Goal: Task Accomplishment & Management: Manage account settings

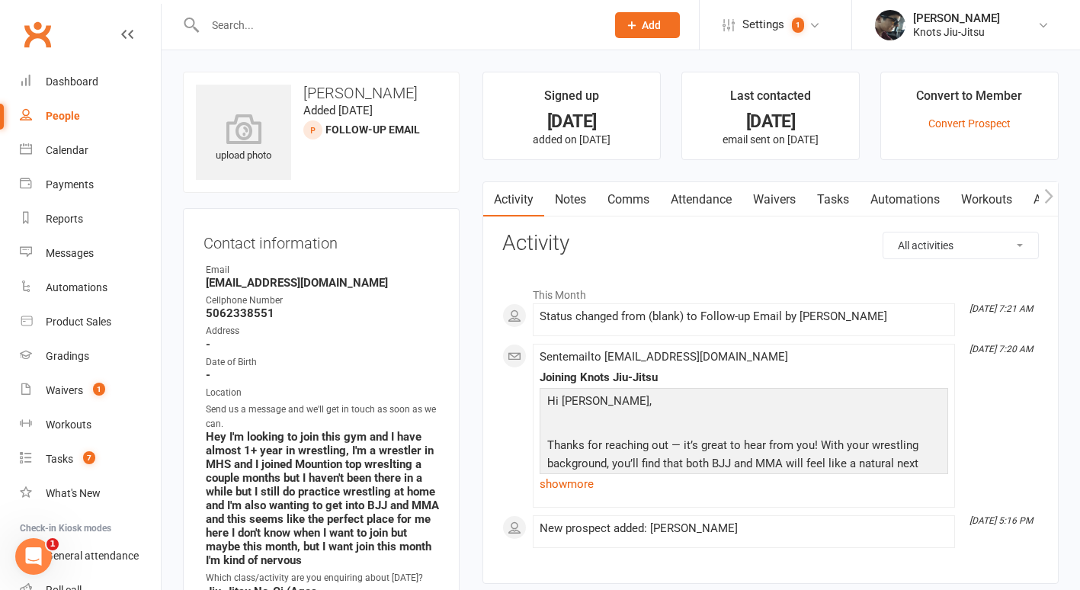
click at [63, 115] on div "People" at bounding box center [63, 116] width 34 height 12
select select "100"
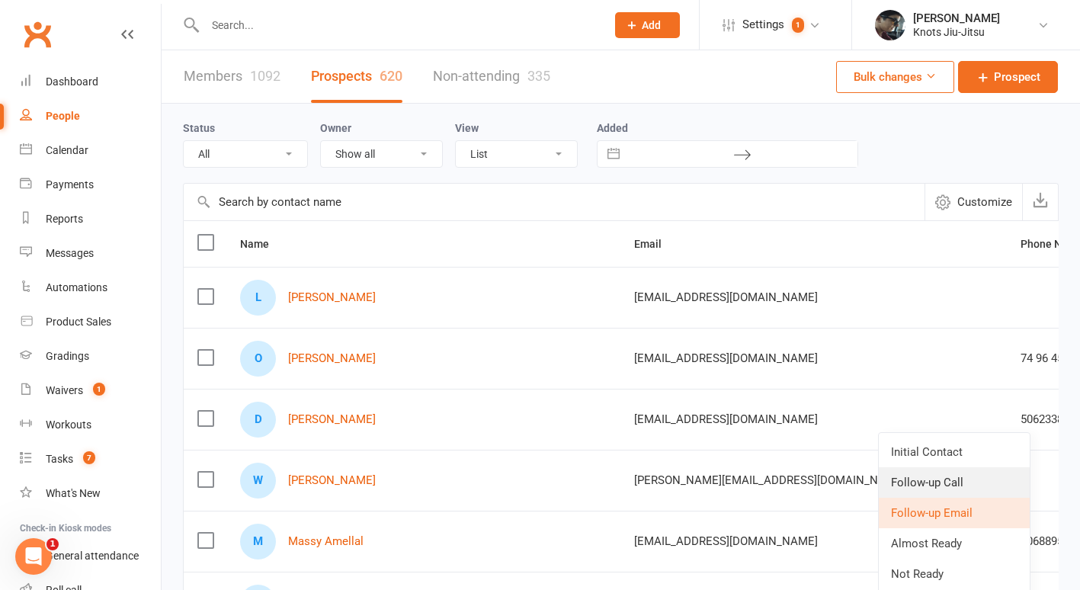
click at [949, 484] on link "Follow-up Call" at bounding box center [954, 482] width 151 height 30
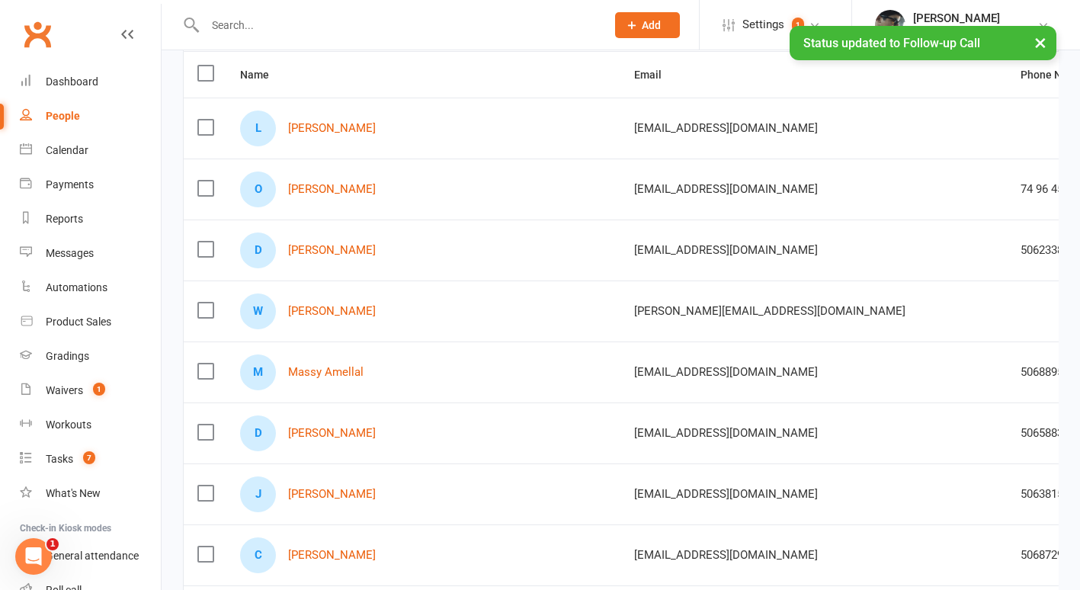
scroll to position [172, 0]
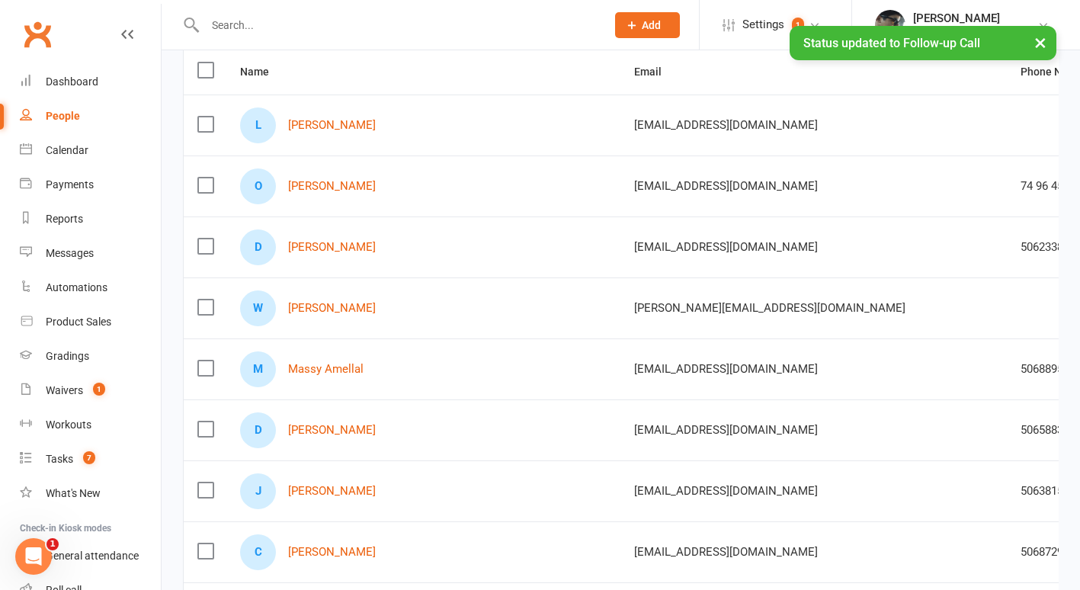
click at [317, 316] on div "W Wiley Tanisha" at bounding box center [423, 308] width 367 height 36
click at [323, 308] on link "Wiley Tanisha" at bounding box center [332, 308] width 88 height 13
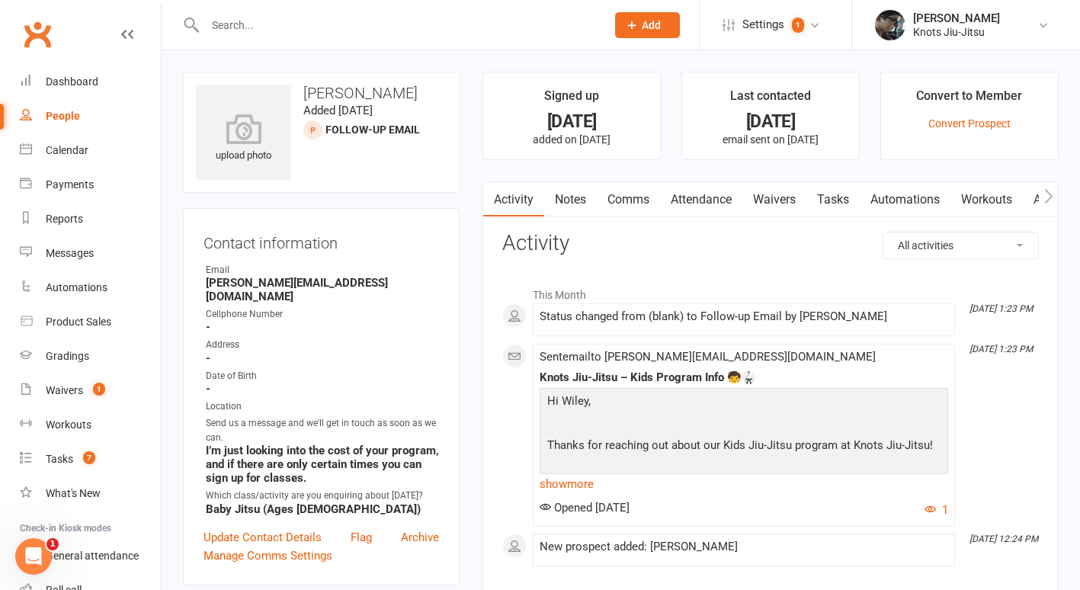
select select "100"
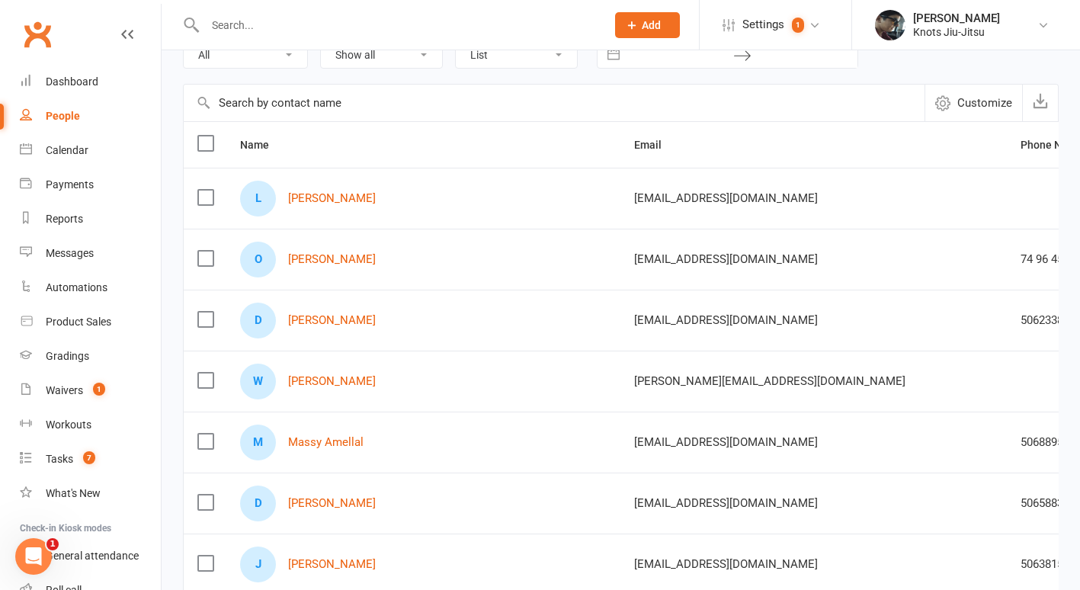
scroll to position [100, 0]
click at [329, 440] on link "Massy Amellal" at bounding box center [325, 441] width 75 height 13
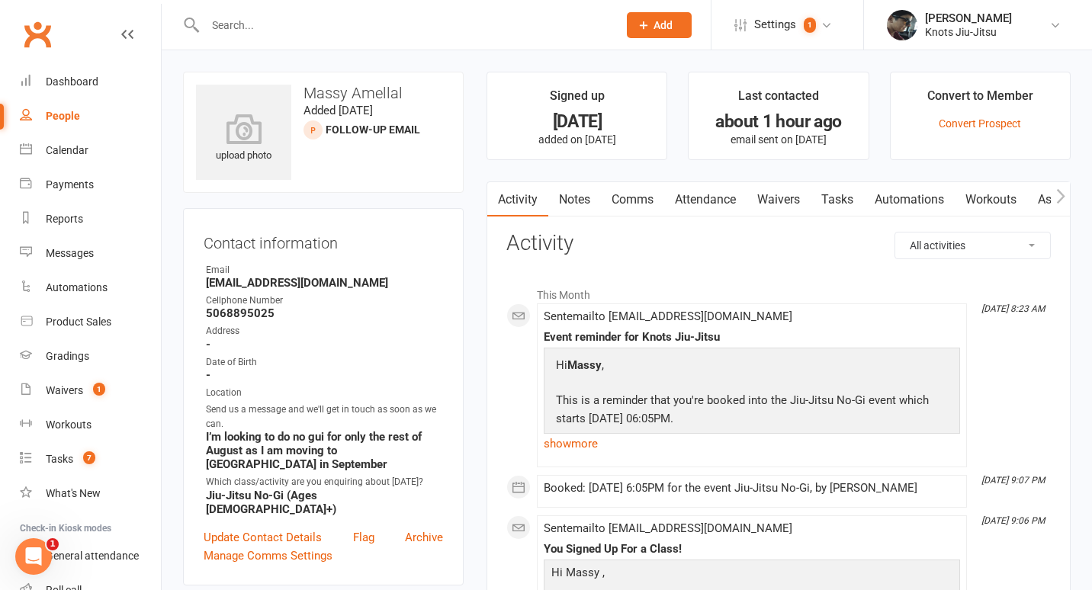
select select "100"
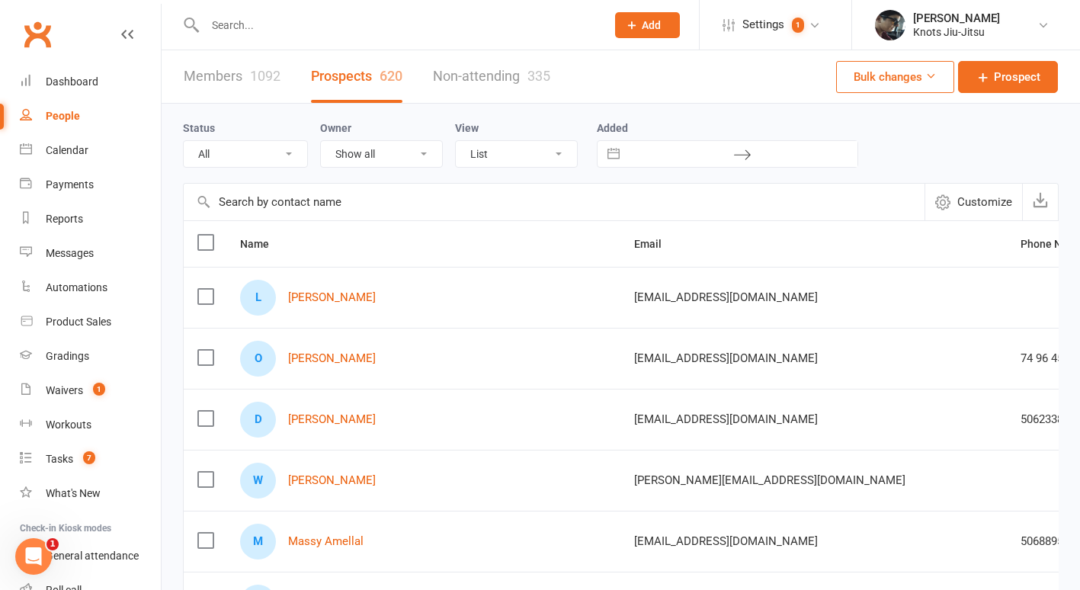
scroll to position [83, 0]
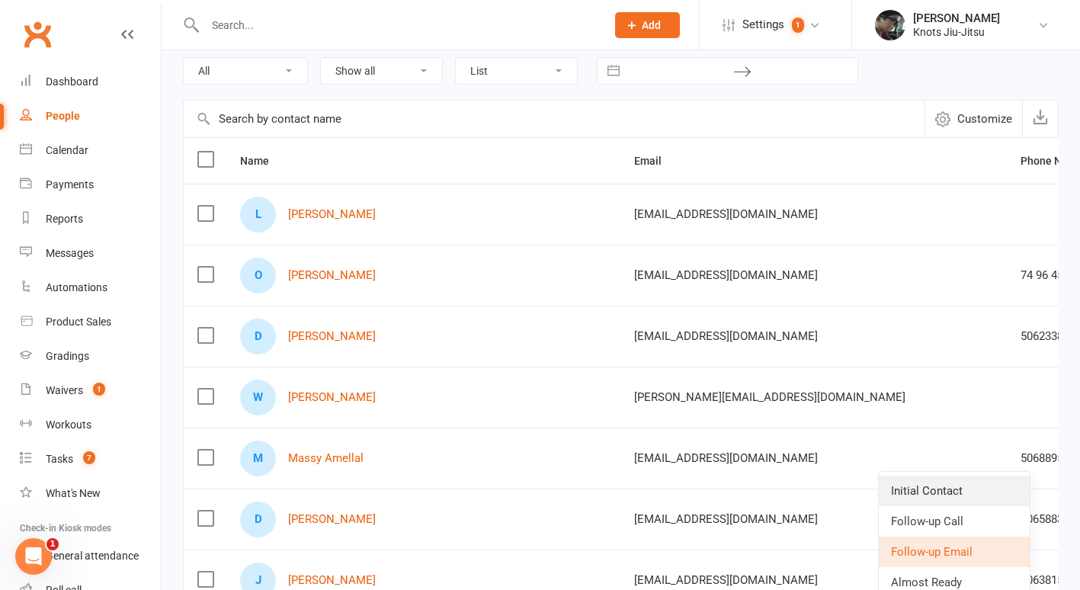
click at [951, 486] on link "Initial Contact" at bounding box center [954, 491] width 151 height 30
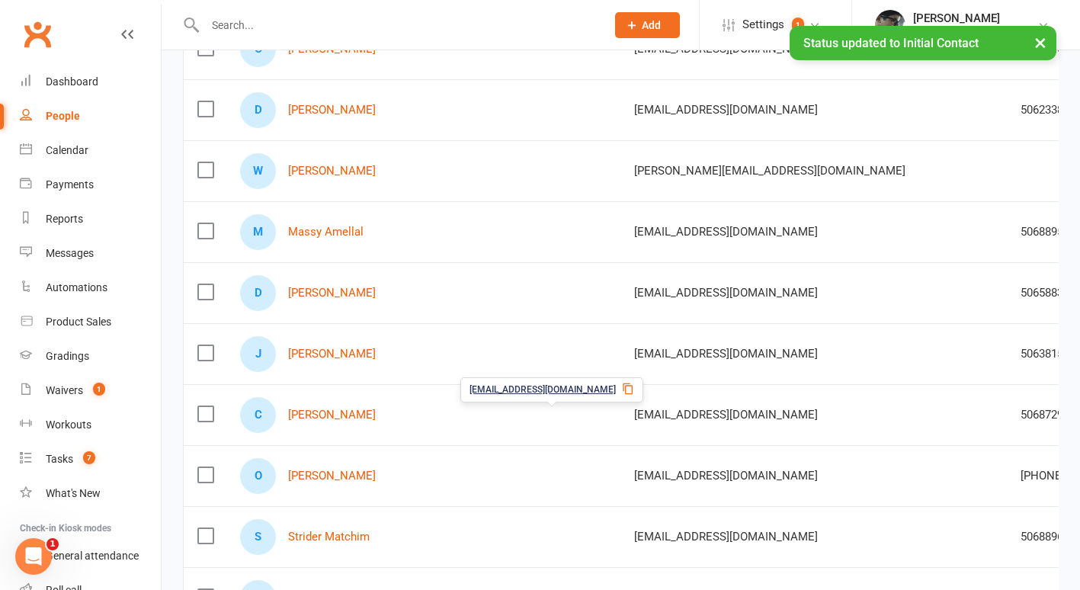
scroll to position [311, 0]
click at [331, 412] on link "Cody McNairn" at bounding box center [332, 413] width 88 height 13
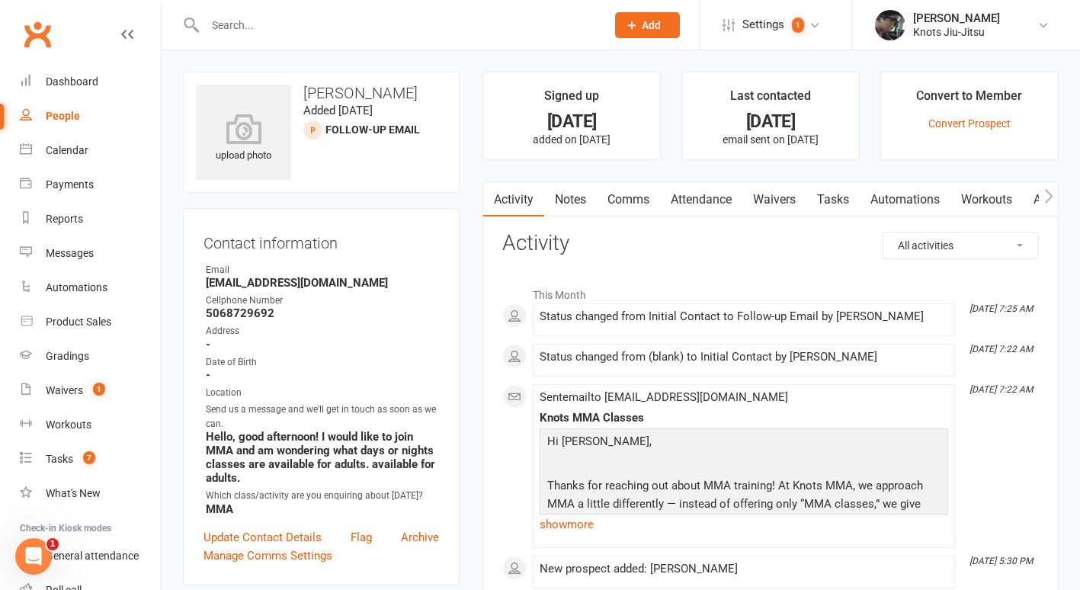
select select "100"
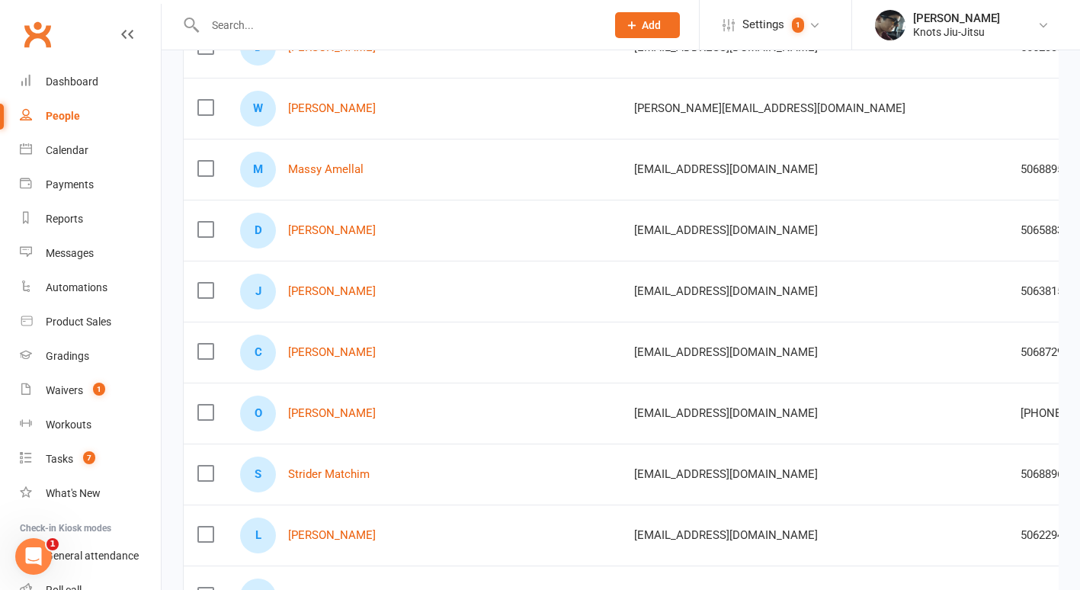
scroll to position [373, 0]
click at [332, 290] on link "Jarvis Loga" at bounding box center [332, 290] width 88 height 13
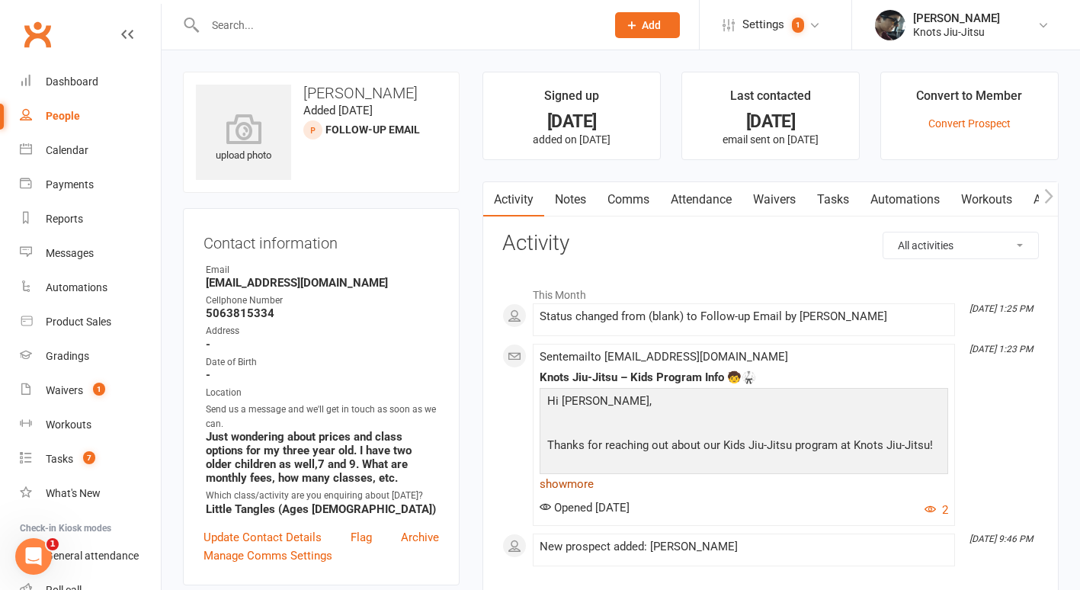
click at [574, 486] on link "show more" at bounding box center [744, 483] width 409 height 21
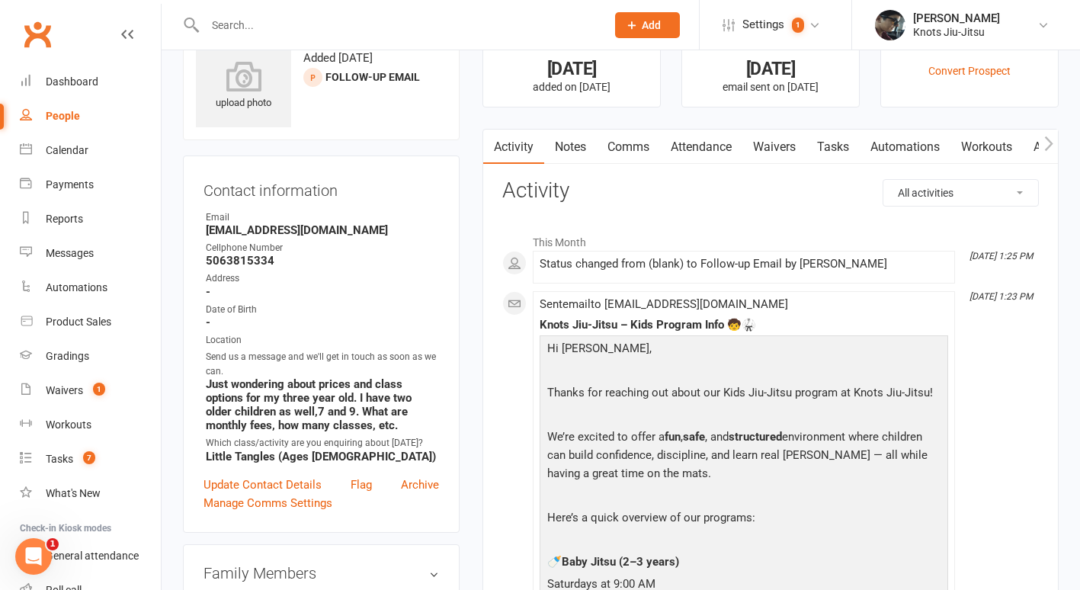
scroll to position [51, 0]
click at [611, 147] on link "Comms" at bounding box center [628, 148] width 63 height 35
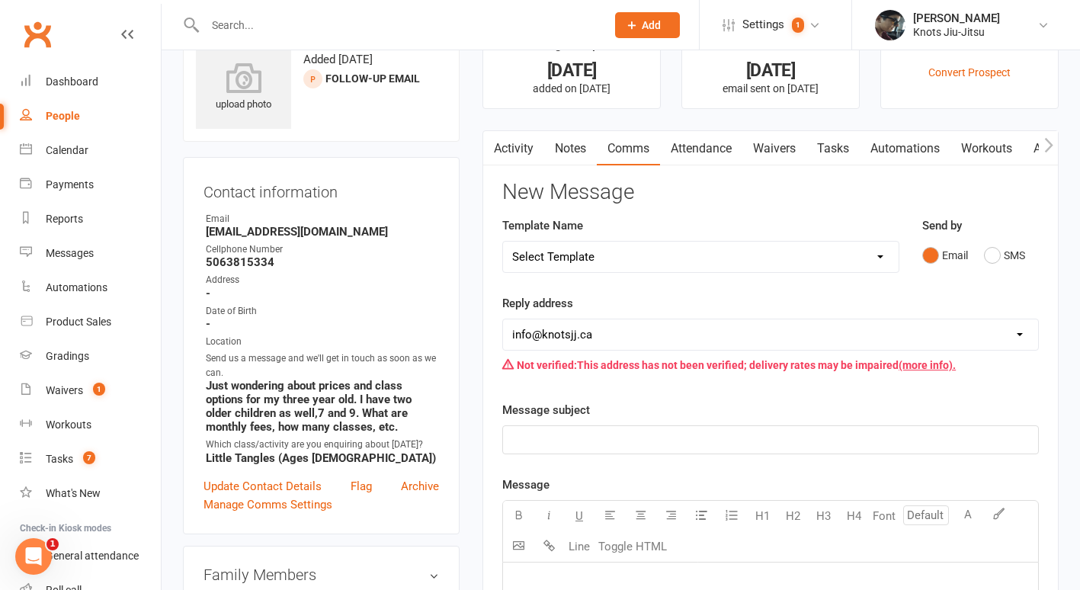
click at [675, 254] on select "Select Template [Email] Cancellation [Email] Failure of Payment [Email] Overdue…" at bounding box center [701, 257] width 396 height 30
select select "26"
click at [503, 242] on select "Select Template [Email] Cancellation [Email] Failure of Payment [Email] Overdue…" at bounding box center [701, 257] width 396 height 30
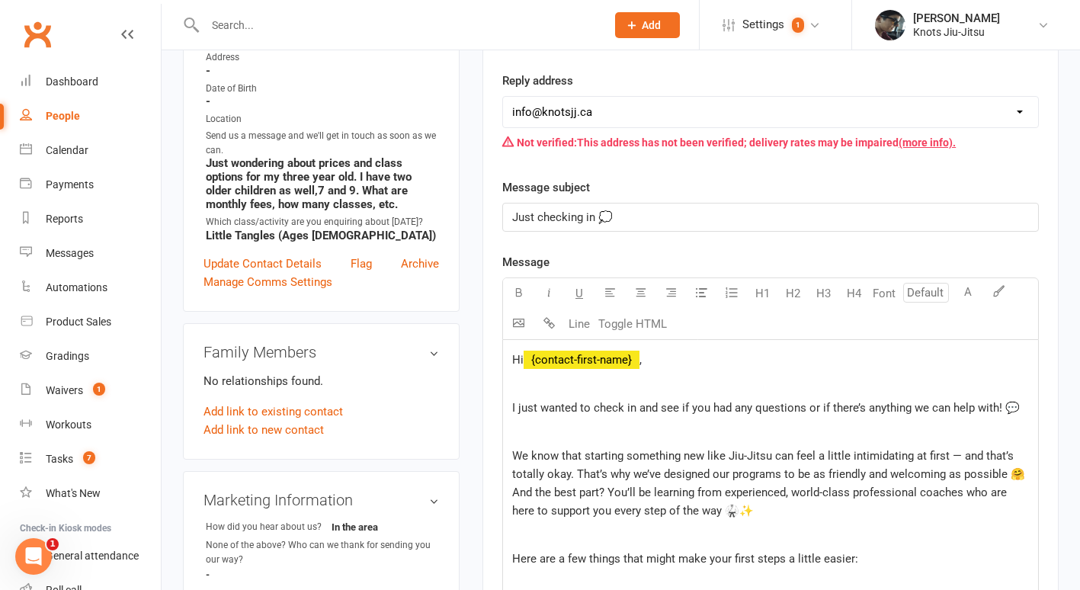
scroll to position [274, 0]
click at [691, 409] on span "I just wanted to check in and see if you had any questions or if there’s anythi…" at bounding box center [766, 407] width 508 height 14
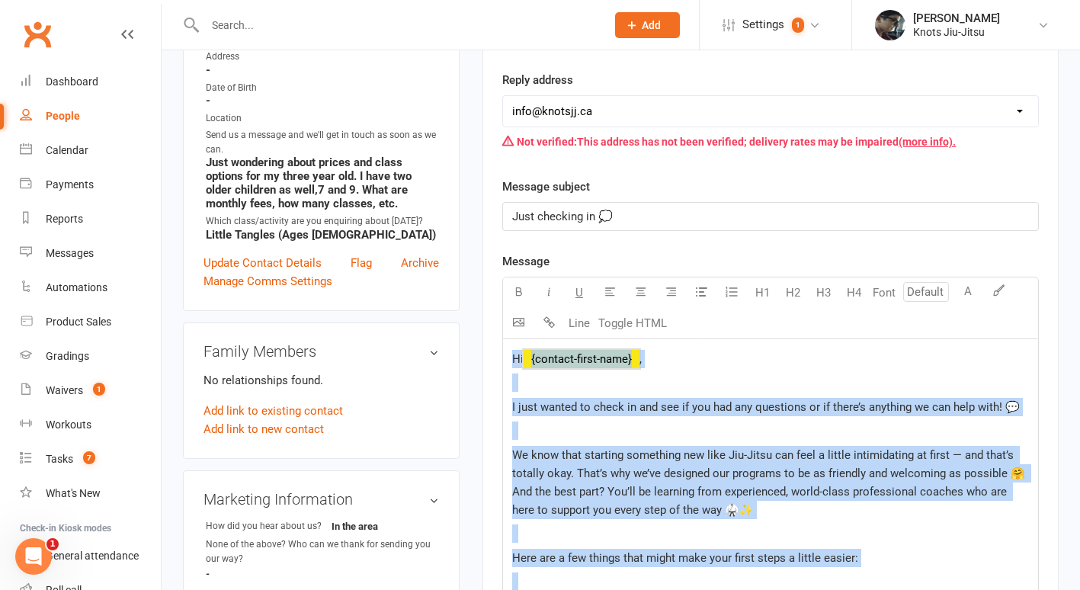
copy div "Hi ﻿ {contact-first-name} , I just wanted to check in and see if you had any qu…"
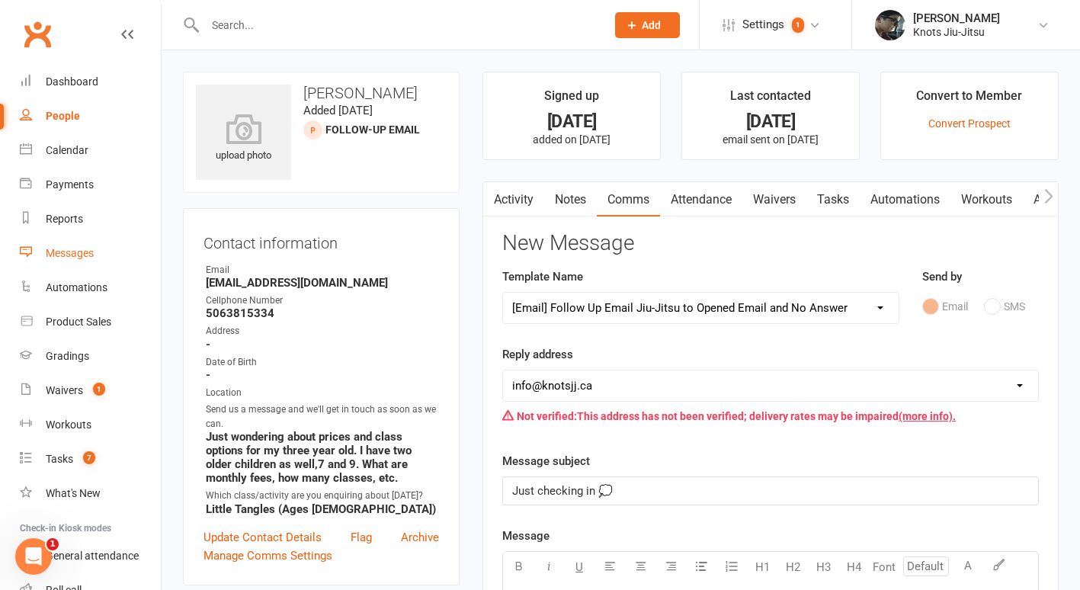
click at [79, 258] on div "Messages" at bounding box center [70, 253] width 48 height 12
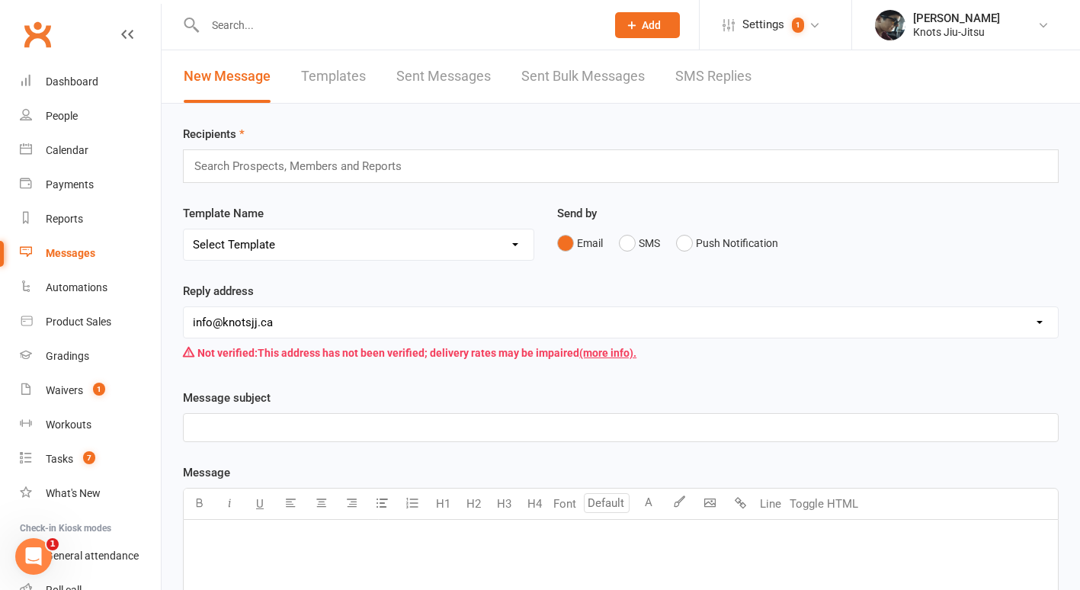
click at [358, 74] on link "Templates" at bounding box center [333, 76] width 65 height 53
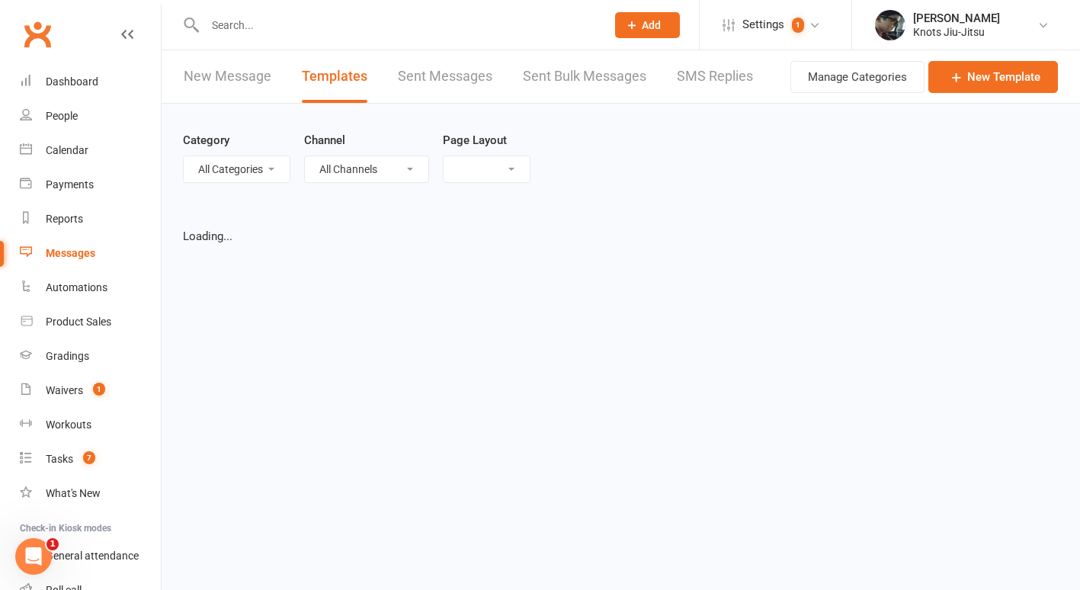
select select "grid"
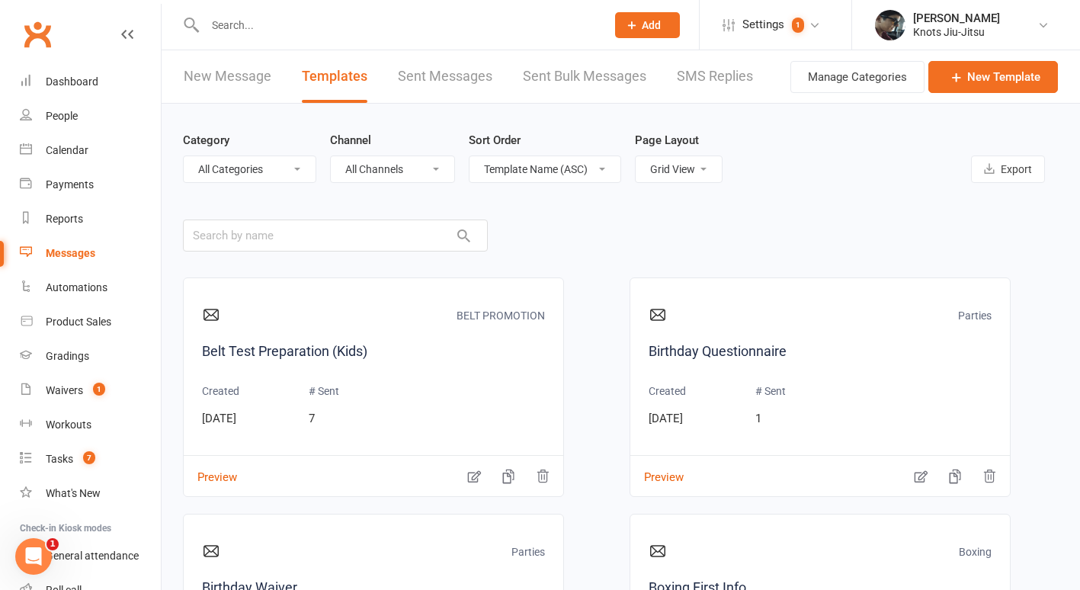
click at [267, 170] on select "All Categories (No category) Admin BELT PROMOTION Boxing Community Competition …" at bounding box center [250, 169] width 132 height 26
select select "17913"
click at [184, 156] on select "All Categories (No category) Admin BELT PROMOTION Boxing Community Competition …" at bounding box center [250, 169] width 132 height 26
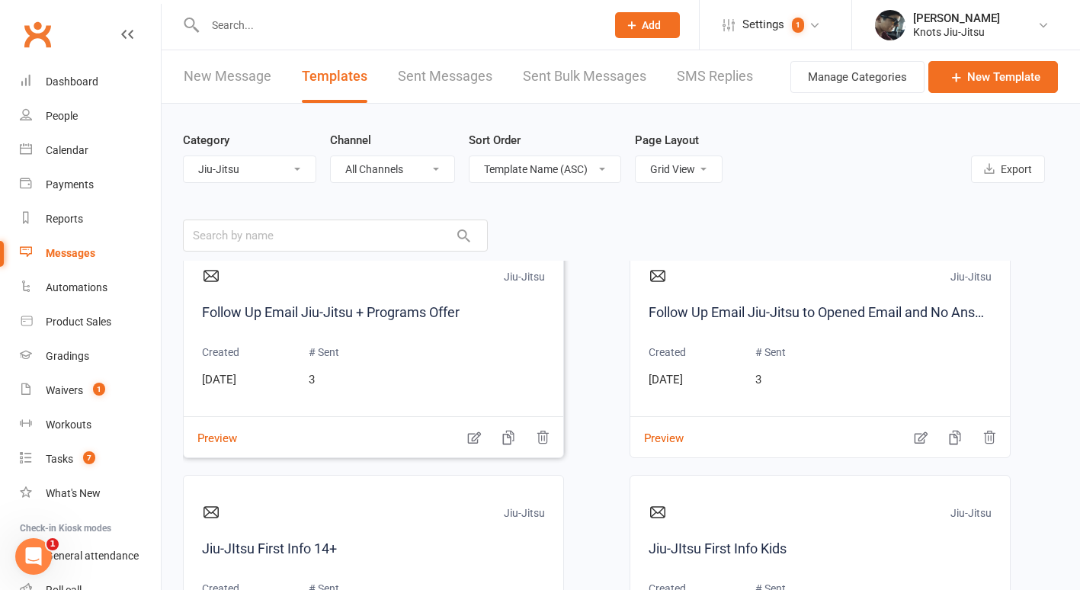
scroll to position [39, 0]
click at [915, 438] on icon "button" at bounding box center [920, 437] width 15 height 15
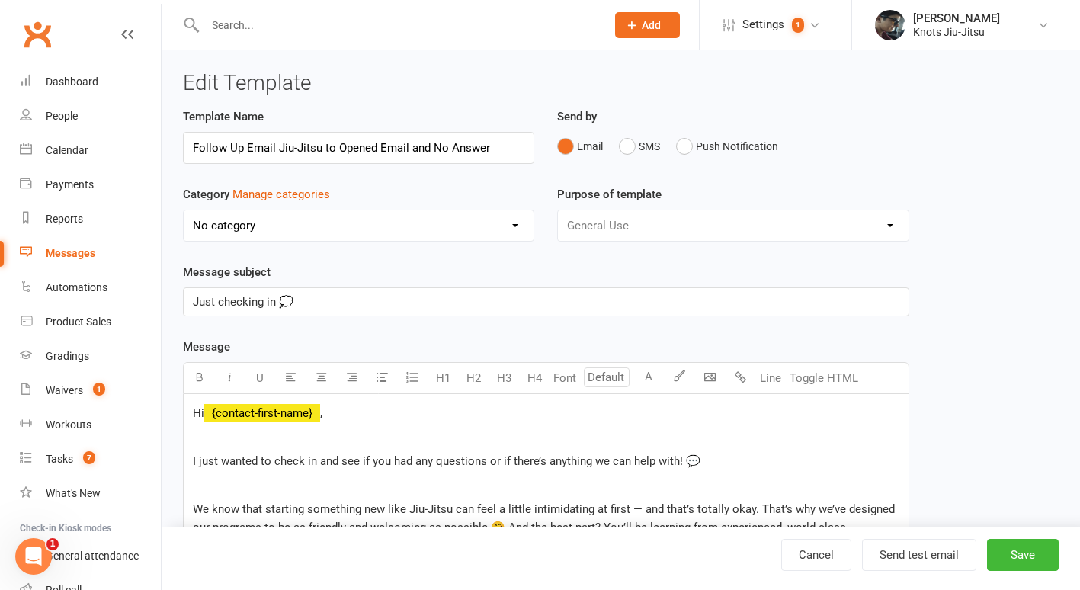
select select "17913"
type input "Follow Up Email Jiu-Jitsu to Opened Email and No Answer (Adults)"
click at [1022, 560] on button "Save" at bounding box center [1023, 555] width 72 height 32
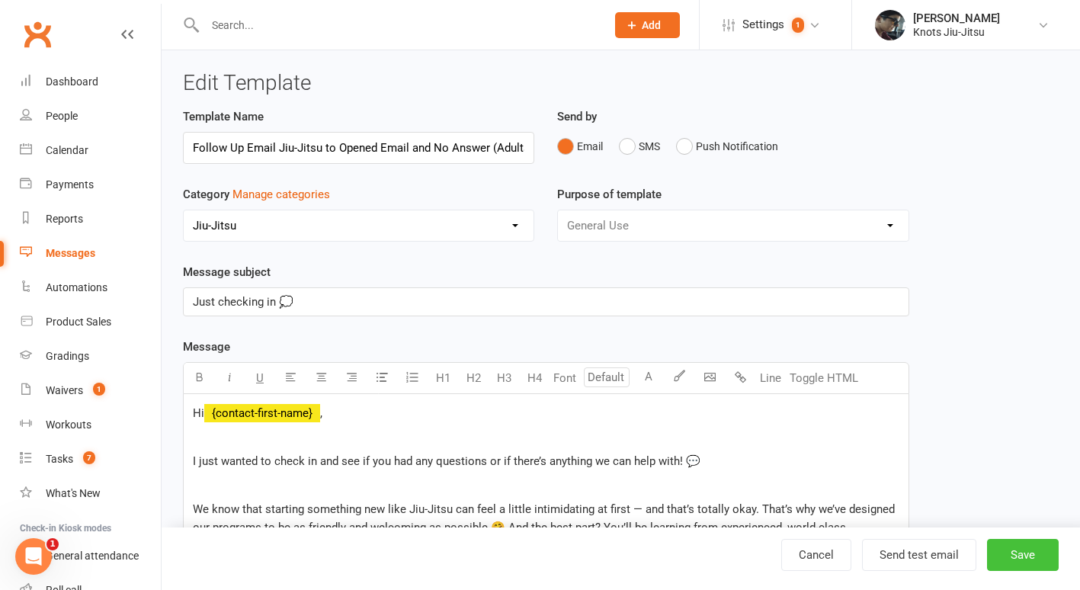
select select "grid"
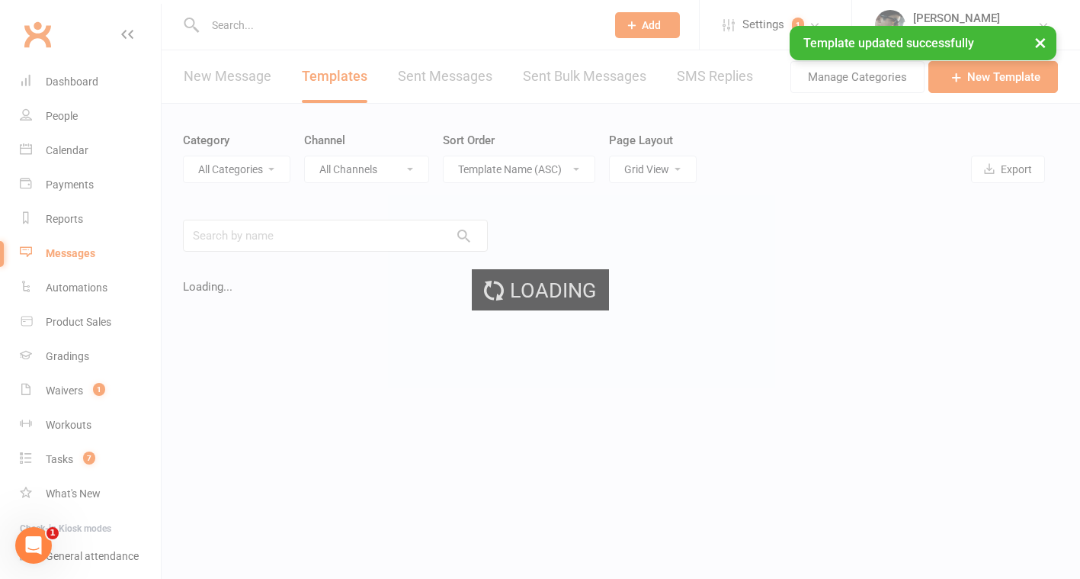
select select "17913"
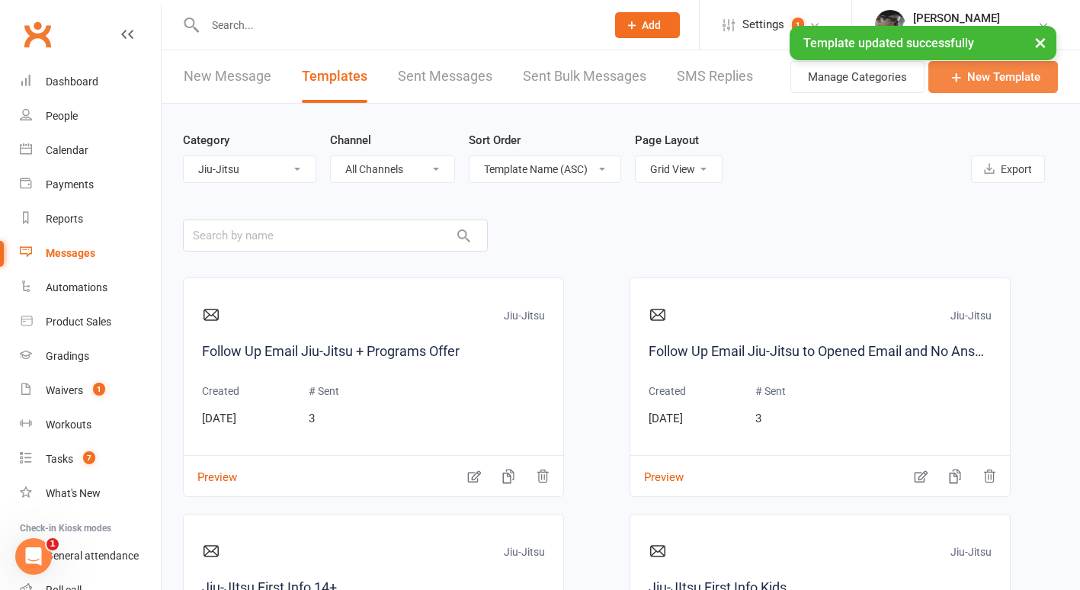
click at [954, 88] on link "New Template" at bounding box center [993, 77] width 130 height 32
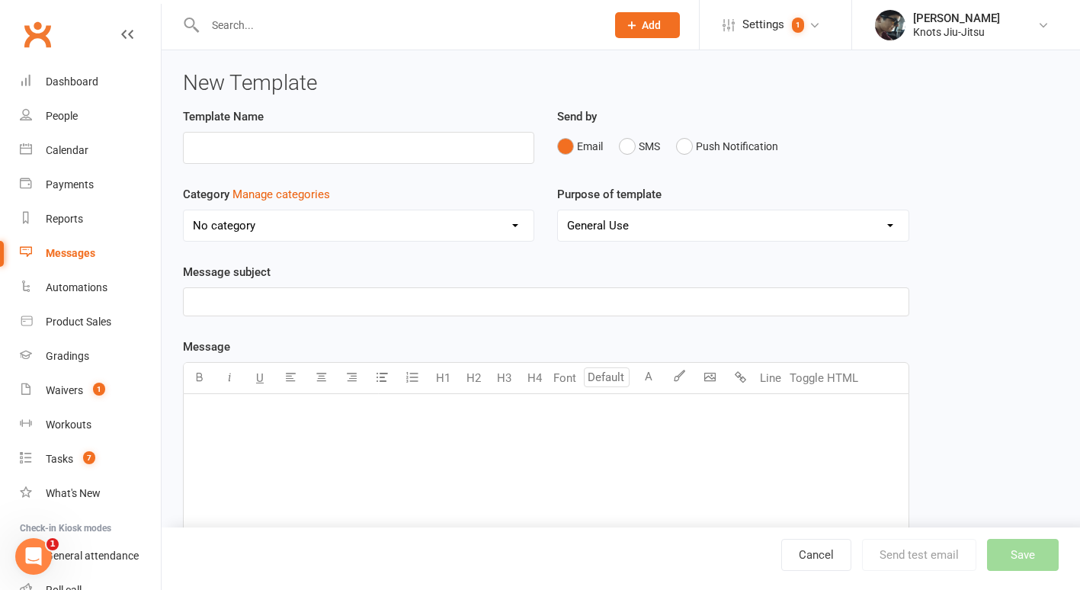
click at [303, 419] on p "﻿" at bounding box center [546, 413] width 707 height 18
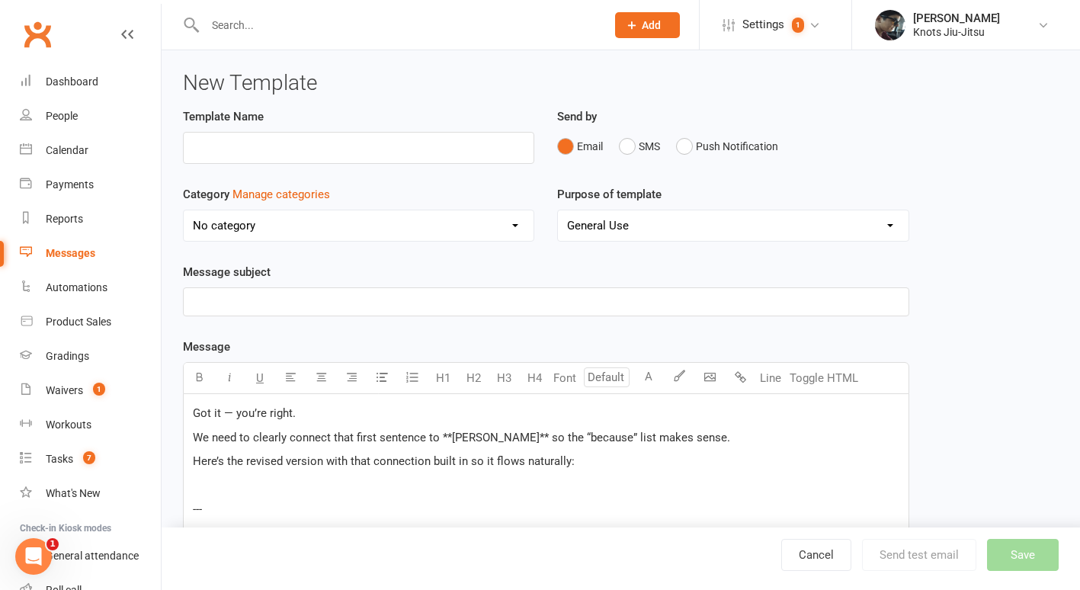
scroll to position [1294, 0]
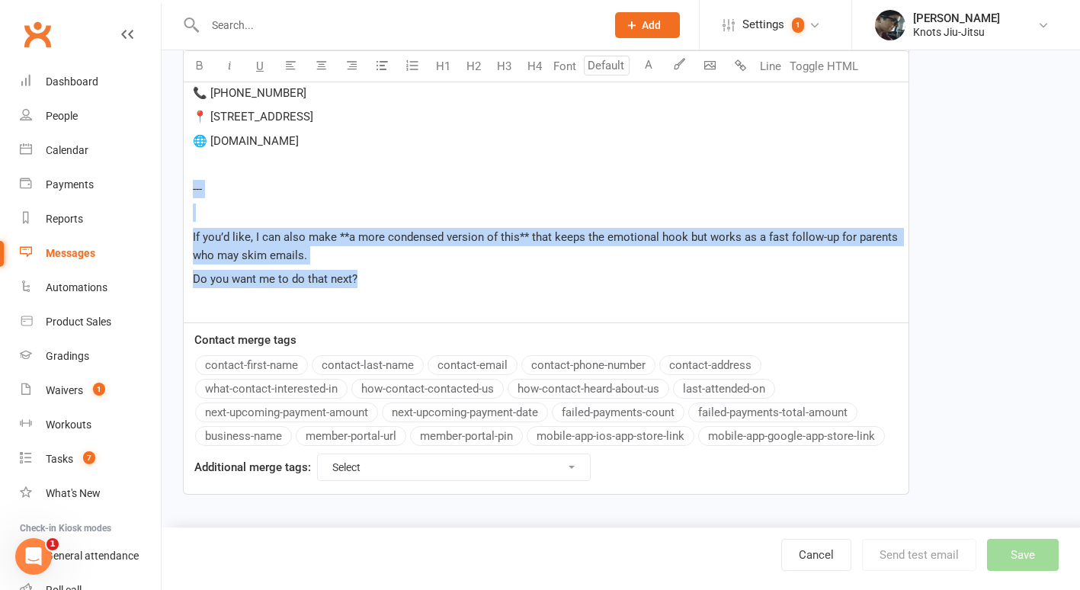
drag, startPoint x: 380, startPoint y: 287, endPoint x: 178, endPoint y: 188, distance: 224.3
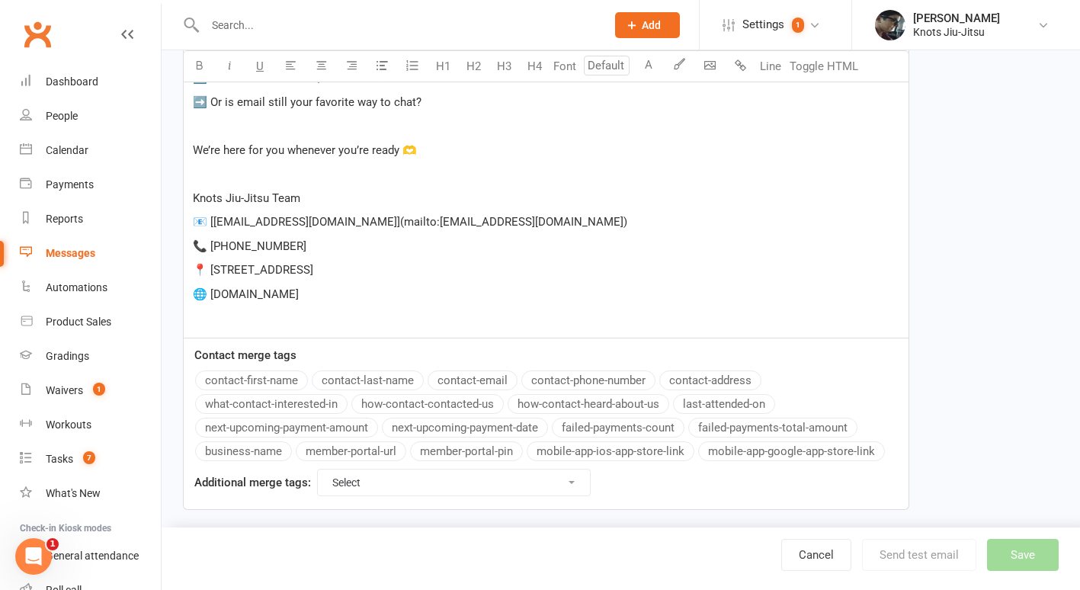
scroll to position [1141, 0]
drag, startPoint x: 295, startPoint y: 224, endPoint x: 419, endPoint y: 226, distance: 124.3
click at [419, 226] on p "📧 [info@knotsjj.ca](mailto:info@knotsjj.ca)" at bounding box center [546, 221] width 707 height 18
click at [213, 221] on span "📧 [info@knotsjj.ca" at bounding box center [295, 221] width 204 height 14
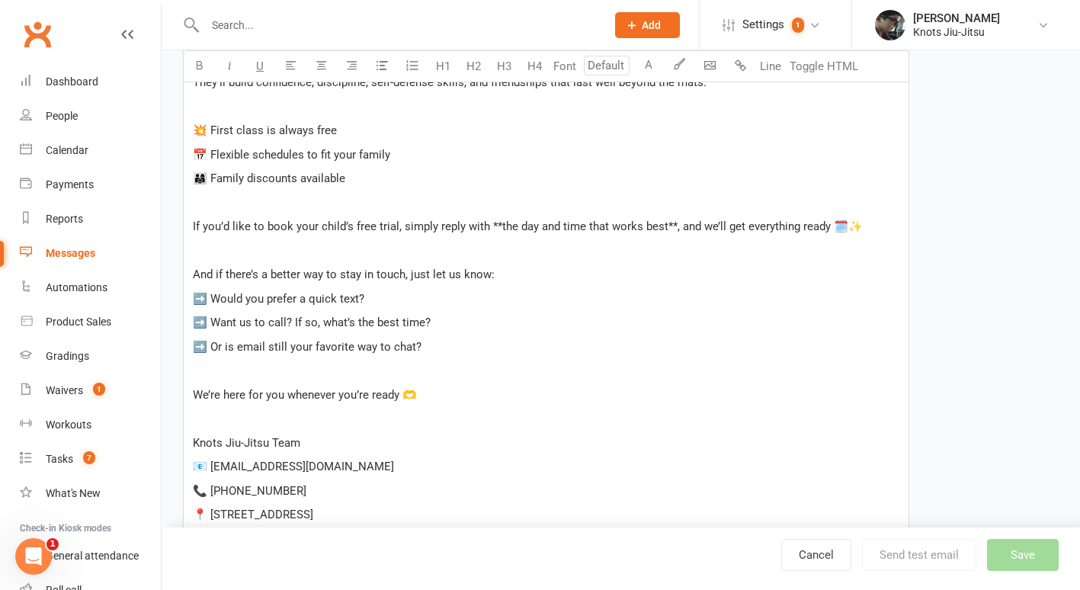
scroll to position [876, 0]
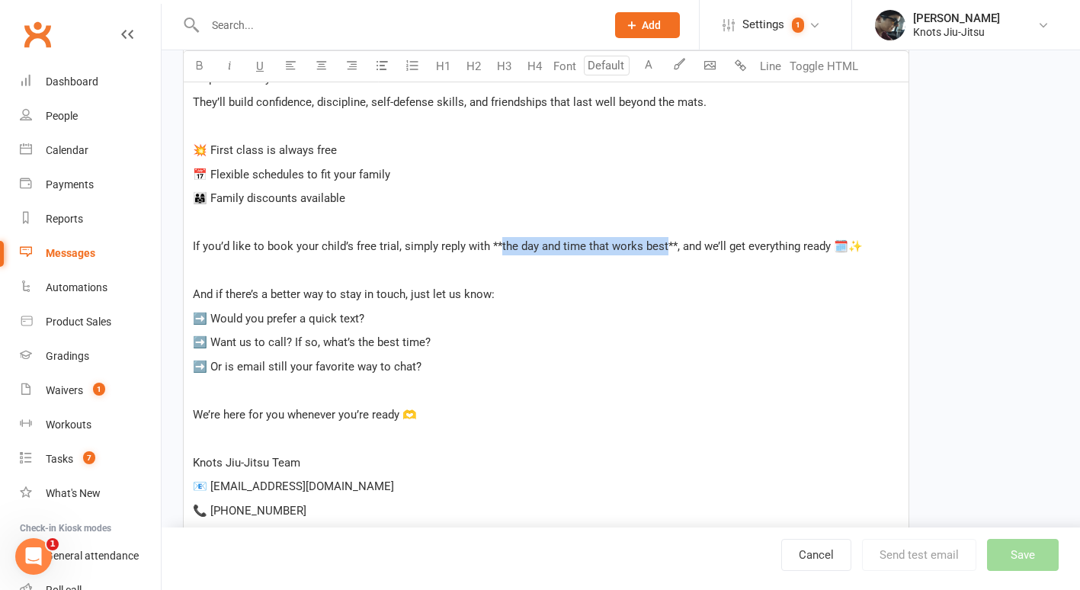
drag, startPoint x: 496, startPoint y: 248, endPoint x: 663, endPoint y: 250, distance: 167.0
click at [663, 250] on span "If you’d like to book your child’s free trial, simply reply with **the day and …" at bounding box center [528, 246] width 670 height 14
click at [204, 64] on icon "button" at bounding box center [199, 64] width 11 height 11
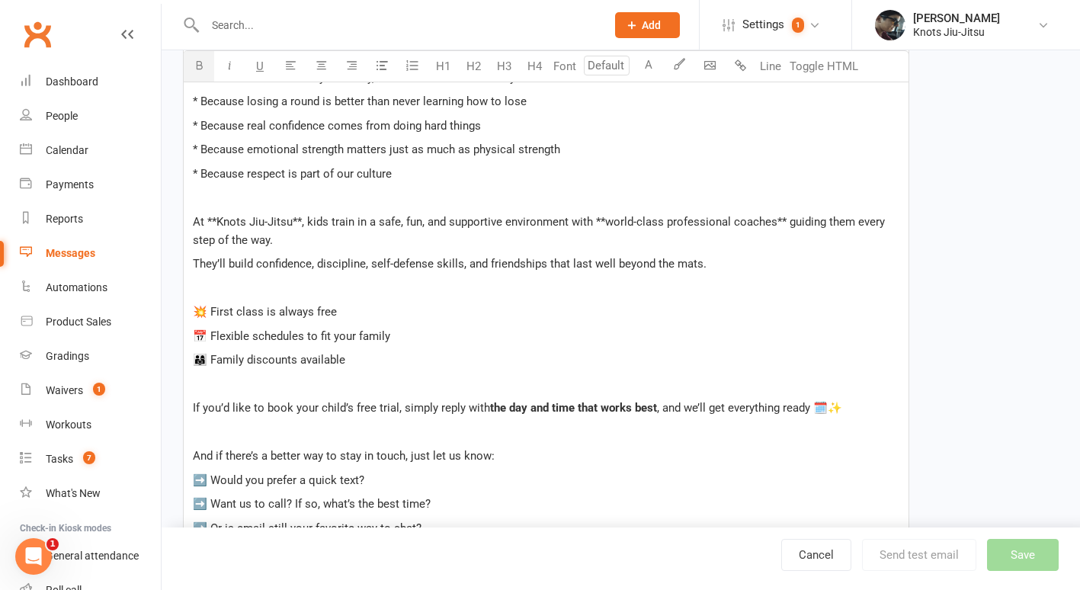
scroll to position [696, 0]
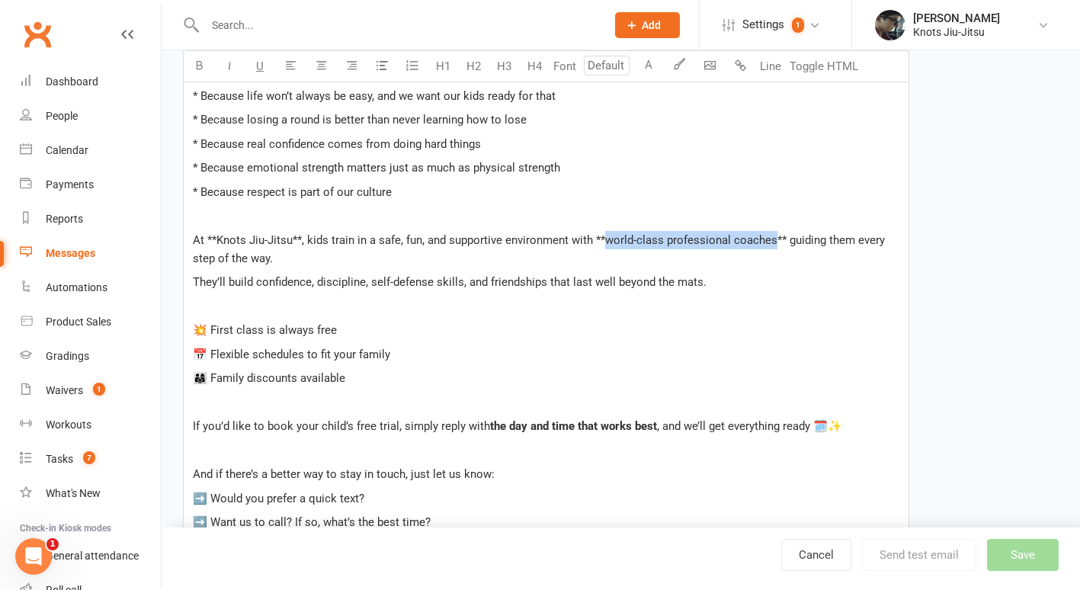
drag, startPoint x: 605, startPoint y: 237, endPoint x: 774, endPoint y: 237, distance: 168.5
click at [774, 237] on span "At **Knots Jiu-Jitsu**, kids train in a safe, fun, and supportive environment w…" at bounding box center [540, 249] width 695 height 32
click at [197, 67] on icon "button" at bounding box center [199, 64] width 11 height 11
drag, startPoint x: 216, startPoint y: 240, endPoint x: 293, endPoint y: 244, distance: 76.3
click at [293, 244] on span "At **Knots Jiu-Jitsu**, kids train in a safe, fun, and supportive environment w…" at bounding box center [399, 240] width 412 height 14
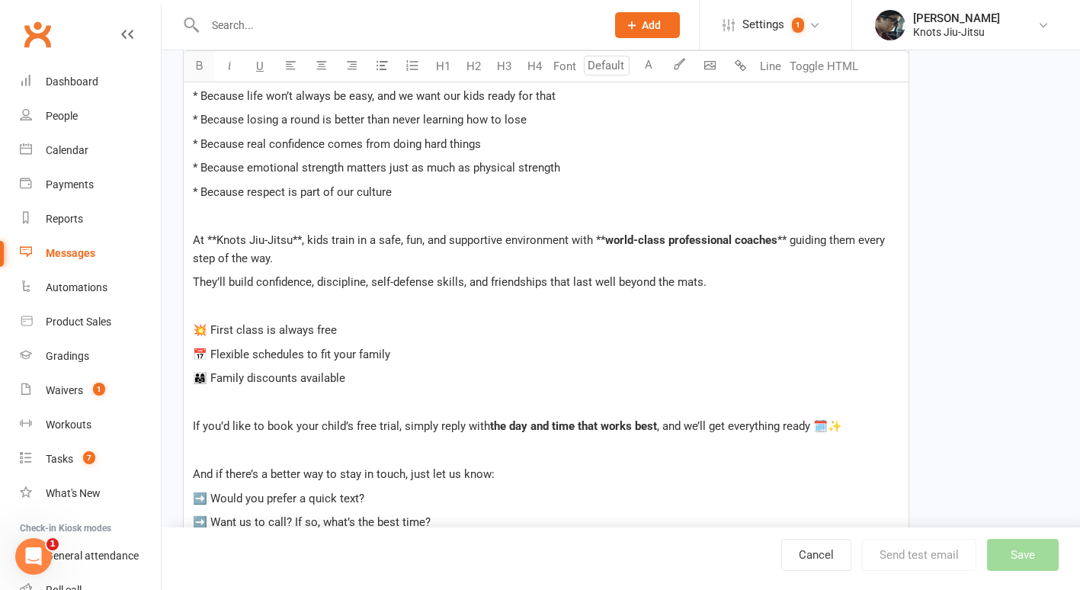
click at [197, 66] on icon "button" at bounding box center [199, 64] width 11 height 11
click at [303, 238] on span "**, kids train in a safe, fun, and supportive environment with **" at bounding box center [450, 240] width 313 height 14
click at [591, 245] on span "world-class professional coaches" at bounding box center [671, 240] width 172 height 14
click at [761, 241] on span "** guiding them every step of the way." at bounding box center [544, 249] width 702 height 32
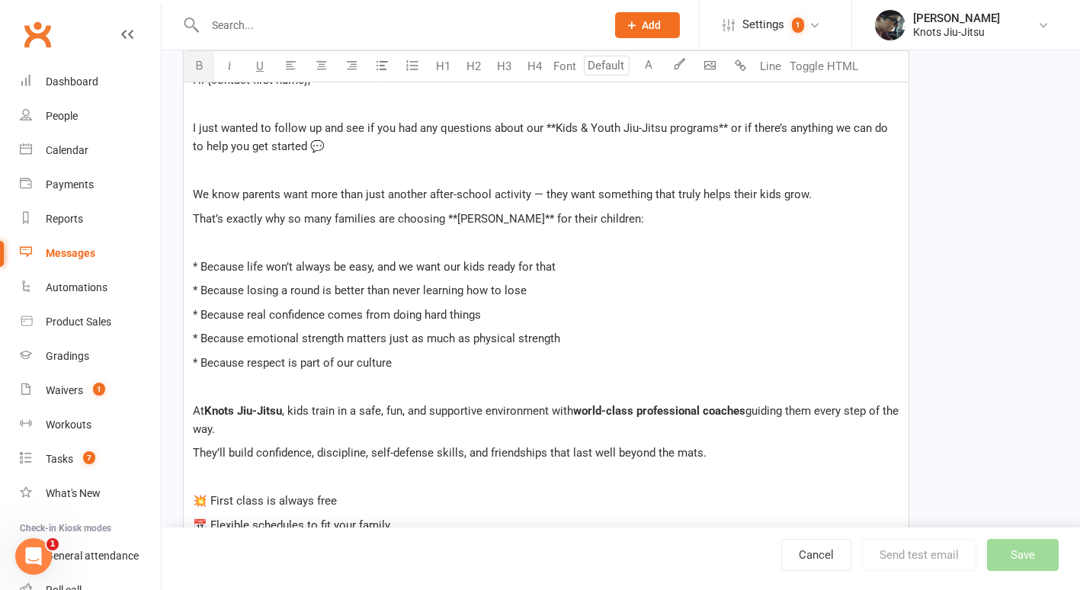
scroll to position [522, 0]
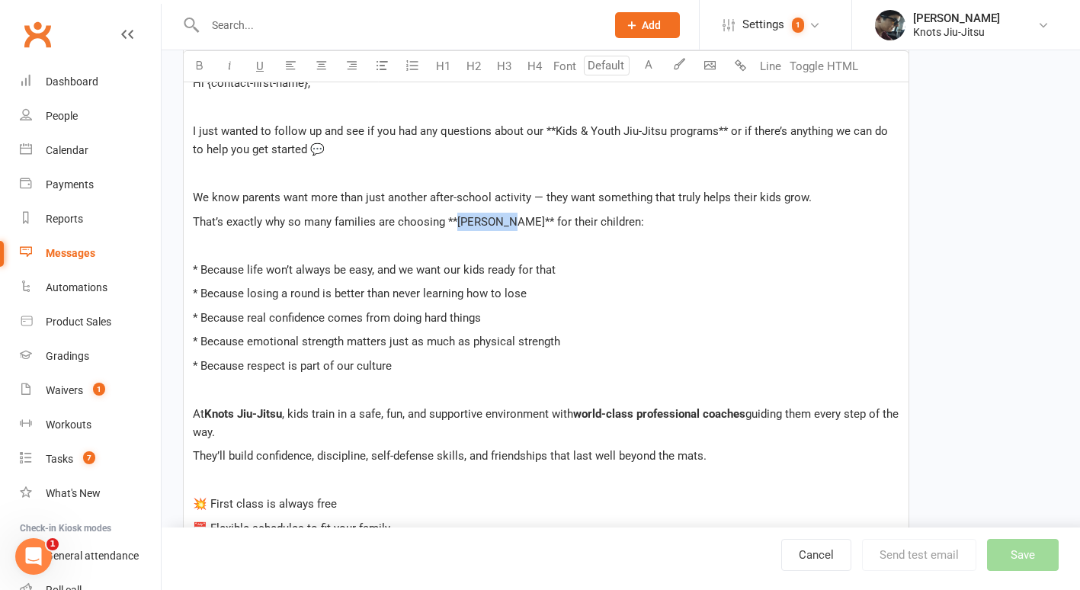
drag, startPoint x: 459, startPoint y: 224, endPoint x: 499, endPoint y: 219, distance: 40.8
click at [499, 219] on span "That’s exactly why so many families are choosing **Jiu-Jitsu** for their childr…" at bounding box center [418, 222] width 451 height 14
click at [196, 67] on icon "button" at bounding box center [199, 64] width 11 height 11
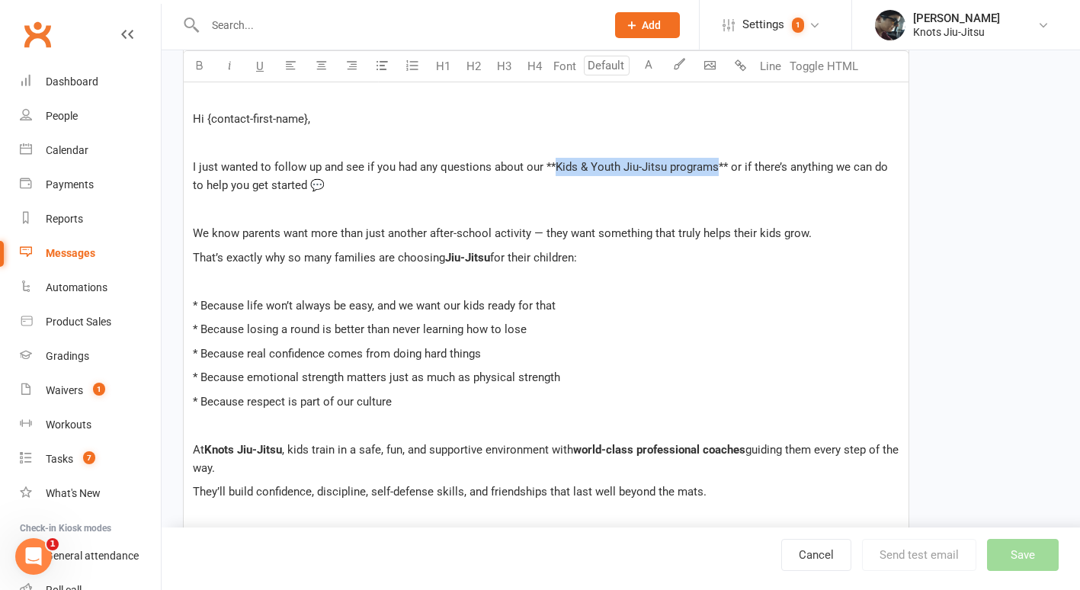
drag, startPoint x: 554, startPoint y: 167, endPoint x: 714, endPoint y: 169, distance: 159.3
click at [714, 169] on span "I just wanted to follow up and see if you had any questions about our **Kids & …" at bounding box center [542, 176] width 698 height 32
click at [199, 62] on icon "button" at bounding box center [199, 64] width 11 height 11
click at [550, 162] on span "I just wanted to follow up and see if you had any questions about our **" at bounding box center [374, 167] width 363 height 14
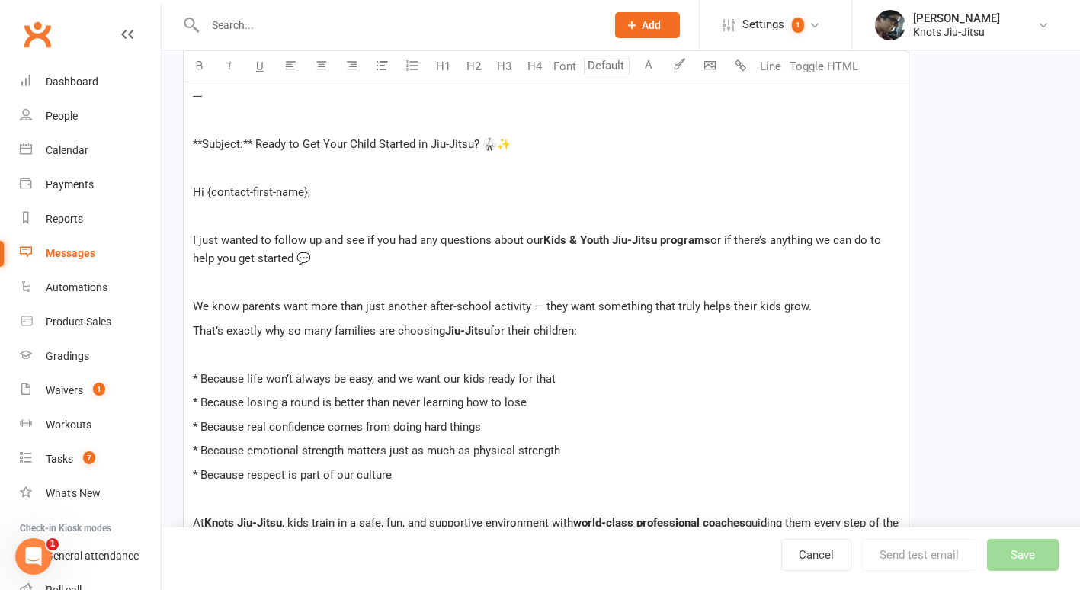
scroll to position [407, 0]
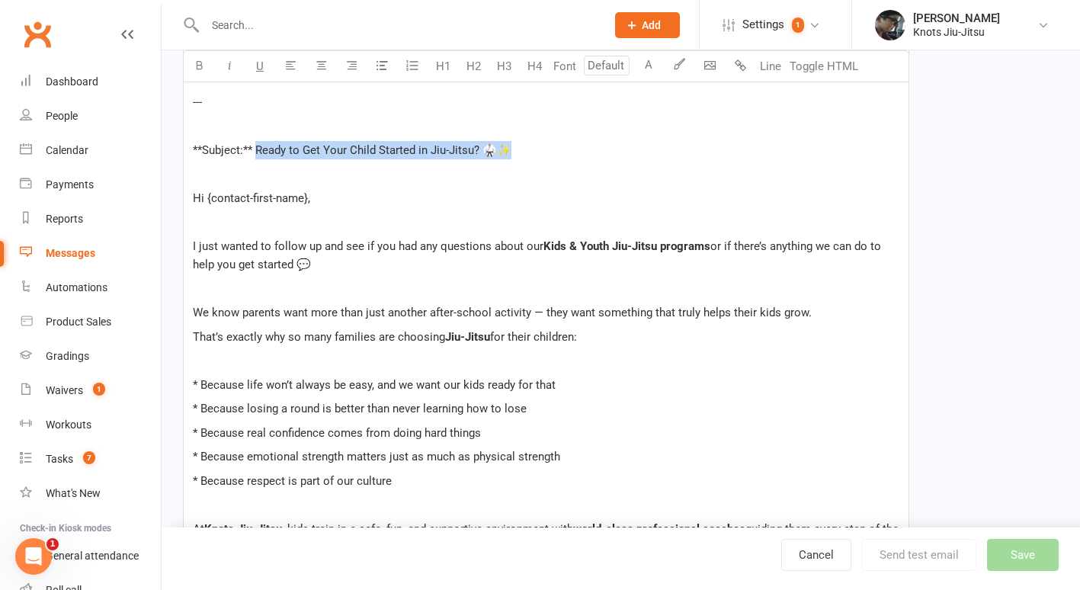
drag, startPoint x: 520, startPoint y: 147, endPoint x: 255, endPoint y: 148, distance: 264.5
click at [255, 148] on p "**Subject:** Ready to Get Your Child Started in Jiu-Jitsu? 🥋✨" at bounding box center [546, 150] width 707 height 18
drag, startPoint x: 255, startPoint y: 148, endPoint x: 180, endPoint y: 129, distance: 77.8
click at [180, 129] on div "Template Name Send by Email SMS Push Notification Category Manage categories No…" at bounding box center [546, 482] width 749 height 1564
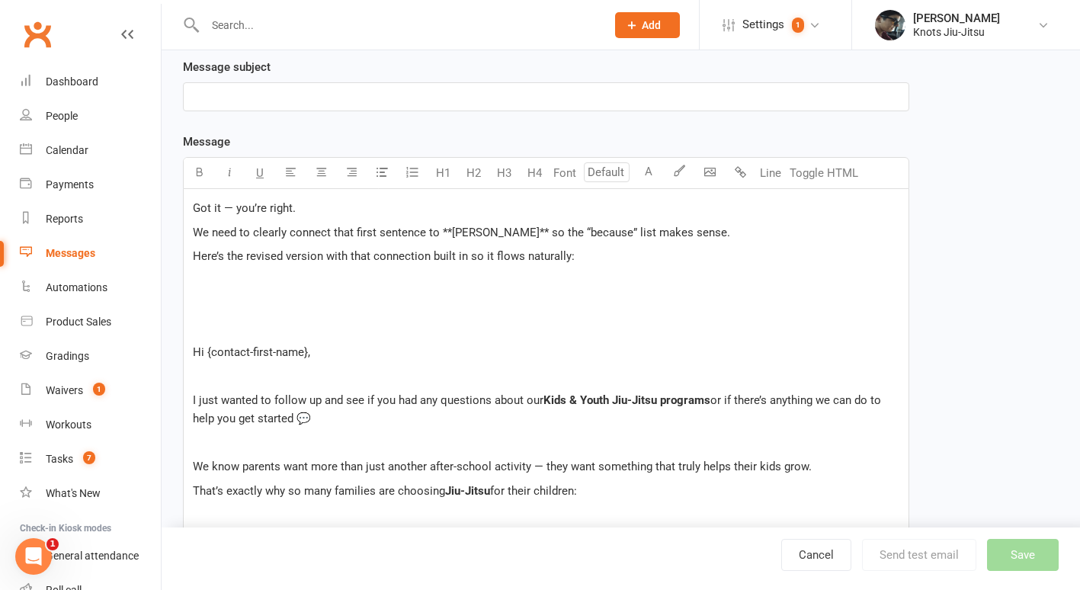
scroll to position [196, 0]
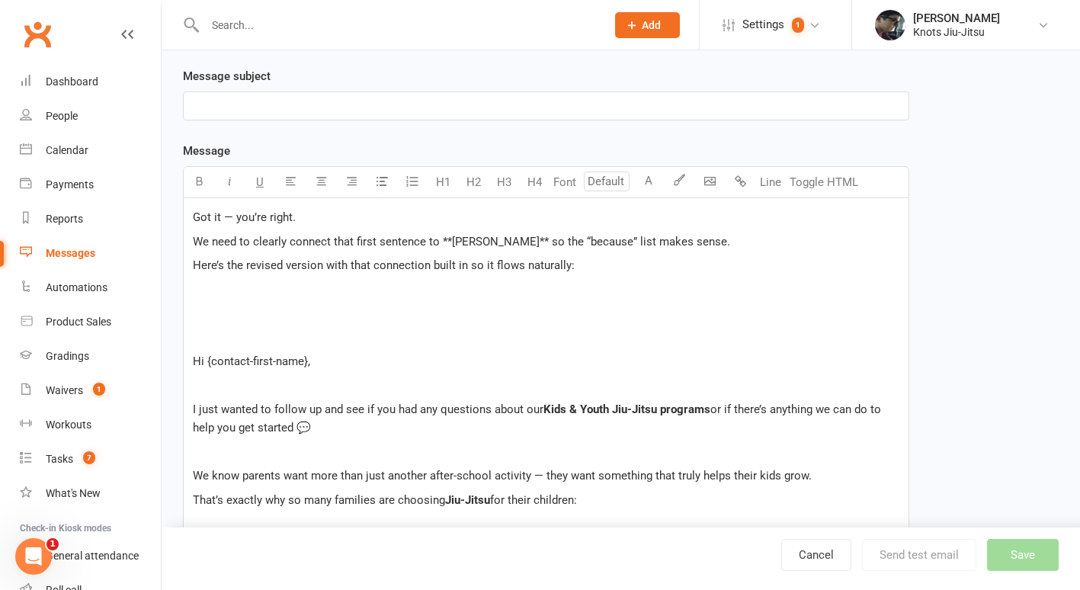
click at [261, 94] on div "﻿" at bounding box center [546, 105] width 725 height 27
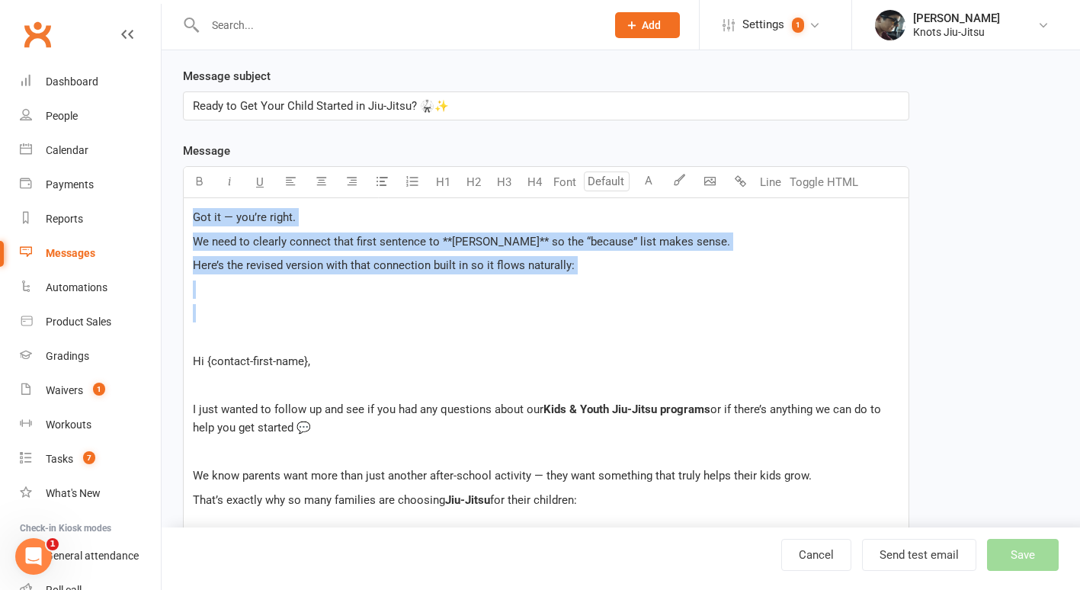
drag, startPoint x: 239, startPoint y: 327, endPoint x: 186, endPoint y: 208, distance: 130.3
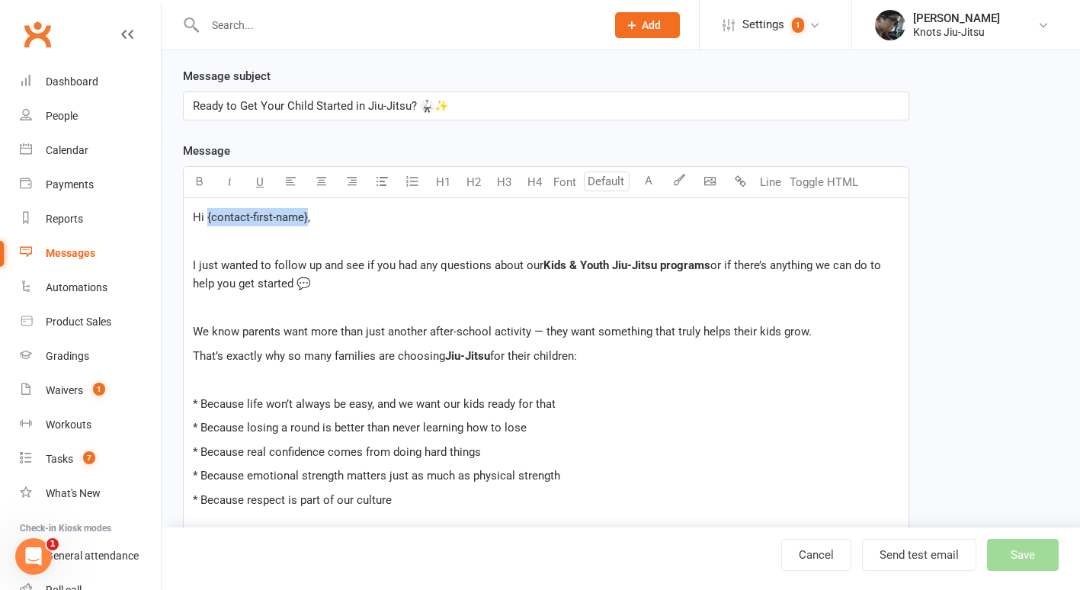
drag, startPoint x: 207, startPoint y: 216, endPoint x: 307, endPoint y: 216, distance: 99.9
click at [307, 216] on span "Hi {contact-first-name}," at bounding box center [251, 217] width 117 height 14
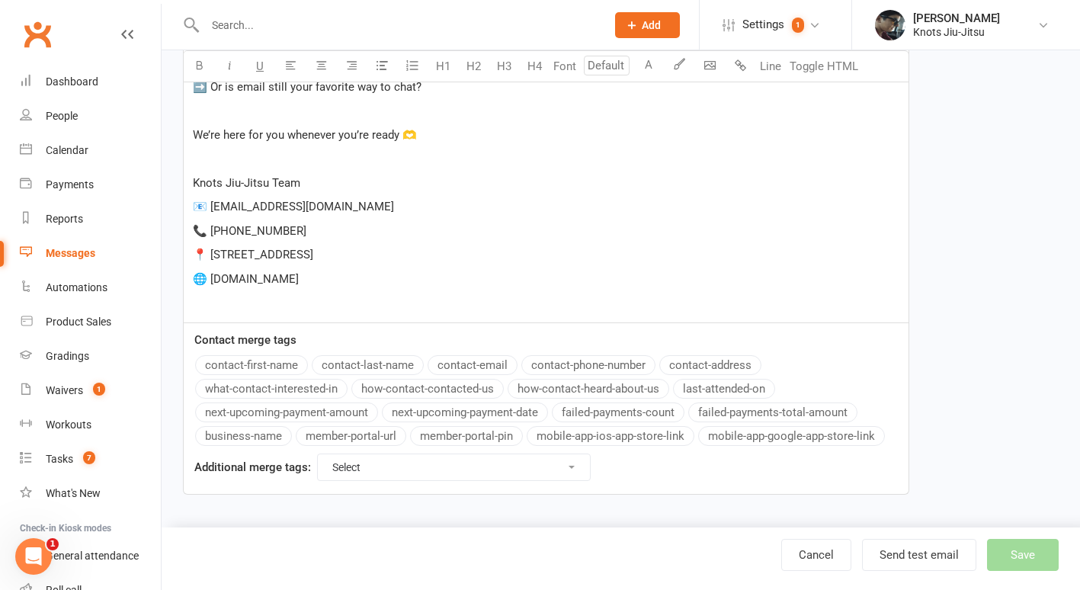
scroll to position [118, 0]
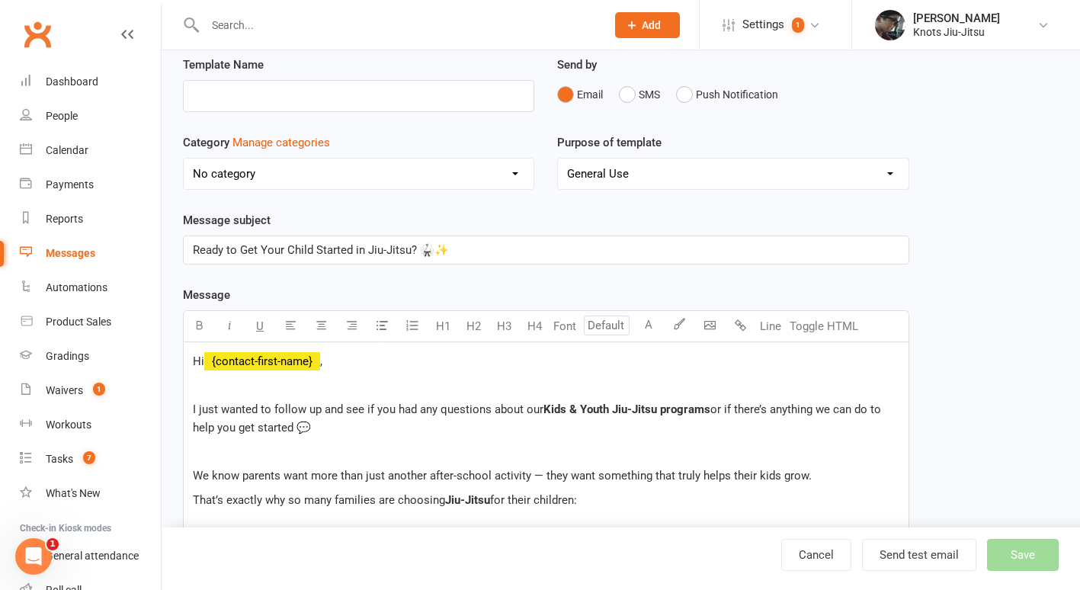
scroll to position [0, 0]
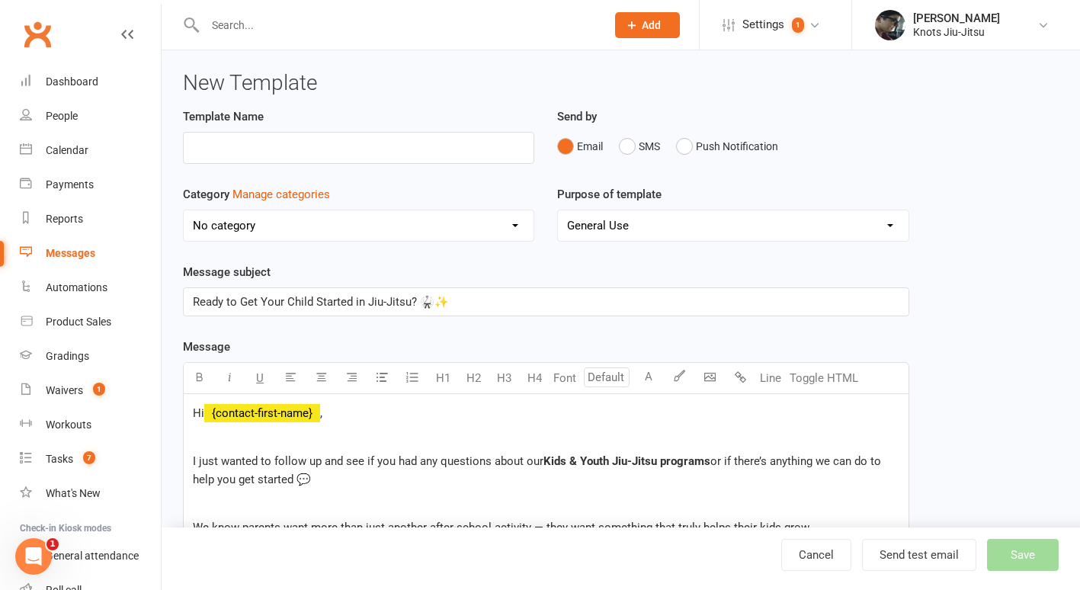
click at [361, 240] on select "No category Admin BELT PROMOTION Boxing Community Competition Functional Traini…" at bounding box center [359, 225] width 350 height 30
select select "17913"
click at [184, 210] on select "No category Admin BELT PROMOTION Boxing Community Competition Functional Traini…" at bounding box center [359, 225] width 350 height 30
click at [399, 145] on input "text" at bounding box center [358, 148] width 351 height 32
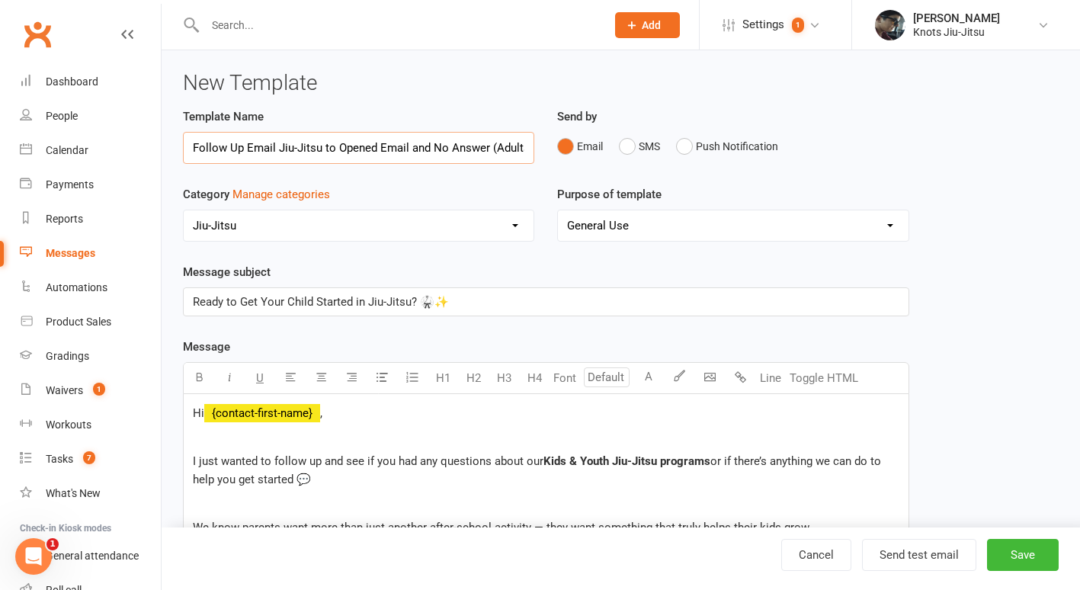
scroll to position [0, 5]
drag, startPoint x: 493, startPoint y: 146, endPoint x: 521, endPoint y: 152, distance: 28.1
click at [521, 152] on input "Follow Up Email Jiu-Jitsu to Opened Email and No Answer (Adults)" at bounding box center [358, 148] width 351 height 32
type input "Follow Up Email Jiu-Jitsu to Opened Email and No Answer (Children)"
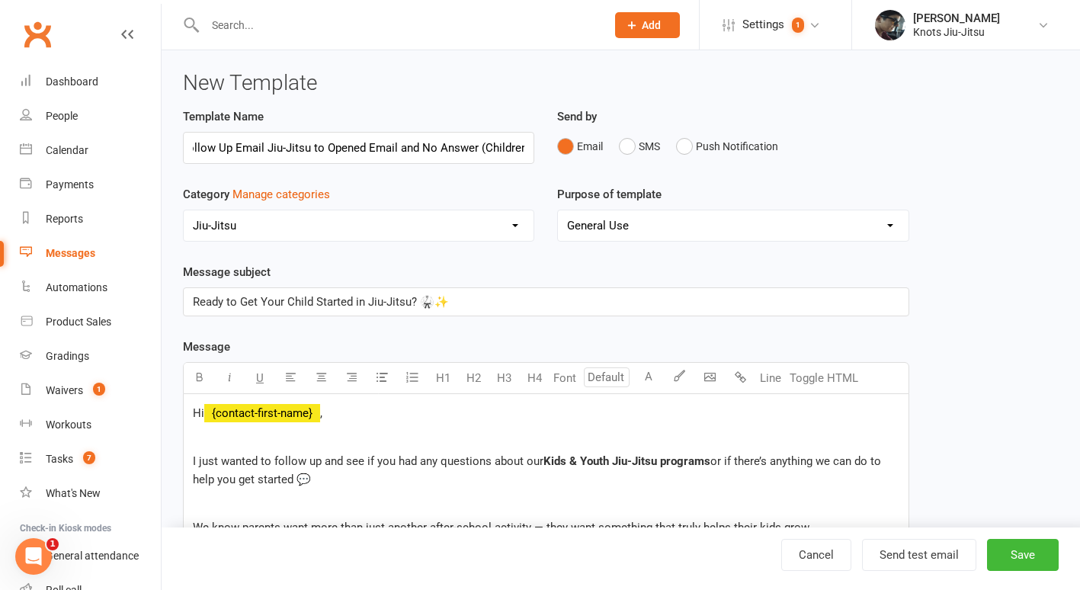
scroll to position [0, 0]
click at [473, 199] on div "Category Manage categories No category Admin BELT PROMOTION Boxing Community Co…" at bounding box center [358, 213] width 351 height 56
click at [1002, 563] on button "Save" at bounding box center [1023, 555] width 72 height 32
select select "grid"
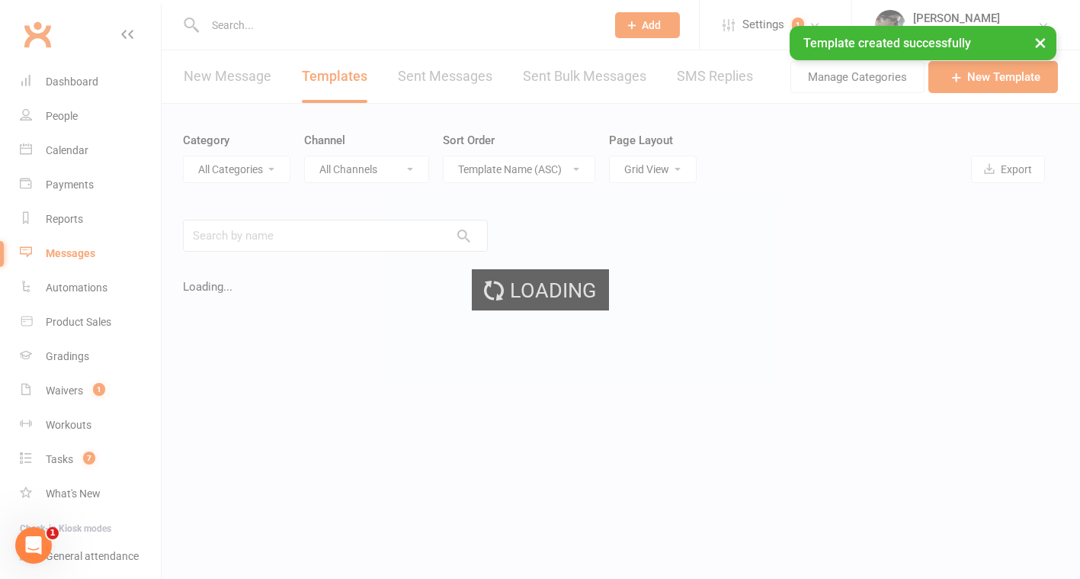
select select "17913"
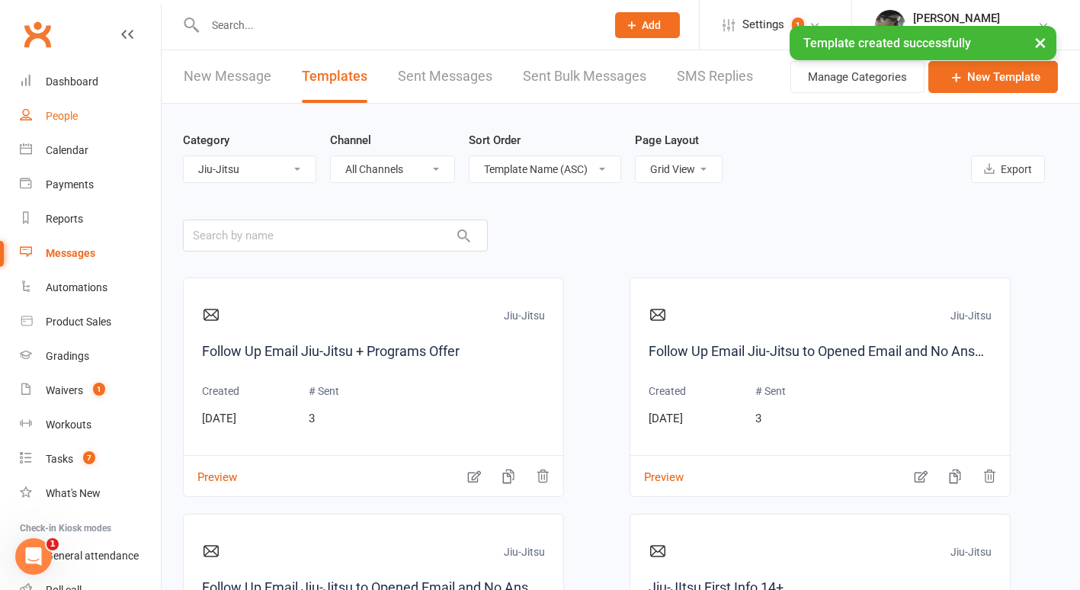
click at [48, 116] on div "People" at bounding box center [62, 116] width 32 height 12
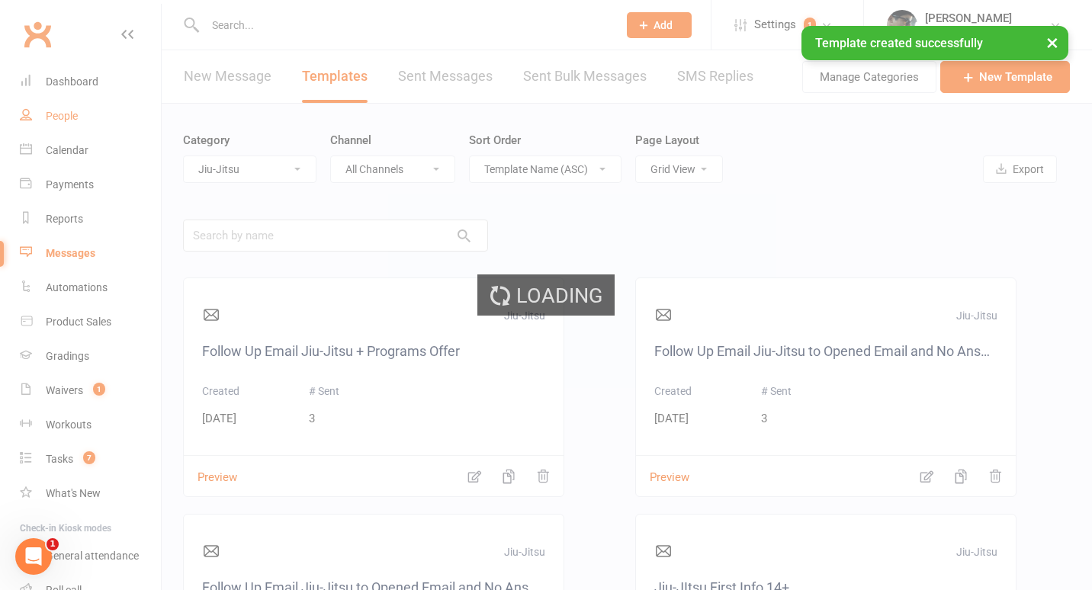
select select "100"
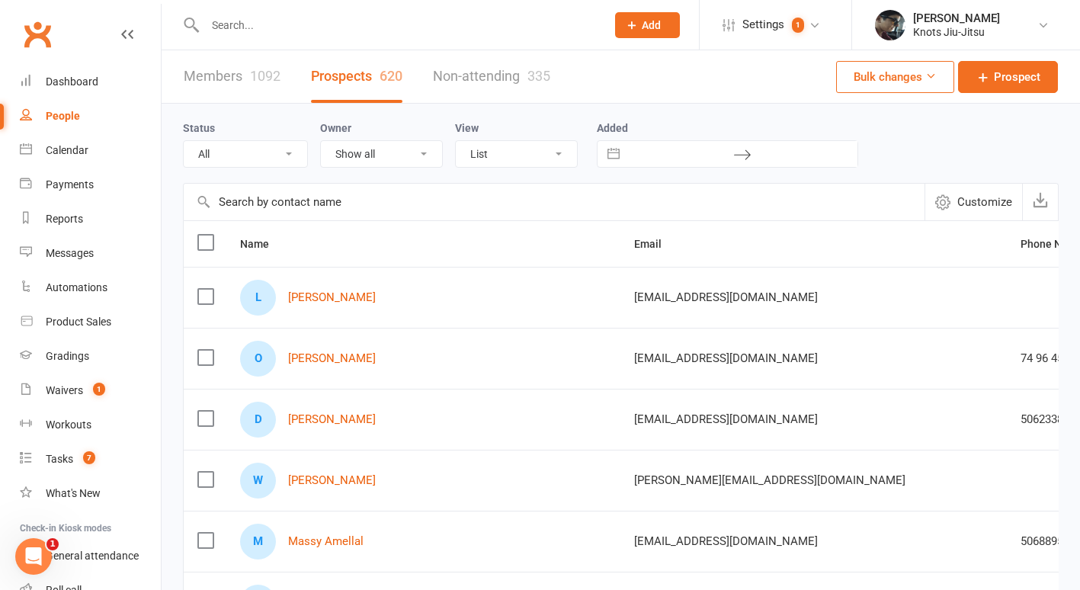
click at [368, 366] on div "O Ousmane Traoré" at bounding box center [423, 359] width 367 height 36
click at [348, 353] on link "Ousmane Traoré" at bounding box center [332, 358] width 88 height 13
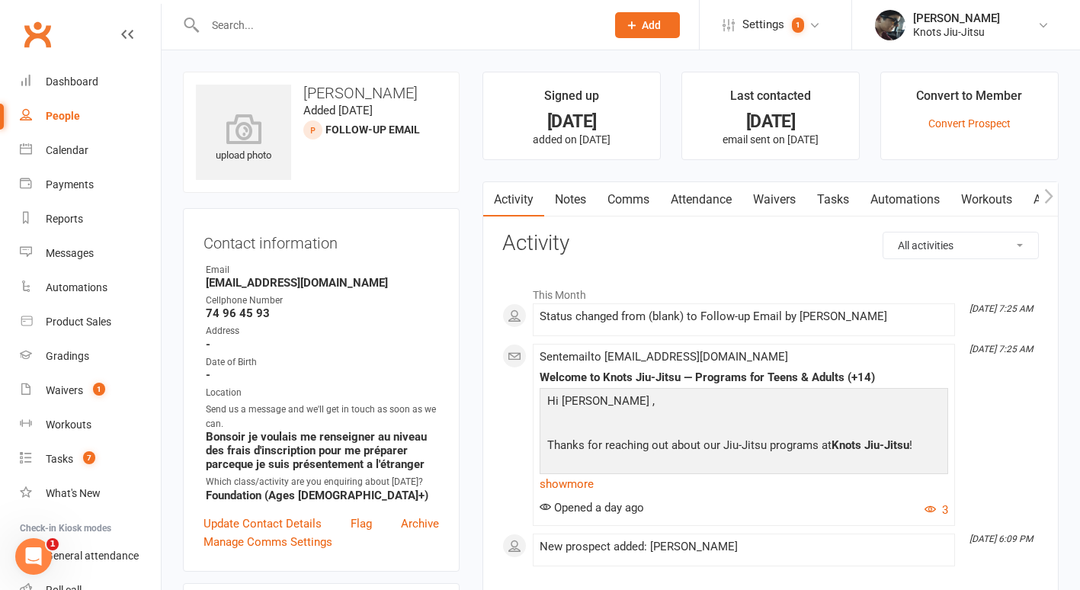
click at [67, 120] on div "People" at bounding box center [63, 116] width 34 height 12
select select "100"
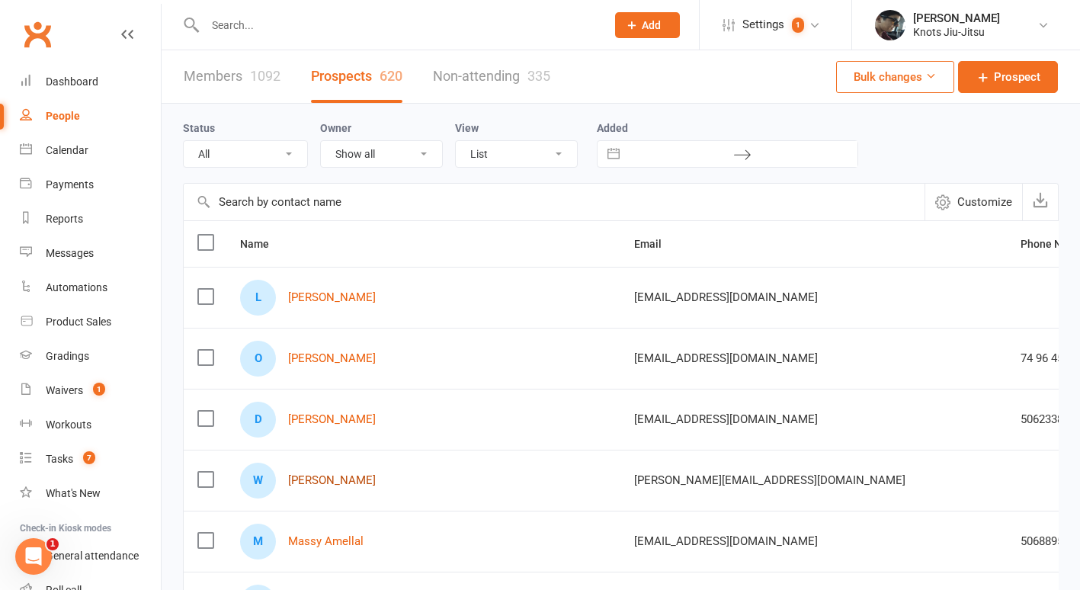
click at [342, 477] on link "Wiley Tanisha" at bounding box center [332, 480] width 88 height 13
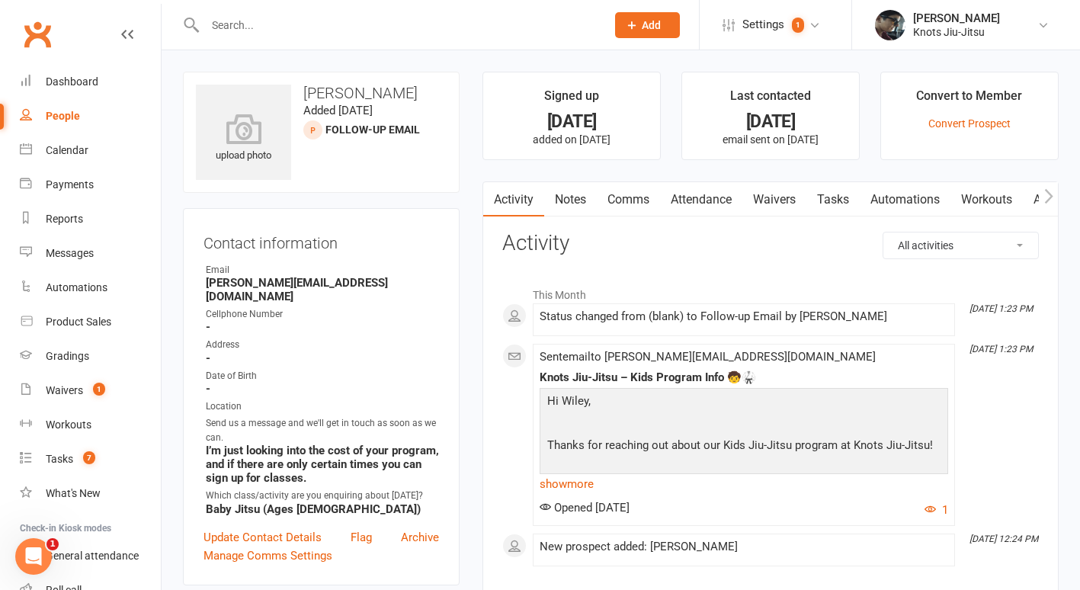
click at [630, 196] on link "Comms" at bounding box center [628, 199] width 63 height 35
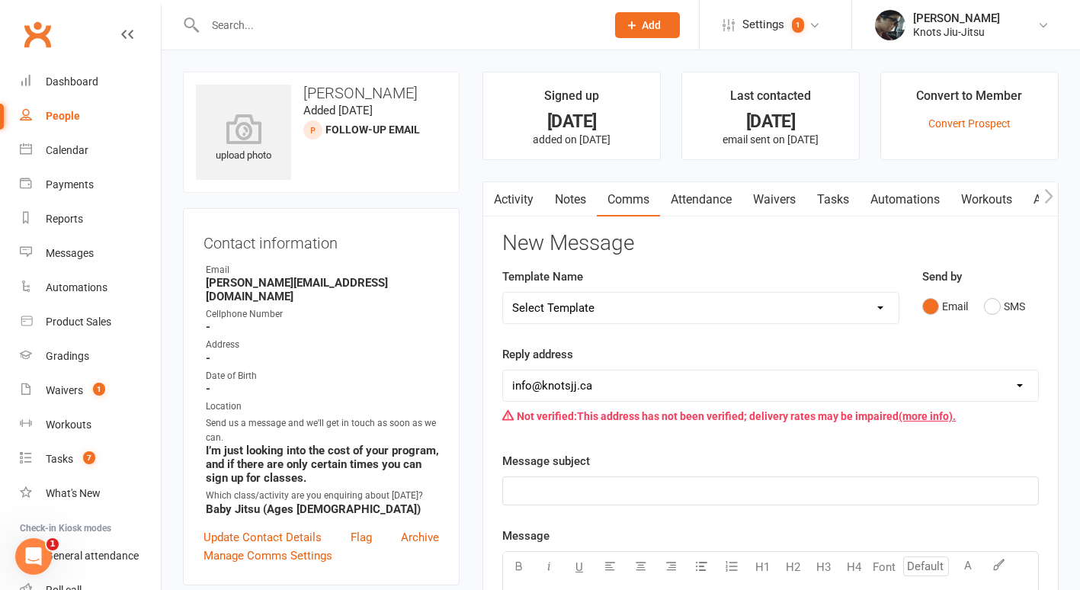
click at [601, 298] on select "Select Template [Email] Cancellation [Email] Failure of Payment [Email] Overdue…" at bounding box center [701, 308] width 396 height 30
select select "27"
click at [503, 293] on select "Select Template [Email] Cancellation [Email] Failure of Payment [Email] Overdue…" at bounding box center [701, 308] width 396 height 30
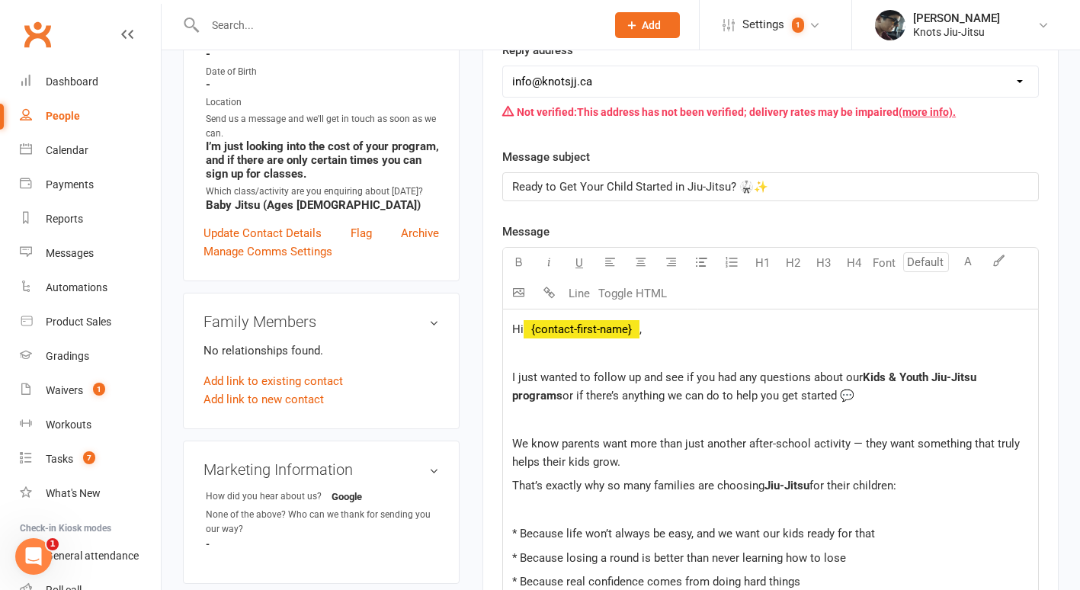
scroll to position [323, 0]
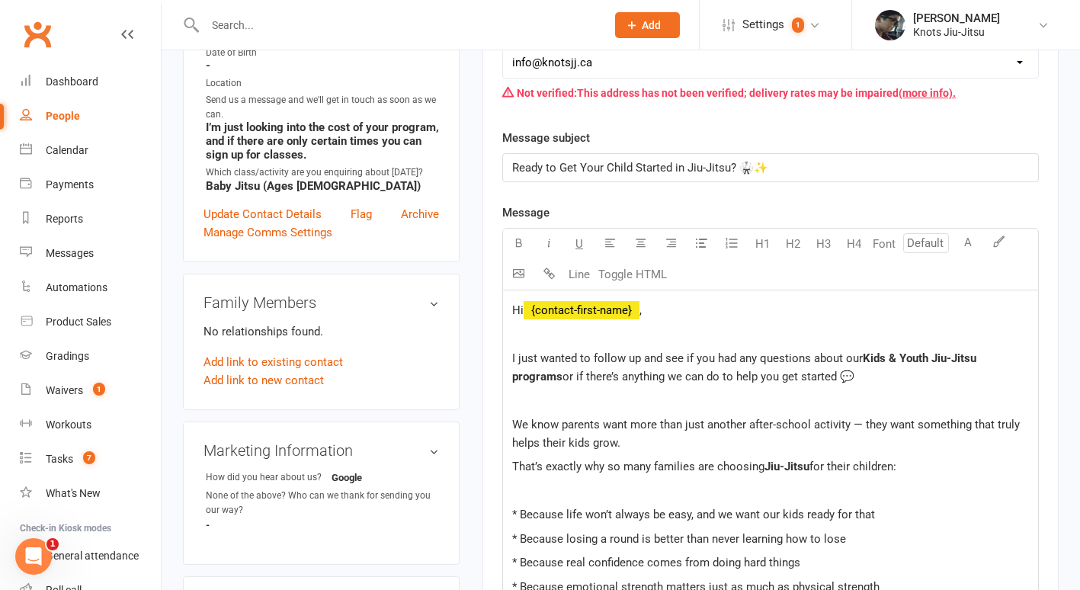
click at [525, 318] on p "Hi ﻿ {contact-first-name} ," at bounding box center [770, 310] width 517 height 18
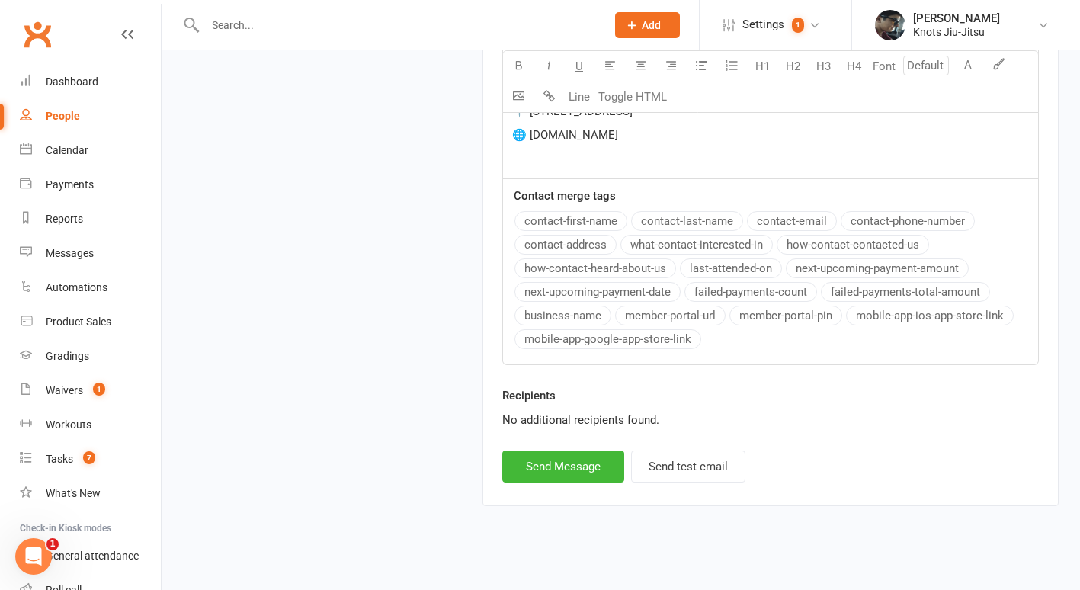
scroll to position [1377, 0]
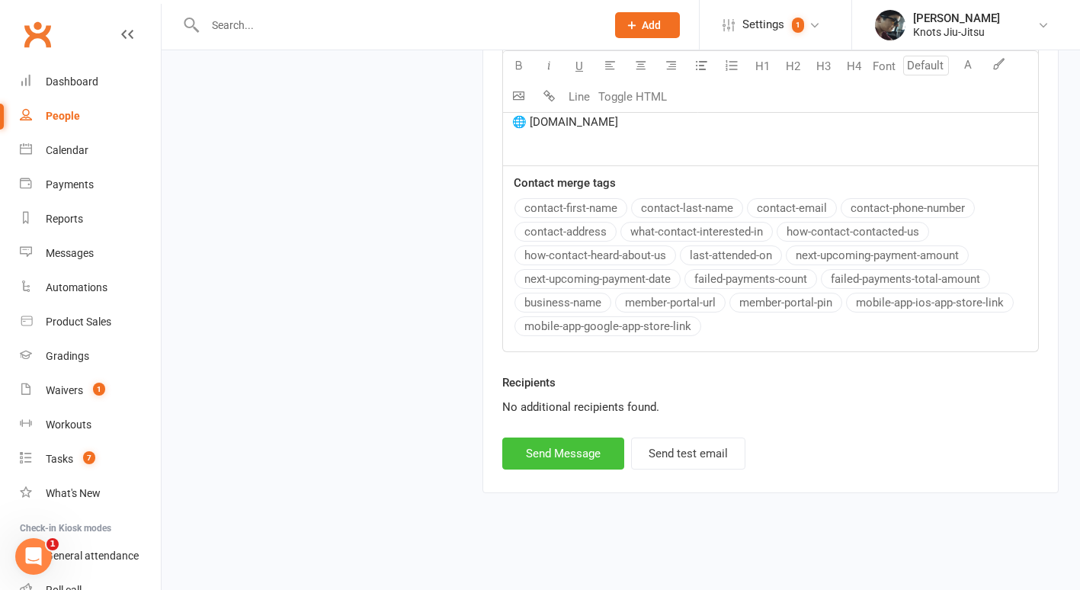
click at [590, 461] on button "Send Message" at bounding box center [563, 454] width 122 height 32
select select
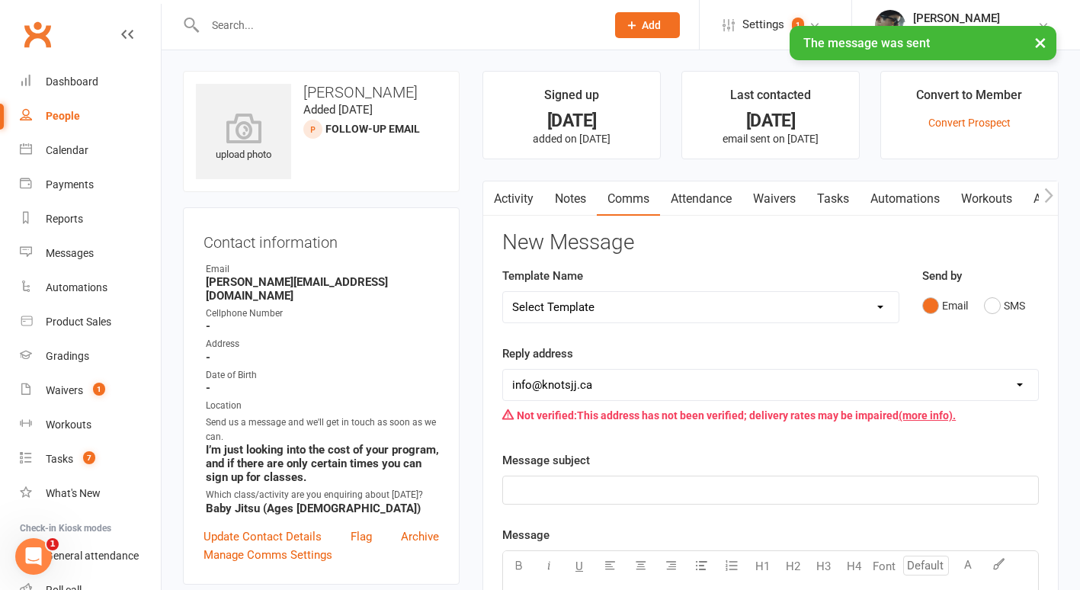
scroll to position [0, 0]
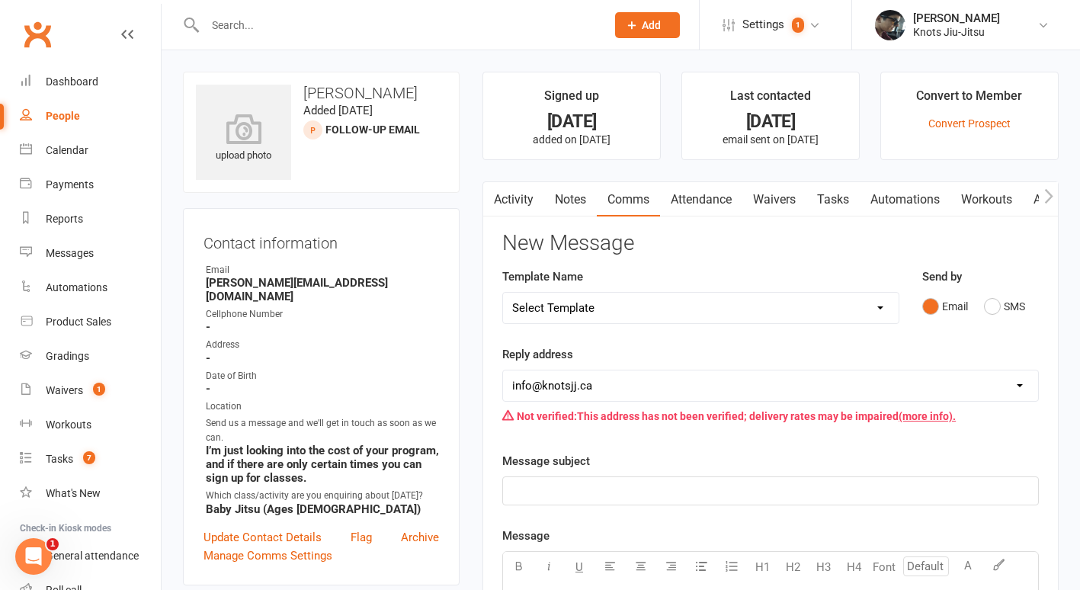
click at [62, 120] on div "People" at bounding box center [63, 116] width 34 height 12
select select "100"
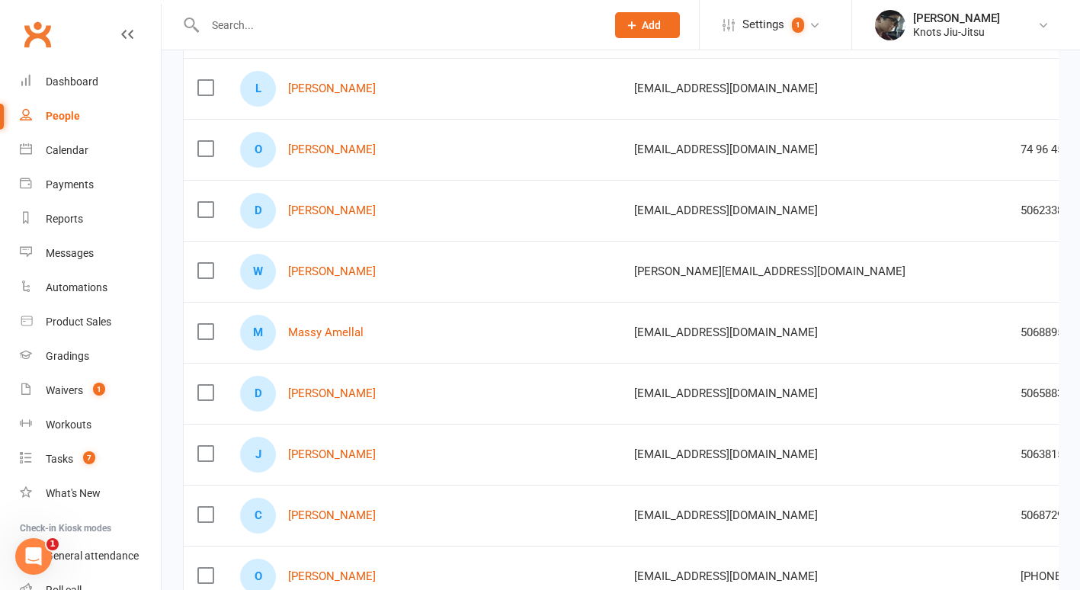
scroll to position [211, 0]
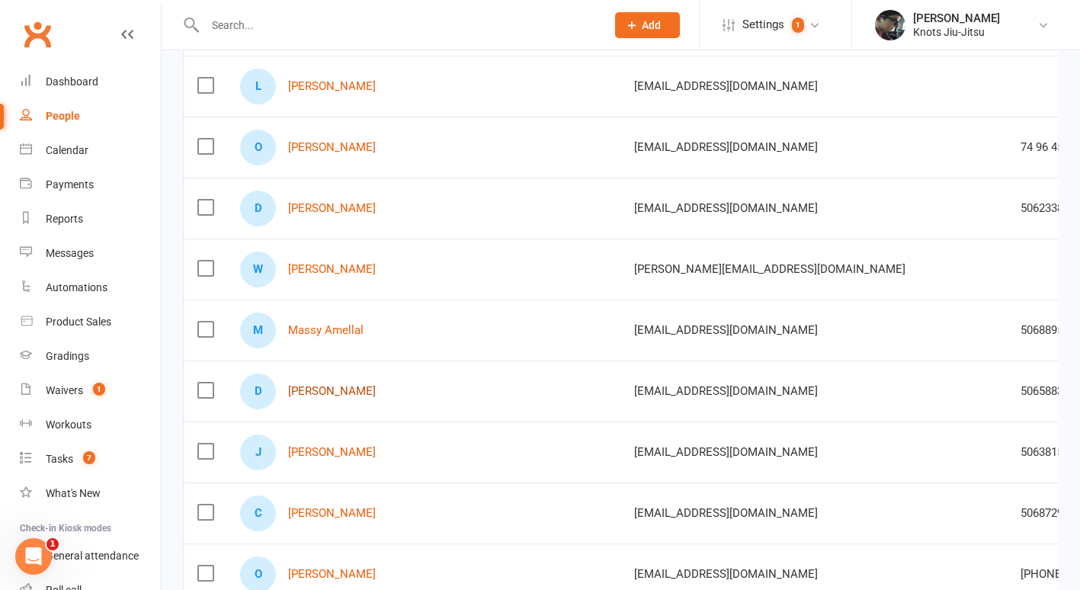
click at [340, 393] on link "Danny Briones" at bounding box center [332, 391] width 88 height 13
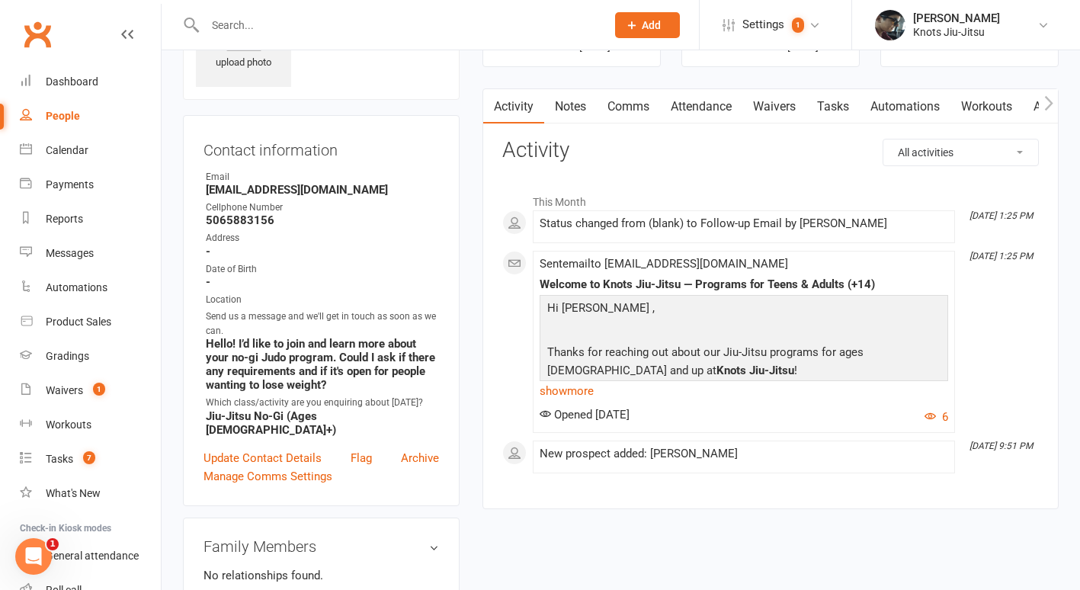
scroll to position [96, 0]
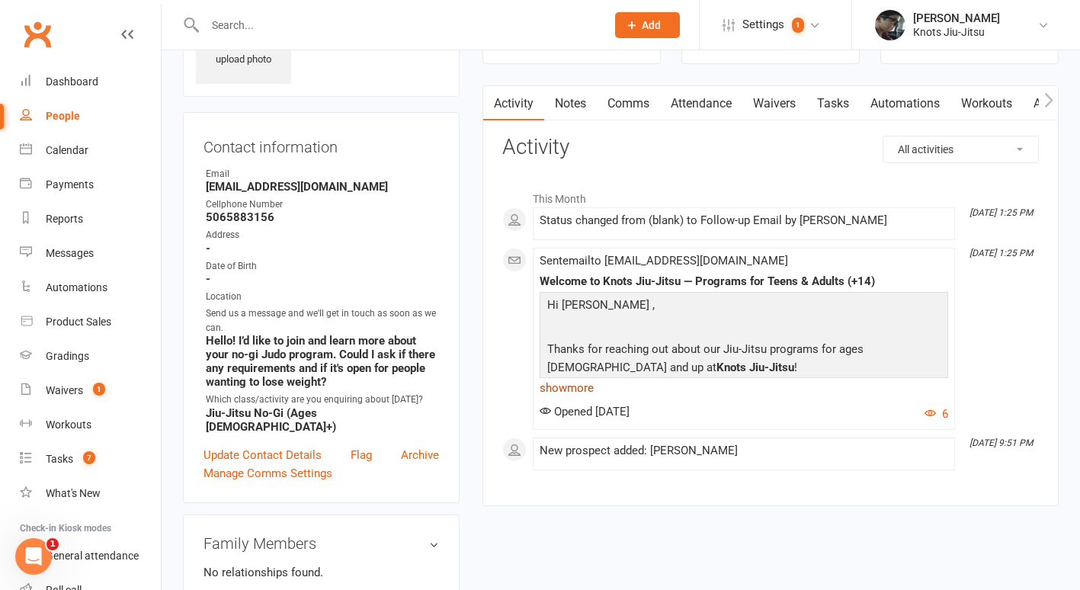
click at [592, 392] on link "show more" at bounding box center [744, 387] width 409 height 21
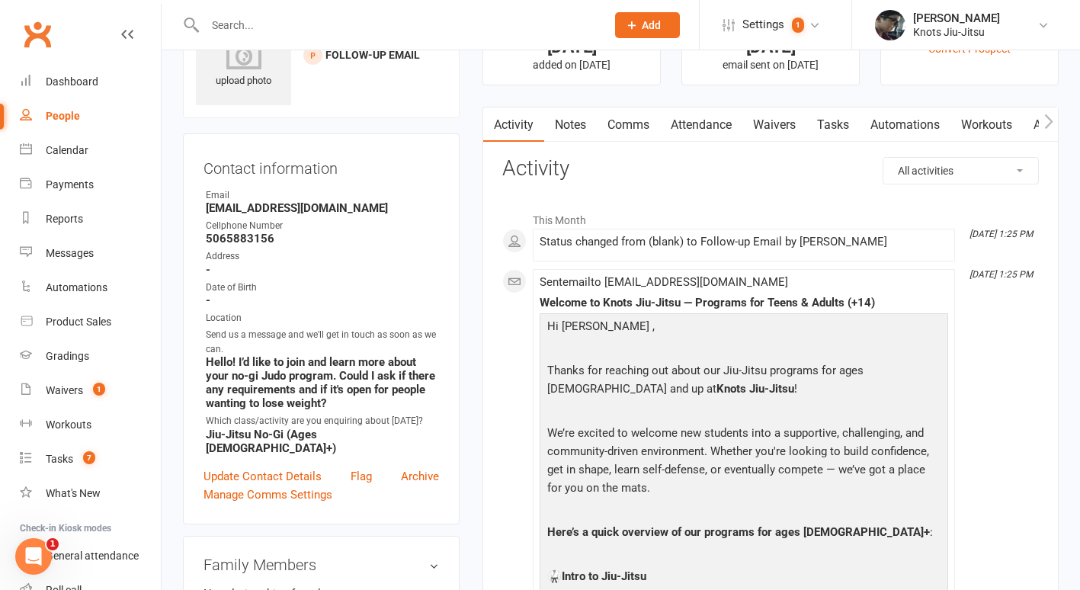
scroll to position [74, 0]
click at [643, 126] on link "Comms" at bounding box center [628, 125] width 63 height 35
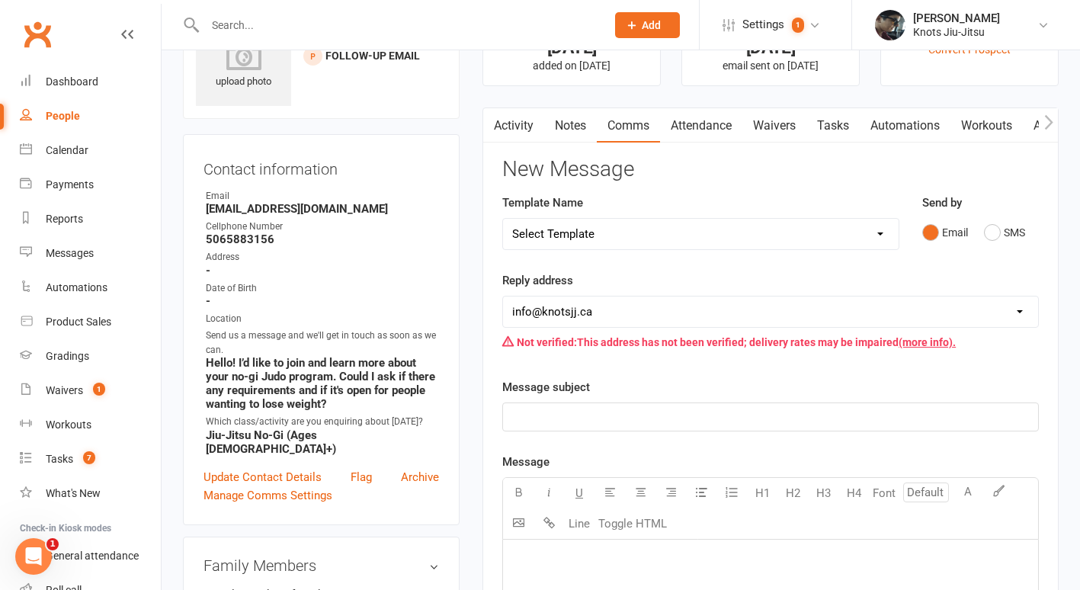
click at [701, 231] on select "Select Template [Email] Cancellation [Email] Failure of Payment [Email] Overdue…" at bounding box center [701, 234] width 396 height 30
select select "26"
click at [503, 219] on select "Select Template [Email] Cancellation [Email] Failure of Payment [Email] Overdue…" at bounding box center [701, 234] width 396 height 30
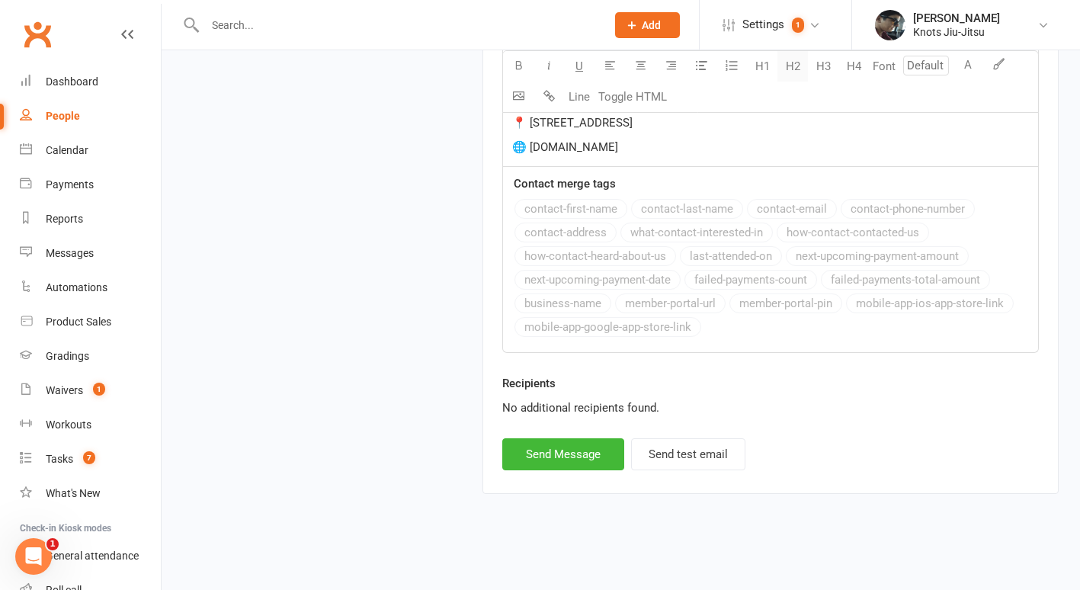
scroll to position [1564, 0]
click at [587, 460] on button "Send Message" at bounding box center [563, 454] width 122 height 32
select select
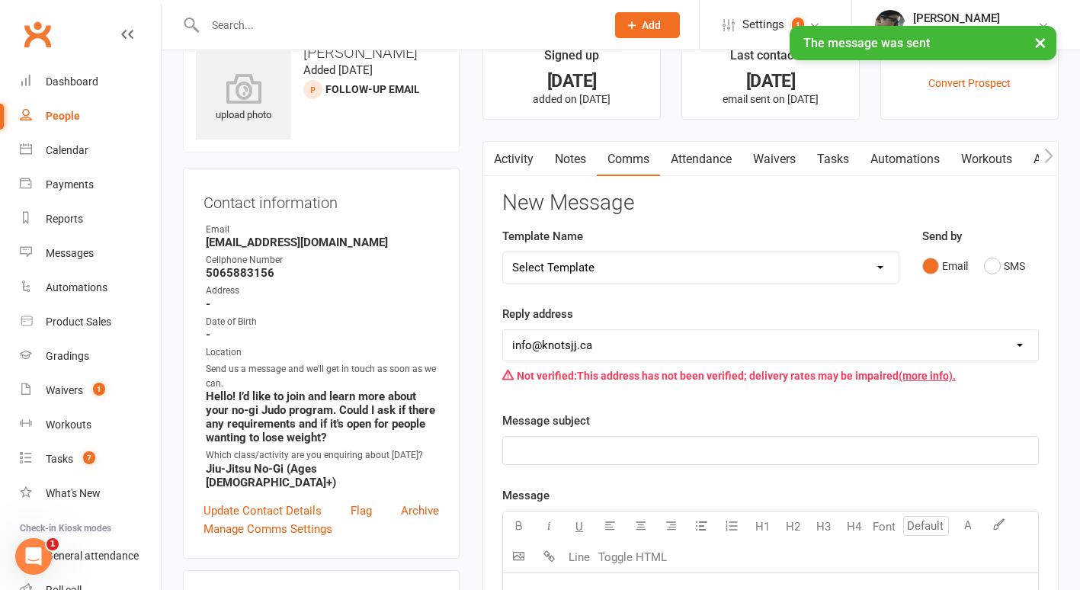
scroll to position [0, 0]
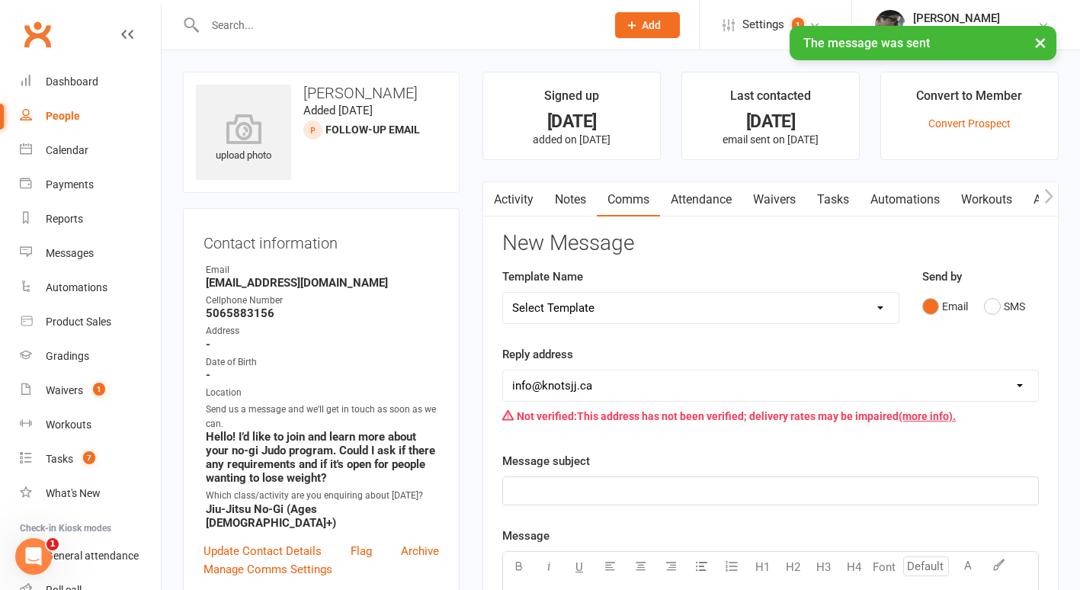
click at [70, 120] on div "People" at bounding box center [63, 116] width 34 height 12
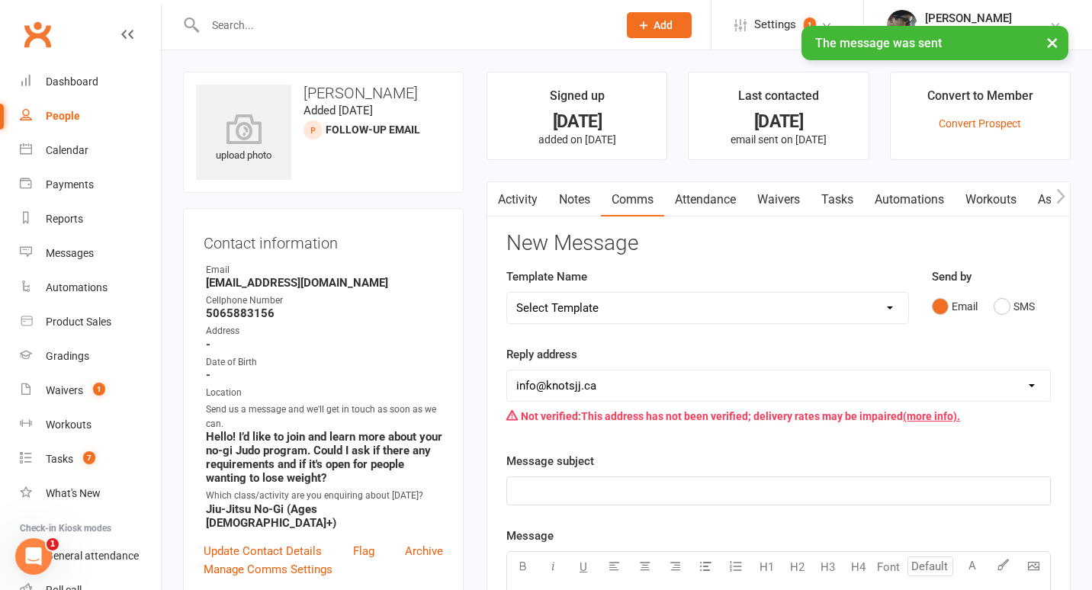
select select "100"
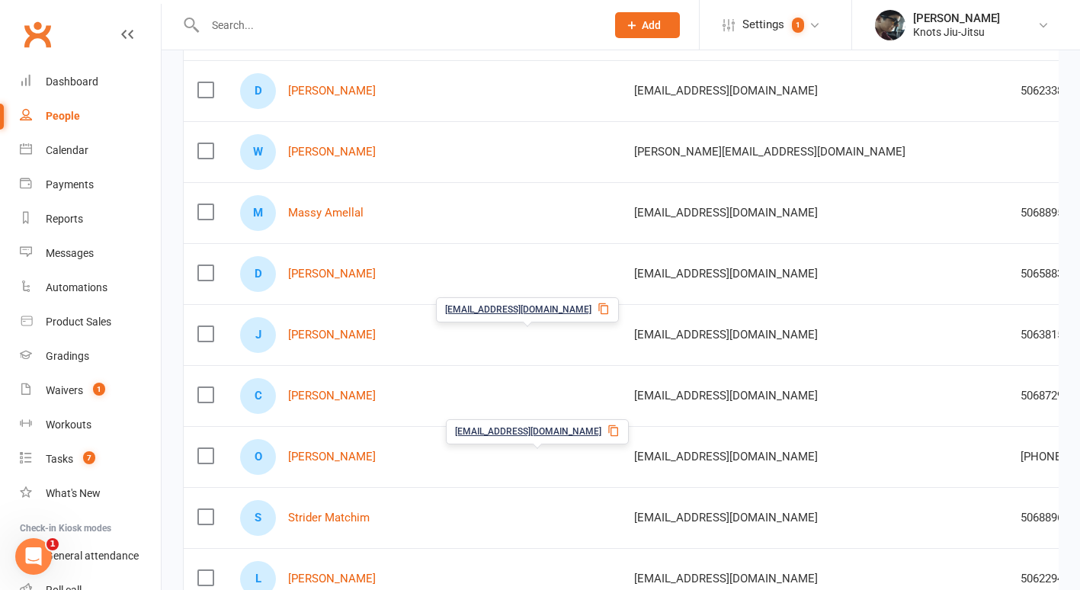
scroll to position [329, 0]
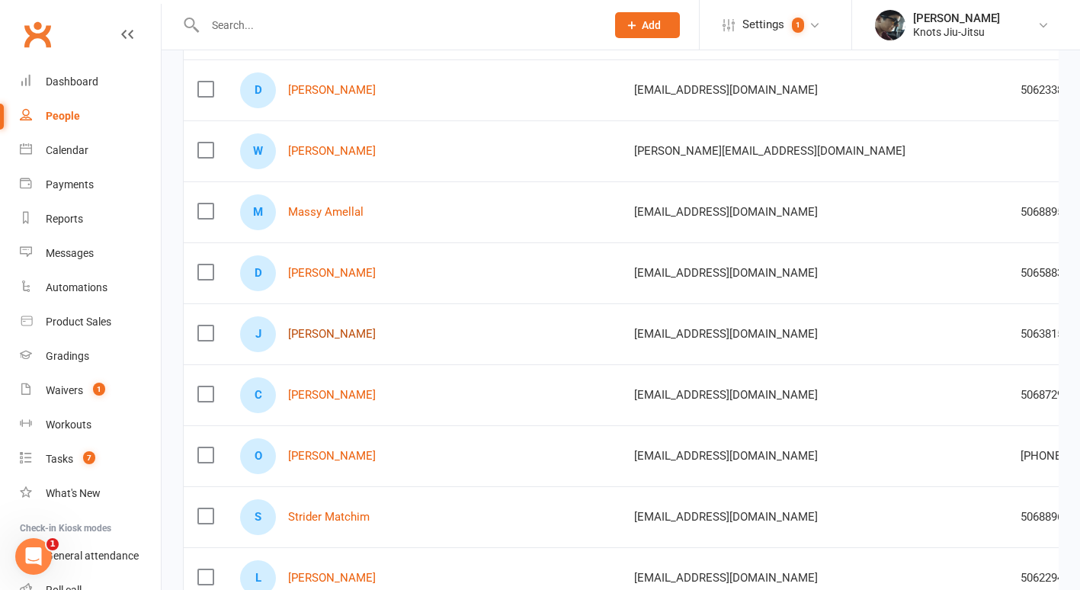
click at [332, 331] on link "Jarvis Loga" at bounding box center [332, 334] width 88 height 13
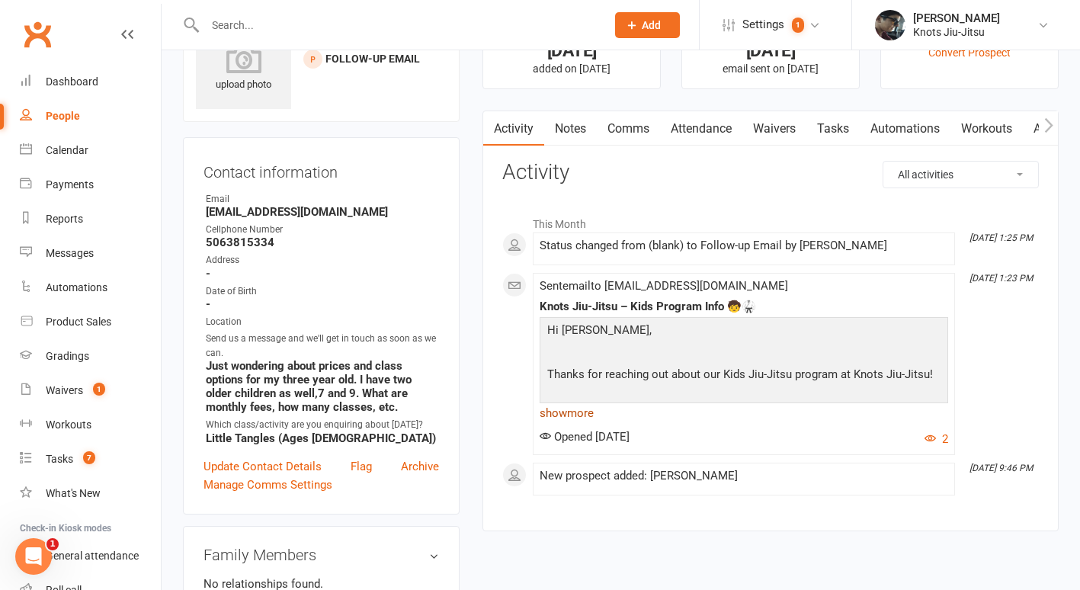
scroll to position [75, 0]
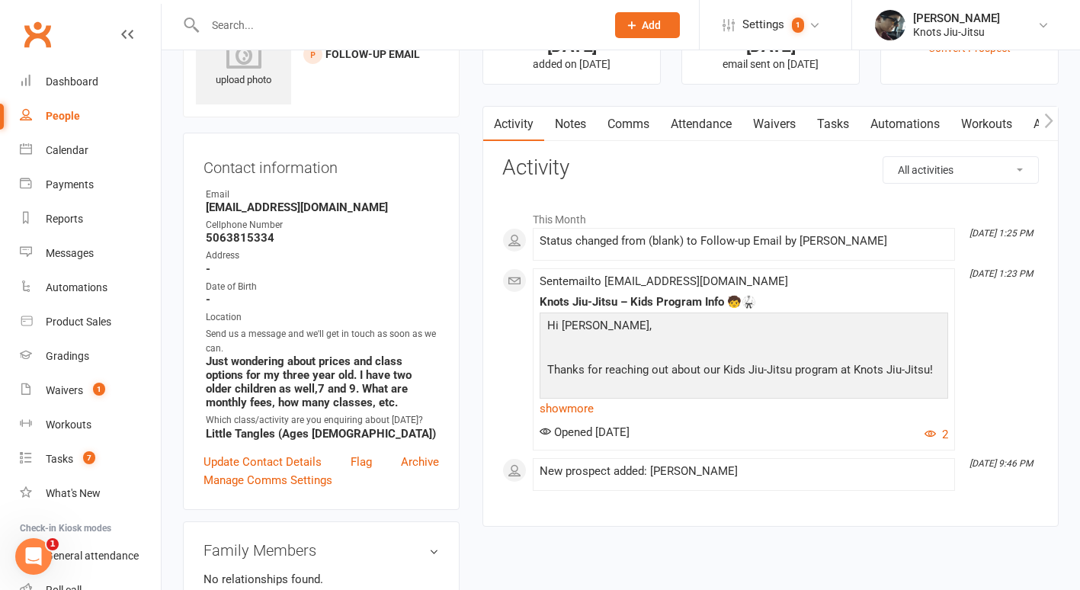
click at [628, 118] on link "Comms" at bounding box center [628, 124] width 63 height 35
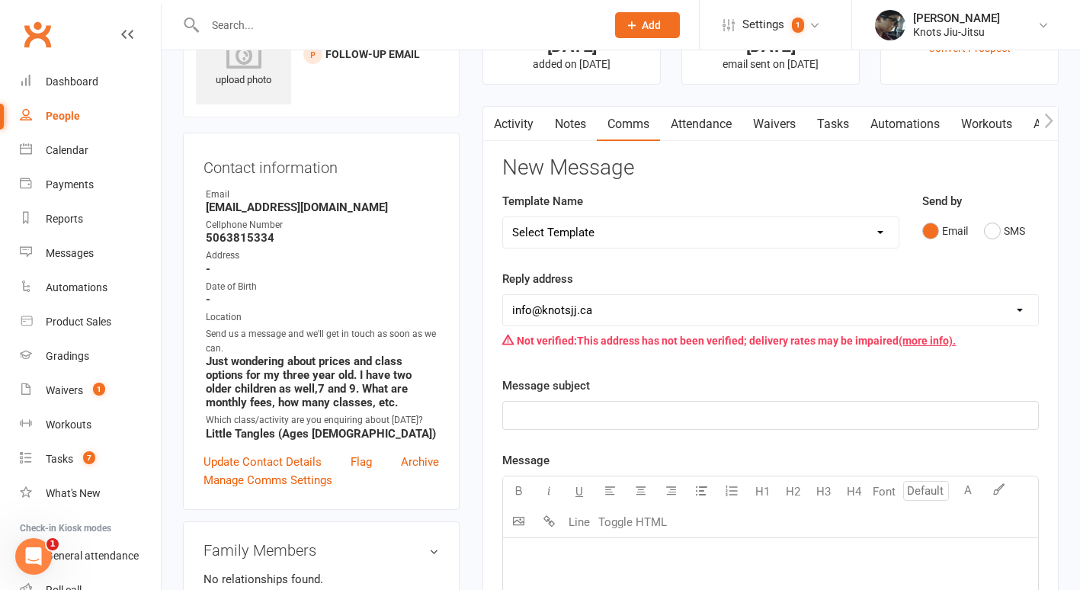
click at [630, 234] on select "Select Template [Email] Cancellation [Email] Failure of Payment [Email] Overdue…" at bounding box center [701, 232] width 396 height 30
select select "27"
click at [503, 217] on select "Select Template [Email] Cancellation [Email] Failure of Payment [Email] Overdue…" at bounding box center [701, 232] width 396 height 30
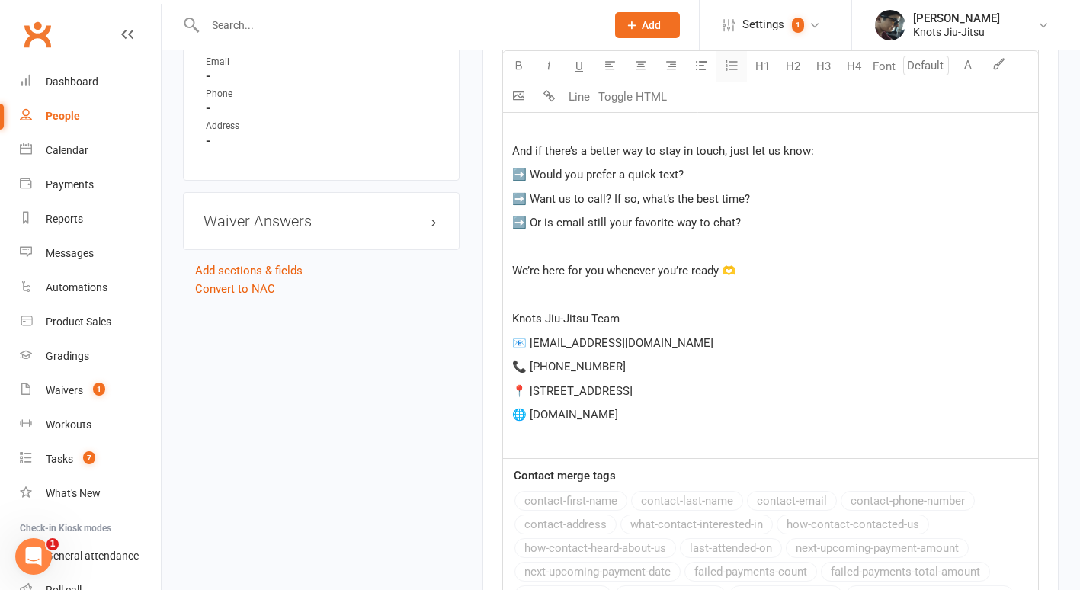
scroll to position [1302, 0]
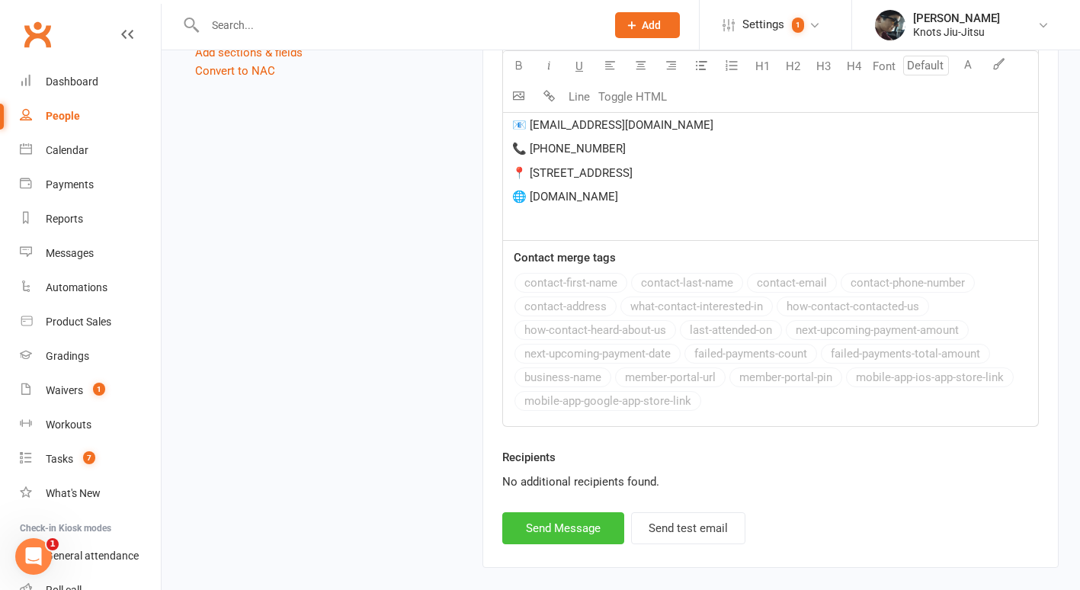
click at [570, 539] on button "Send Message" at bounding box center [563, 528] width 122 height 32
select select
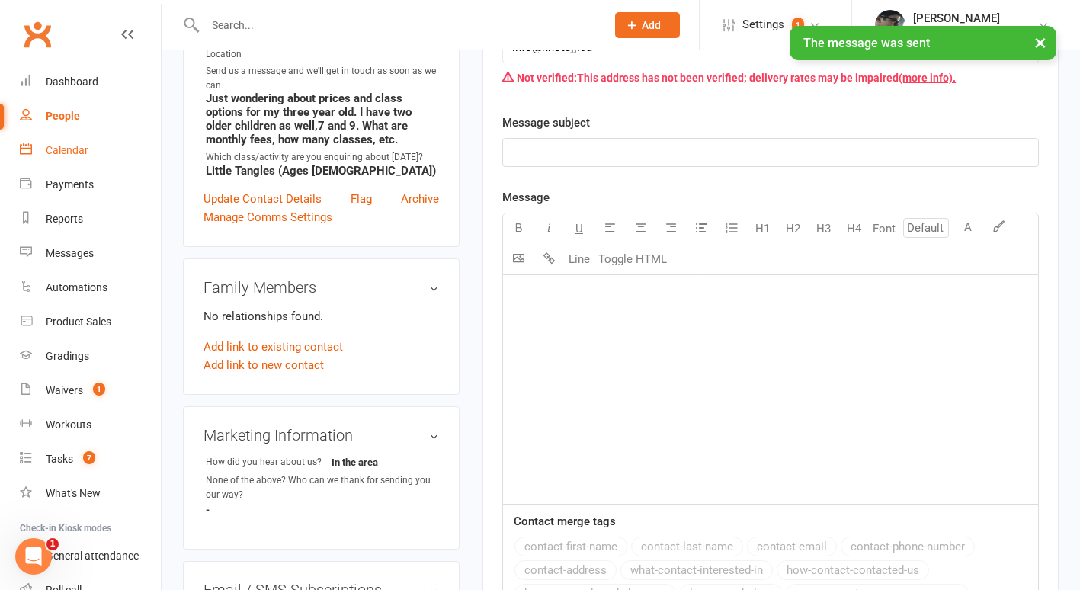
scroll to position [336, 0]
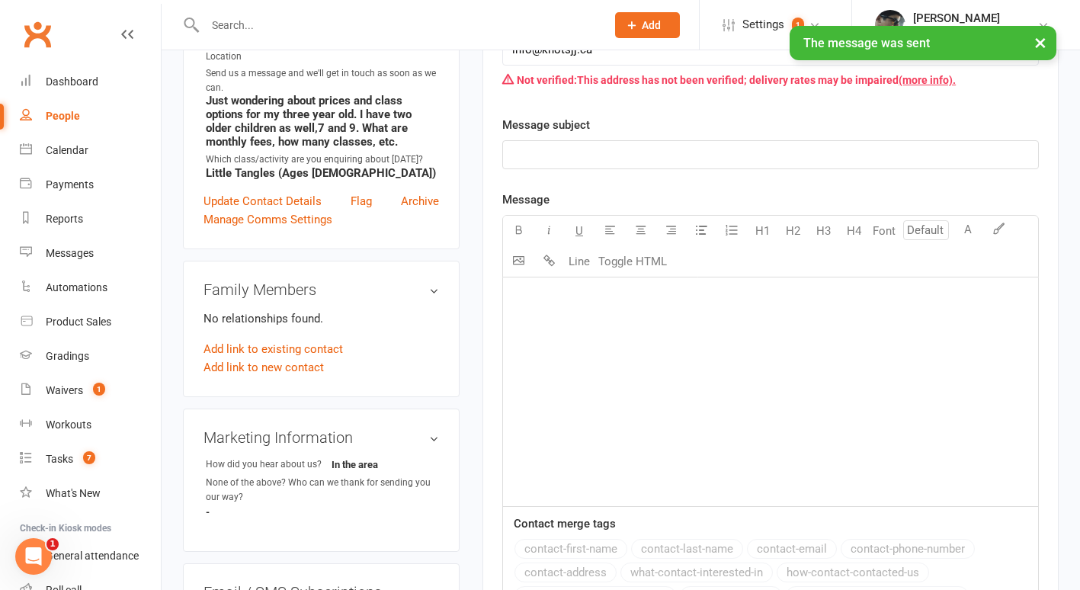
click at [64, 110] on div "People" at bounding box center [63, 116] width 34 height 12
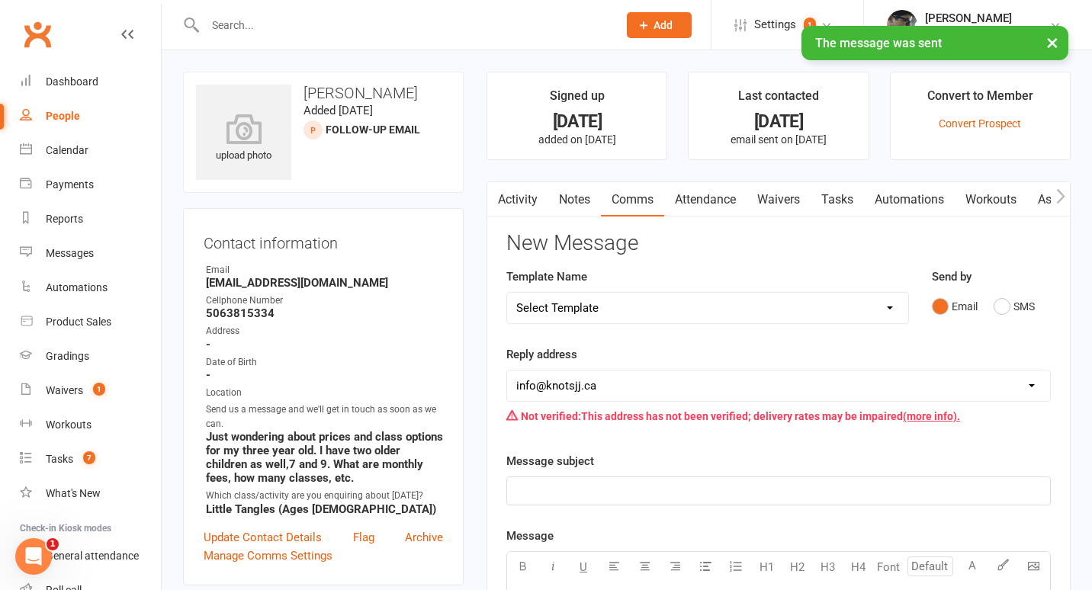
select select "100"
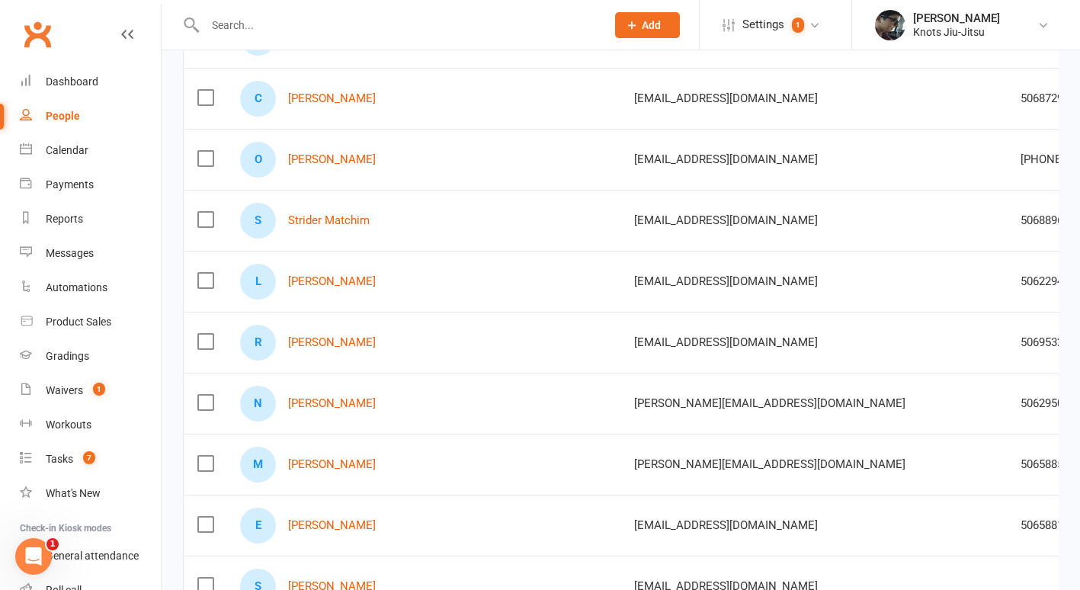
scroll to position [627, 0]
click at [335, 344] on link "Ravneet Kaur" at bounding box center [332, 341] width 88 height 13
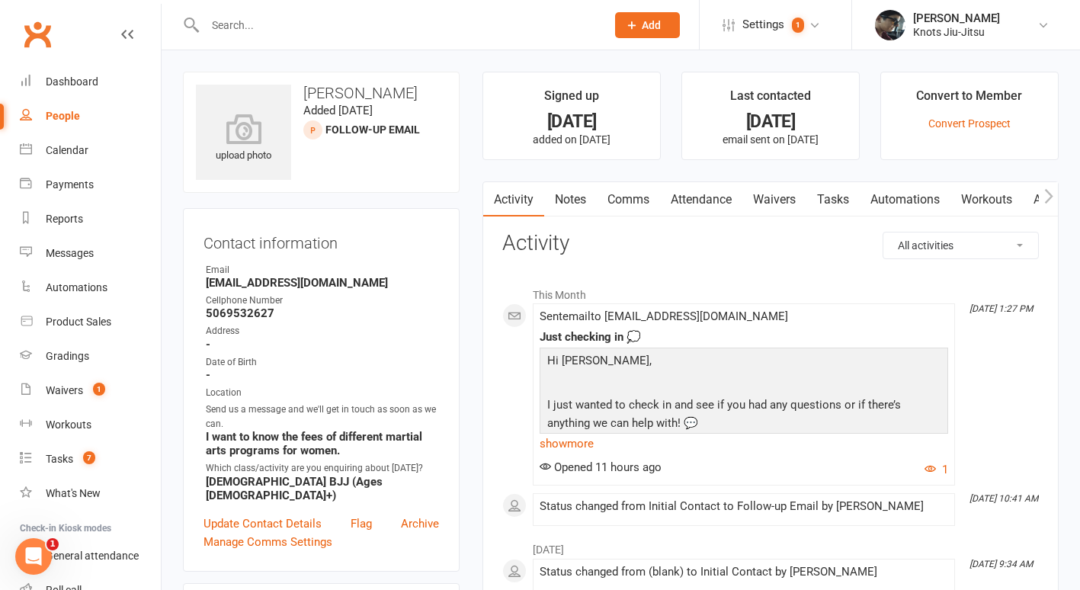
scroll to position [29, 0]
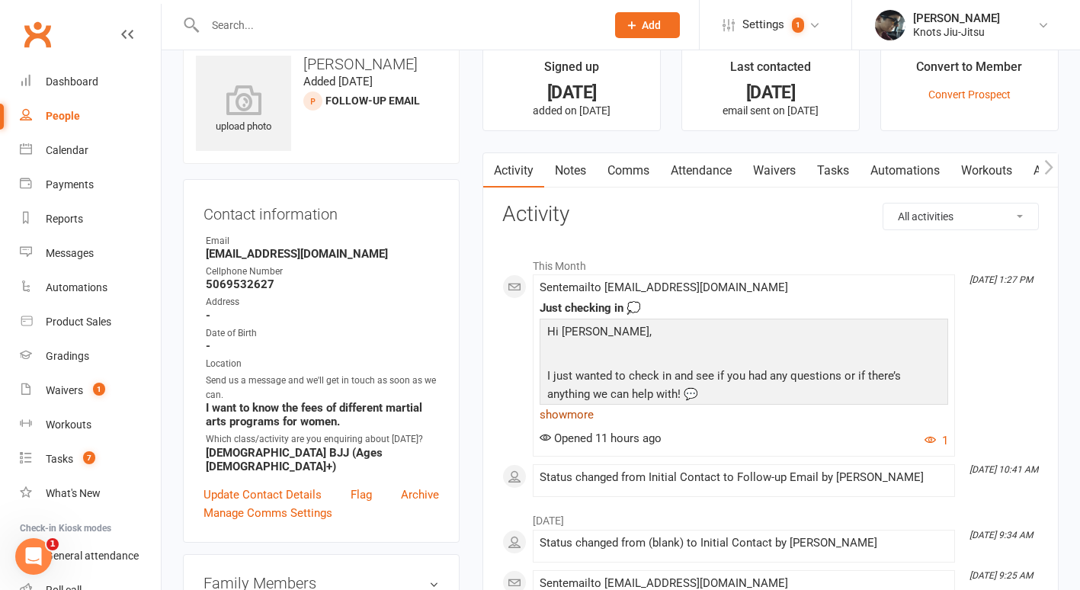
click at [567, 418] on link "show more" at bounding box center [744, 414] width 409 height 21
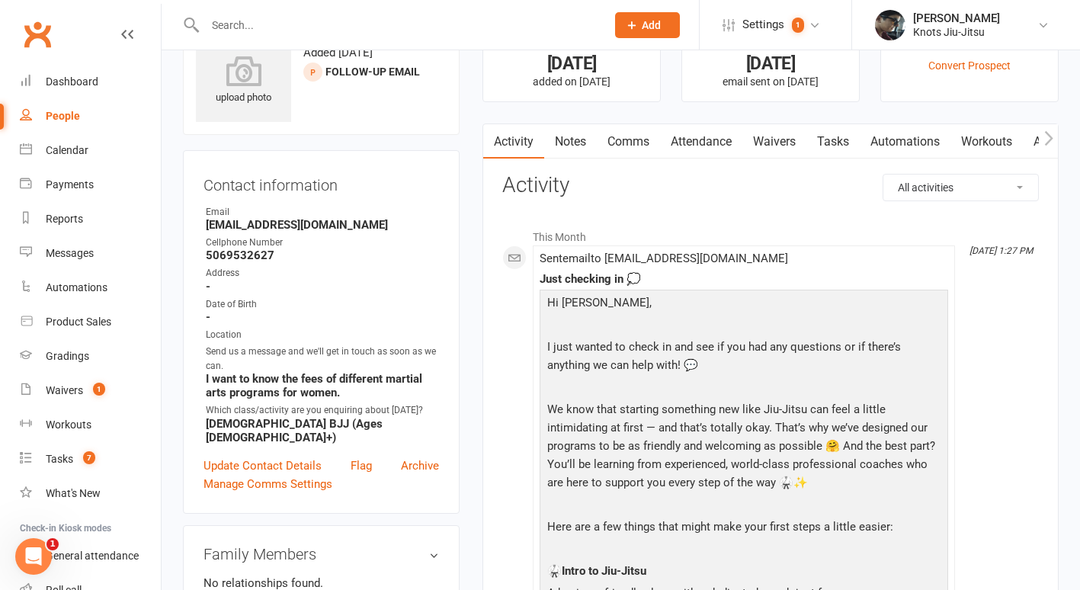
scroll to position [57, 0]
select select "100"
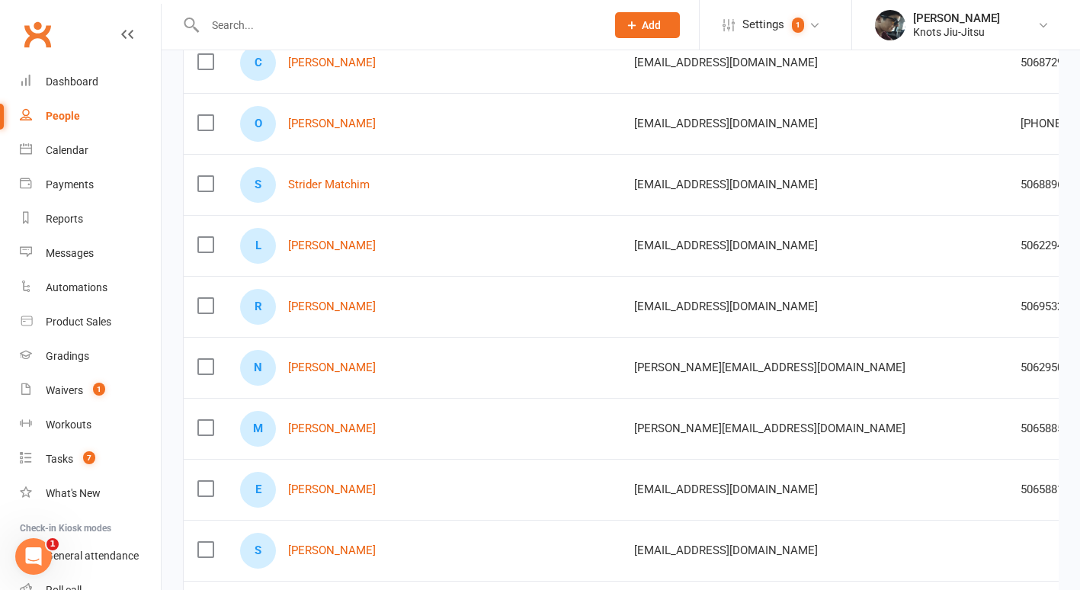
scroll to position [669, 0]
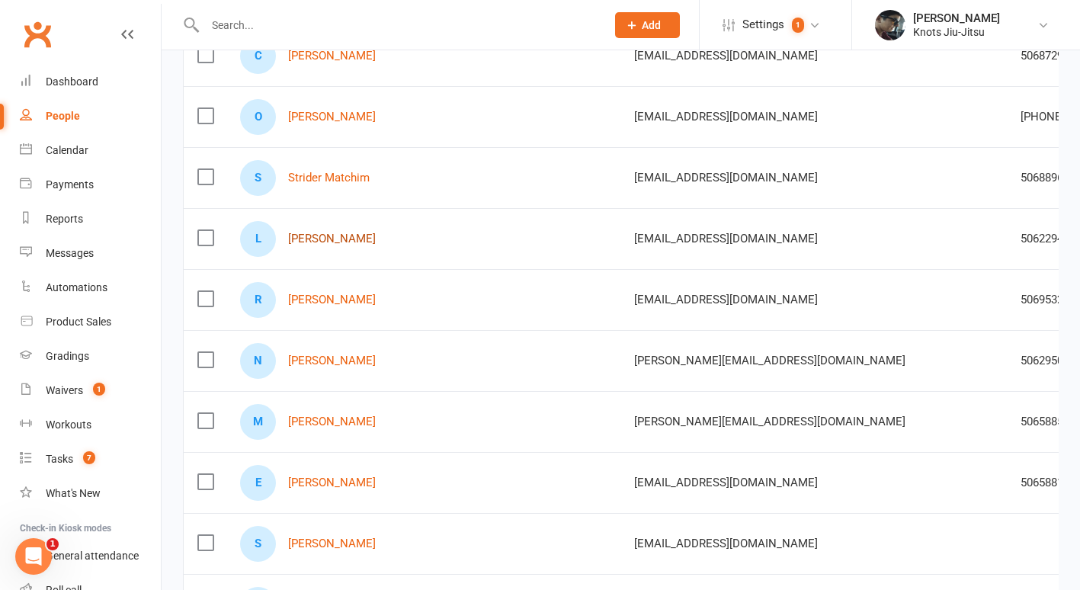
click at [342, 237] on link "Landry Jen" at bounding box center [332, 239] width 88 height 13
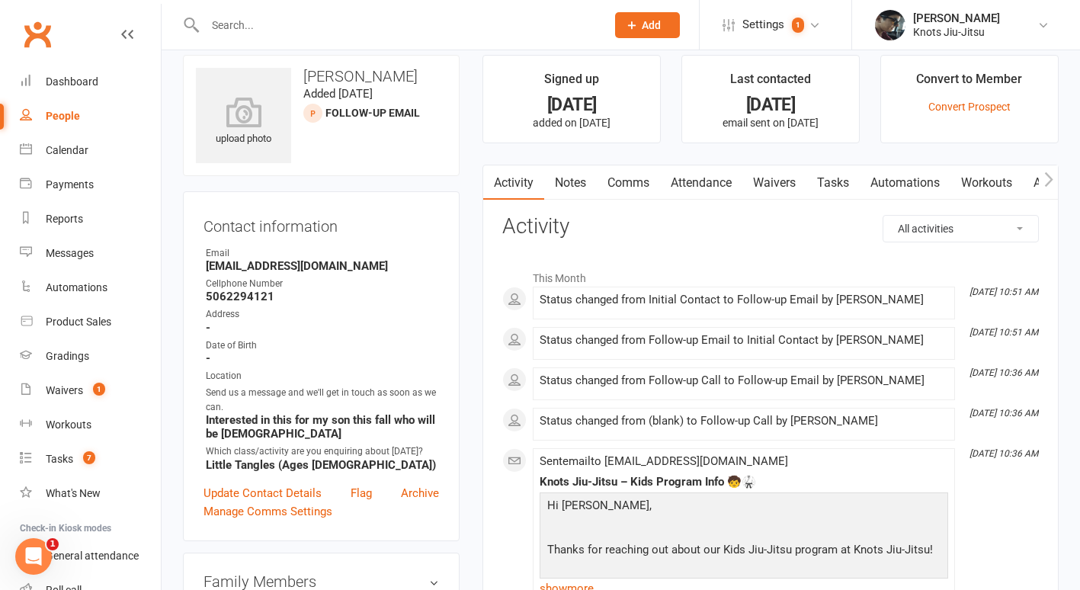
scroll to position [16, 0]
click at [634, 176] on link "Comms" at bounding box center [628, 183] width 63 height 35
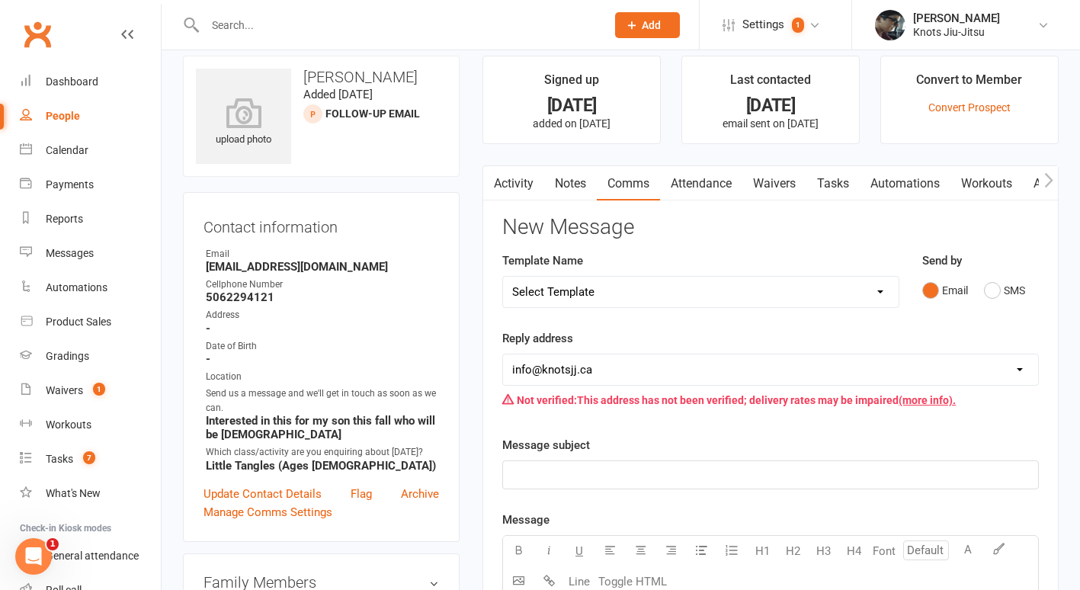
click at [600, 288] on select "Select Template [Email] Cancellation [Email] Failure of Payment [Email] Overdue…" at bounding box center [701, 292] width 396 height 30
select select "27"
click at [503, 277] on select "Select Template [Email] Cancellation [Email] Failure of Payment [Email] Overdue…" at bounding box center [701, 292] width 396 height 30
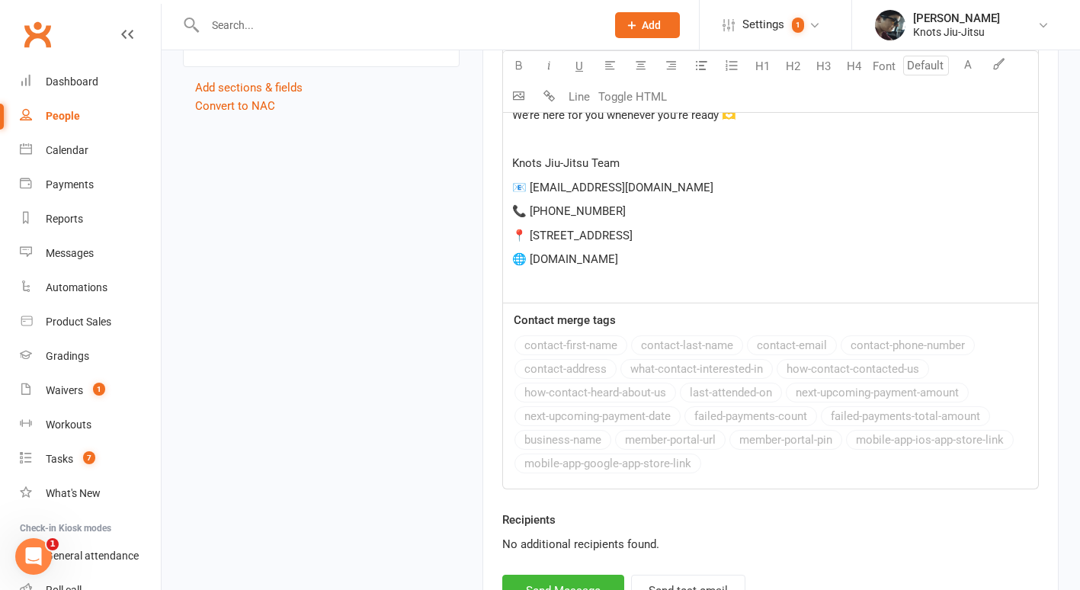
scroll to position [1261, 0]
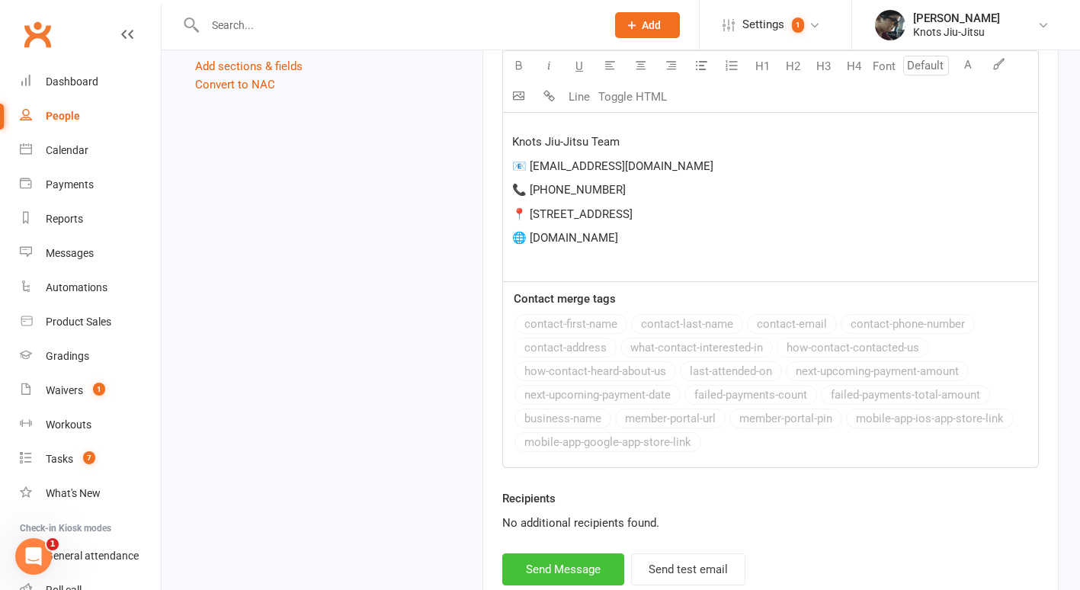
click at [578, 568] on button "Send Message" at bounding box center [563, 569] width 122 height 32
select select
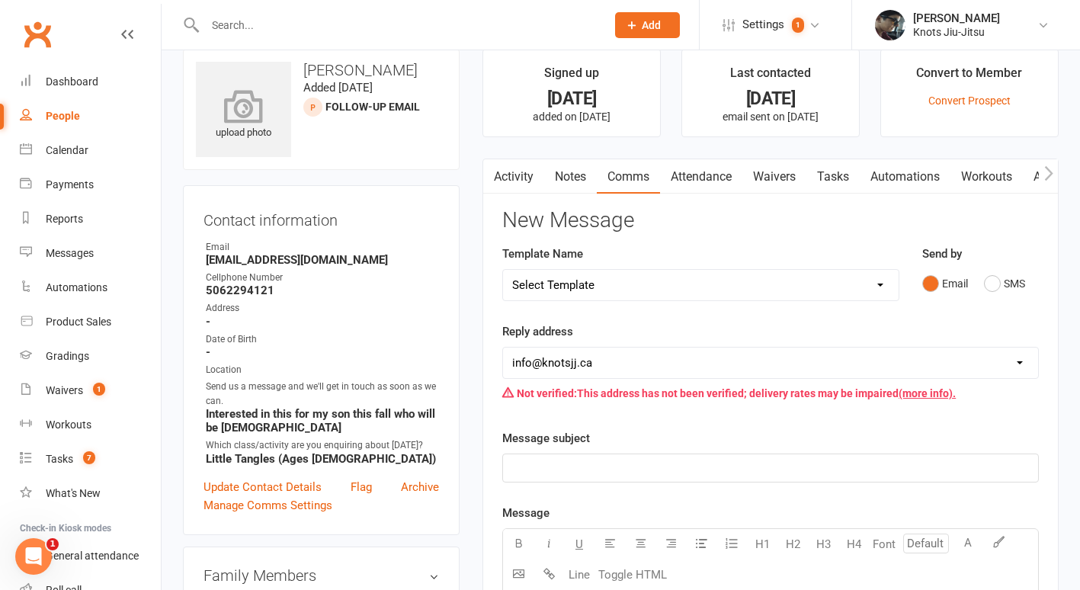
scroll to position [20, 0]
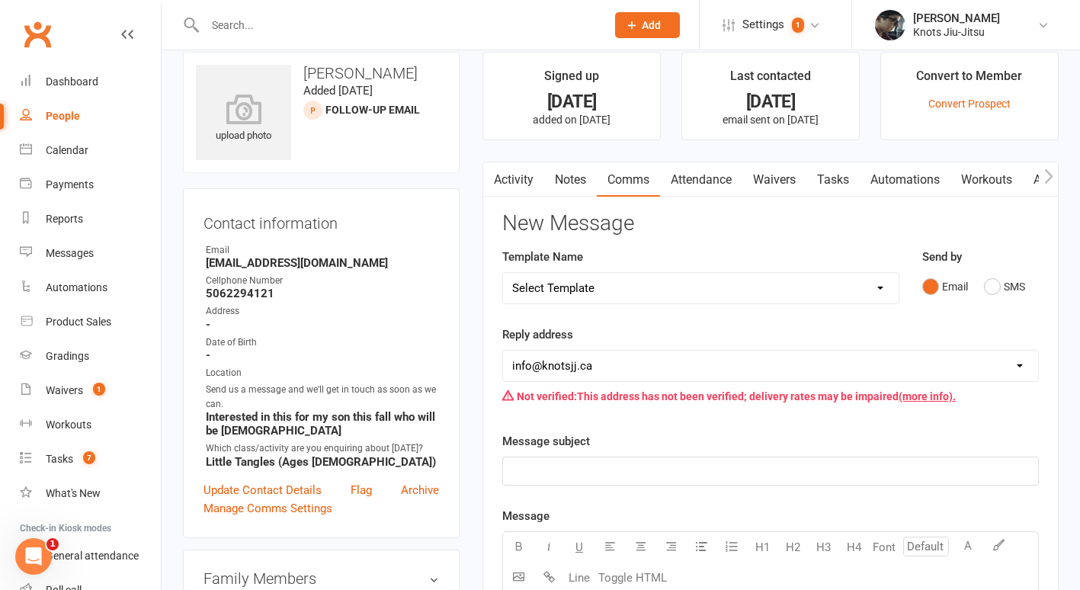
click at [57, 116] on div "People" at bounding box center [63, 116] width 34 height 12
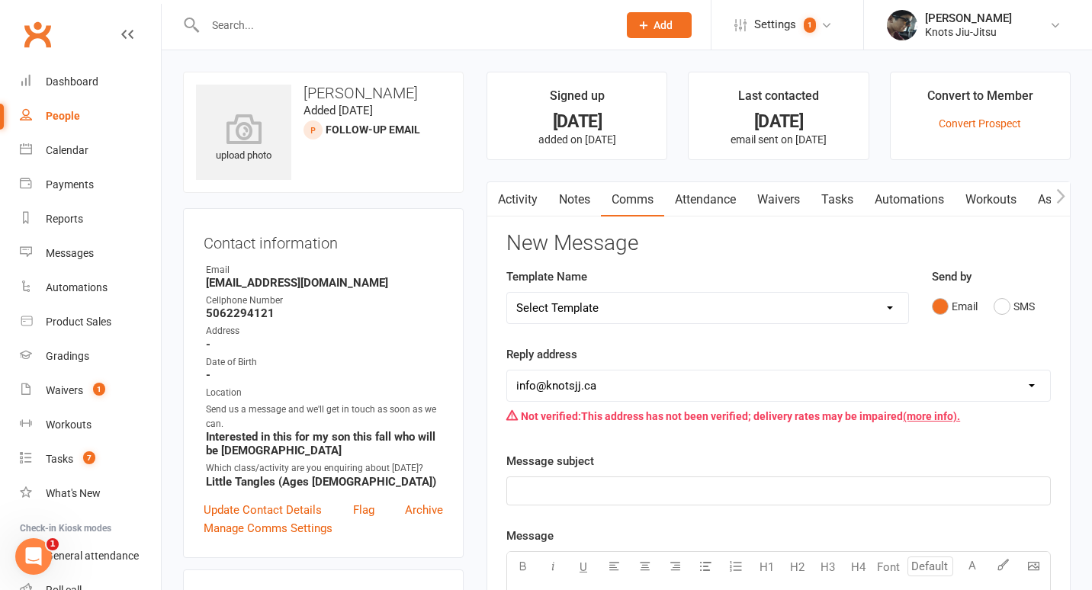
select select "100"
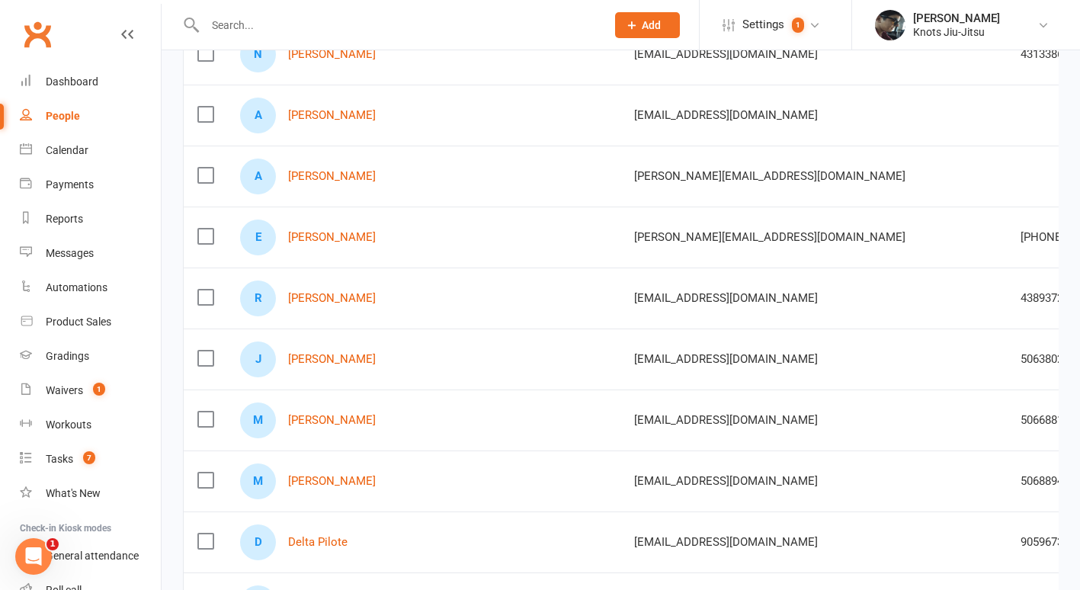
scroll to position [4147, 0]
click at [351, 233] on link "Eduardo Izarra" at bounding box center [332, 236] width 88 height 13
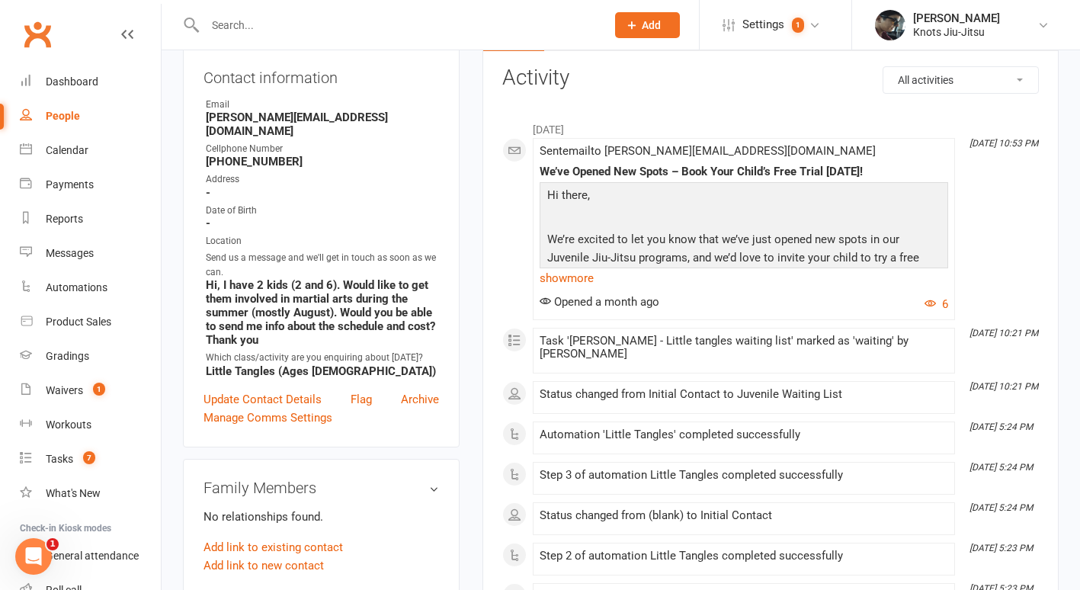
scroll to position [166, 0]
click at [588, 276] on link "show more" at bounding box center [744, 277] width 409 height 21
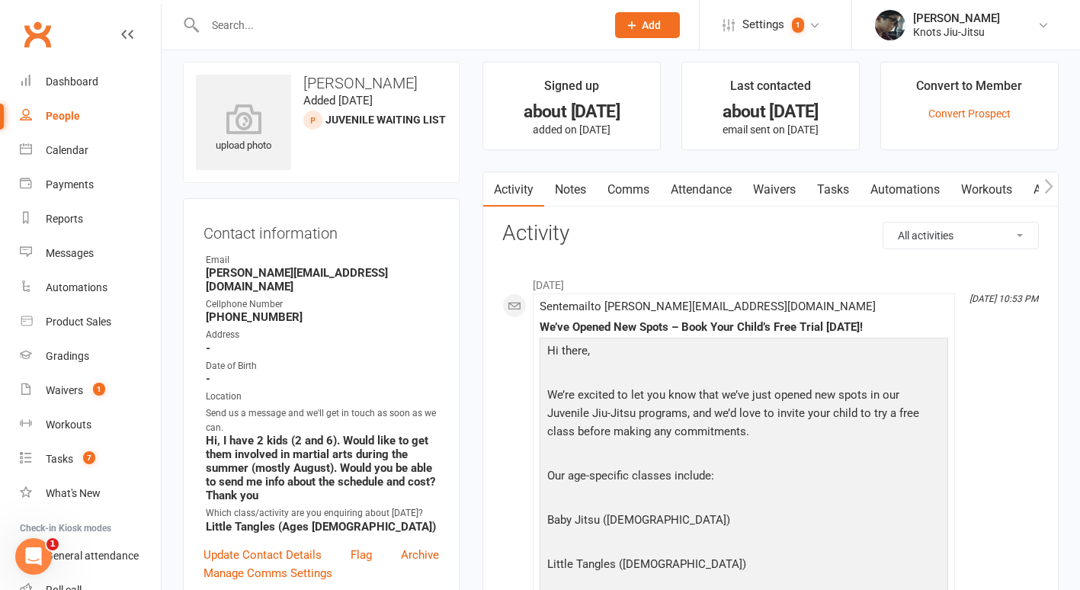
scroll to position [0, 0]
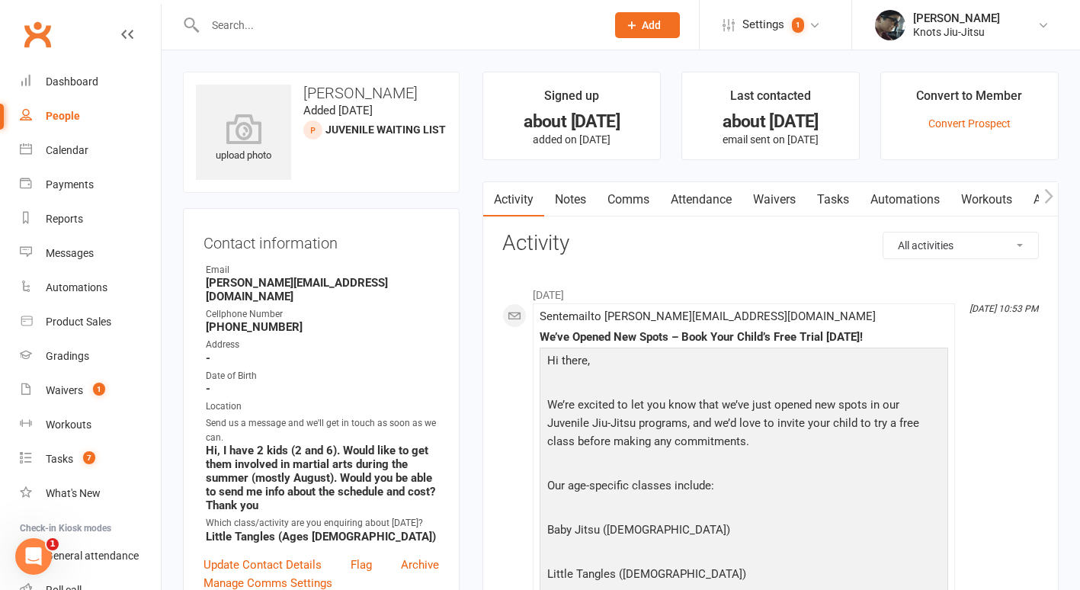
click at [641, 204] on link "Comms" at bounding box center [628, 199] width 63 height 35
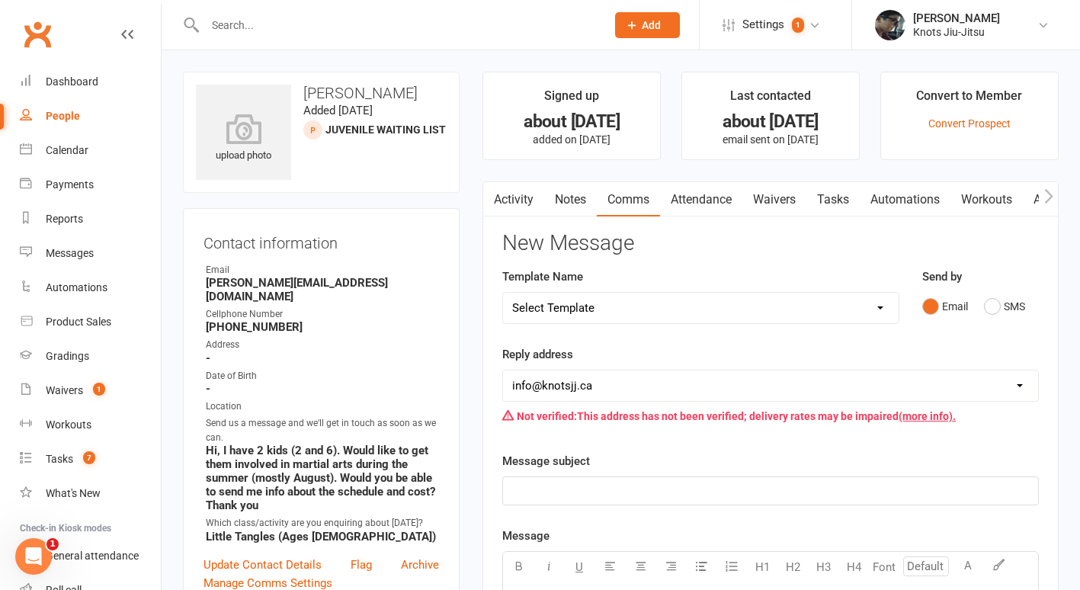
click at [792, 307] on select "Select Template [Email] Cancellation [Email] Failure of Payment [Email] Overdue…" at bounding box center [701, 308] width 396 height 30
select select "27"
click at [503, 293] on select "Select Template [Email] Cancellation [Email] Failure of Payment [Email] Overdue…" at bounding box center [701, 308] width 396 height 30
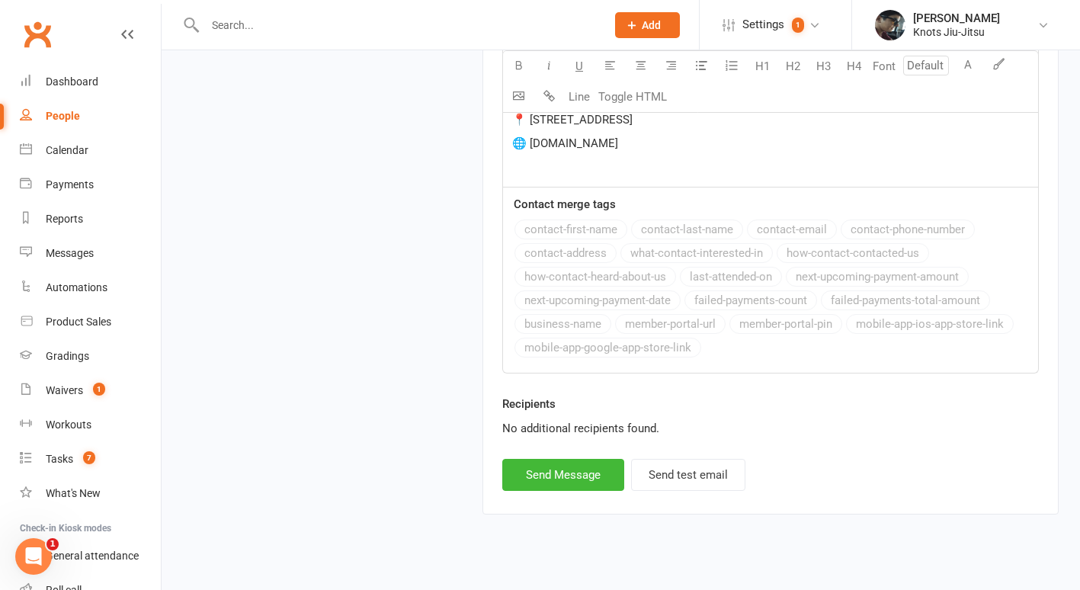
scroll to position [1364, 0]
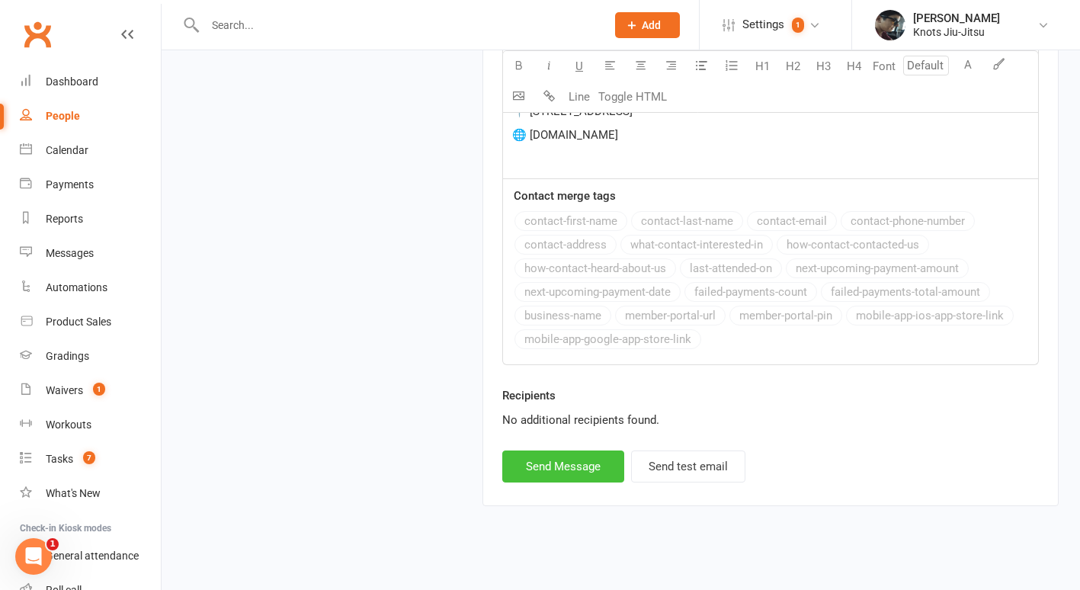
click at [560, 457] on button "Send Message" at bounding box center [563, 467] width 122 height 32
select select
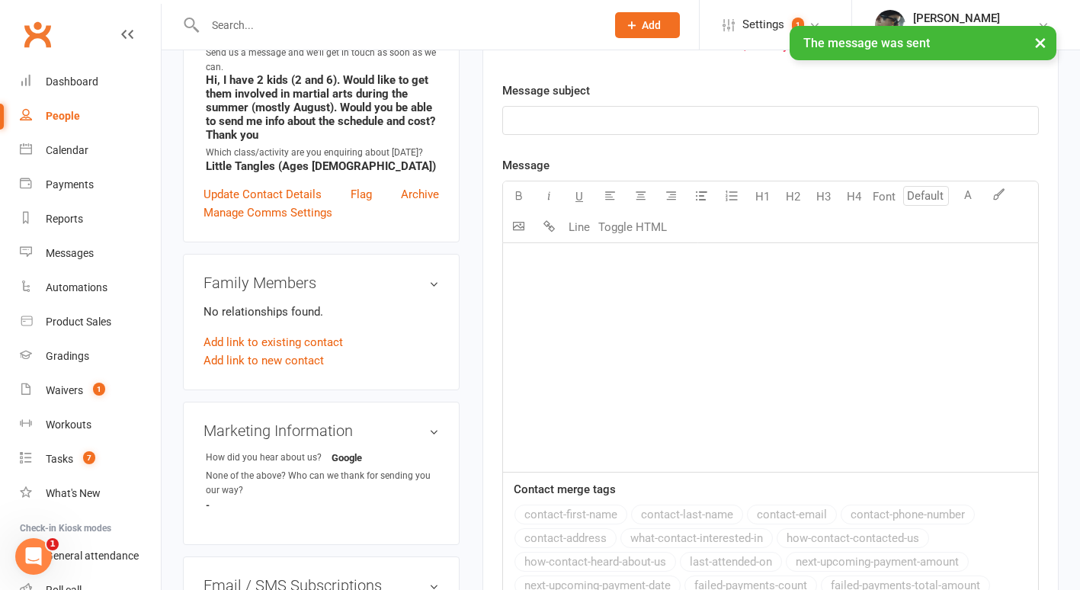
scroll to position [0, 0]
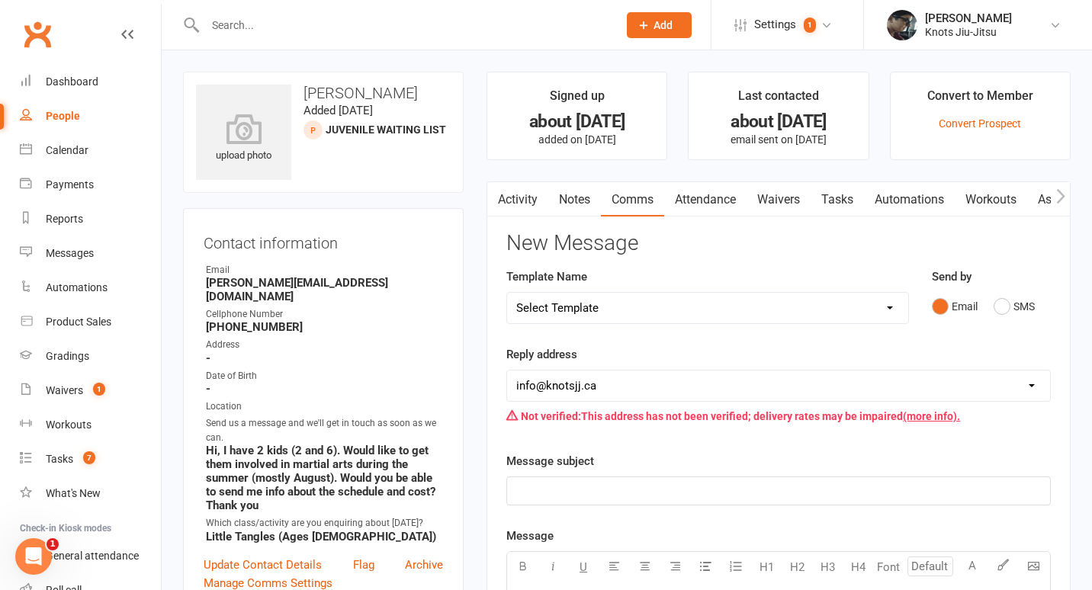
select select "100"
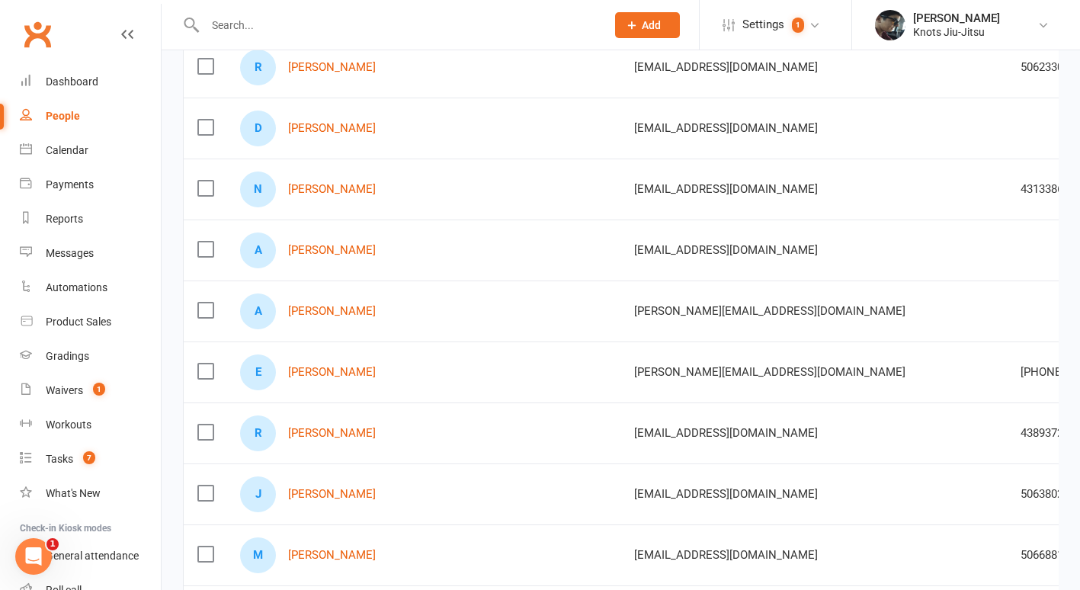
scroll to position [4013, 0]
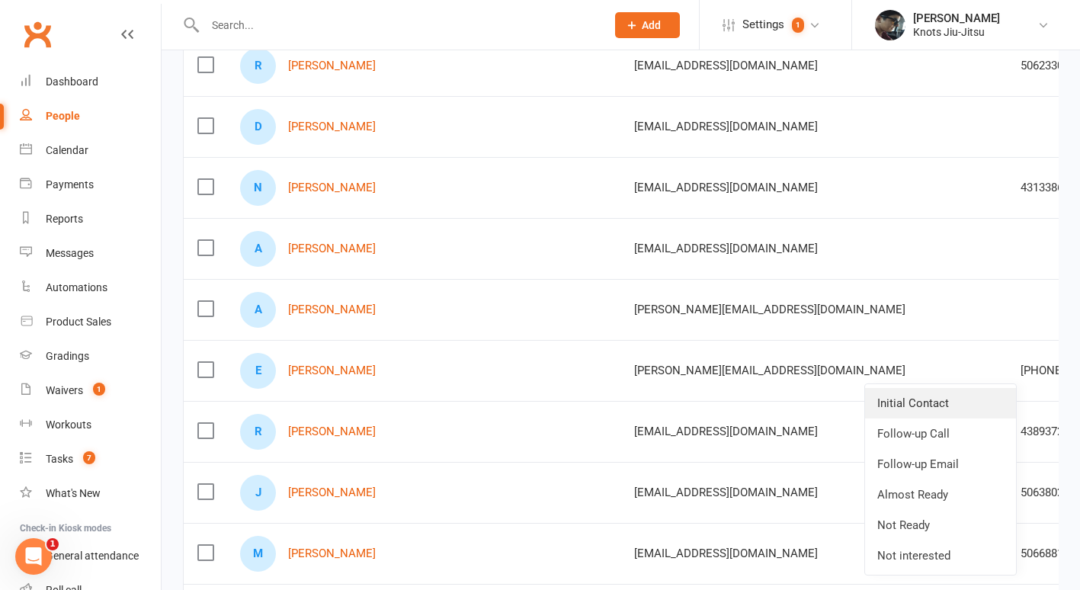
click at [917, 399] on link "Initial Contact" at bounding box center [940, 403] width 151 height 30
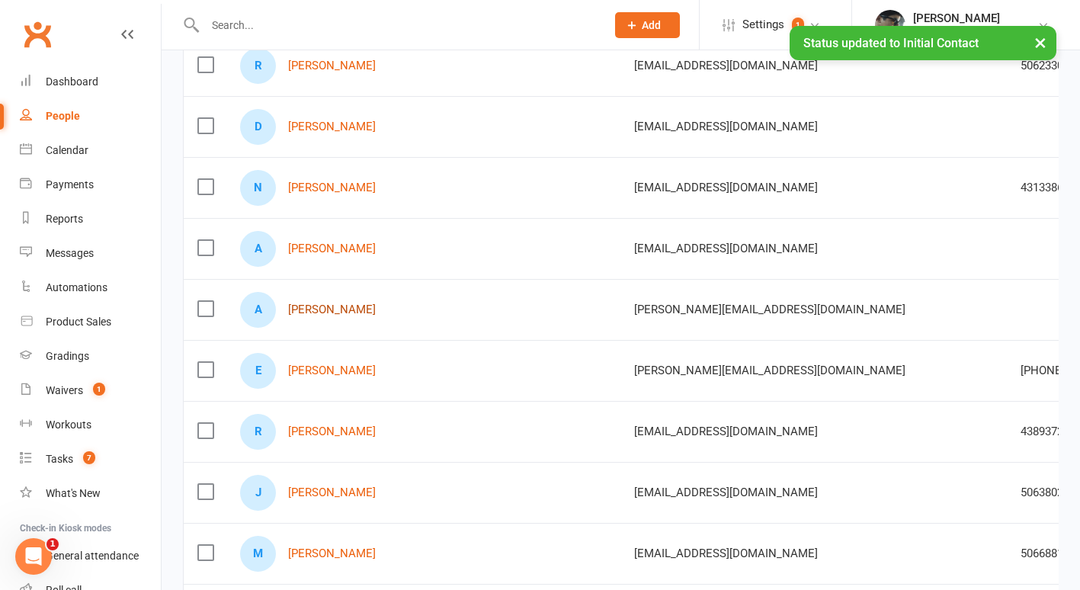
click at [324, 309] on link "Ari Ghosh" at bounding box center [332, 309] width 88 height 13
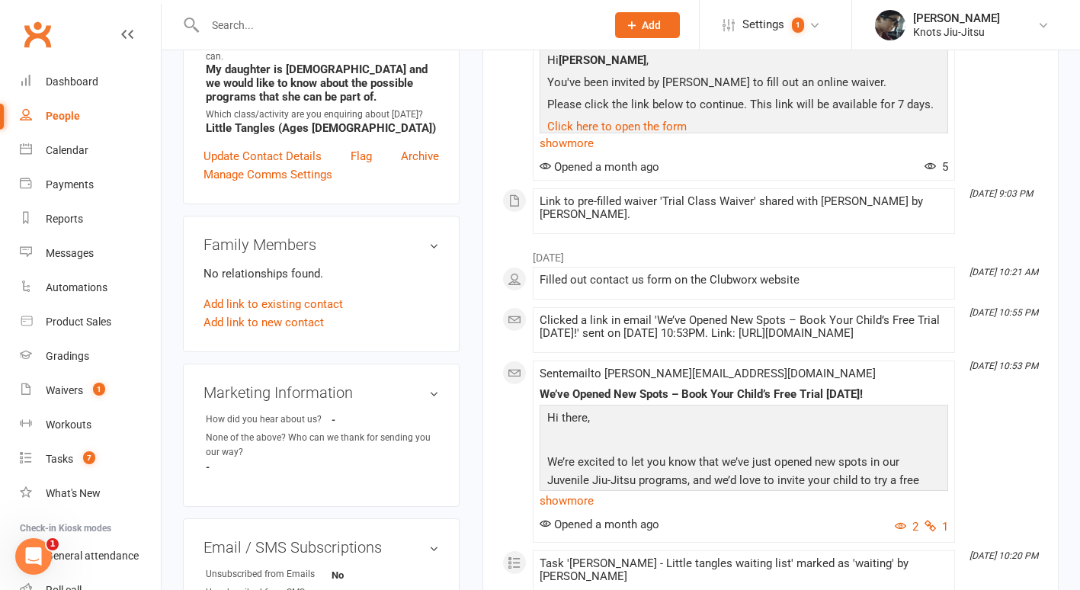
scroll to position [166, 0]
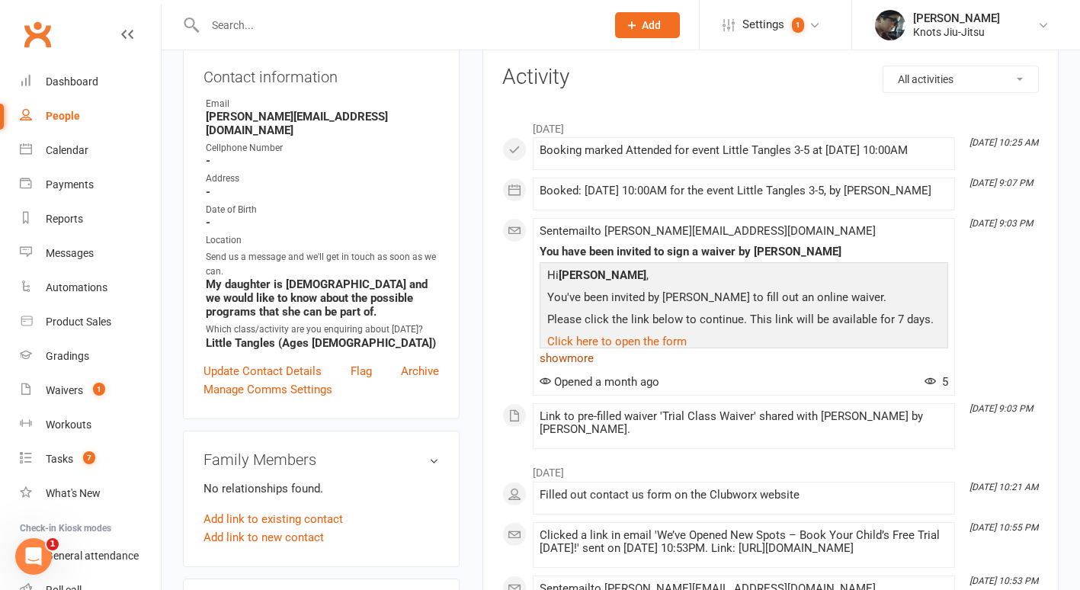
click at [572, 369] on link "show more" at bounding box center [744, 358] width 409 height 21
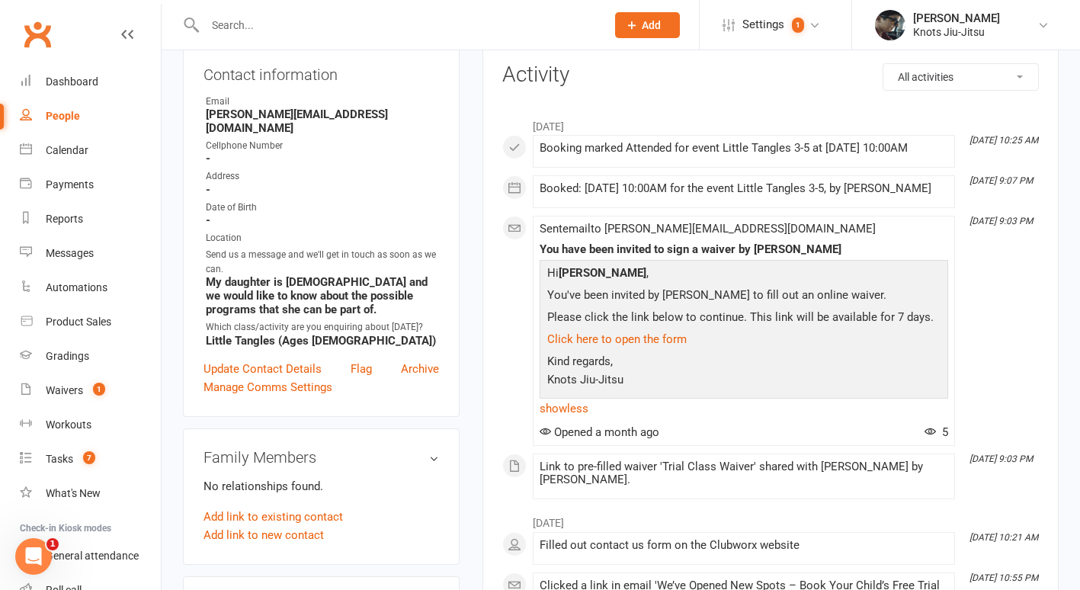
scroll to position [0, 0]
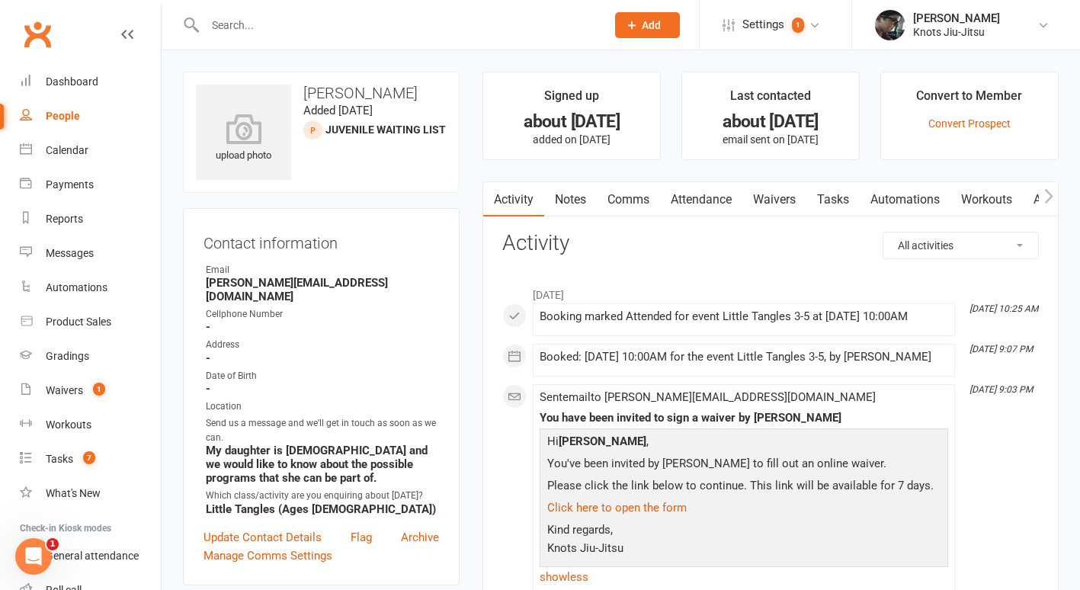
click at [788, 200] on link "Waivers" at bounding box center [774, 199] width 64 height 35
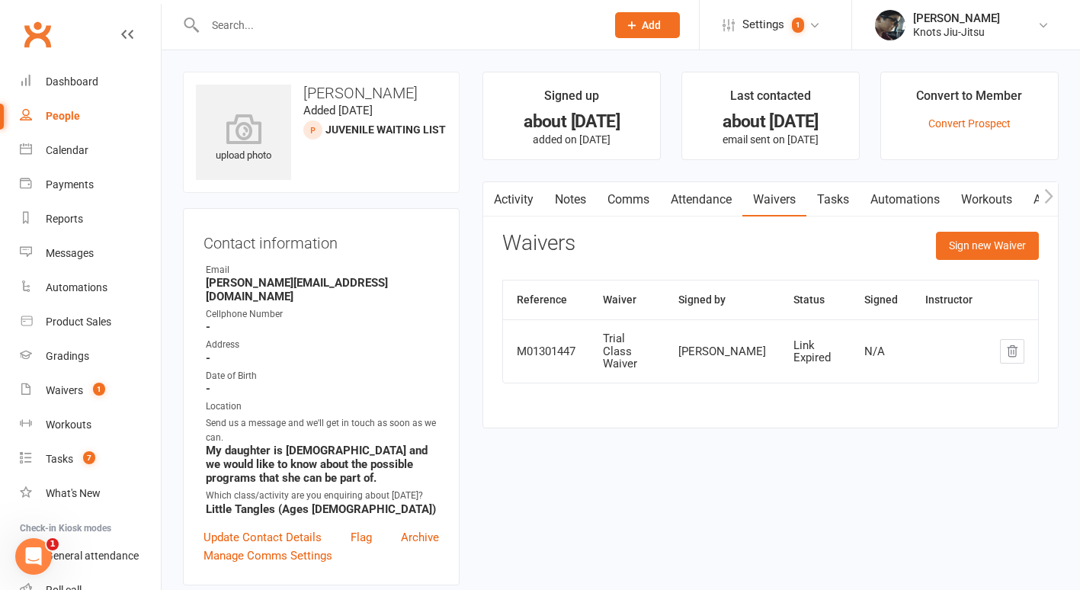
click at [624, 197] on link "Comms" at bounding box center [628, 199] width 63 height 35
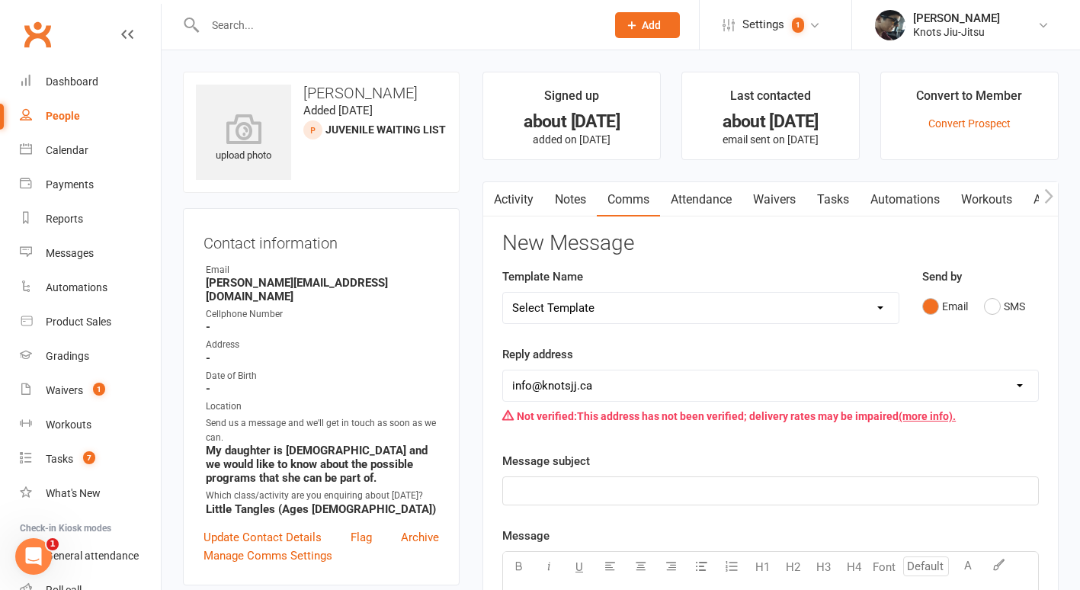
click at [691, 310] on select "Select Template [Email] Cancellation [Email] Failure of Payment [Email] Overdue…" at bounding box center [701, 308] width 396 height 30
select select "27"
click at [503, 293] on select "Select Template [Email] Cancellation [Email] Failure of Payment [Email] Overdue…" at bounding box center [701, 308] width 396 height 30
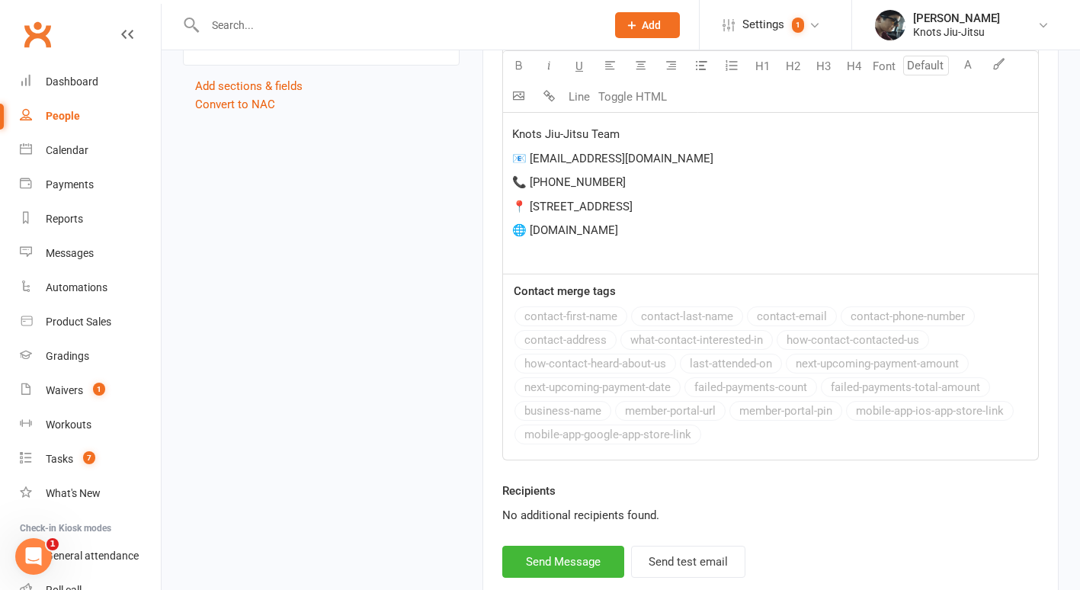
scroll to position [1377, 0]
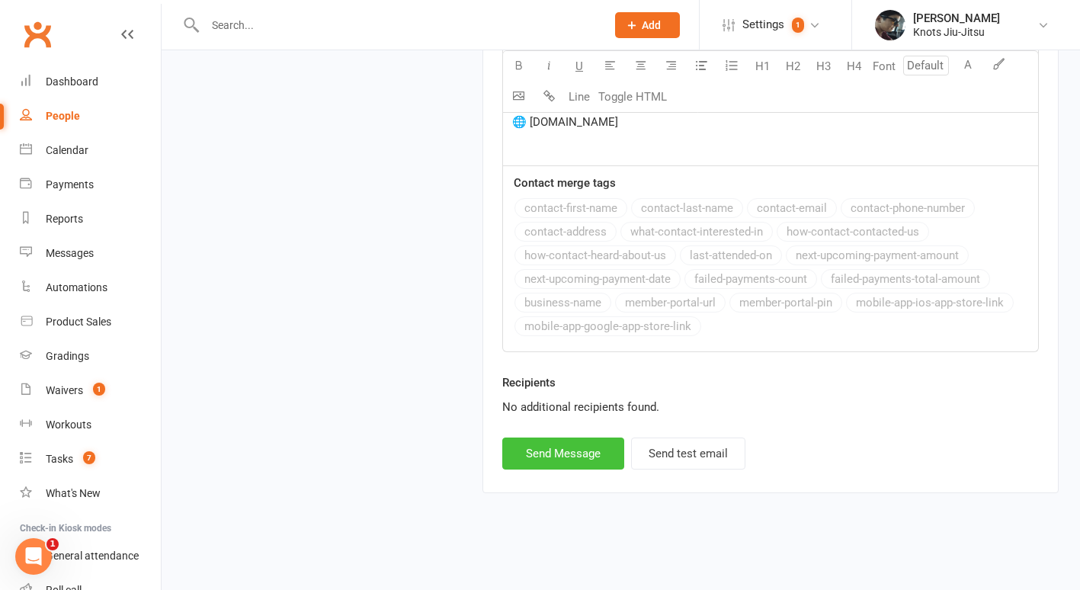
click at [545, 454] on button "Send Message" at bounding box center [563, 454] width 122 height 32
select select
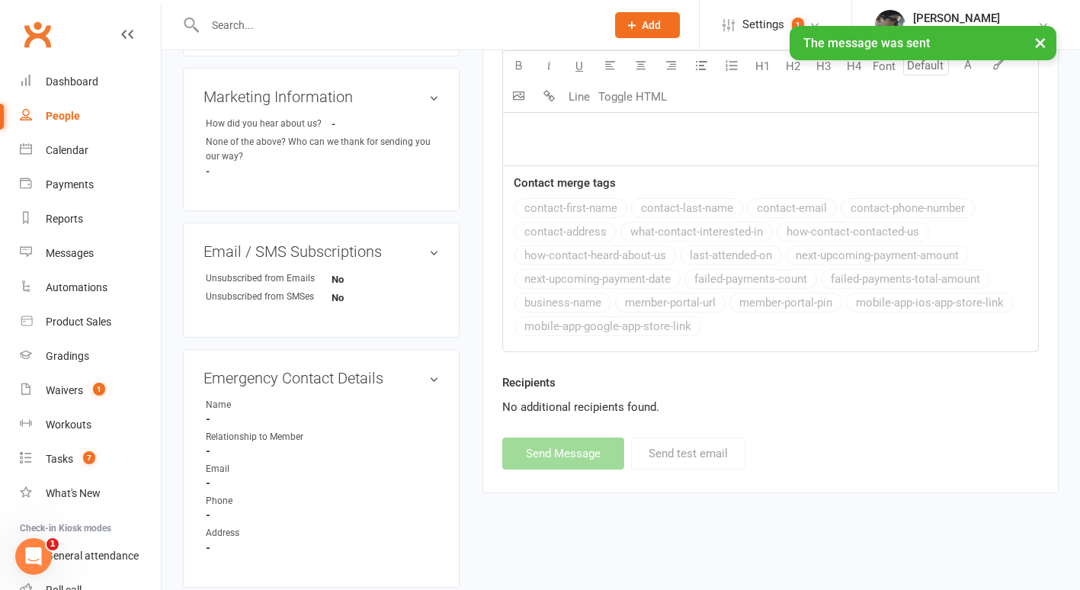
click at [60, 120] on div "People" at bounding box center [63, 116] width 34 height 12
select select "100"
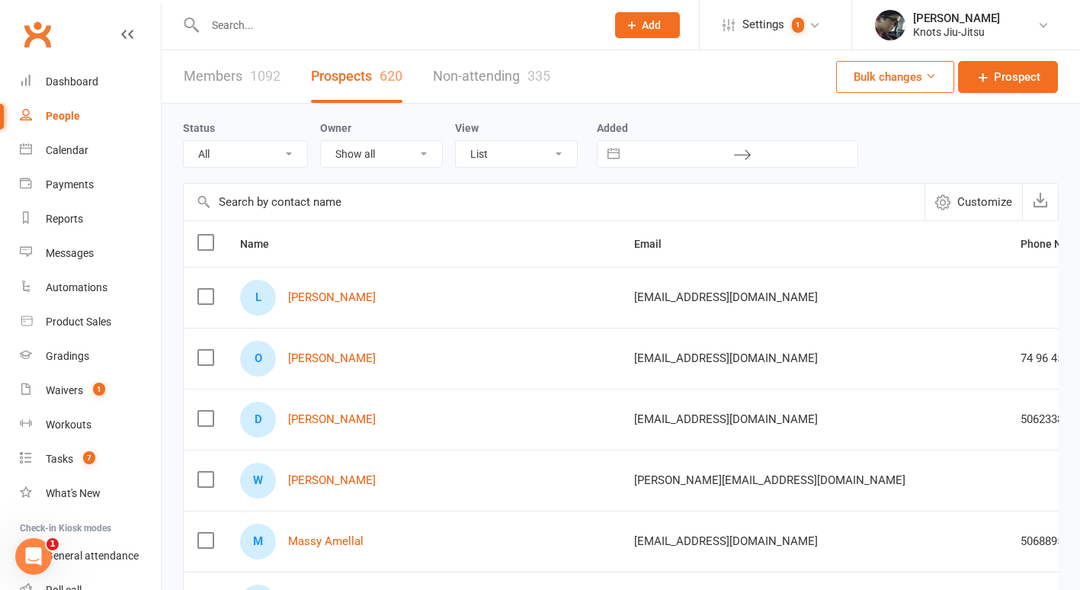
click at [258, 167] on div "All (No status set) (Invalid status) Initial Contact Follow-up Call Follow-up E…" at bounding box center [245, 153] width 125 height 27
click at [247, 156] on select "All (No status set) (Invalid status) Initial Contact Follow-up Call Follow-up E…" at bounding box center [245, 154] width 123 height 26
click at [184, 141] on select "All (No status set) (Invalid status) Initial Contact Follow-up Call Follow-up E…" at bounding box center [245, 154] width 123 height 26
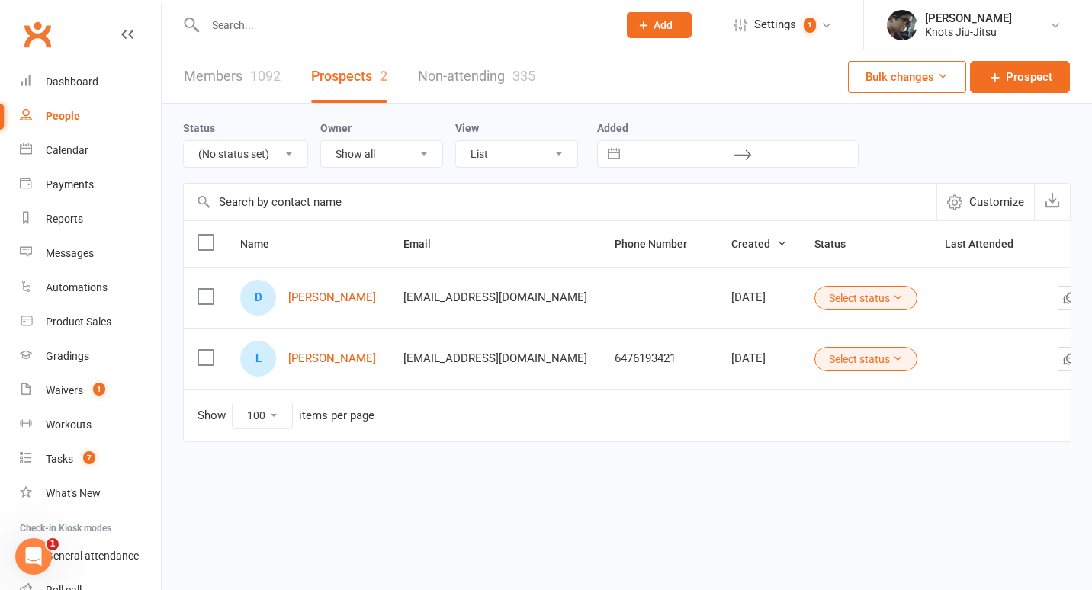
click at [272, 154] on select "All (No status set) (Invalid status) Initial Contact Follow-up Call Follow-up E…" at bounding box center [245, 154] width 123 height 26
select select "Follow-up Email"
click at [184, 141] on select "All (No status set) (Invalid status) Initial Contact Follow-up Call Follow-up E…" at bounding box center [245, 154] width 123 height 26
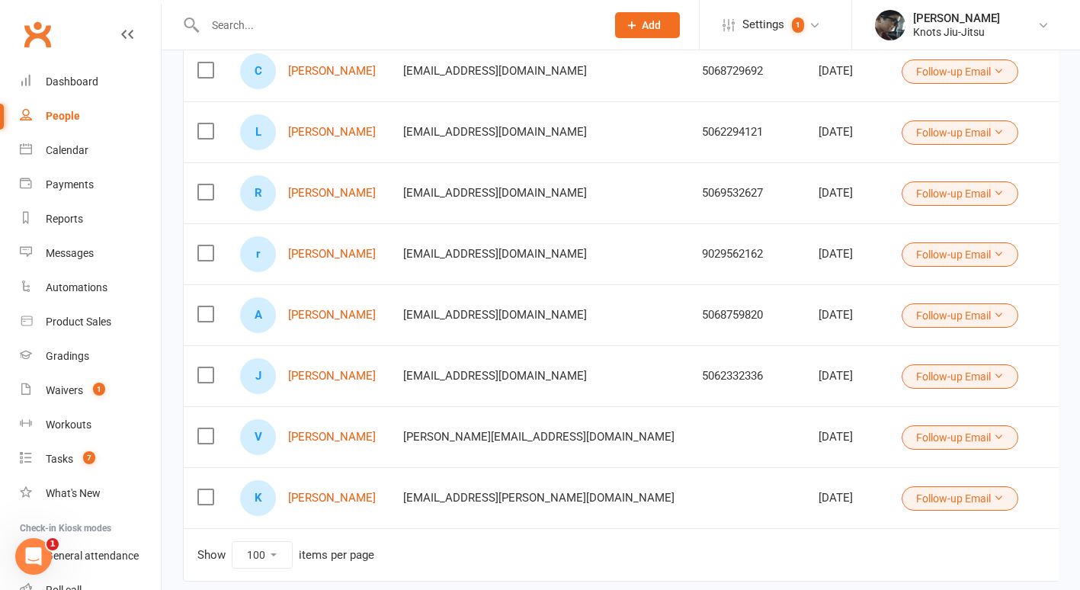
scroll to position [554, 0]
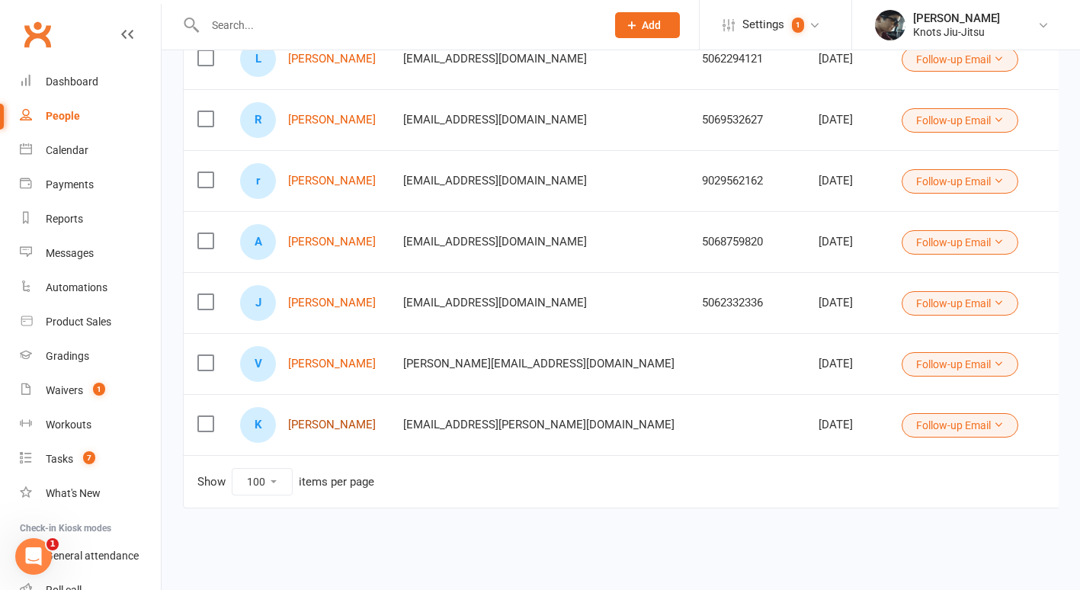
click at [358, 419] on link "Kurtis Manship" at bounding box center [332, 425] width 88 height 13
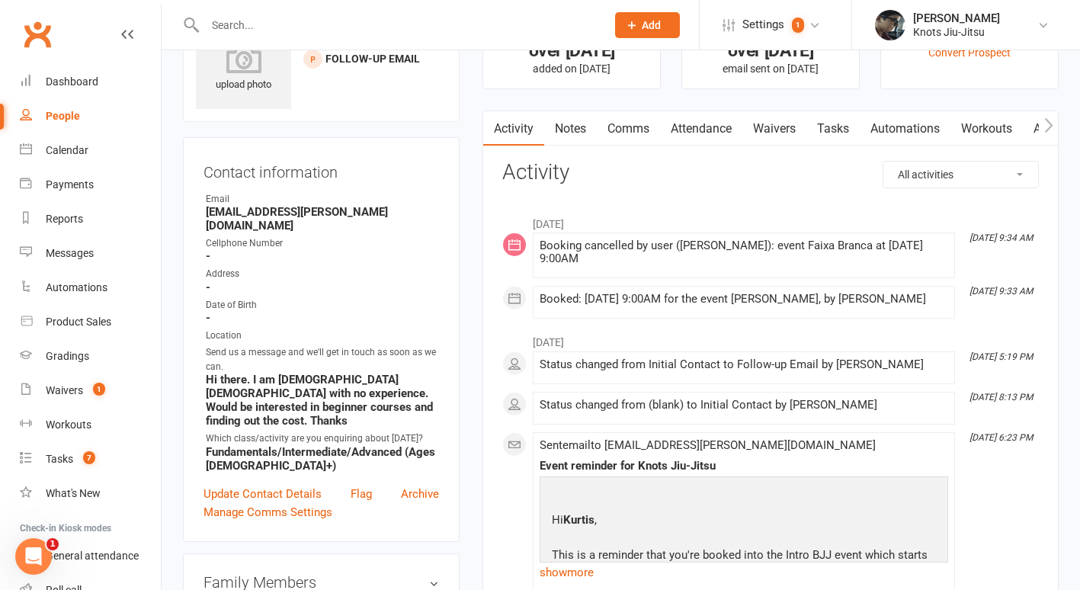
scroll to position [65, 0]
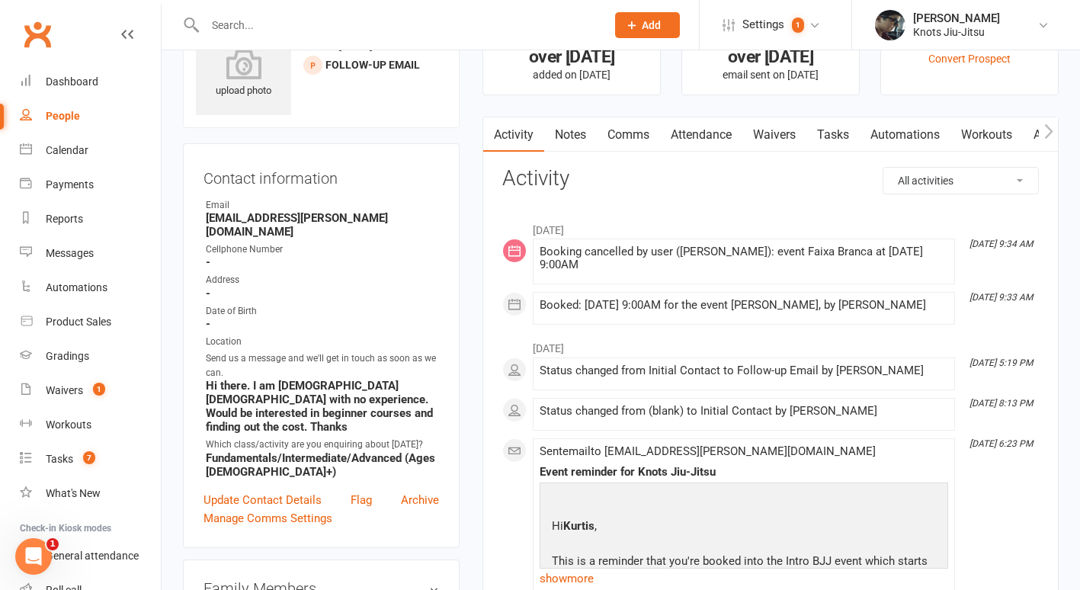
select select "100"
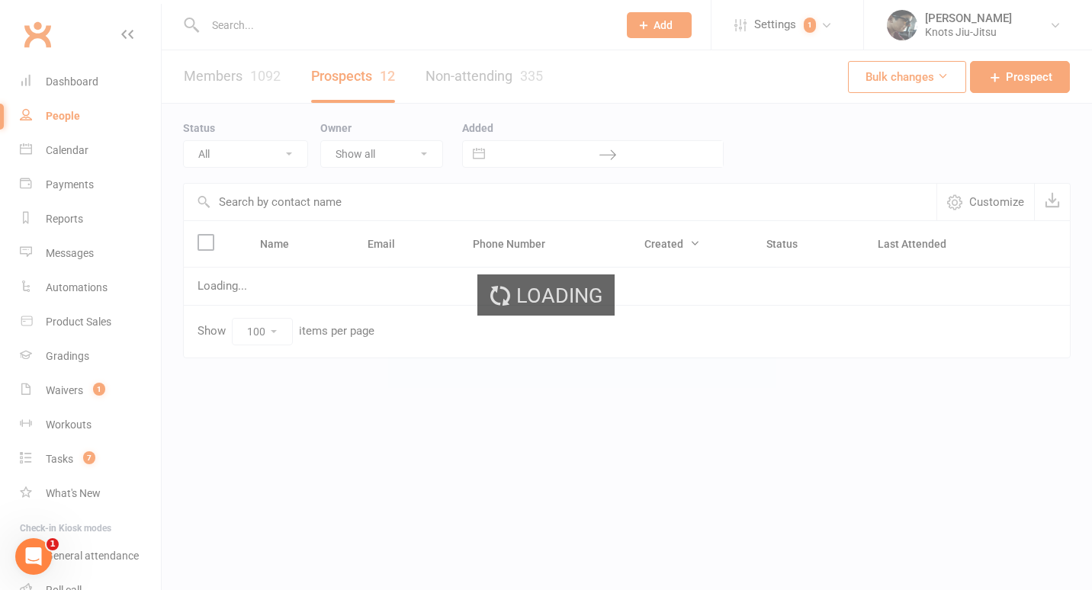
select select "Follow-up Email"
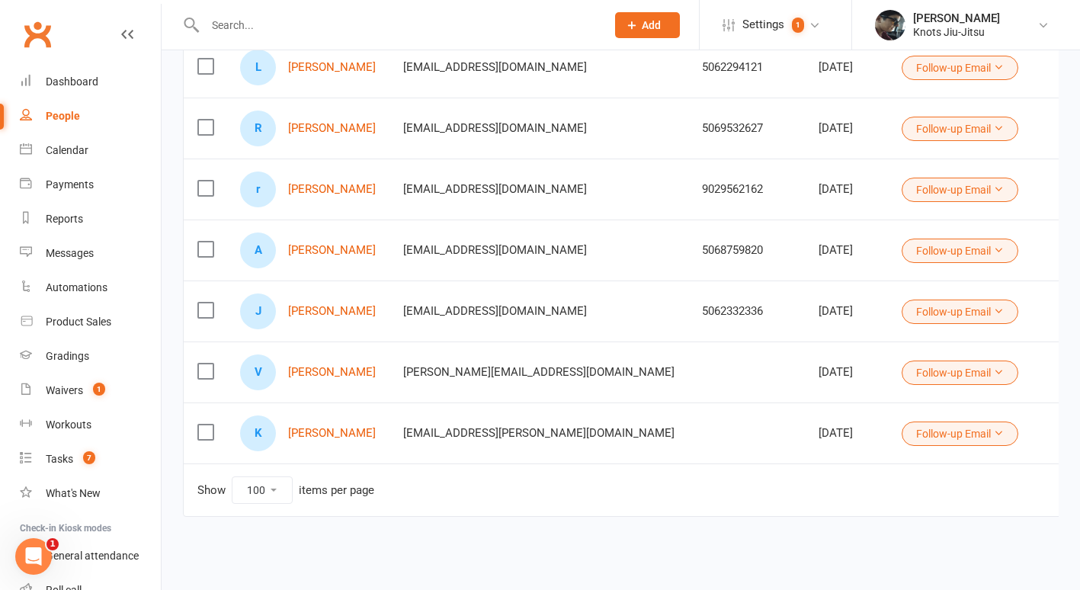
scroll to position [536, 0]
click at [343, 373] on link "Vanessa Constantino de Almeida" at bounding box center [332, 371] width 88 height 13
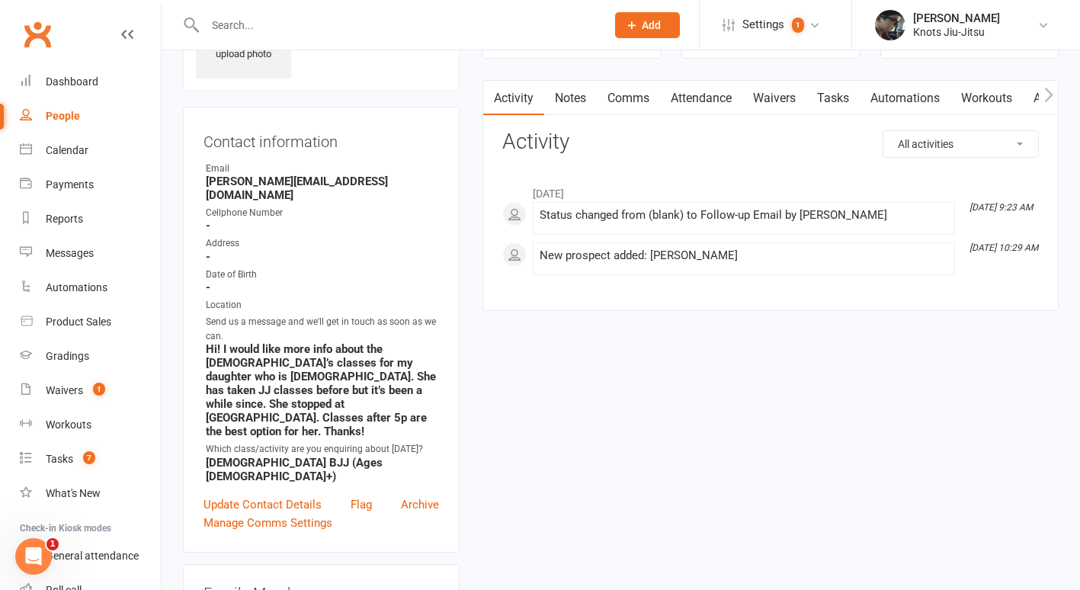
scroll to position [53, 0]
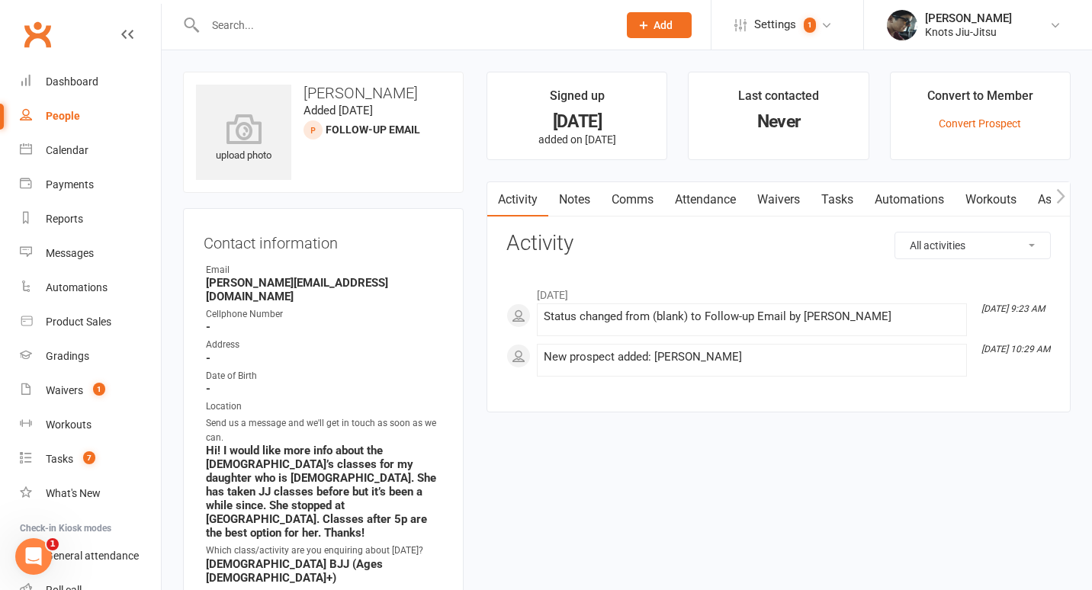
select select "100"
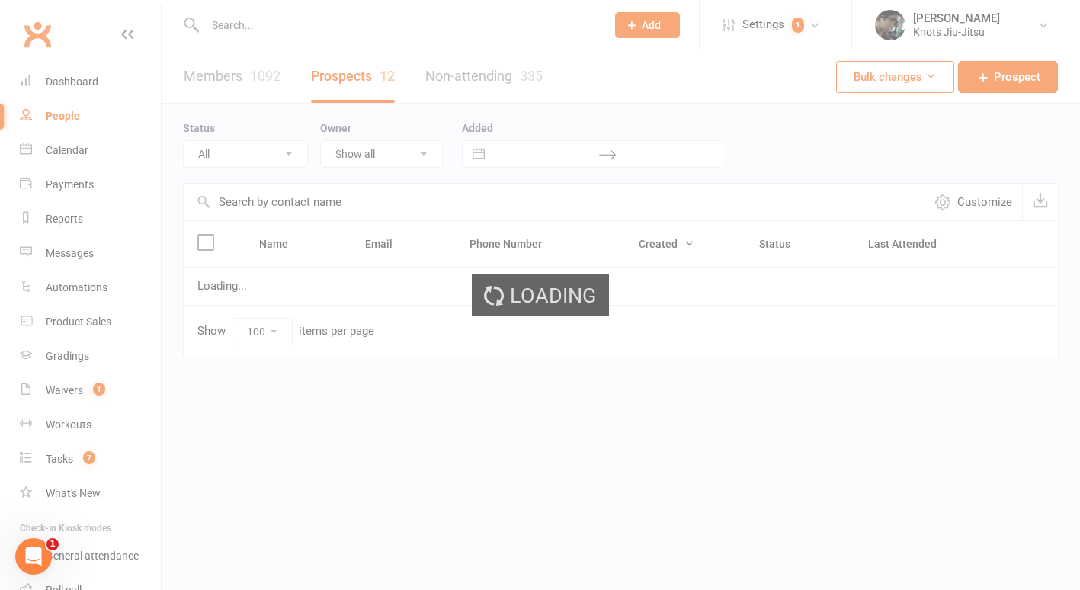
select select "Follow-up Email"
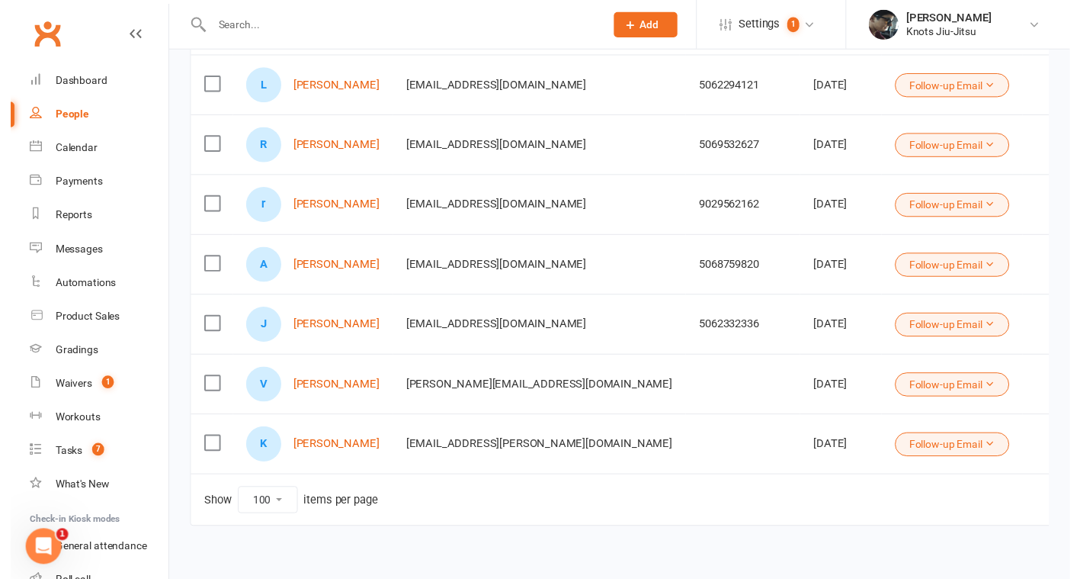
scroll to position [514, 0]
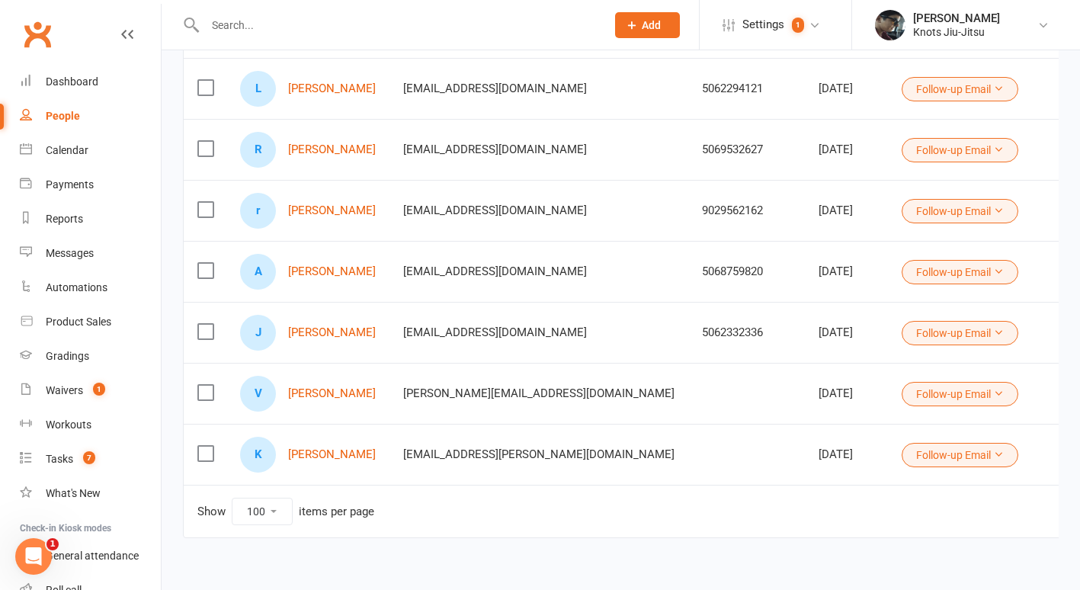
click at [1012, 386] on button "Follow-up Email" at bounding box center [960, 394] width 117 height 24
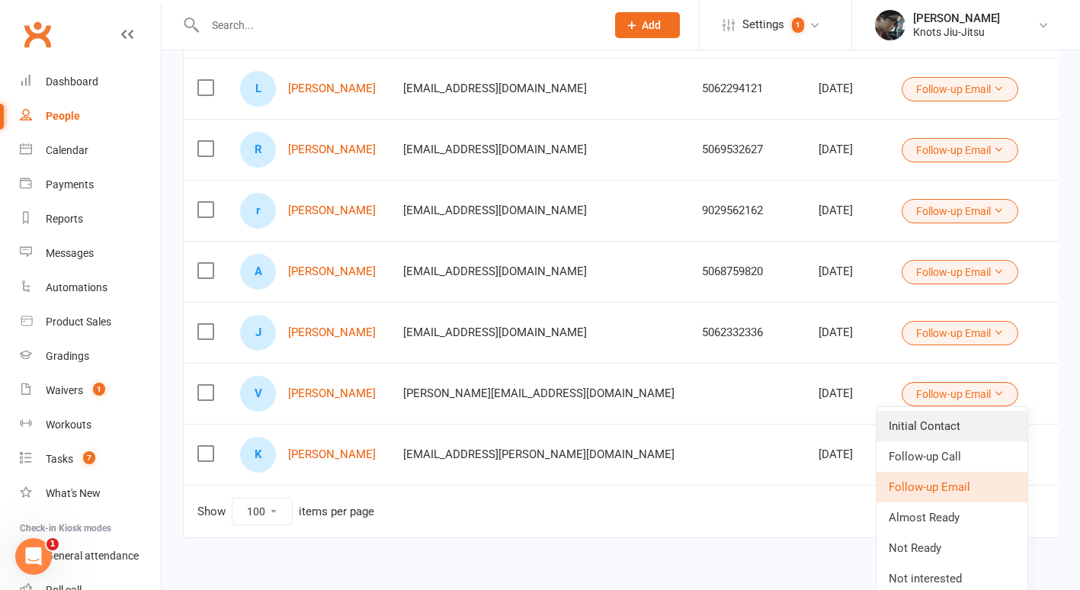
click at [958, 426] on link "Initial Contact" at bounding box center [952, 426] width 151 height 30
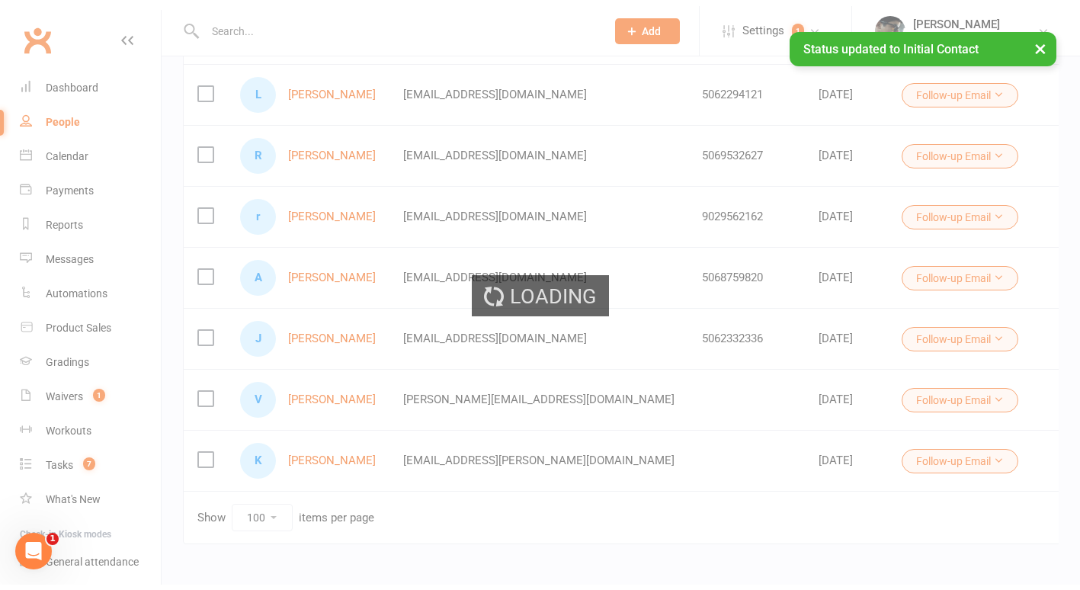
scroll to position [493, 0]
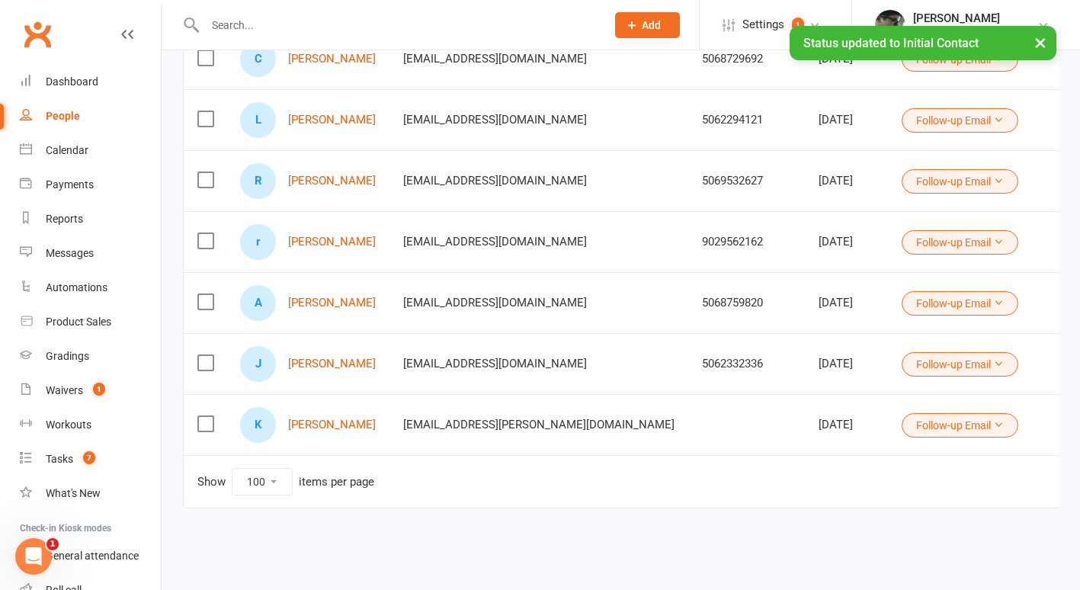
click at [902, 413] on button "Follow-up Email" at bounding box center [960, 425] width 117 height 24
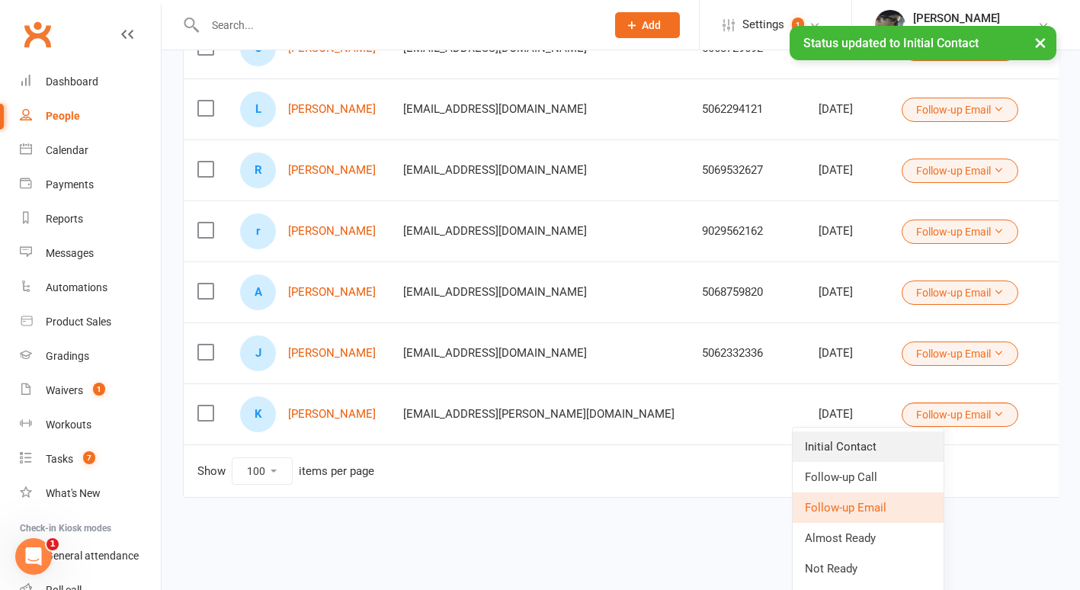
click at [872, 444] on link "Initial Contact" at bounding box center [868, 446] width 151 height 30
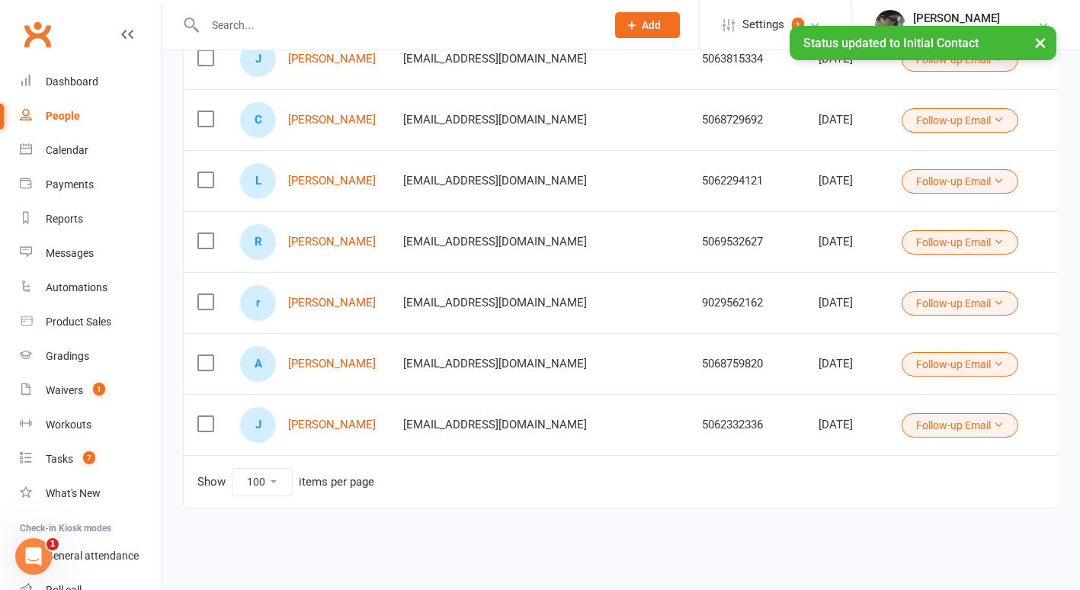
scroll to position [432, 0]
click at [322, 419] on link "Joanne Ryan" at bounding box center [332, 425] width 88 height 13
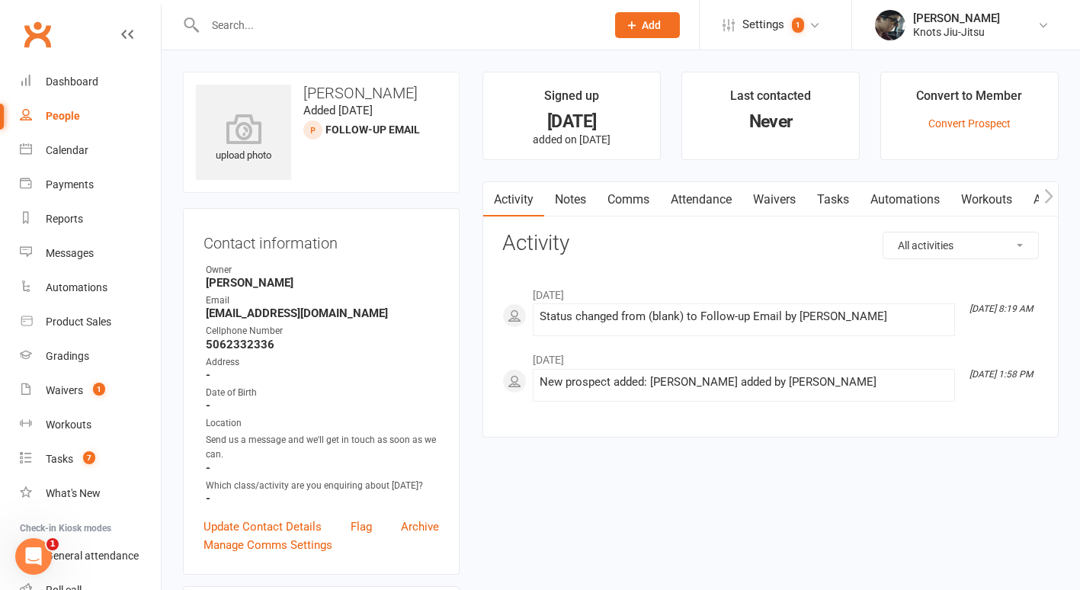
select select "100"
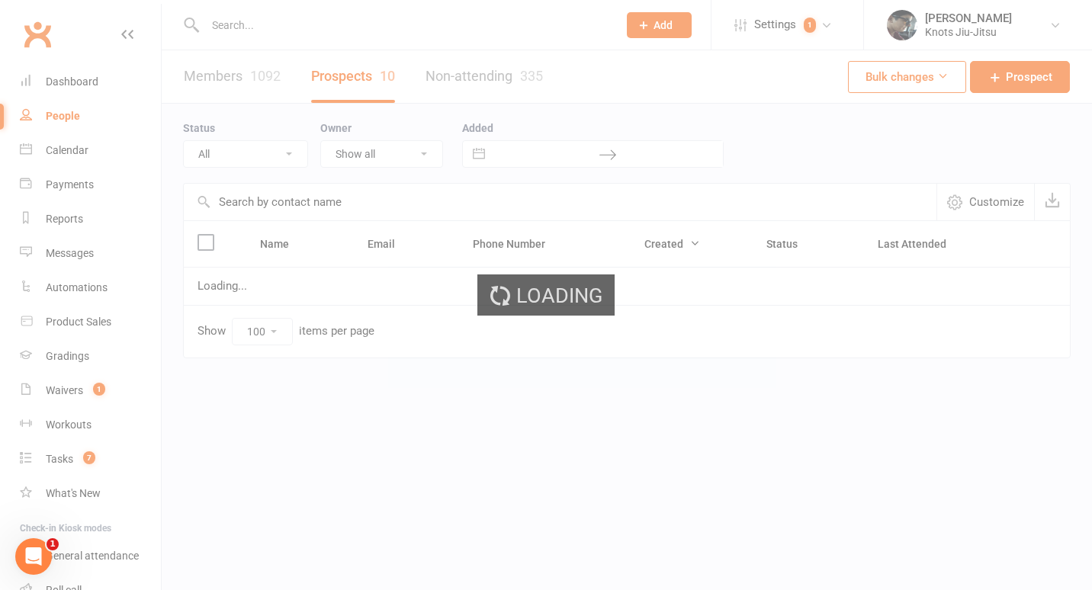
select select "Follow-up Email"
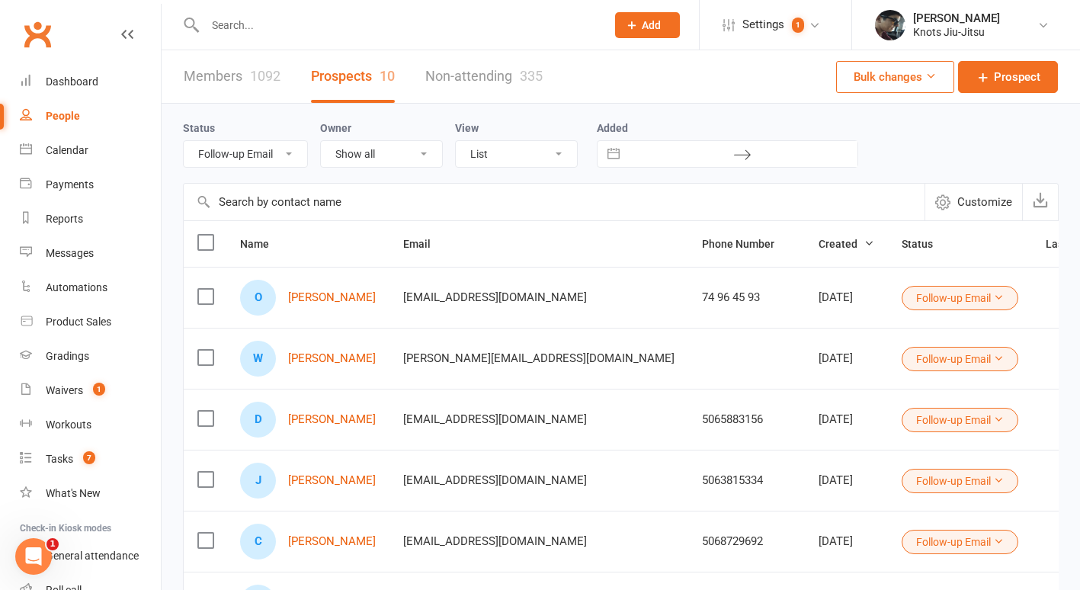
click at [902, 547] on button "Follow-up Email" at bounding box center [960, 542] width 117 height 24
click at [688, 468] on td "5063815334" at bounding box center [746, 480] width 117 height 61
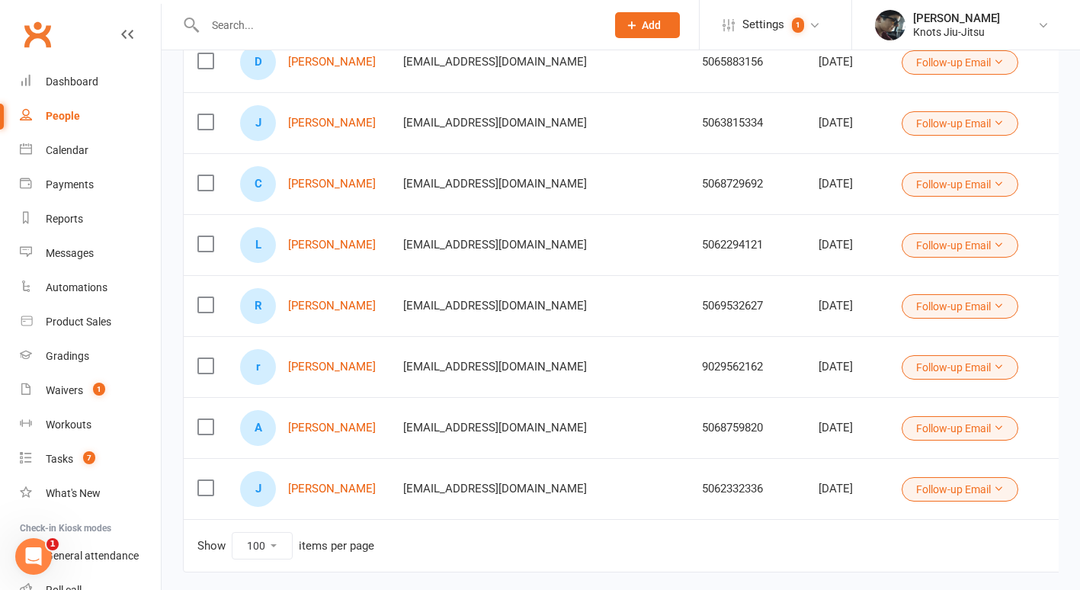
scroll to position [358, 0]
click at [902, 492] on button "Follow-up Email" at bounding box center [960, 488] width 117 height 24
click at [878, 514] on link "Initial Contact" at bounding box center [868, 520] width 151 height 30
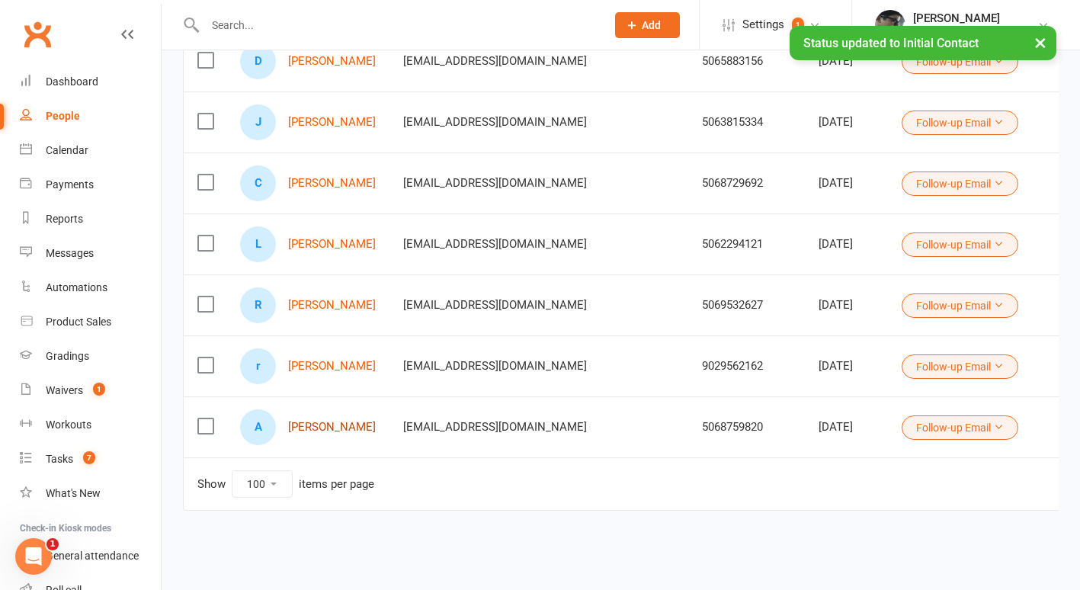
click at [306, 428] on link "Aya Nechadi" at bounding box center [332, 427] width 88 height 13
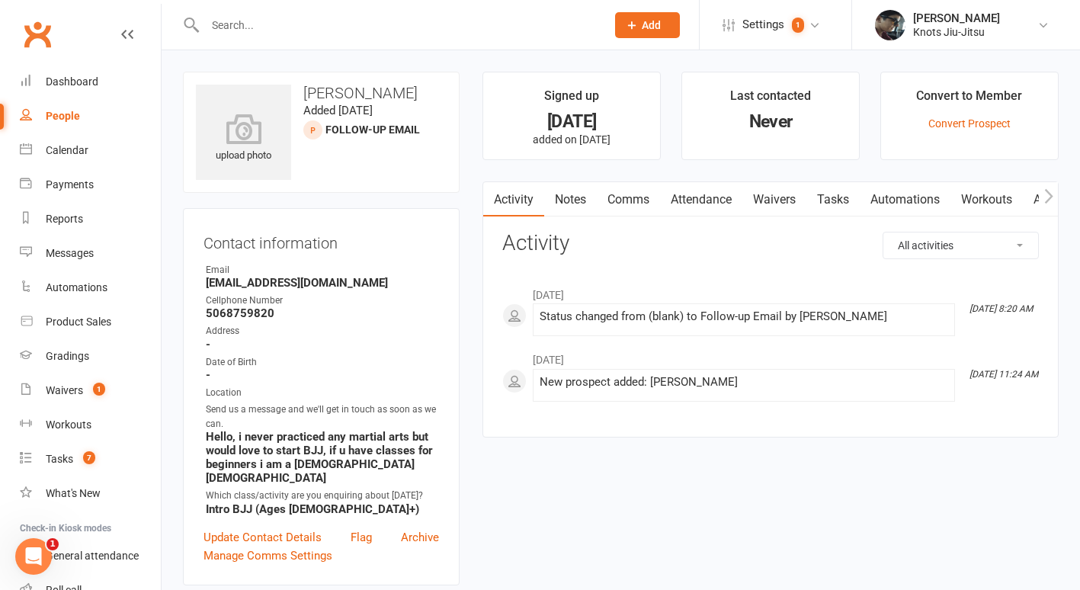
click at [651, 194] on link "Comms" at bounding box center [628, 199] width 63 height 35
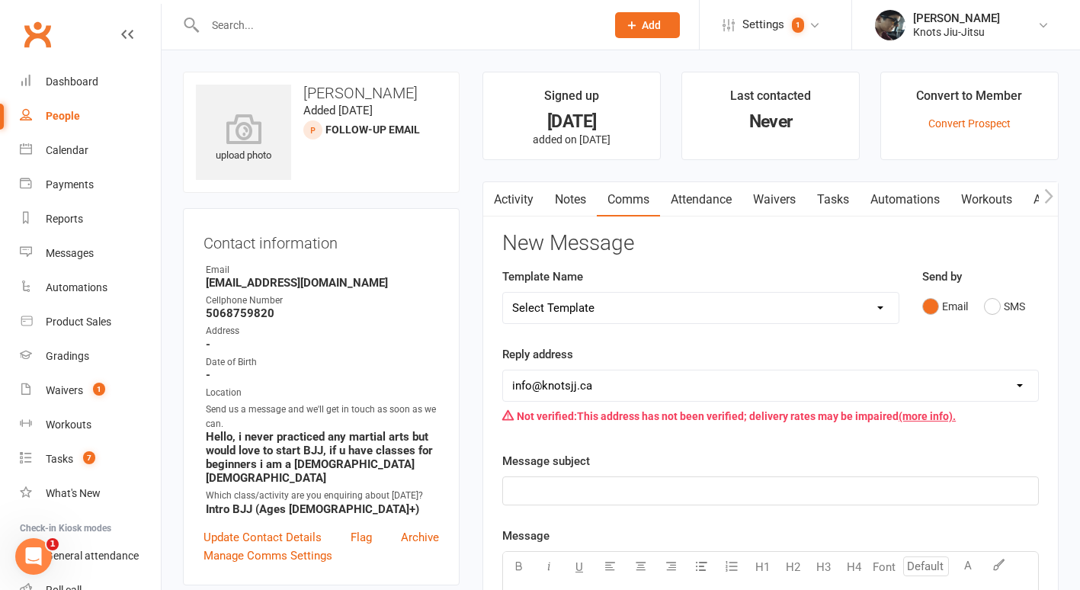
click at [704, 308] on select "Select Template [Email] Cancellation [Email] Failure of Payment [Email] Overdue…" at bounding box center [701, 308] width 396 height 30
select select "26"
click at [503, 293] on select "Select Template [Email] Cancellation [Email] Failure of Payment [Email] Overdue…" at bounding box center [701, 308] width 396 height 30
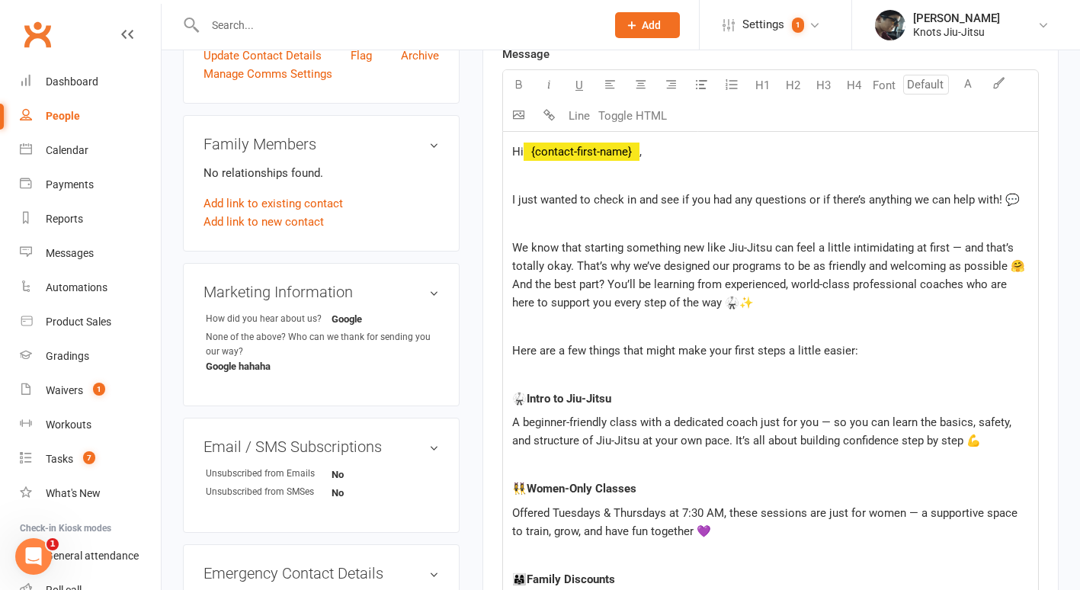
scroll to position [470, 0]
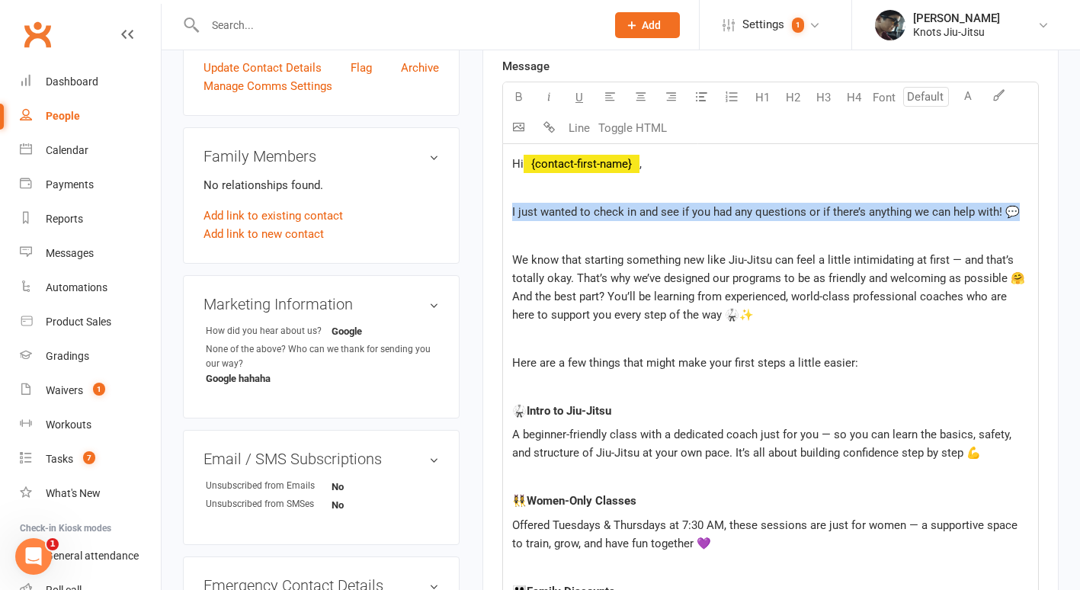
drag, startPoint x: 509, startPoint y: 210, endPoint x: 1016, endPoint y: 210, distance: 506.9
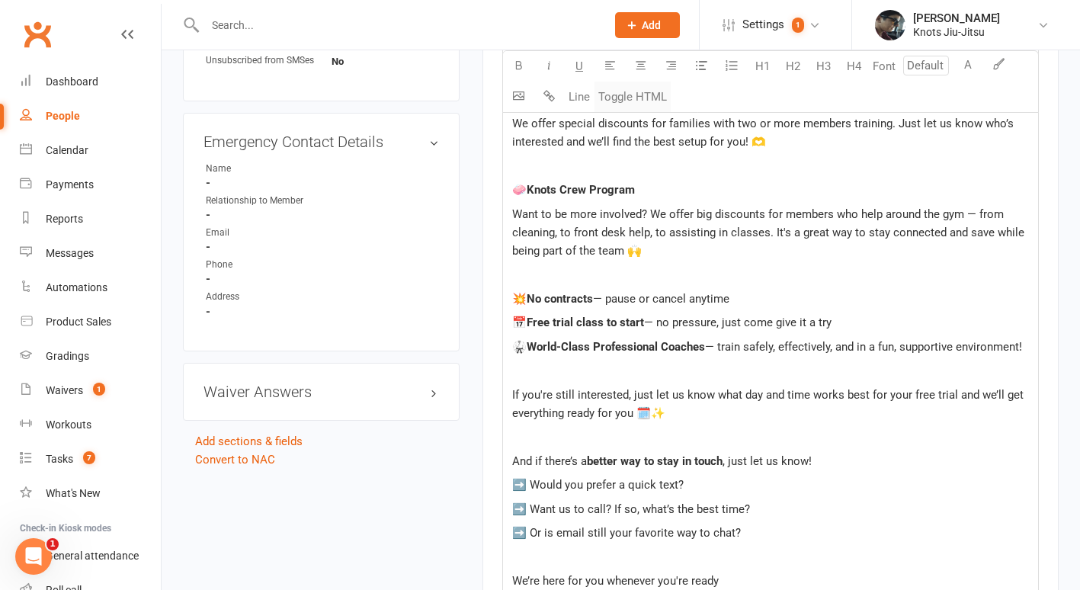
scroll to position [0, 0]
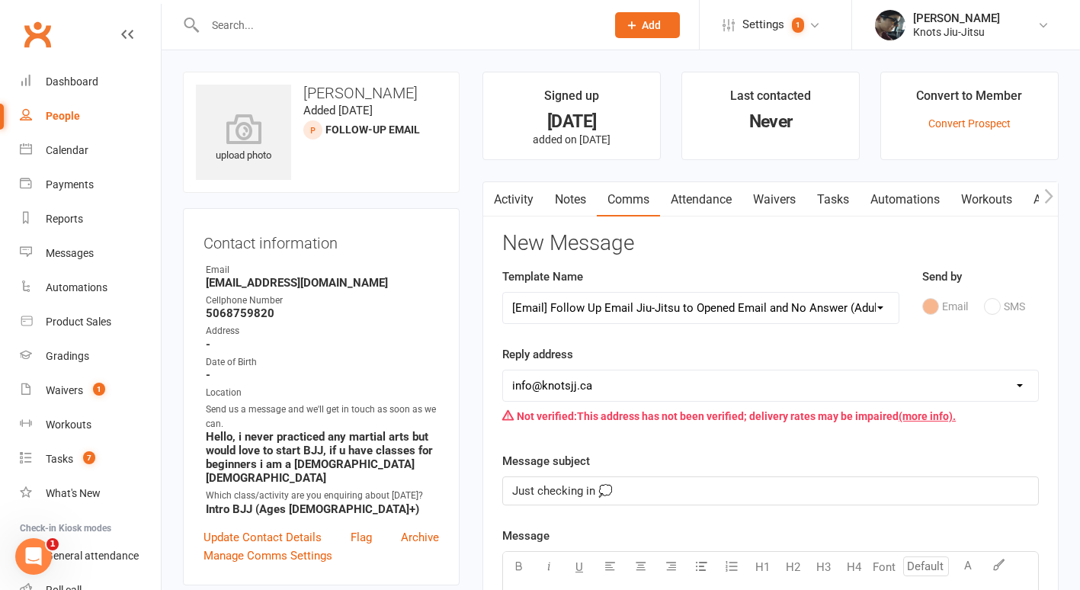
click at [780, 191] on link "Waivers" at bounding box center [774, 199] width 64 height 35
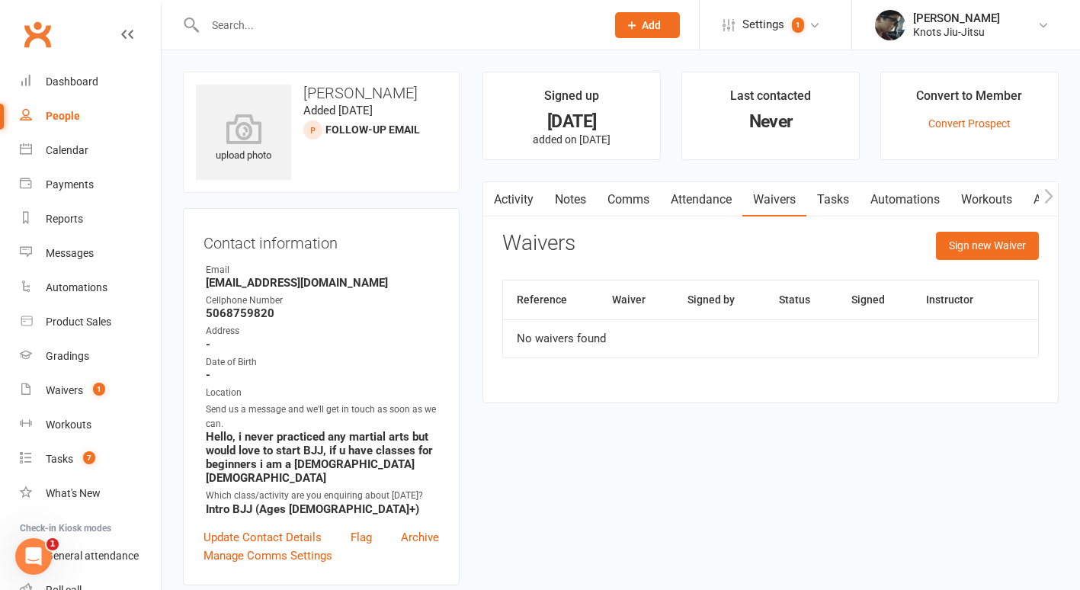
click at [691, 192] on link "Attendance" at bounding box center [701, 199] width 82 height 35
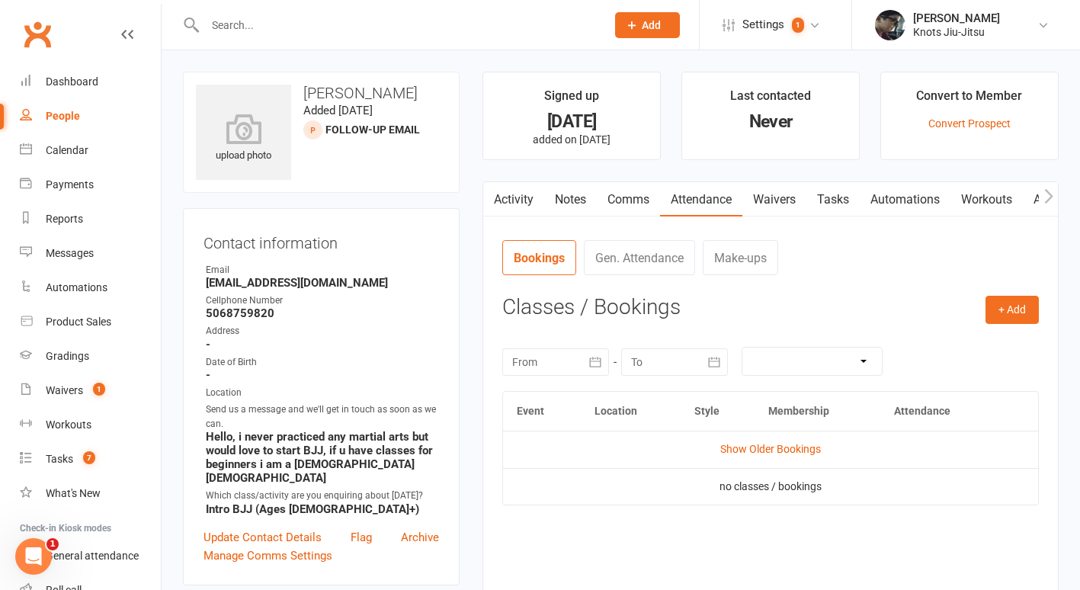
click at [641, 194] on link "Comms" at bounding box center [628, 199] width 63 height 35
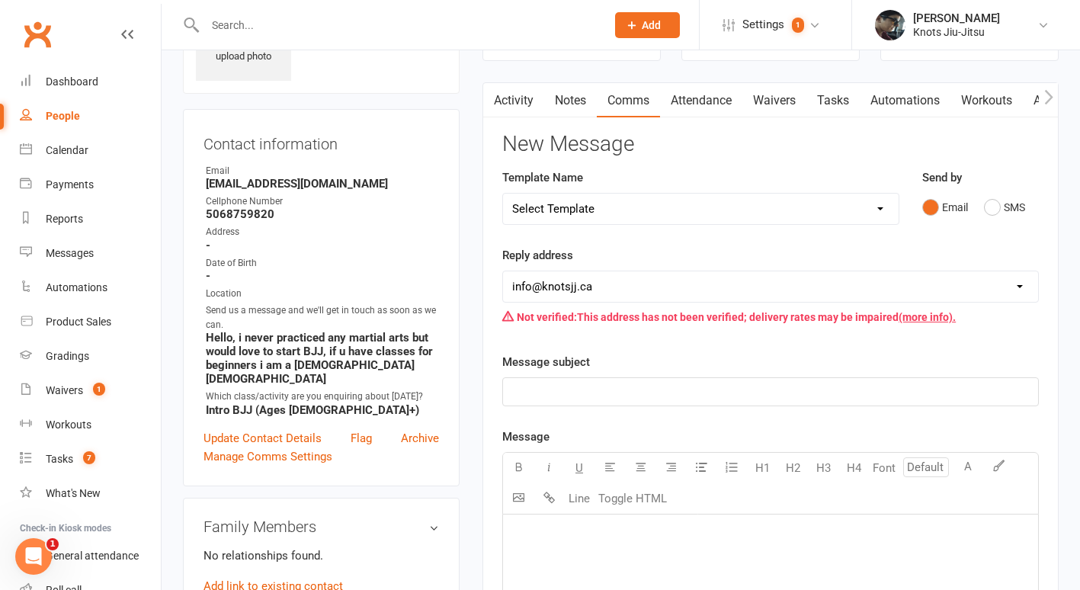
scroll to position [89, 0]
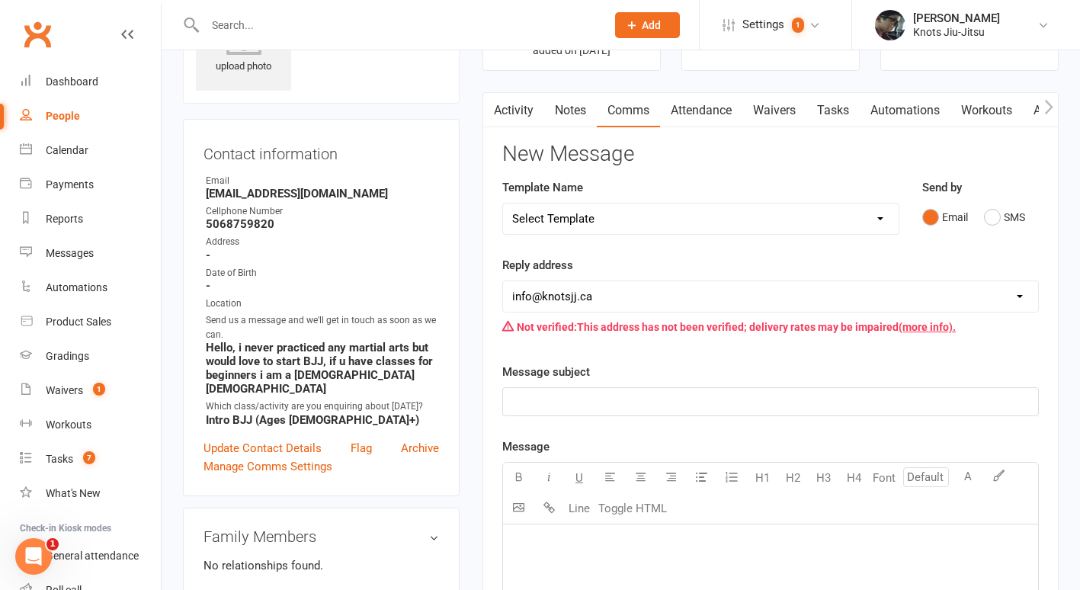
click at [665, 220] on select "Select Template [Email] Cancellation [Email] Failure of Payment [Email] Overdue…" at bounding box center [701, 219] width 396 height 30
click at [447, 204] on div "Contact information Owner Email ayanechadi@icloud.com Cellphone Number 50687598…" at bounding box center [321, 307] width 277 height 377
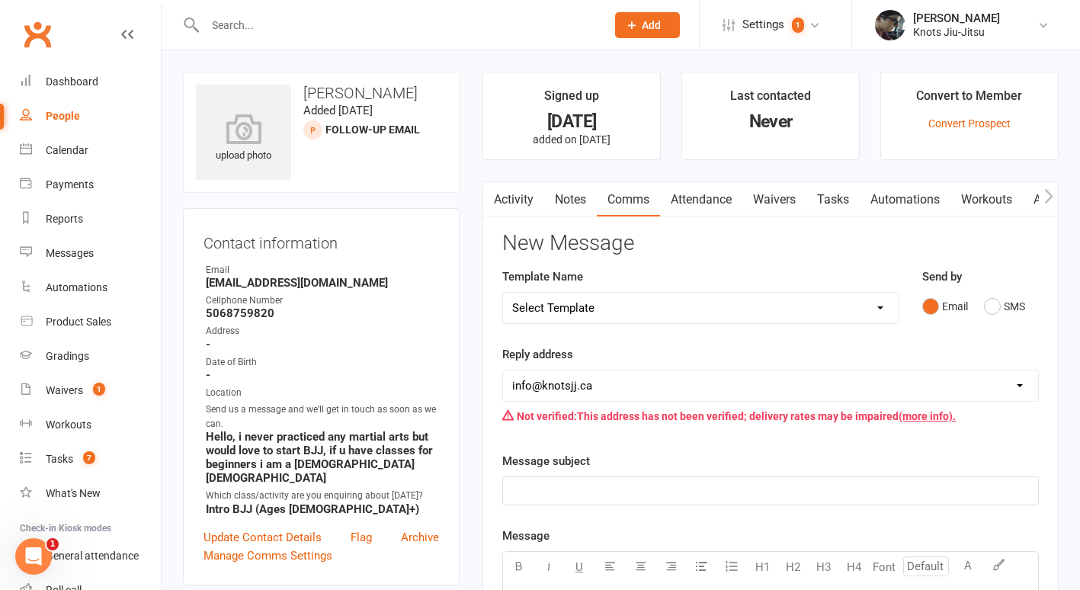
click at [68, 111] on div "People" at bounding box center [63, 116] width 34 height 12
select select "100"
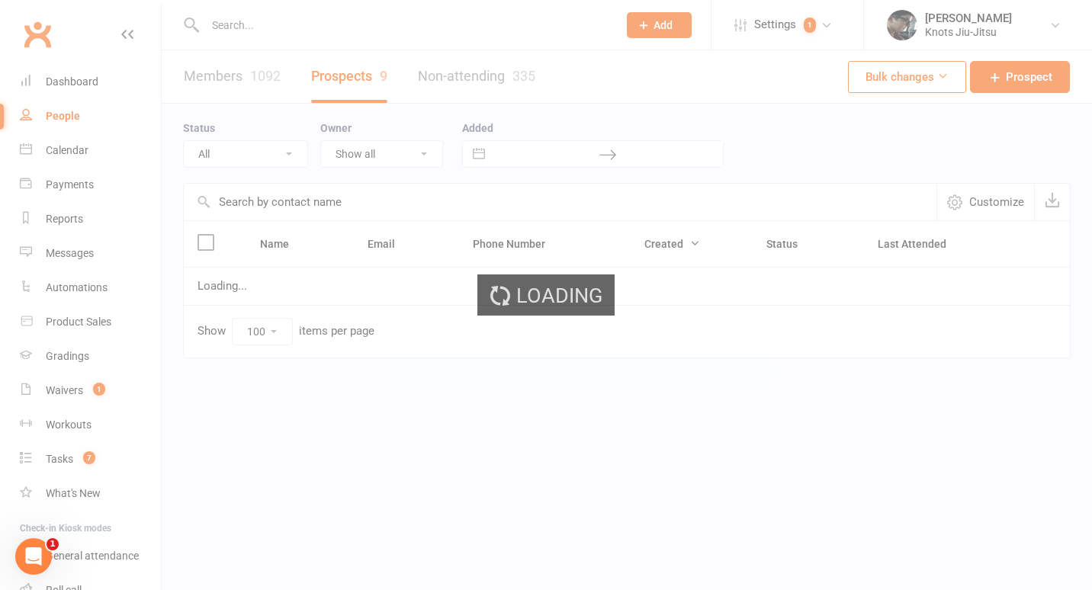
select select "Follow-up Email"
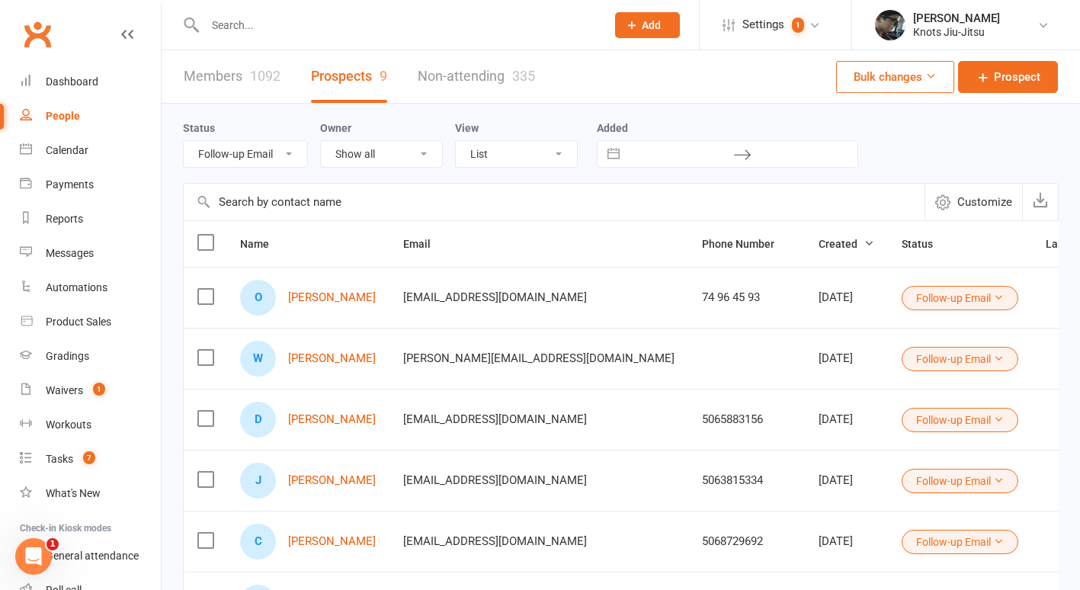
click at [261, 151] on select "All (No status set) (Invalid status) Initial Contact Follow-up Call Follow-up E…" at bounding box center [245, 154] width 123 height 26
select select
click at [184, 141] on select "All (No status set) (Invalid status) Initial Contact Follow-up Call Follow-up E…" at bounding box center [245, 154] width 123 height 26
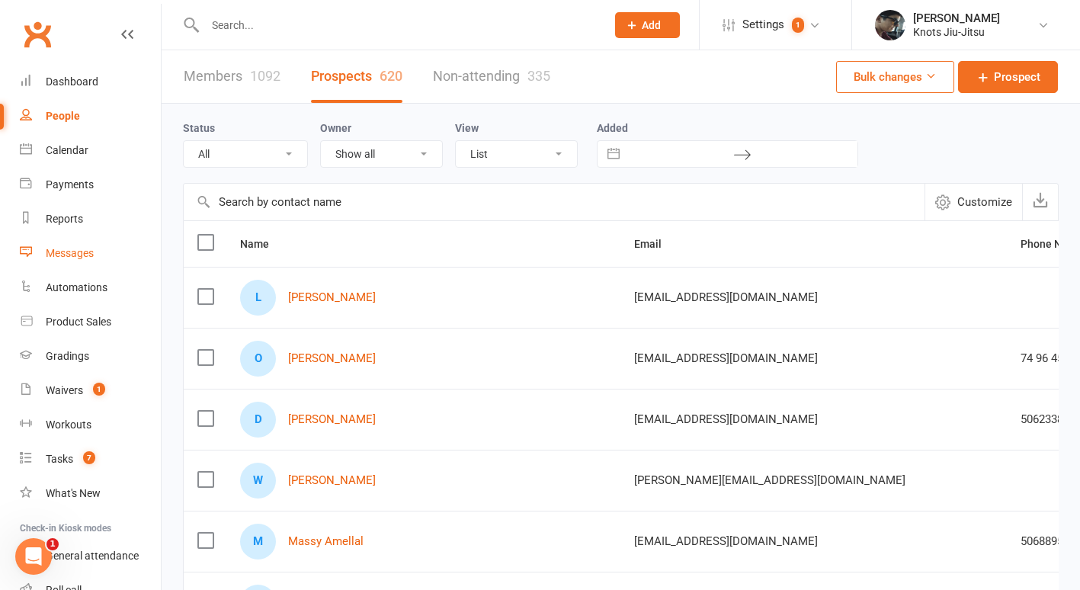
click at [76, 249] on div "Messages" at bounding box center [70, 253] width 48 height 12
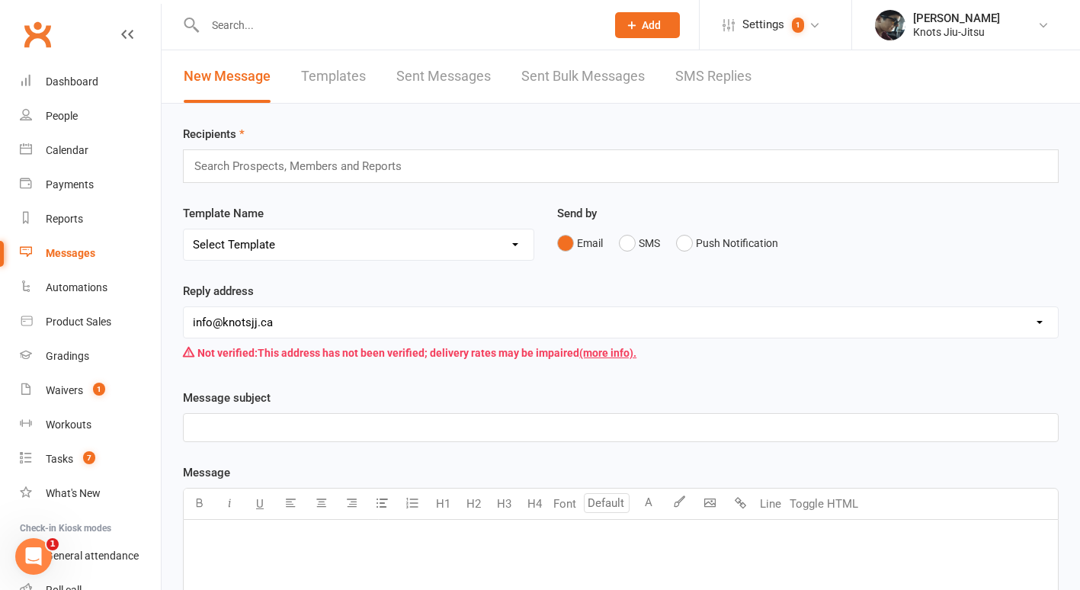
click at [324, 76] on link "Templates" at bounding box center [333, 76] width 65 height 53
select select "grid"
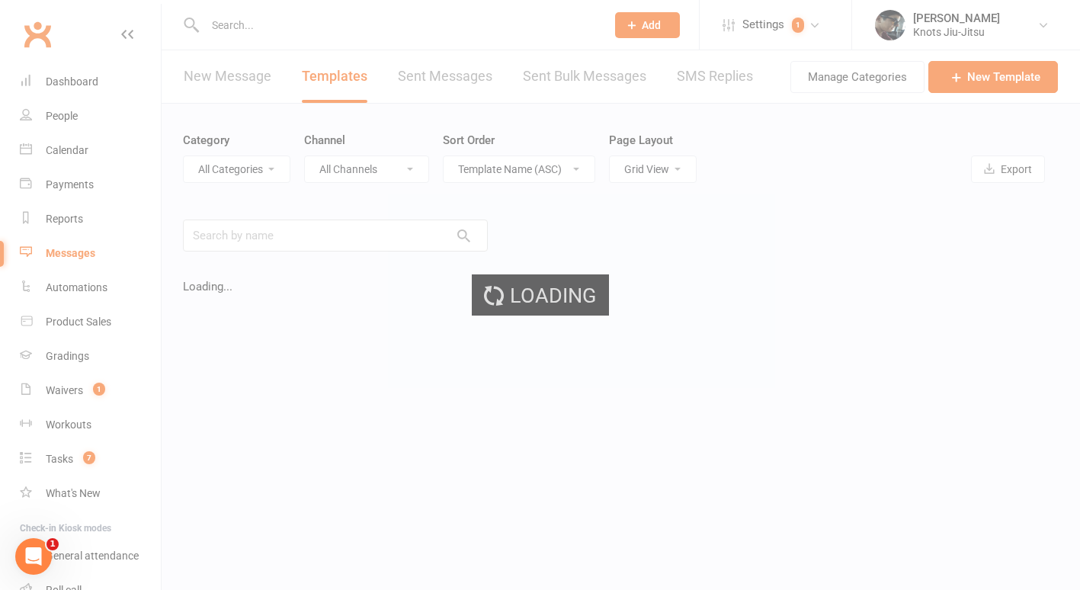
select select "17913"
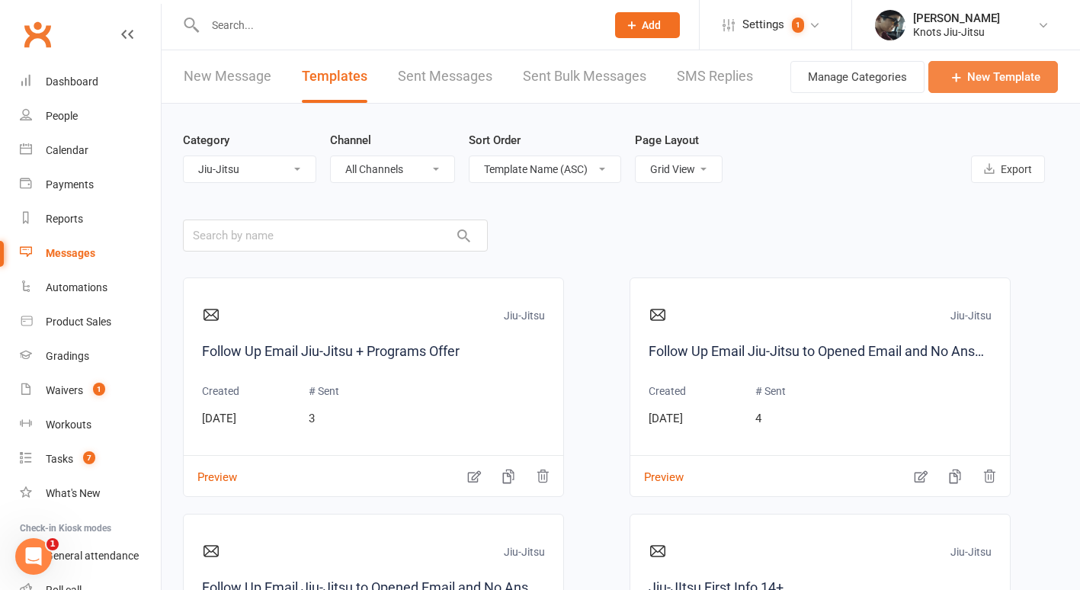
click at [969, 75] on link "New Template" at bounding box center [993, 77] width 130 height 32
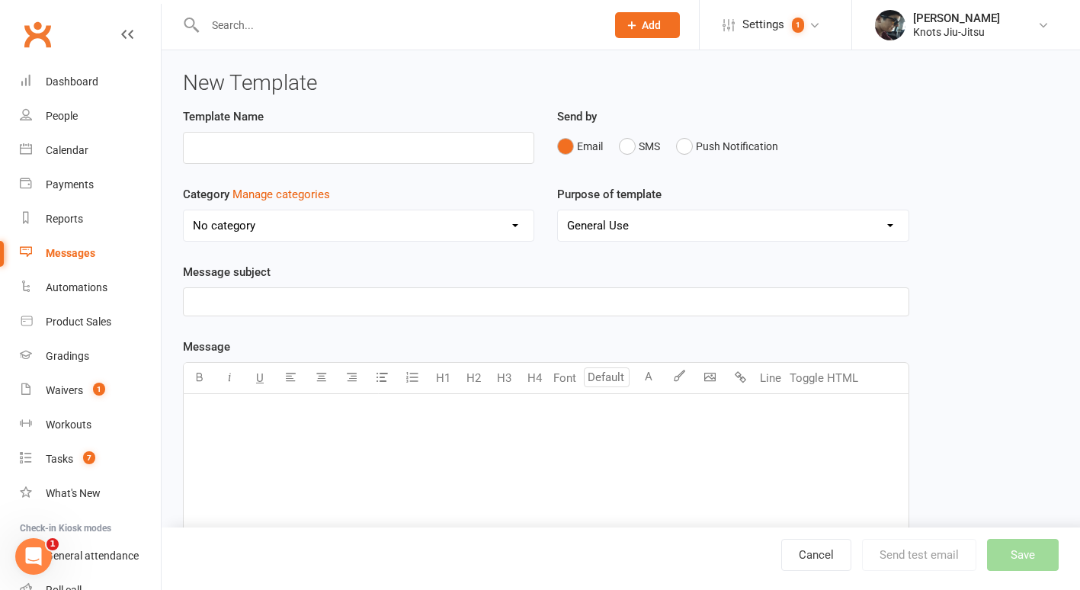
click at [282, 414] on p "﻿" at bounding box center [546, 413] width 707 height 18
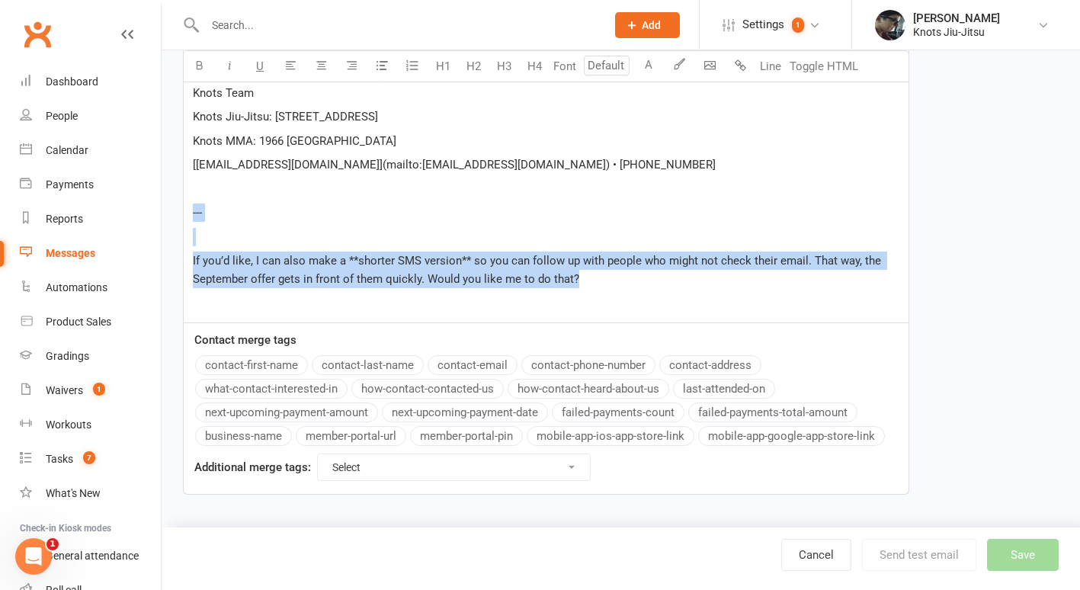
drag, startPoint x: 603, startPoint y: 284, endPoint x: 178, endPoint y: 210, distance: 431.0
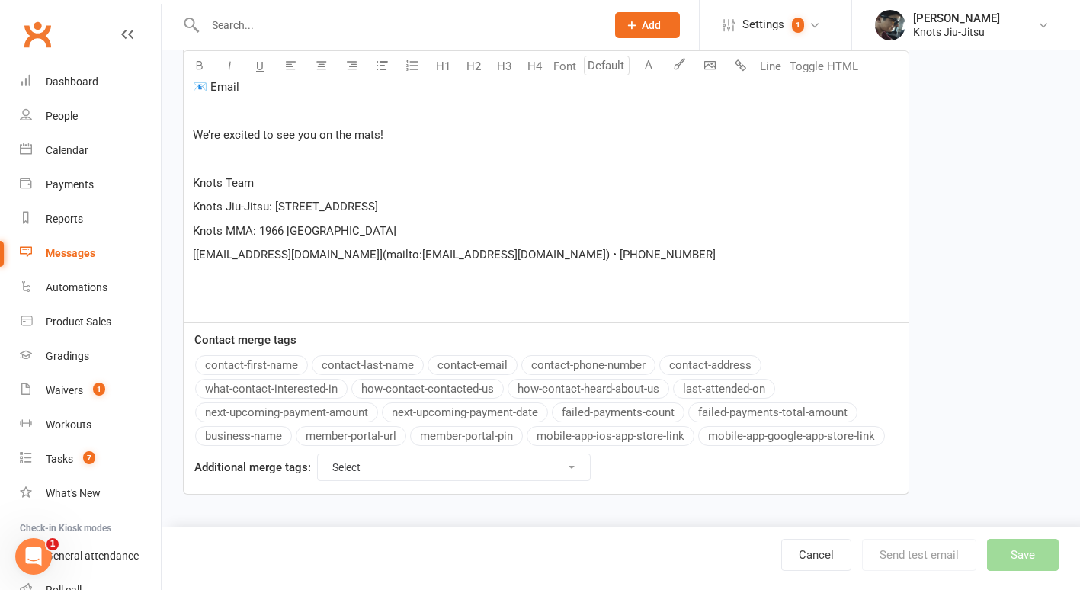
scroll to position [1089, 0]
drag, startPoint x: 280, startPoint y: 261, endPoint x: 194, endPoint y: 262, distance: 86.1
click at [194, 262] on p "[info@knotsjj.ca](mailto:info@knotsjj.ca) • 506-889-7779" at bounding box center [546, 254] width 707 height 18
click at [310, 258] on span "mailto:info@knotsjj.ca) • 506-889-7779" at bounding box center [357, 255] width 329 height 14
drag, startPoint x: 310, startPoint y: 258, endPoint x: 226, endPoint y: 258, distance: 83.9
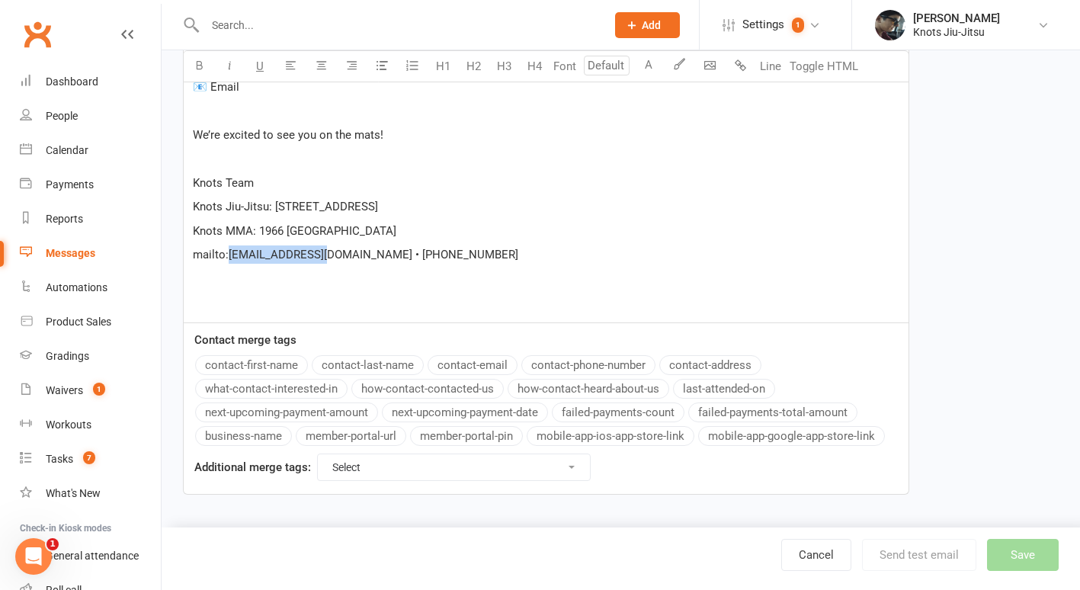
click at [226, 258] on span "mailto:info@knotsjj.ca • 506-889-7779" at bounding box center [356, 255] width 326 height 14
click at [265, 326] on div "Contact merge tags contact-first-name contact-last-name contact-email contact-p…" at bounding box center [546, 409] width 726 height 172
drag, startPoint x: 188, startPoint y: 254, endPoint x: 310, endPoint y: 254, distance: 122.0
click at [225, 270] on p "﻿" at bounding box center [546, 279] width 707 height 18
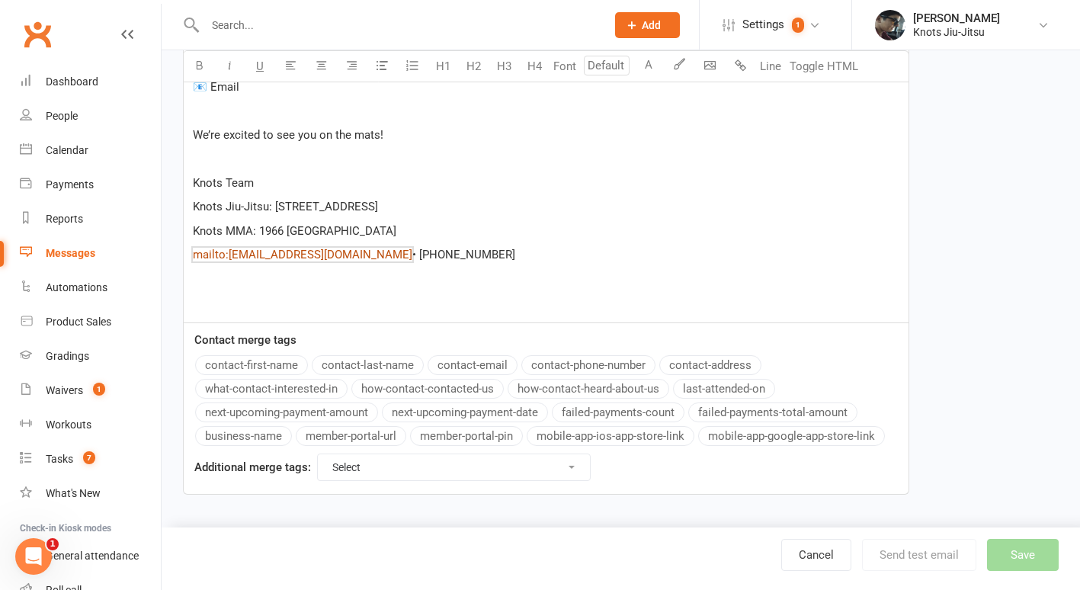
click at [226, 260] on span "mailto:info@knotsjj.ca" at bounding box center [303, 255] width 220 height 14
click at [378, 204] on span "Knots Jiu-Jitsu: 1633 Mountain Road, Moncton" at bounding box center [285, 207] width 185 height 14
click at [378, 209] on span "Knots Jiu-Jitsu: 1633 Mountain Road, Unite 10 Moncton" at bounding box center [285, 207] width 185 height 14
click at [378, 211] on span "Knots Jiu-Jitsu: 1633 Mountain Road, Unit 10 Moncton" at bounding box center [285, 207] width 185 height 14
click at [378, 207] on span "Knots Jiu-Jitsu: 1633 Mountain Road, Unit 10" at bounding box center [285, 207] width 185 height 14
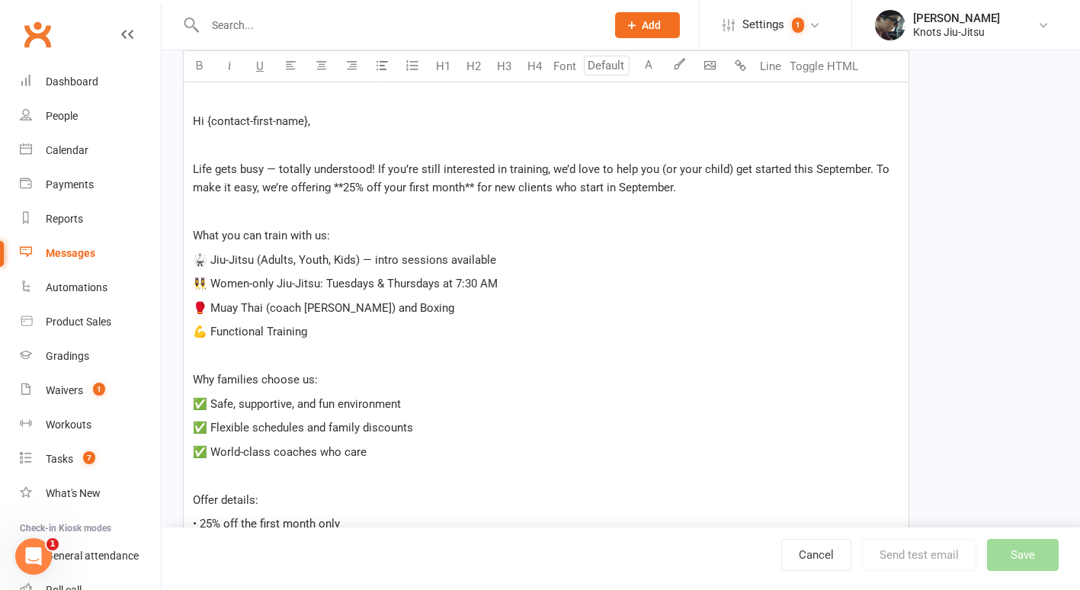
scroll to position [435, 0]
drag, startPoint x: 344, startPoint y: 188, endPoint x: 463, endPoint y: 187, distance: 118.9
click at [463, 187] on span "Life gets busy — totally understood! If you’re still interested in training, we…" at bounding box center [543, 179] width 700 height 32
click at [204, 63] on button "button" at bounding box center [199, 66] width 30 height 30
click at [473, 182] on span "** for new clients who start in September." at bounding box center [572, 188] width 211 height 14
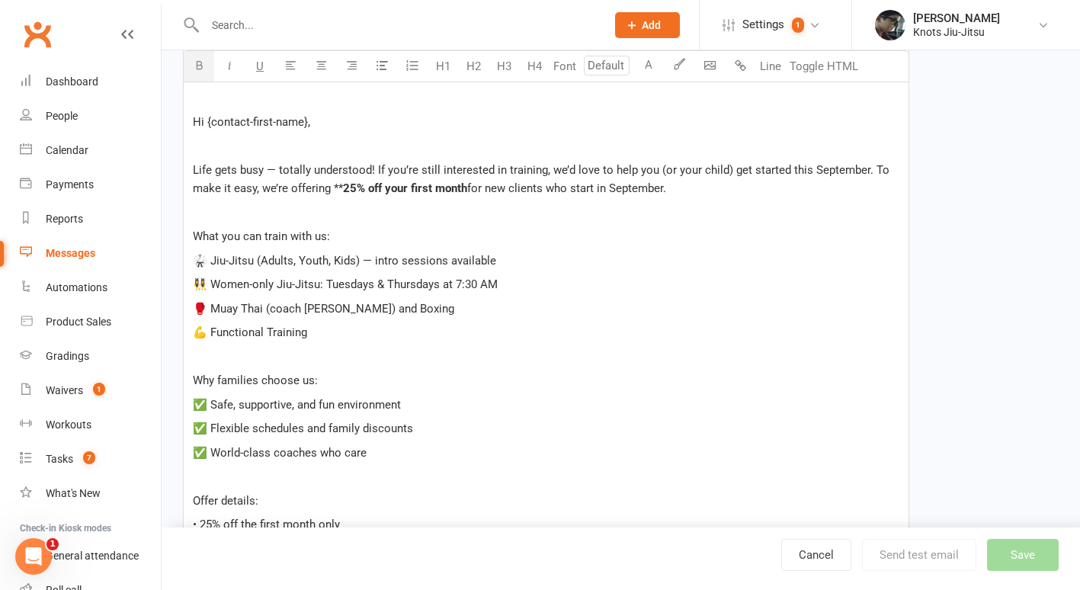
click at [343, 186] on span "25% off your first month" at bounding box center [405, 188] width 124 height 14
click at [417, 317] on p "🥊 Muay Thai (coach Lupita) and Boxing" at bounding box center [546, 309] width 707 height 18
click at [335, 327] on p "💪 Functional Training" at bounding box center [546, 332] width 707 height 18
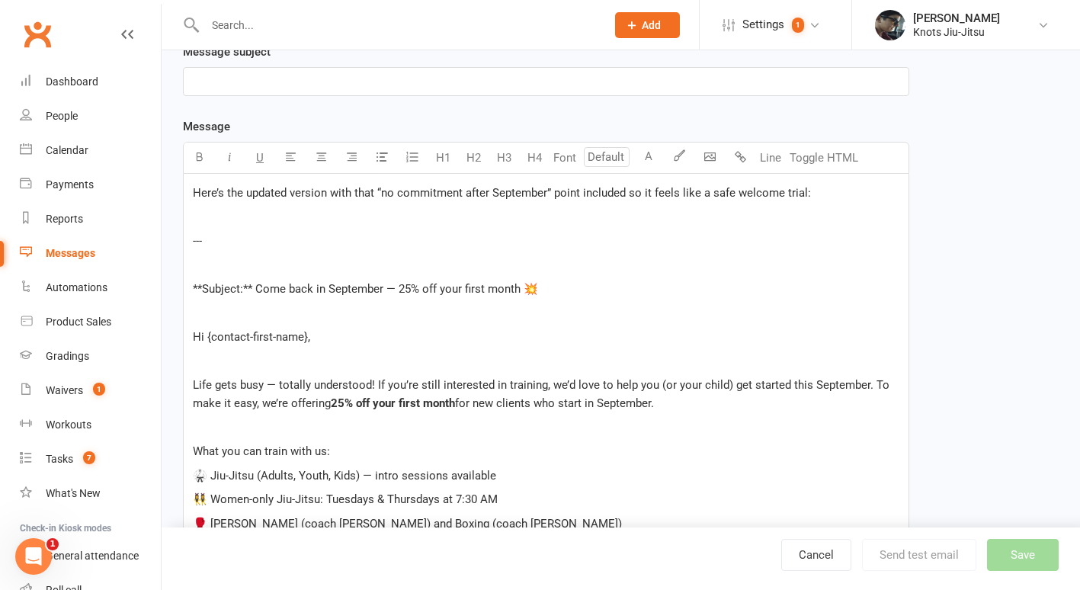
scroll to position [216, 0]
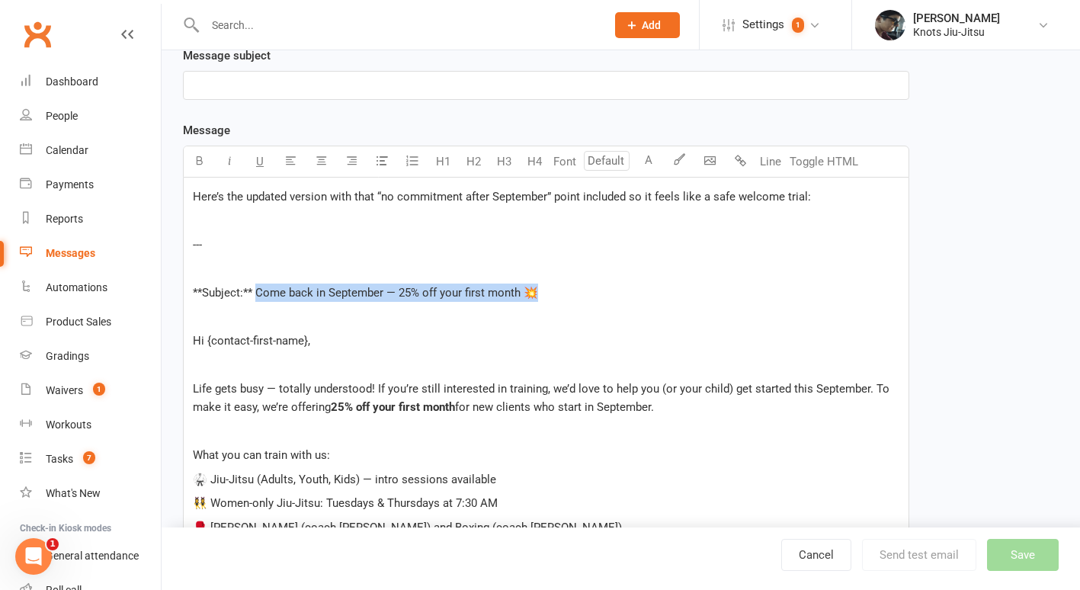
drag, startPoint x: 255, startPoint y: 290, endPoint x: 548, endPoint y: 284, distance: 292.8
click at [548, 284] on p "**Subject:** Come back in September — 25% off your first month 💥" at bounding box center [546, 293] width 707 height 18
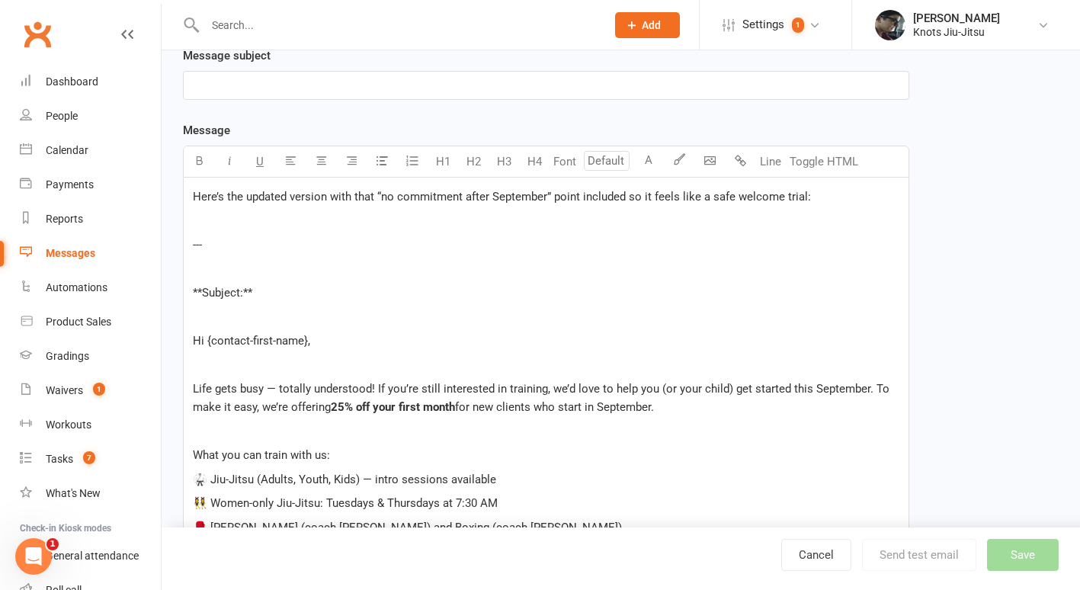
click at [272, 83] on p "﻿" at bounding box center [546, 85] width 707 height 18
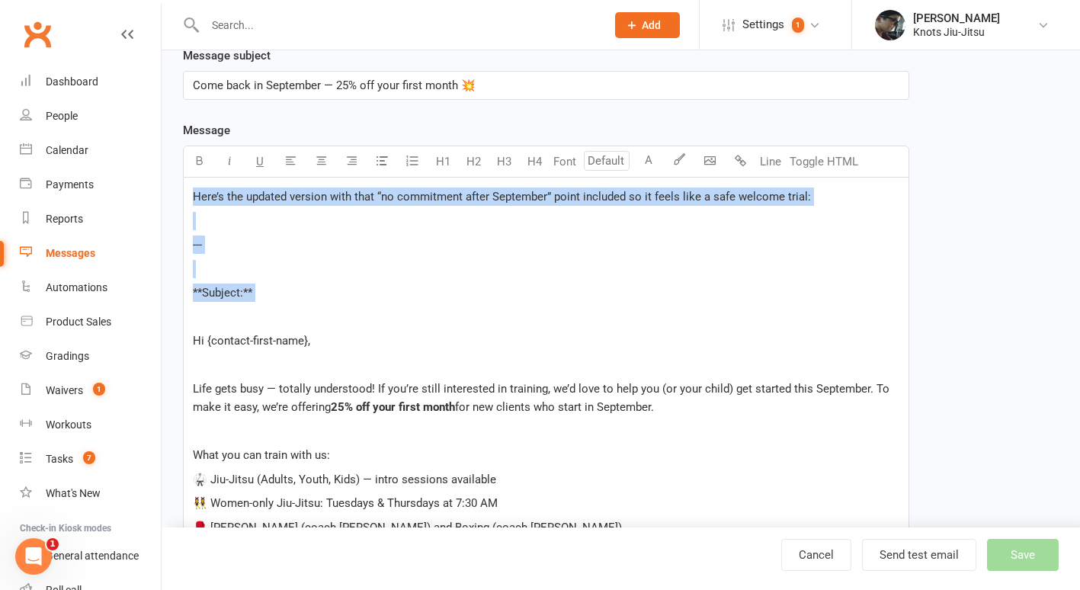
drag, startPoint x: 206, startPoint y: 323, endPoint x: 184, endPoint y: 191, distance: 134.3
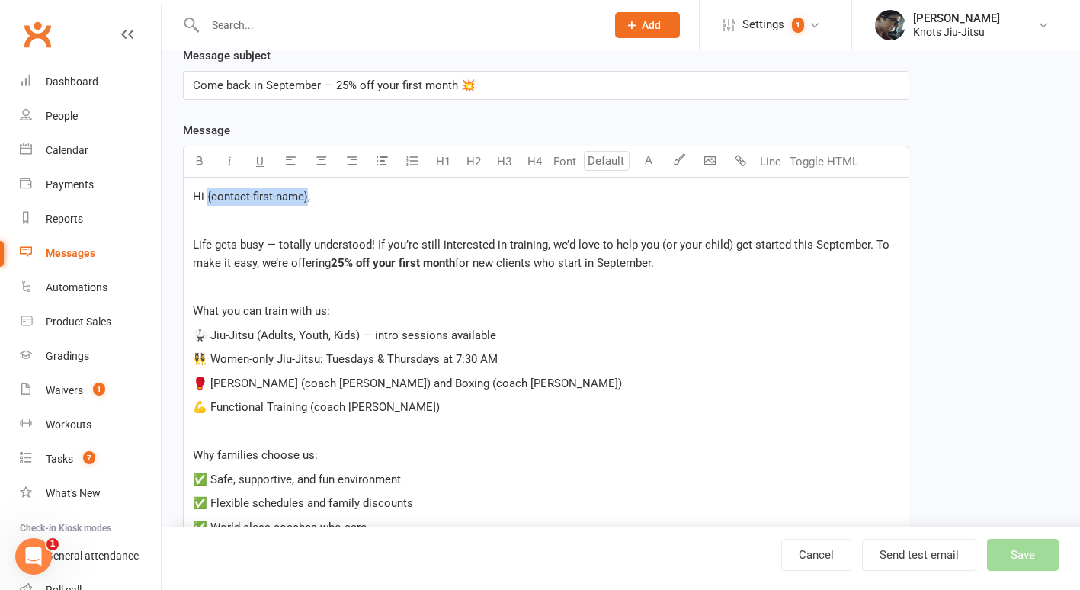
drag, startPoint x: 207, startPoint y: 194, endPoint x: 307, endPoint y: 191, distance: 100.7
click at [307, 191] on span "Hi {contact-first-name}," at bounding box center [251, 197] width 117 height 14
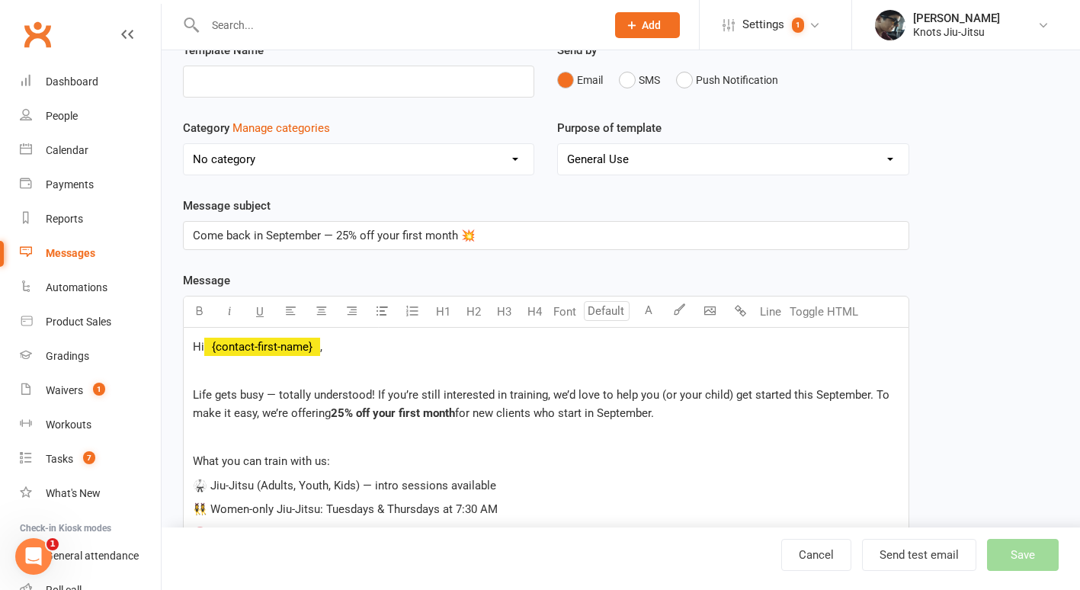
scroll to position [0, 0]
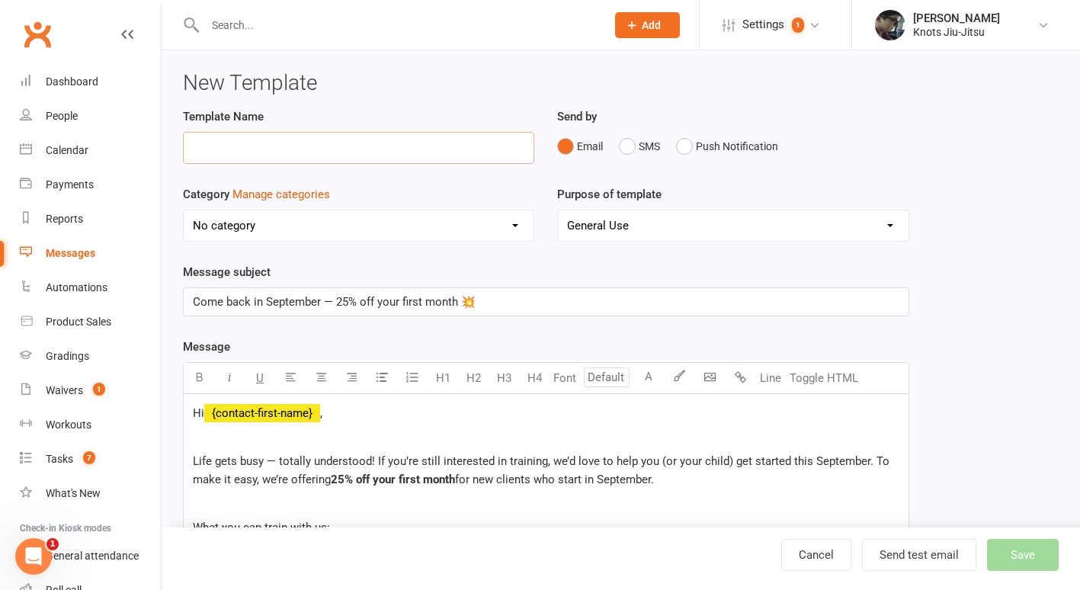
click at [268, 143] on input "text" at bounding box center [358, 148] width 351 height 32
click at [553, 477] on span "for new clients who start in September." at bounding box center [554, 480] width 199 height 14
click at [272, 155] on input "text" at bounding box center [358, 148] width 351 height 32
click at [248, 152] on input "September Offer" at bounding box center [358, 148] width 351 height 32
click at [343, 156] on input "September 2025 Offer" at bounding box center [358, 148] width 351 height 32
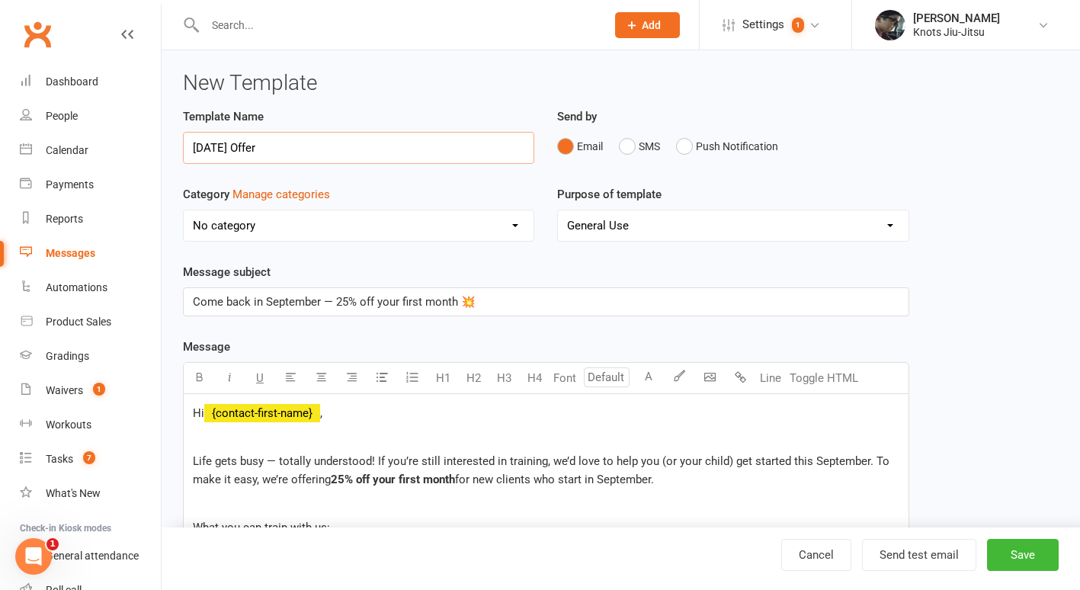
type input "September 2025 Offer"
click at [308, 225] on select "No category Admin BELT PROMOTION Boxing Community Competition Functional Traini…" at bounding box center [359, 225] width 350 height 30
click at [601, 272] on div "Message subject Come back in September — 25% off your first month 💥" at bounding box center [546, 289] width 726 height 53
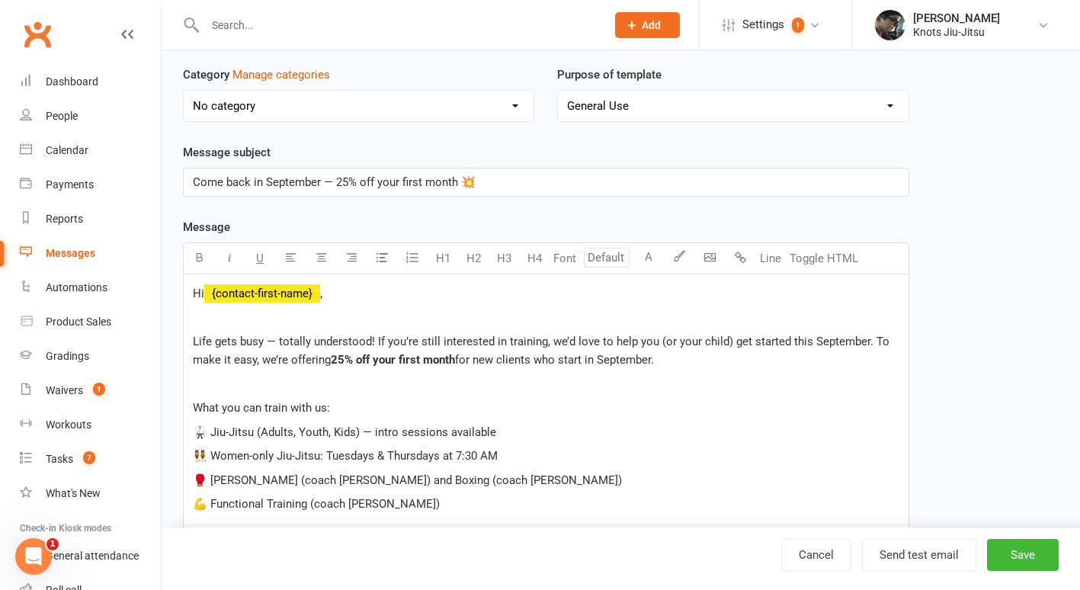
scroll to position [126, 0]
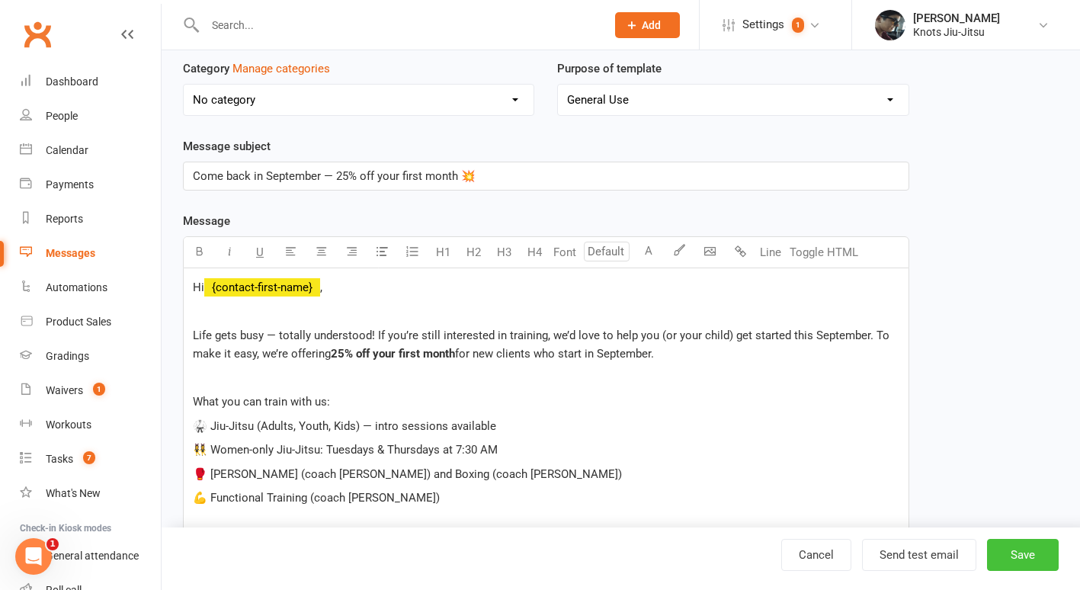
click at [1037, 558] on button "Save" at bounding box center [1023, 555] width 72 height 32
select select "grid"
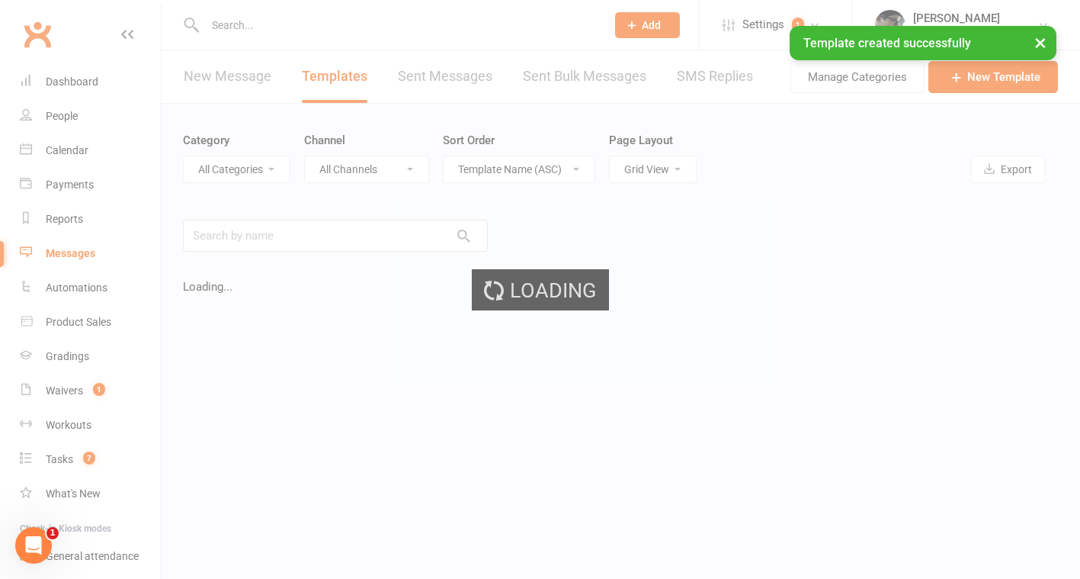
select select "17913"
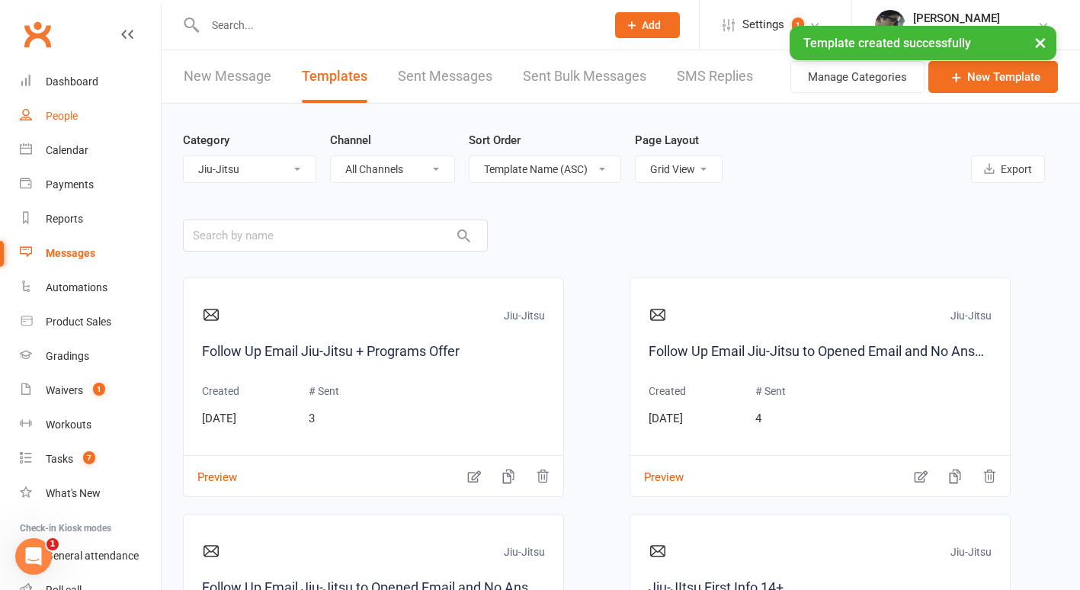
click at [72, 114] on div "People" at bounding box center [62, 116] width 32 height 12
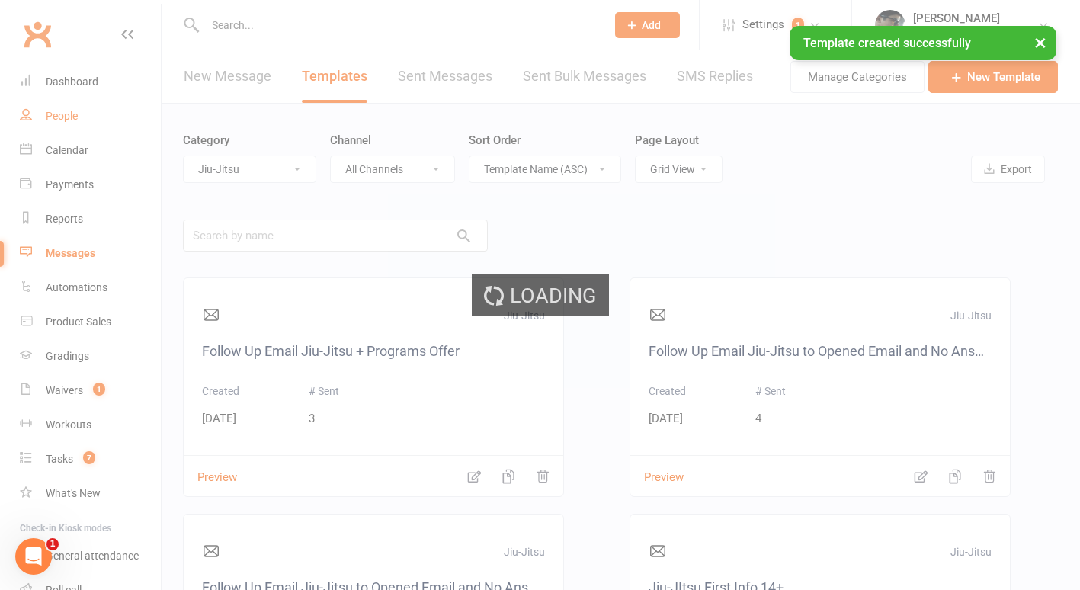
select select "100"
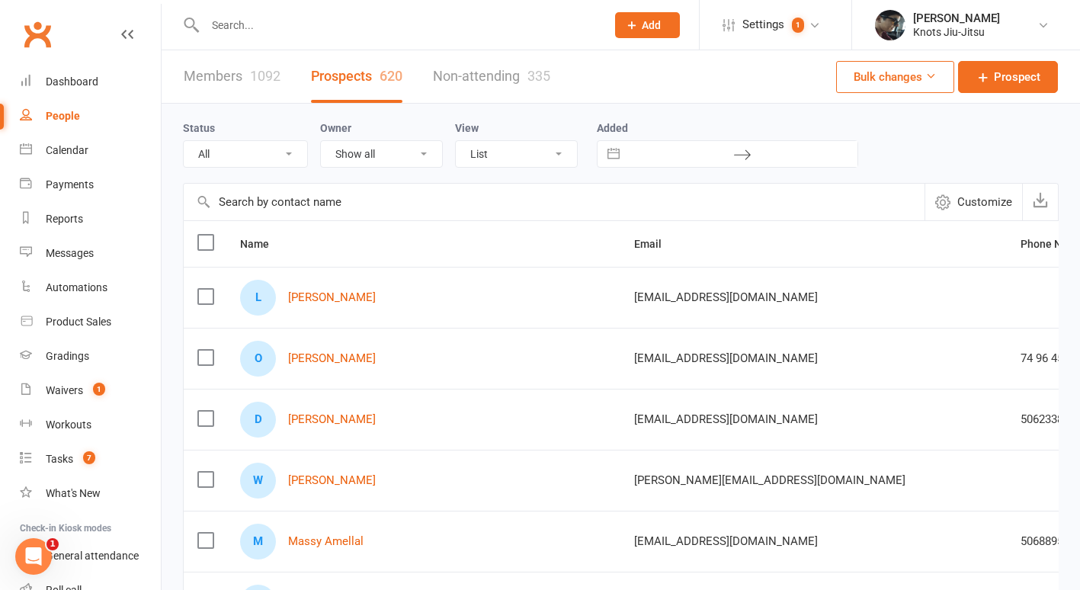
click at [665, 156] on input "text" at bounding box center [680, 154] width 106 height 26
select select "6"
select select "2025"
select select "7"
select select "2025"
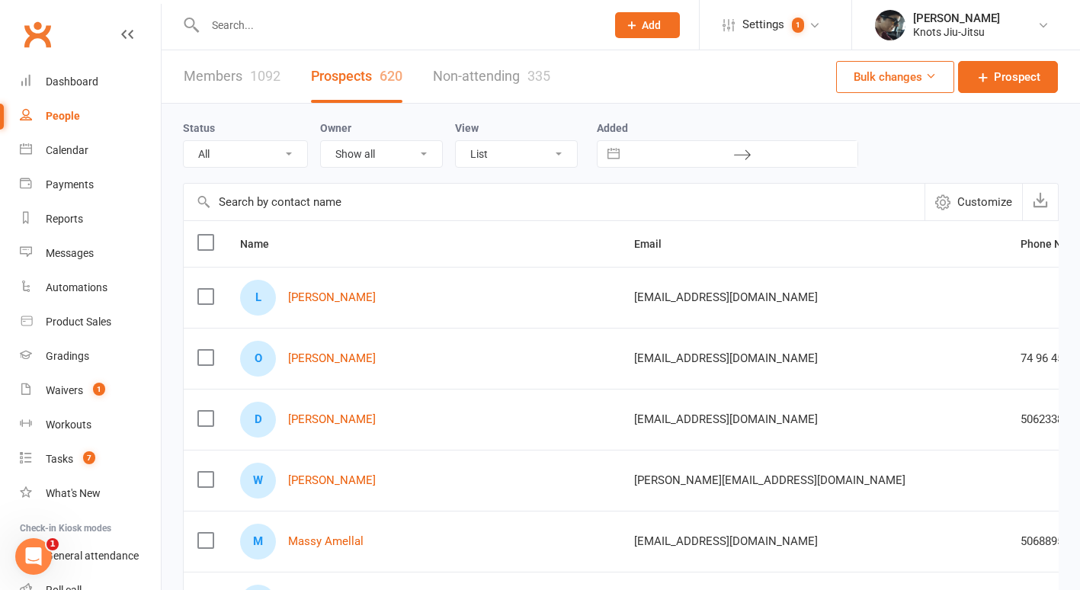
select select "8"
select select "2025"
select select "9"
select select "2025"
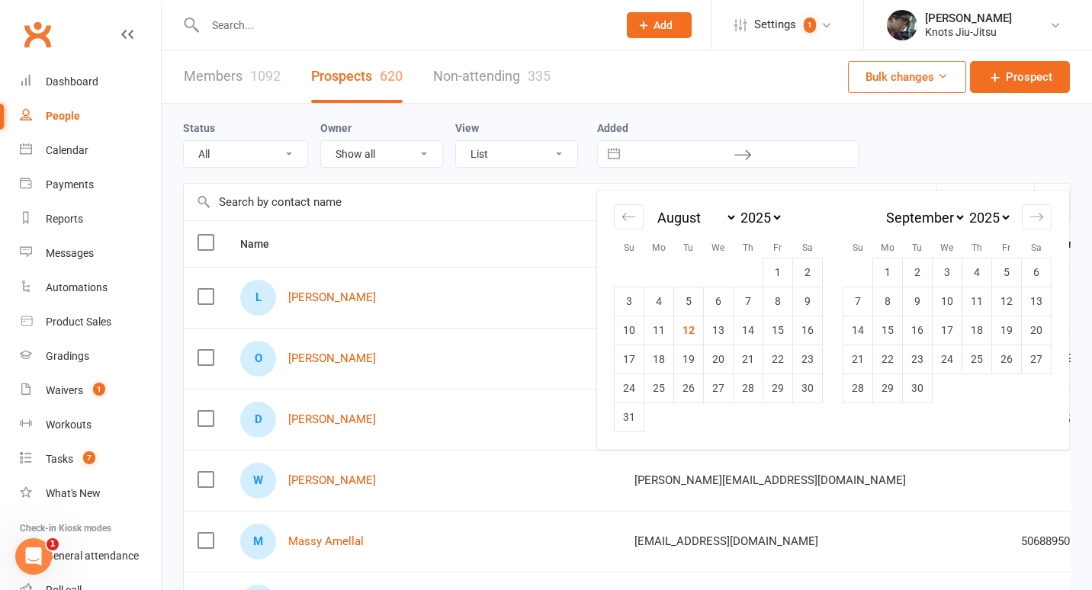
click at [613, 155] on button "Interact with the calendar and add the check-in date for your trip." at bounding box center [613, 154] width 27 height 26
click at [618, 213] on div "Move backward to switch to the previous month." at bounding box center [629, 216] width 30 height 25
select select "5"
select select "2025"
click at [618, 213] on div "Move backward to switch to the previous month." at bounding box center [629, 216] width 30 height 25
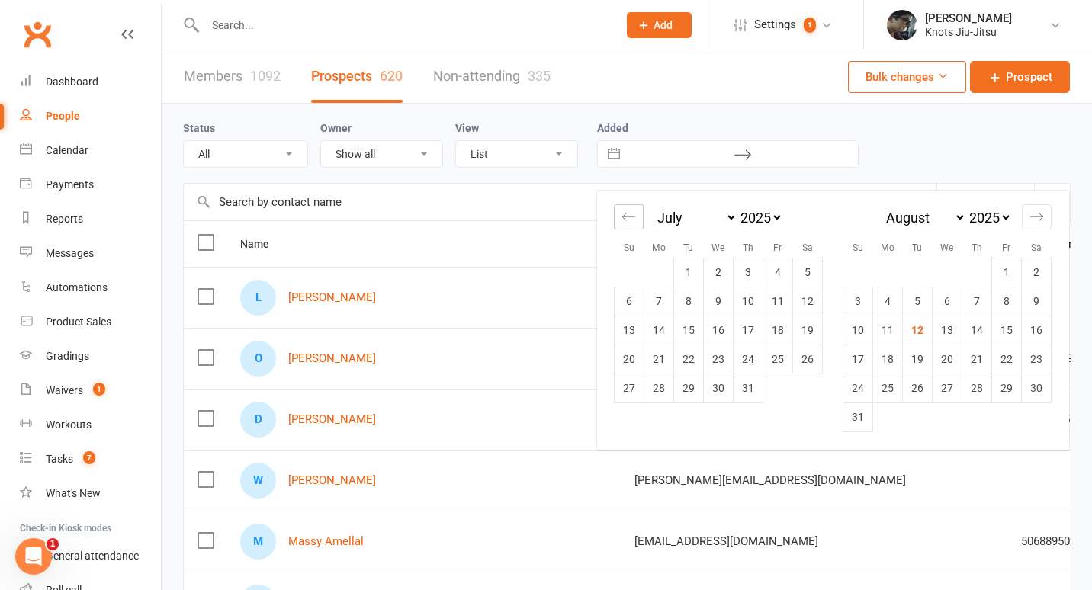
click at [618, 213] on div "Move backward to switch to the previous month." at bounding box center [629, 216] width 30 height 25
select select "3"
select select "2025"
select select "4"
select select "2025"
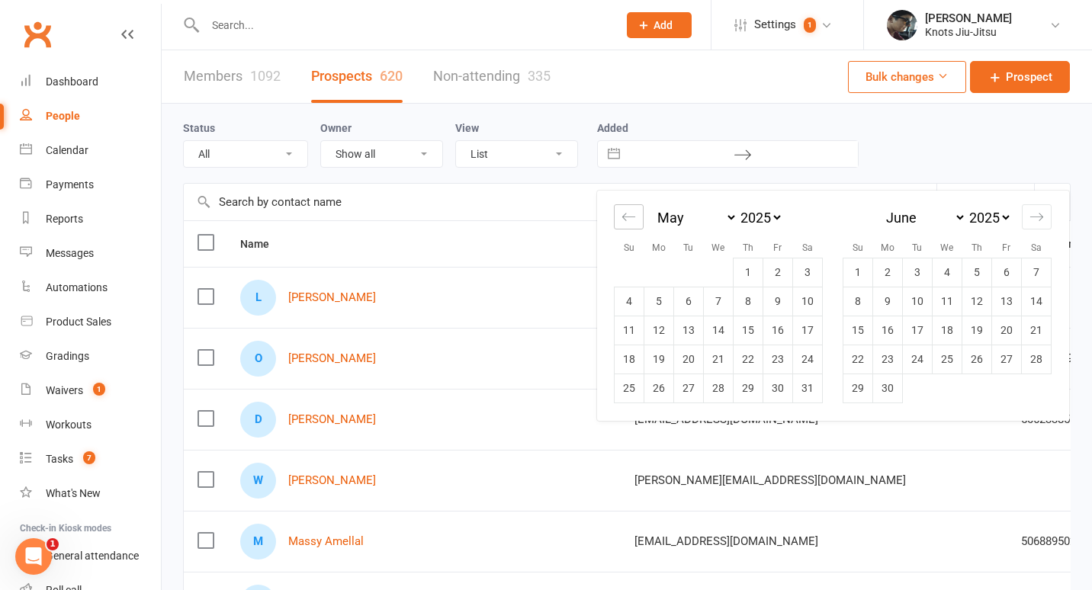
click at [618, 213] on div "Move backward to switch to the previous month." at bounding box center [629, 216] width 30 height 25
select select "2"
select select "2025"
click at [618, 213] on div "Move backward to switch to the previous month." at bounding box center [629, 216] width 30 height 25
select select "1"
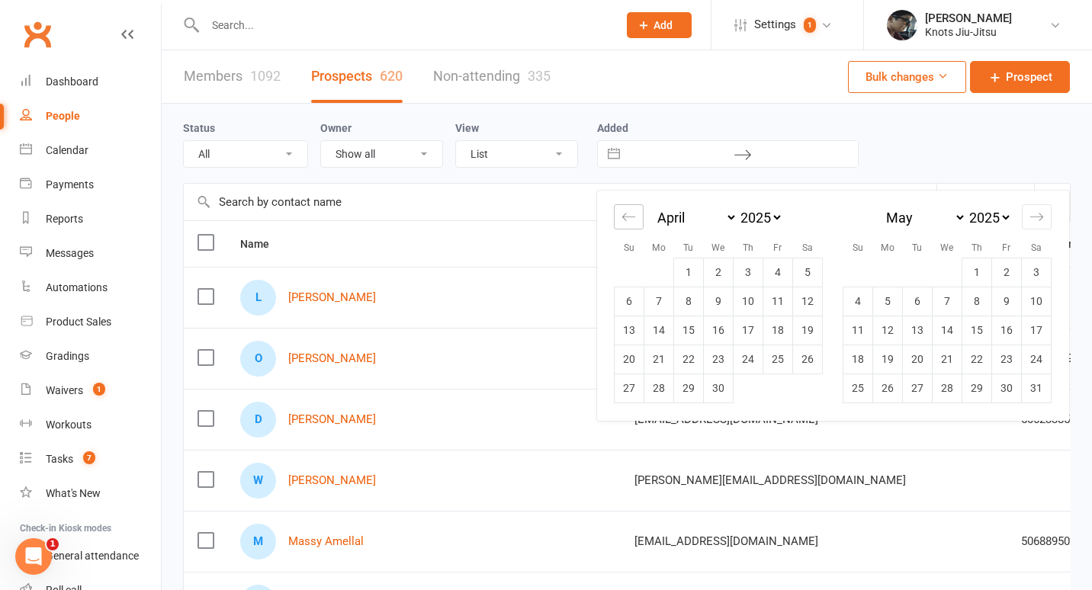
select select "2025"
click at [618, 213] on div "Move backward to switch to the previous month." at bounding box center [629, 216] width 30 height 25
select select "2025"
click at [618, 213] on div "Move backward to switch to the previous month." at bounding box center [629, 216] width 30 height 25
select select "11"
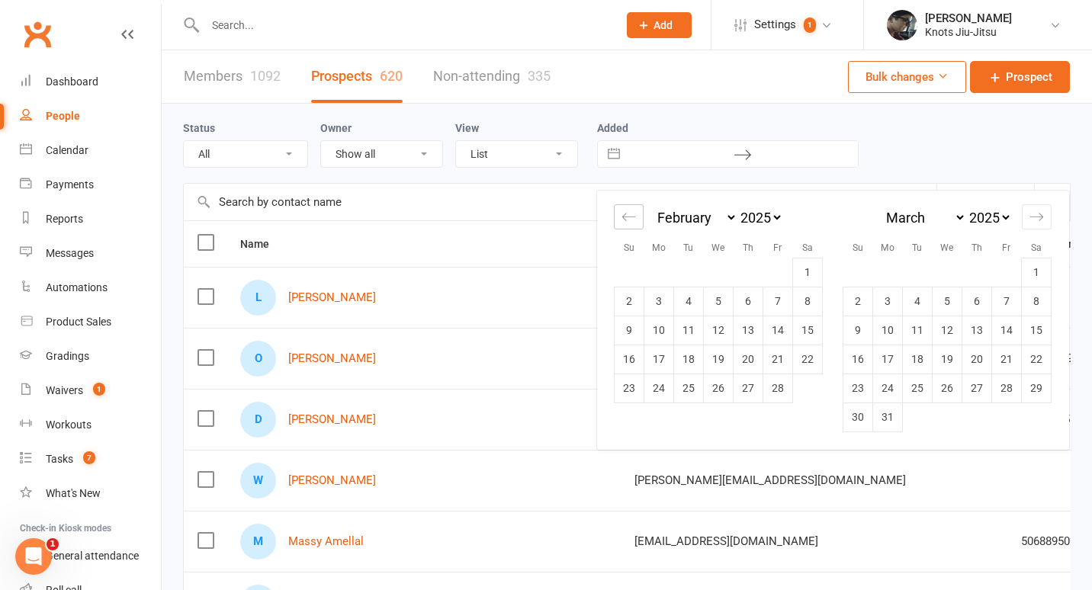
select select "2024"
click at [618, 213] on div "Move backward to switch to the previous month." at bounding box center [629, 216] width 30 height 25
select select "10"
select select "2024"
click at [618, 213] on div "Move backward to switch to the previous month." at bounding box center [629, 216] width 30 height 25
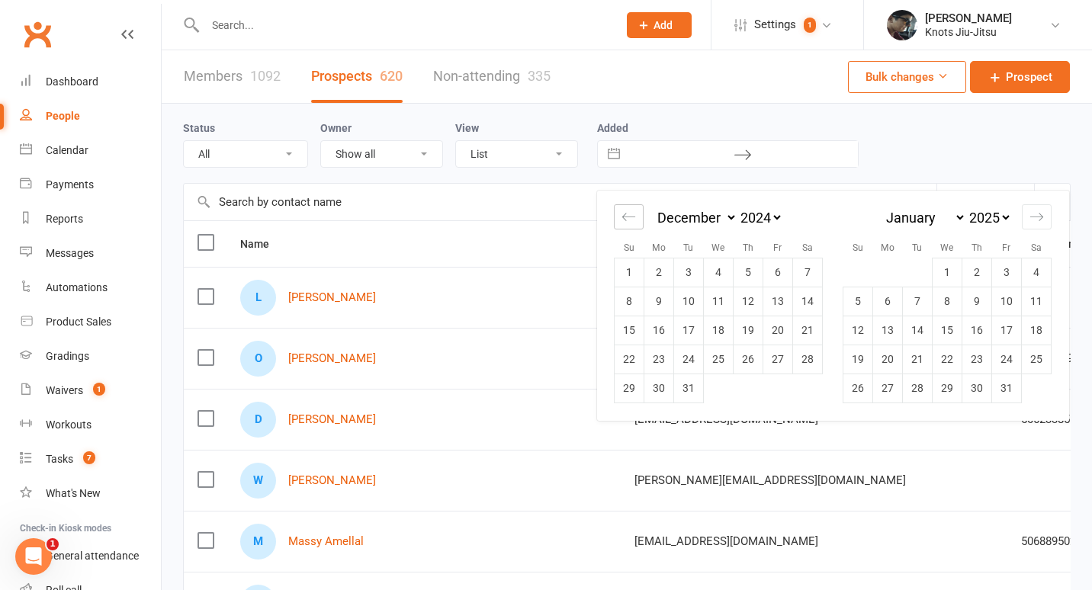
select select "9"
select select "2024"
click at [1027, 216] on div "Move forward to switch to the next month." at bounding box center [1036, 216] width 30 height 25
select select "1"
select select "2025"
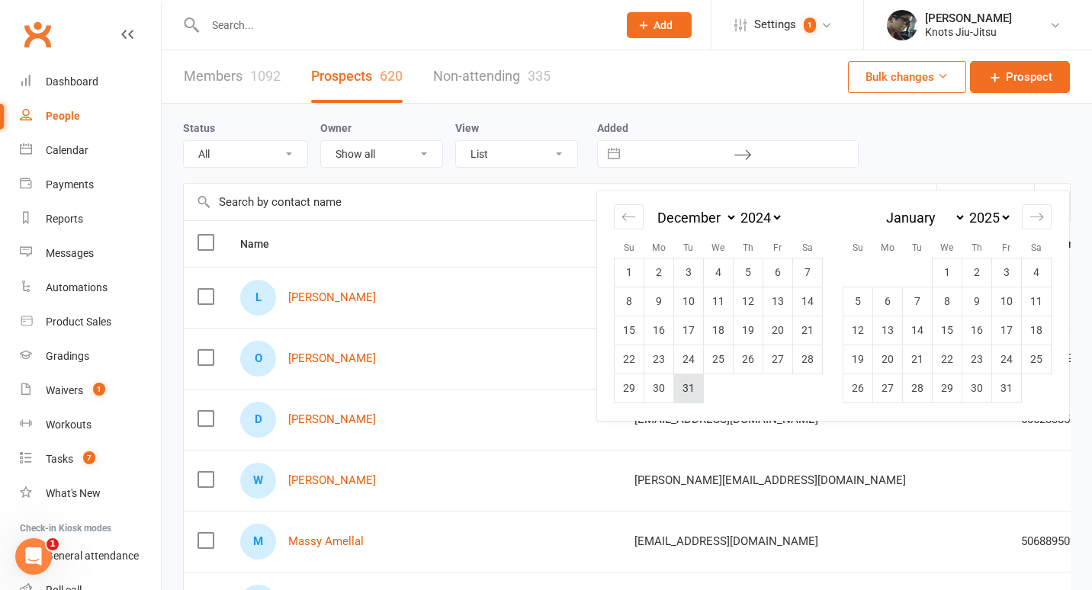
click at [688, 389] on td "31" at bounding box center [689, 388] width 30 height 29
type input "31 Dec 2024"
click at [631, 222] on icon "Move backward to switch to the previous month." at bounding box center [628, 217] width 14 height 14
select select "9"
select select "2024"
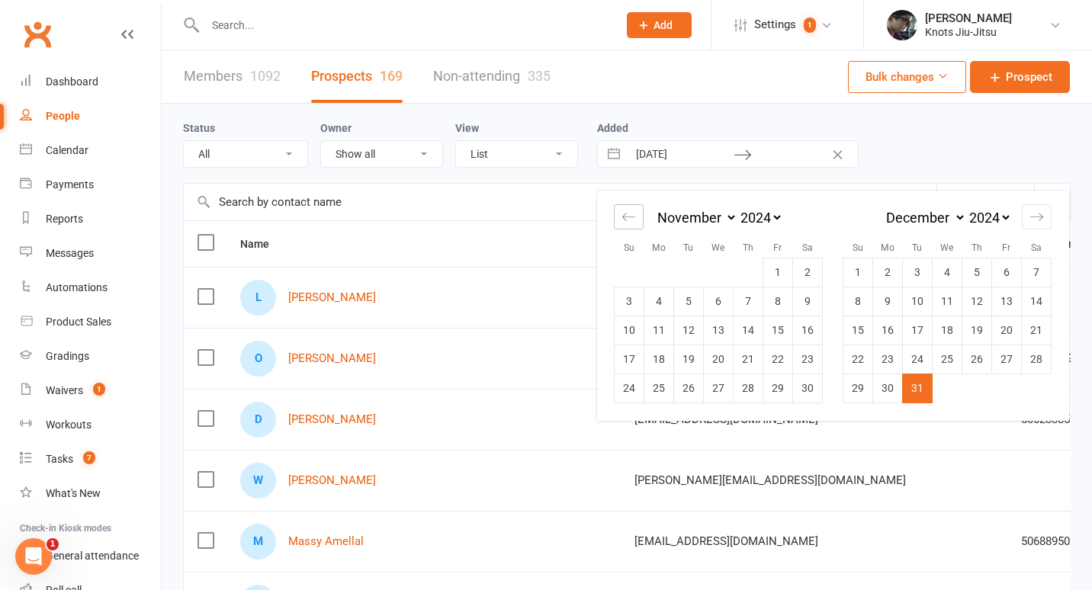
click at [631, 222] on icon "Move backward to switch to the previous month." at bounding box center [628, 217] width 14 height 14
select select "7"
select select "2024"
select select "8"
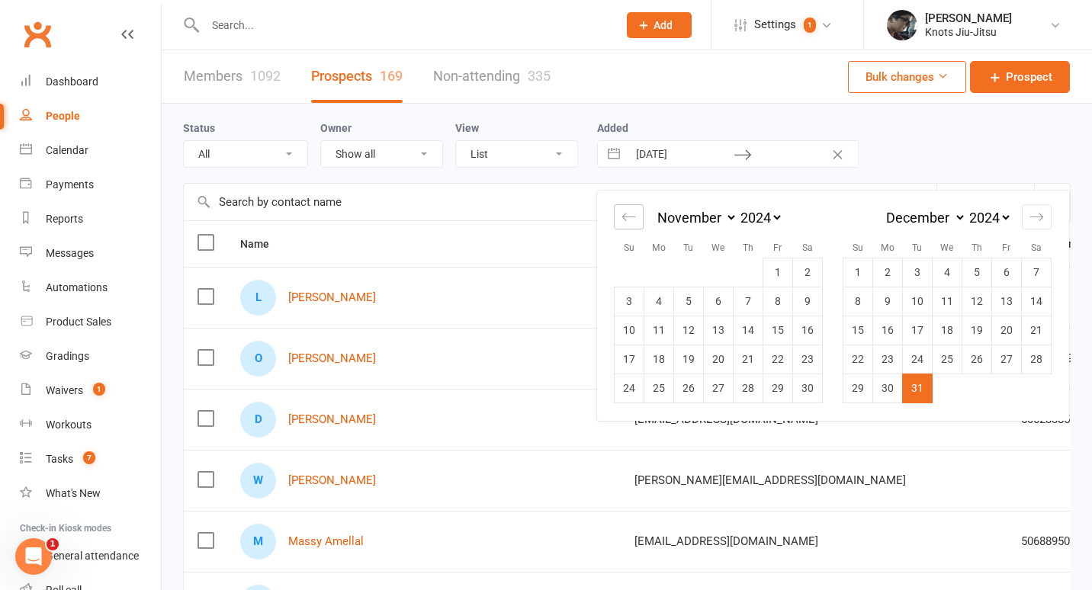
select select "2024"
click at [631, 222] on icon "Move backward to switch to the previous month." at bounding box center [628, 217] width 14 height 14
select select "6"
select select "2024"
click at [631, 222] on icon "Move backward to switch to the previous month." at bounding box center [628, 217] width 14 height 14
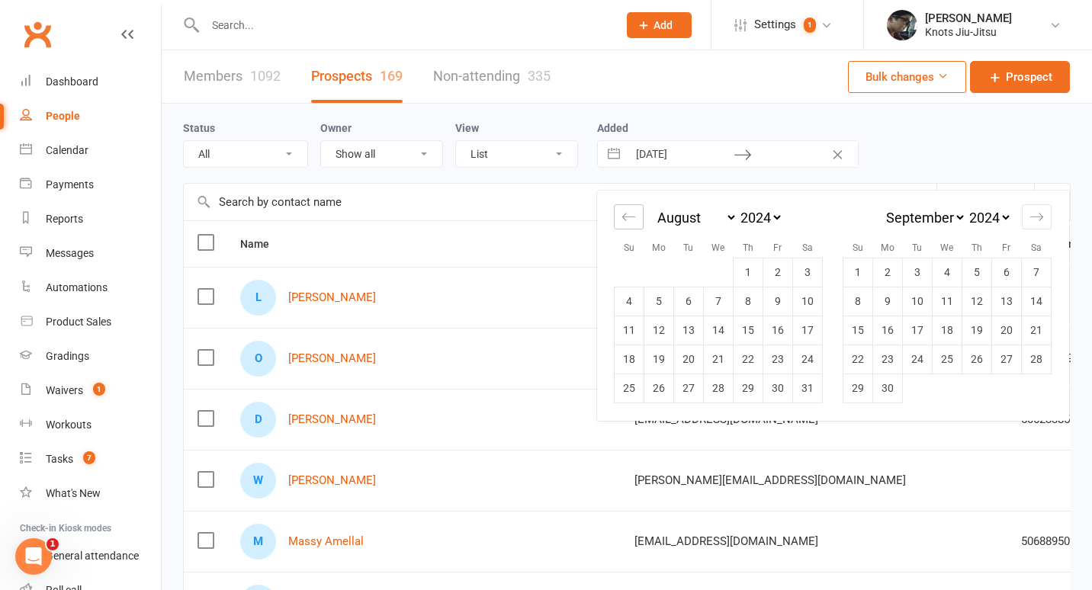
select select "5"
select select "2024"
click at [631, 222] on icon "Move backward to switch to the previous month." at bounding box center [628, 217] width 14 height 14
select select "4"
select select "2024"
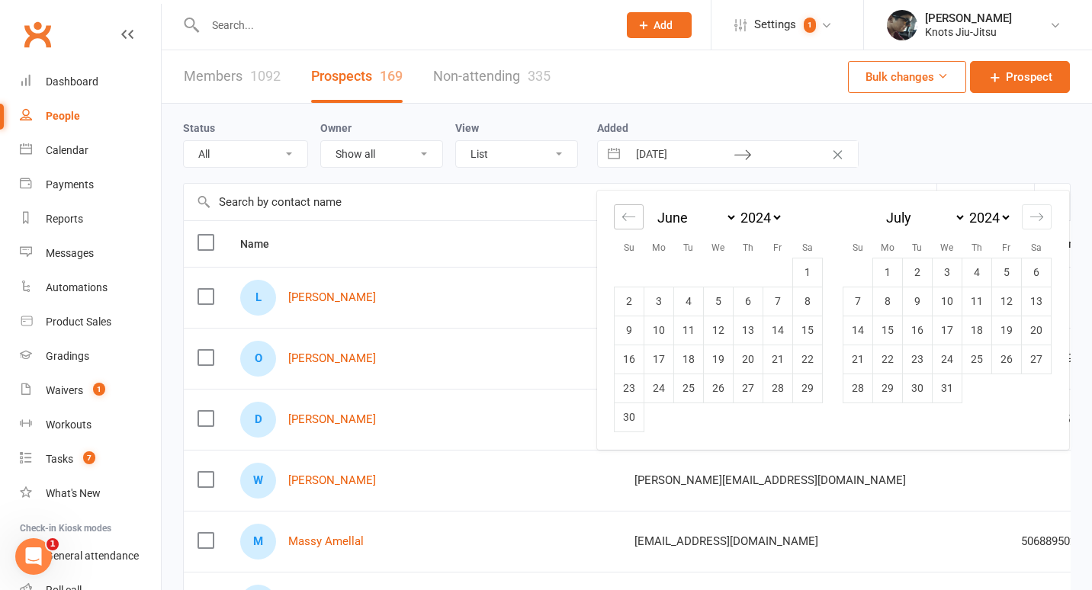
click at [631, 222] on icon "Move backward to switch to the previous month." at bounding box center [628, 217] width 14 height 14
select select "2"
select select "2024"
select select "3"
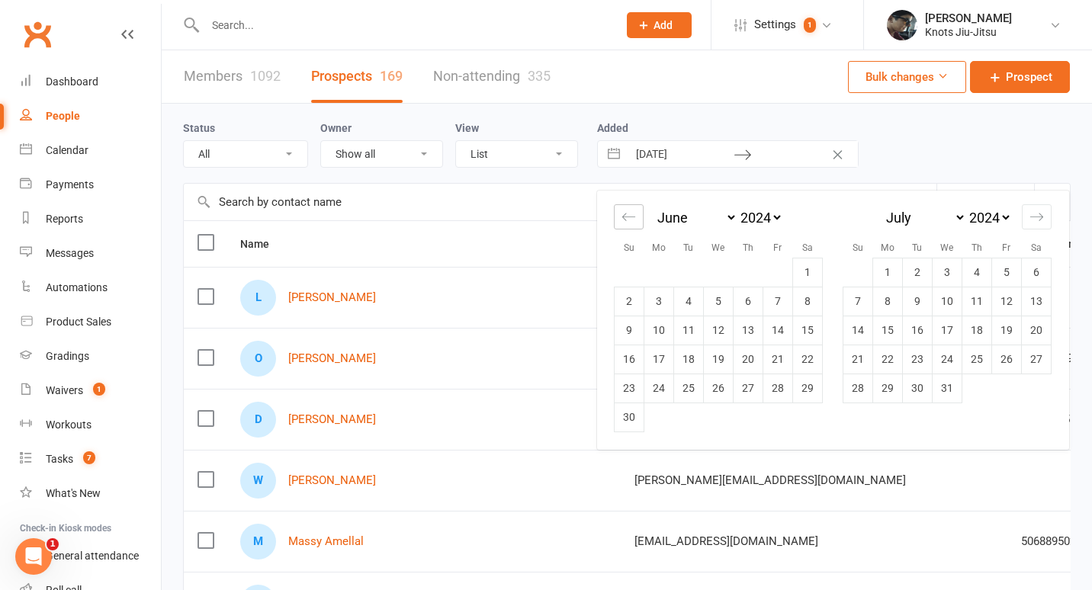
select select "2024"
click at [631, 222] on icon "Move backward to switch to the previous month." at bounding box center [628, 217] width 14 height 14
select select "1"
select select "2024"
click at [631, 222] on icon "Move backward to switch to the previous month." at bounding box center [628, 217] width 14 height 14
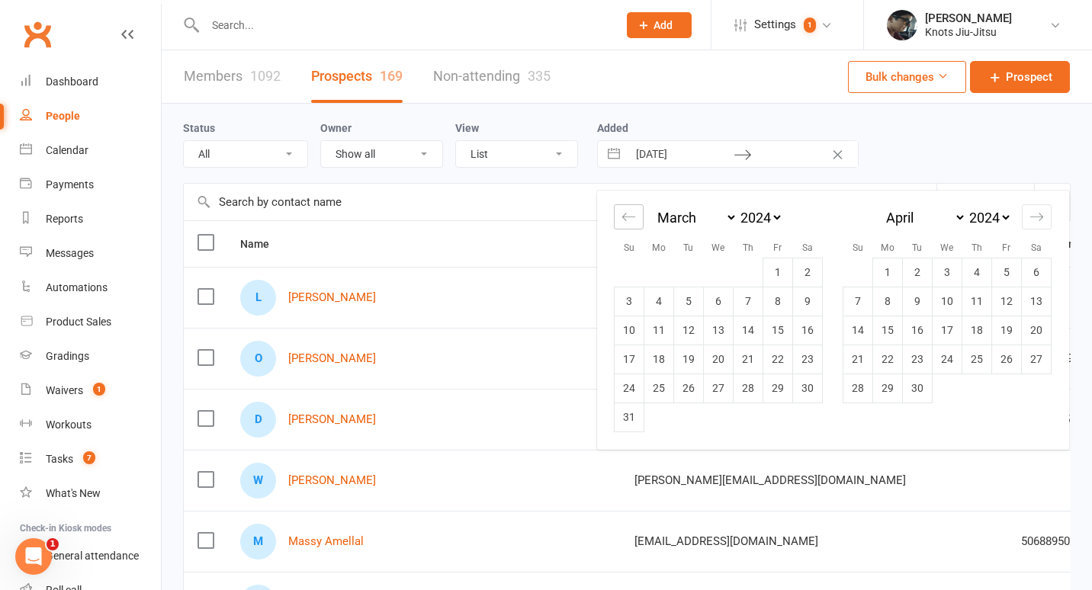
select select "2024"
click at [631, 222] on icon "Move backward to switch to the previous month." at bounding box center [628, 217] width 14 height 14
select select "11"
select select "2023"
click at [631, 222] on icon "Move backward to switch to the previous month." at bounding box center [628, 217] width 14 height 14
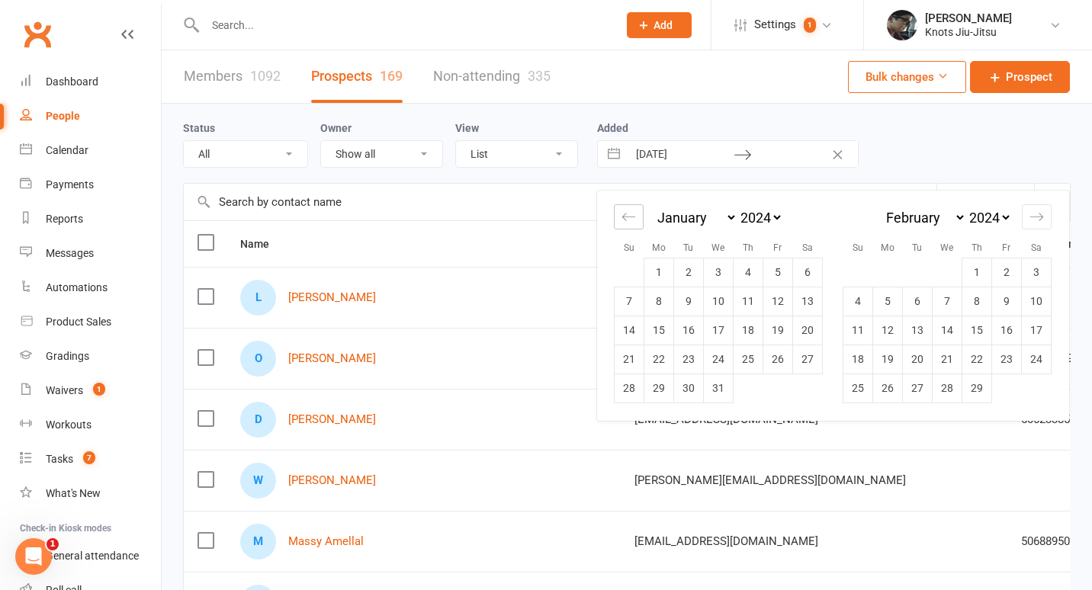
select select "10"
select select "2023"
click at [631, 222] on icon "Move backward to switch to the previous month." at bounding box center [628, 217] width 14 height 14
select select "8"
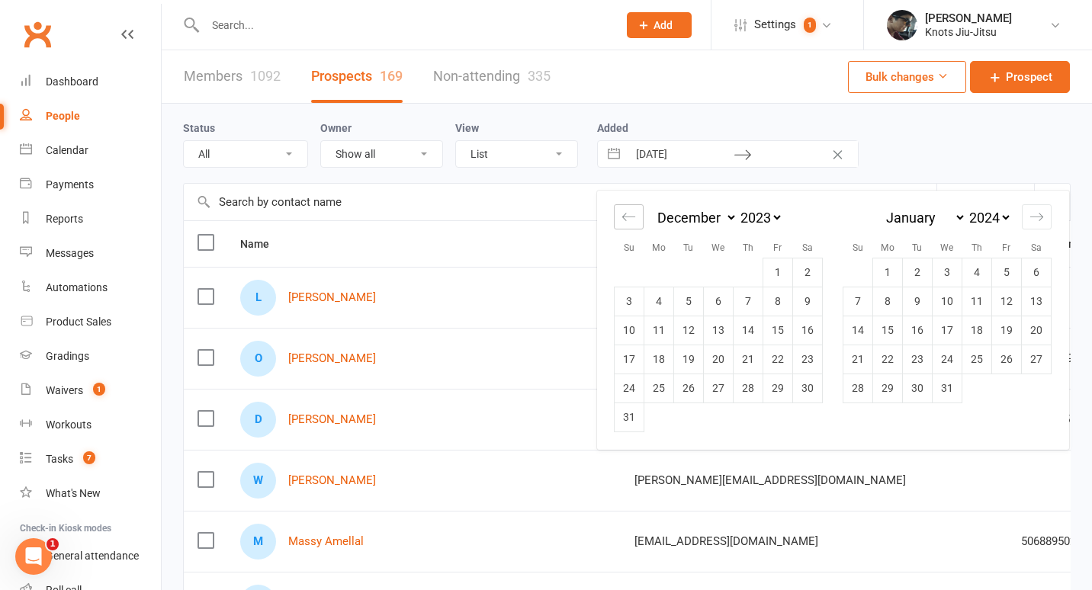
select select "2023"
select select "9"
select select "2023"
click at [631, 222] on icon "Move backward to switch to the previous month." at bounding box center [628, 217] width 14 height 14
select select "7"
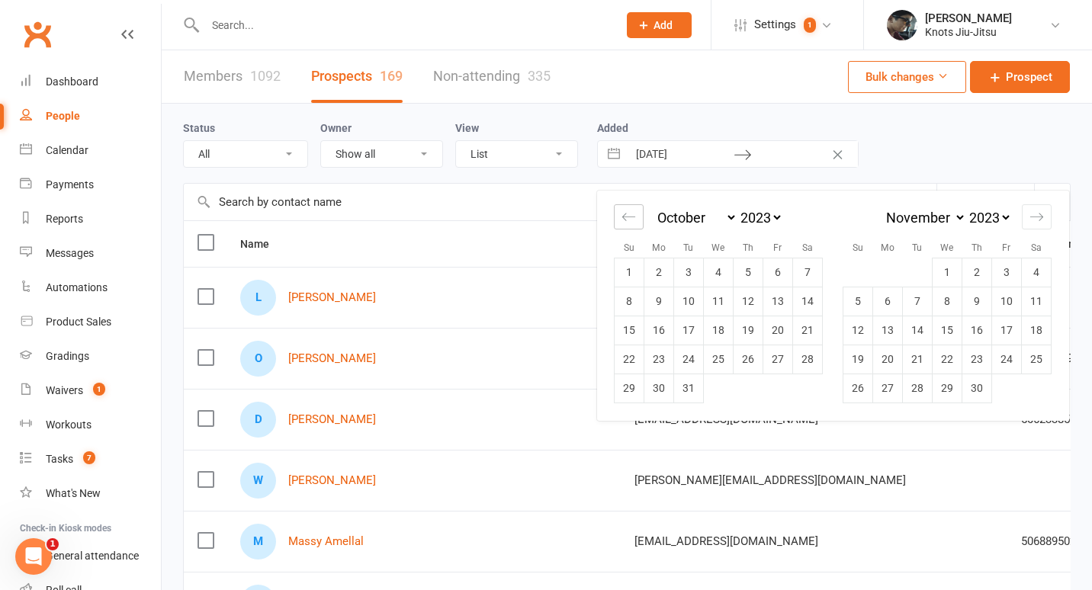
select select "2023"
click at [631, 222] on icon "Move backward to switch to the previous month." at bounding box center [628, 217] width 14 height 14
select select "6"
select select "2023"
click at [631, 222] on icon "Move backward to switch to the previous month." at bounding box center [628, 217] width 14 height 14
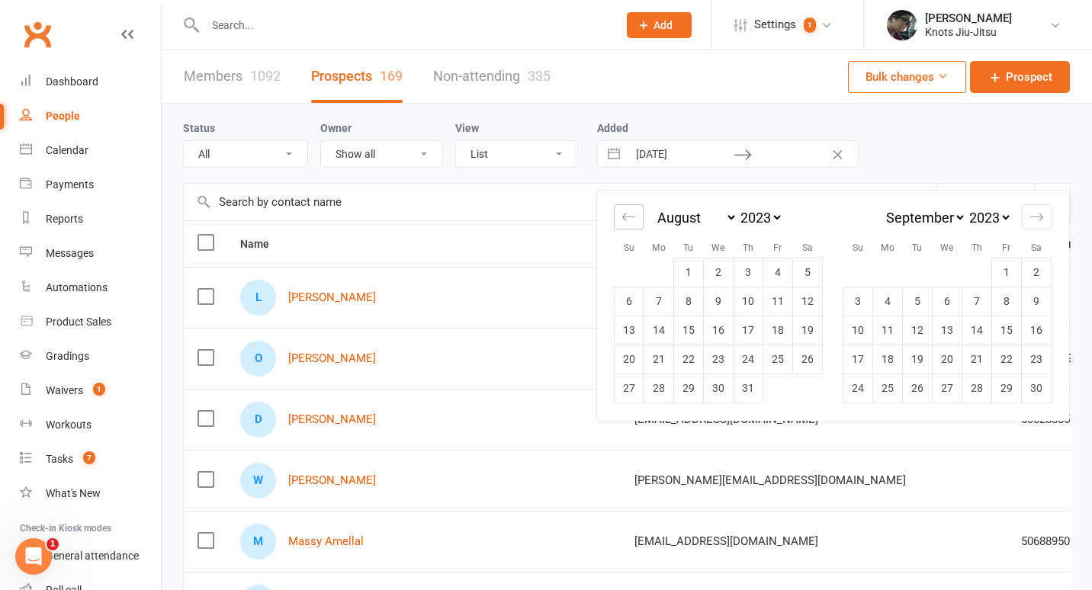
select select "5"
select select "2023"
click at [631, 222] on icon "Move backward to switch to the previous month." at bounding box center [628, 217] width 14 height 14
select select "4"
select select "2023"
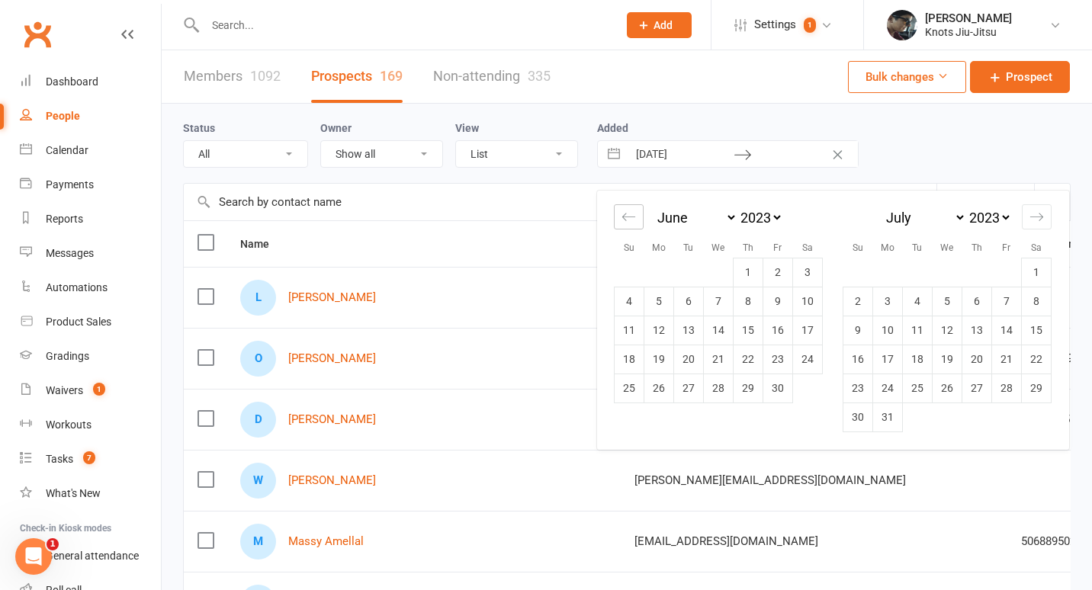
click at [631, 222] on icon "Move backward to switch to the previous month." at bounding box center [628, 217] width 14 height 14
select select "3"
select select "2023"
click at [1033, 222] on icon "Move forward to switch to the next month." at bounding box center [1036, 217] width 14 height 14
select select "7"
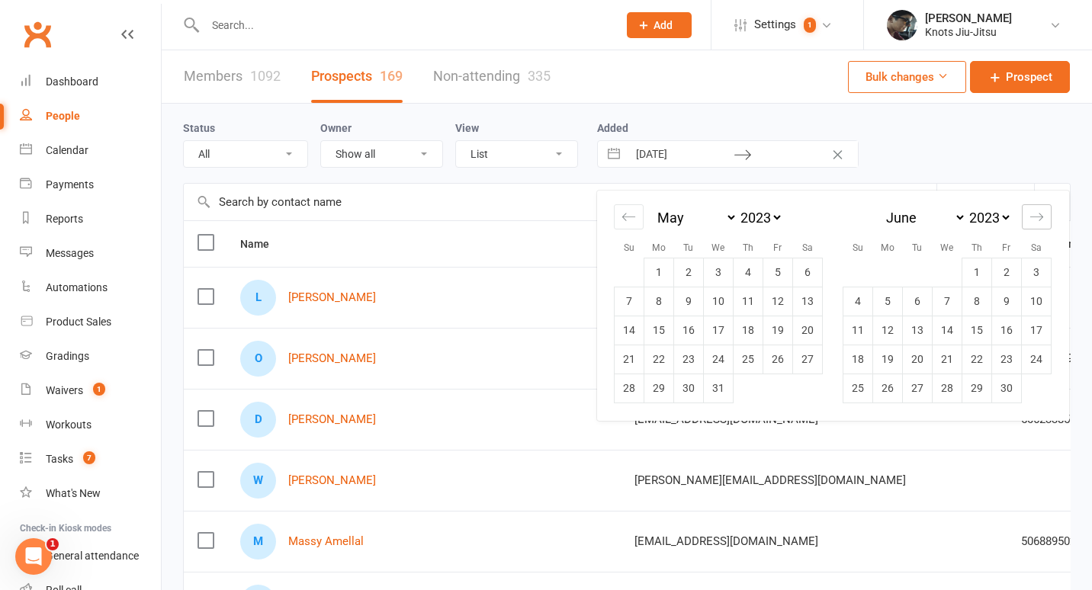
select select "2023"
click at [1033, 222] on icon "Move forward to switch to the next month." at bounding box center [1036, 217] width 14 height 14
select select "8"
select select "2023"
click at [1033, 222] on icon "Move forward to switch to the next month." at bounding box center [1036, 217] width 14 height 14
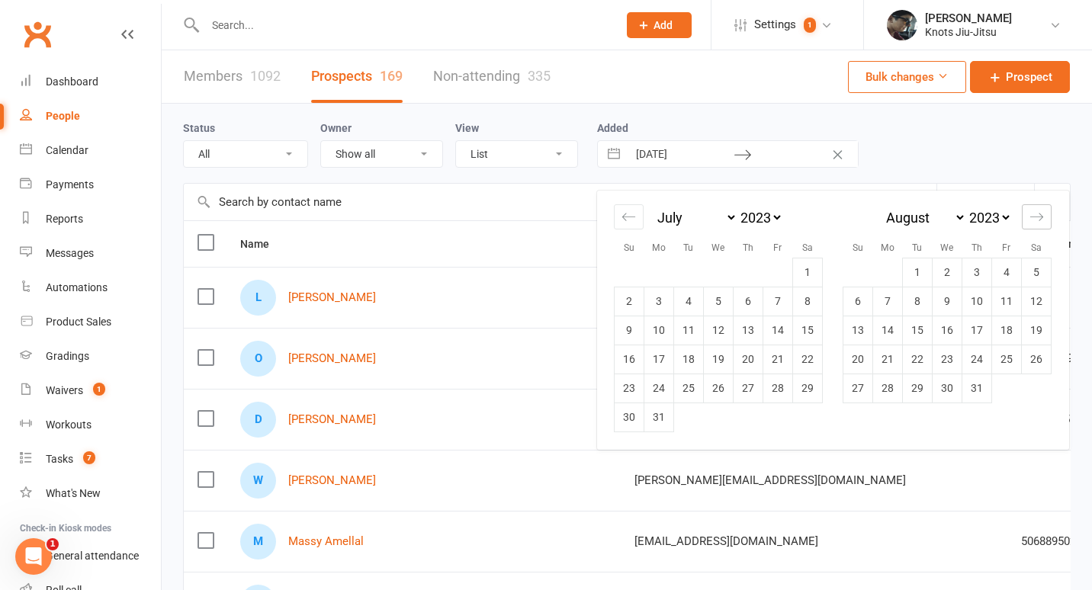
select select "9"
select select "2023"
click at [1033, 222] on icon "Move forward to switch to the next month." at bounding box center [1036, 217] width 14 height 14
select select "10"
select select "2023"
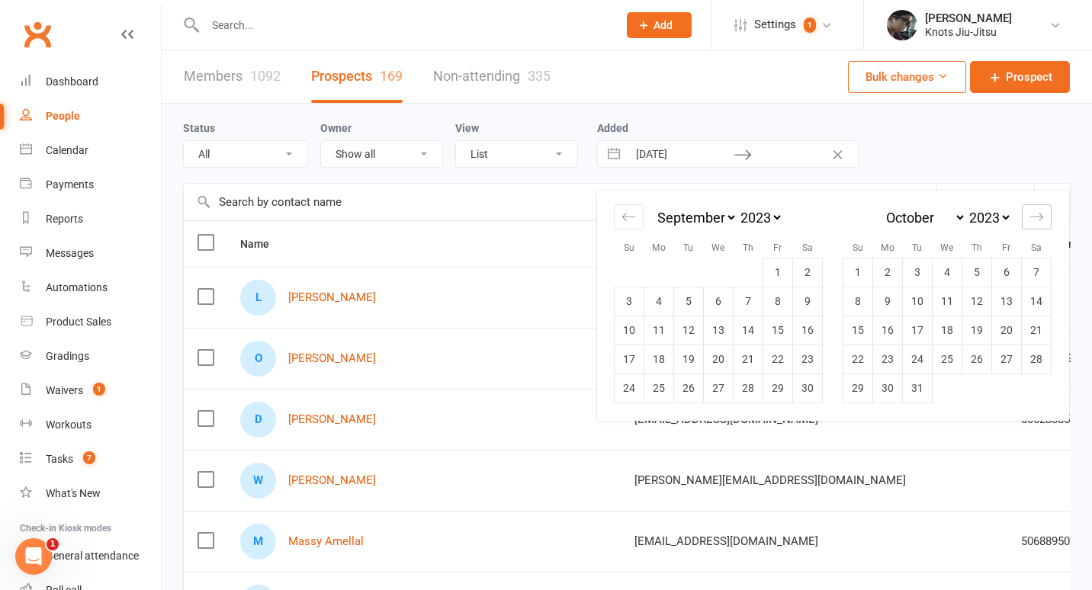
click at [1033, 222] on icon "Move forward to switch to the next month." at bounding box center [1036, 217] width 14 height 14
select select "11"
select select "2023"
click at [1033, 222] on icon "Move forward to switch to the next month." at bounding box center [1036, 217] width 14 height 14
select select "2024"
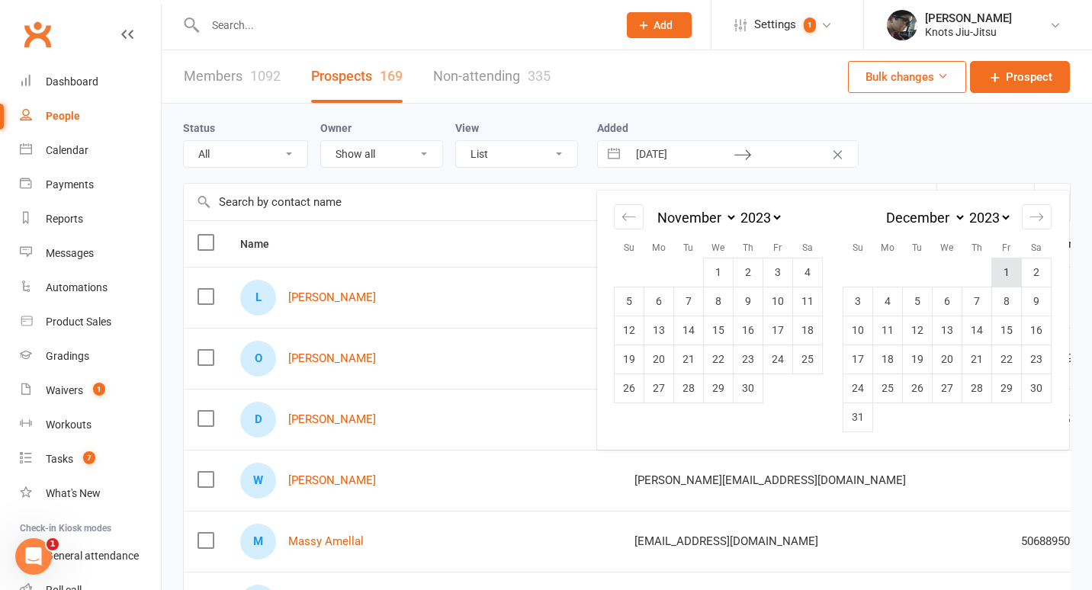
click at [1002, 265] on td "1" at bounding box center [1007, 272] width 30 height 29
type input "01 Dec 2023"
click at [1035, 217] on icon "Move forward to switch to the next month." at bounding box center [1036, 217] width 14 height 14
select select "1"
select select "2024"
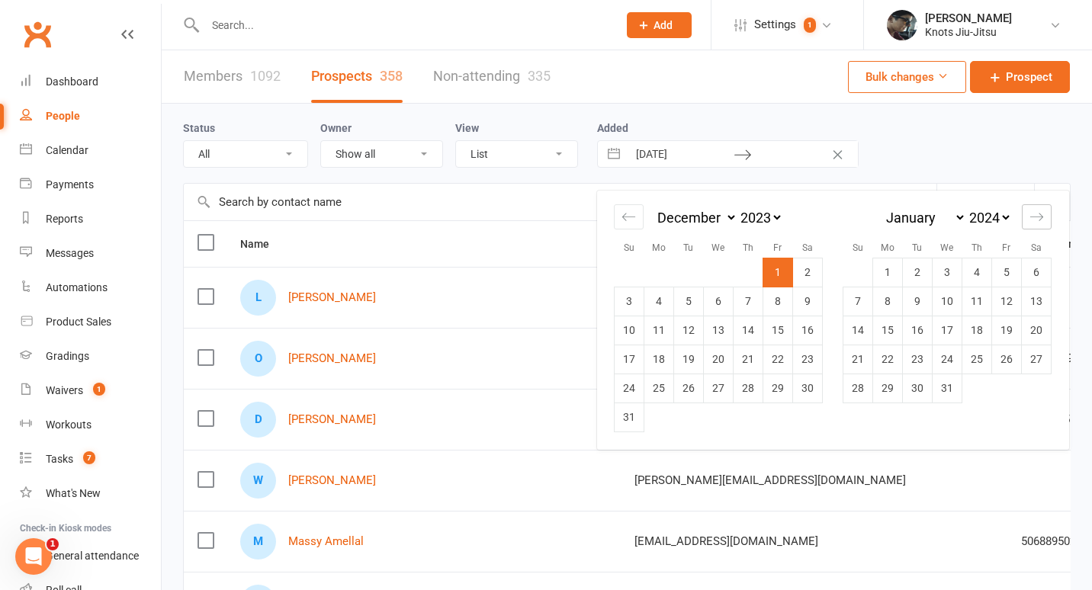
click at [1035, 217] on icon "Move forward to switch to the next month." at bounding box center [1036, 217] width 14 height 14
select select "2"
select select "2024"
select select "3"
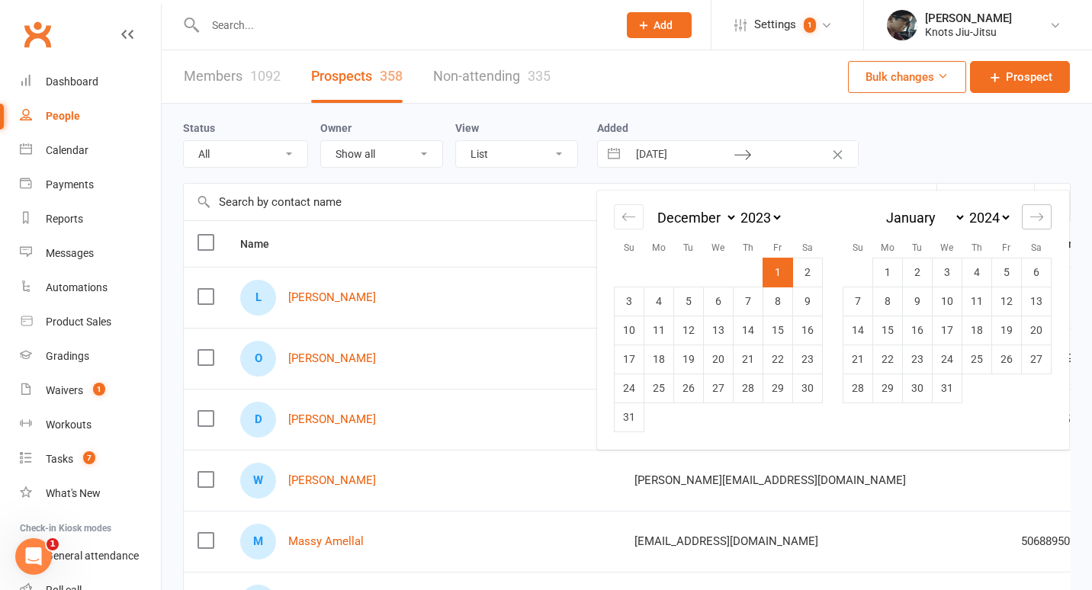
select select "2024"
click at [1035, 217] on icon "Move forward to switch to the next month." at bounding box center [1036, 217] width 14 height 14
select select "4"
select select "2024"
click at [1035, 217] on icon "Move forward to switch to the next month." at bounding box center [1036, 217] width 14 height 14
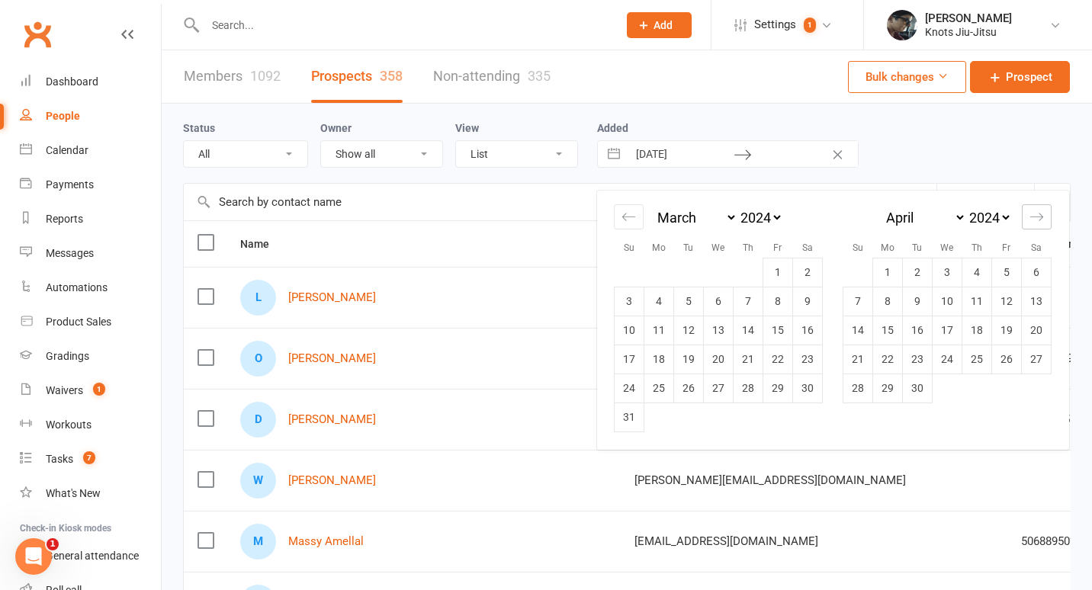
select select "5"
select select "2024"
click at [1035, 217] on icon "Move forward to switch to the next month." at bounding box center [1036, 217] width 14 height 14
select select "6"
select select "2024"
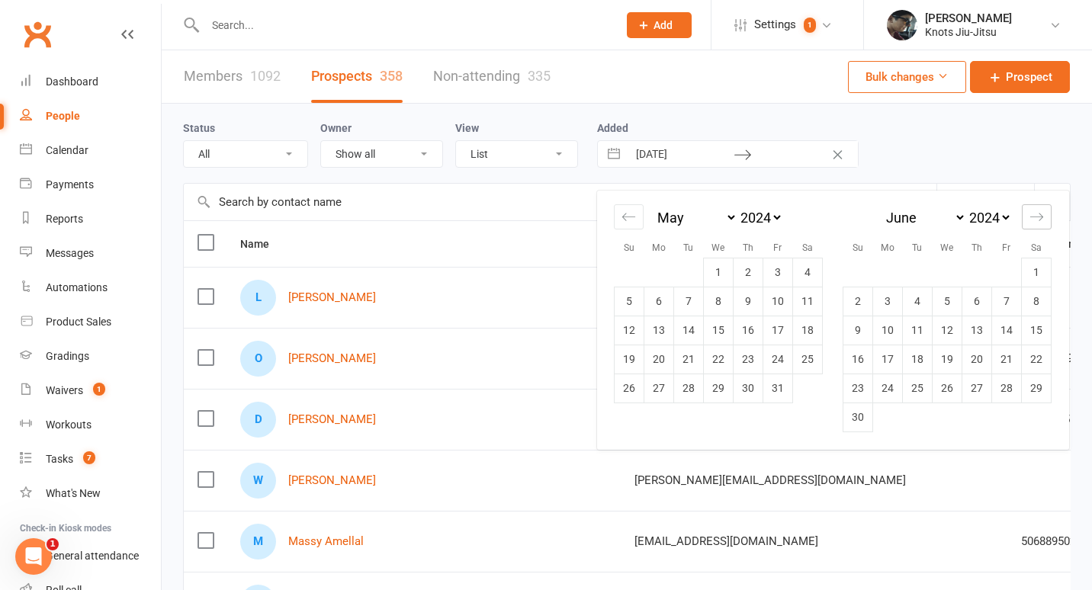
click at [1035, 217] on icon "Move forward to switch to the next month." at bounding box center [1036, 217] width 14 height 14
select select "7"
select select "2024"
select select "8"
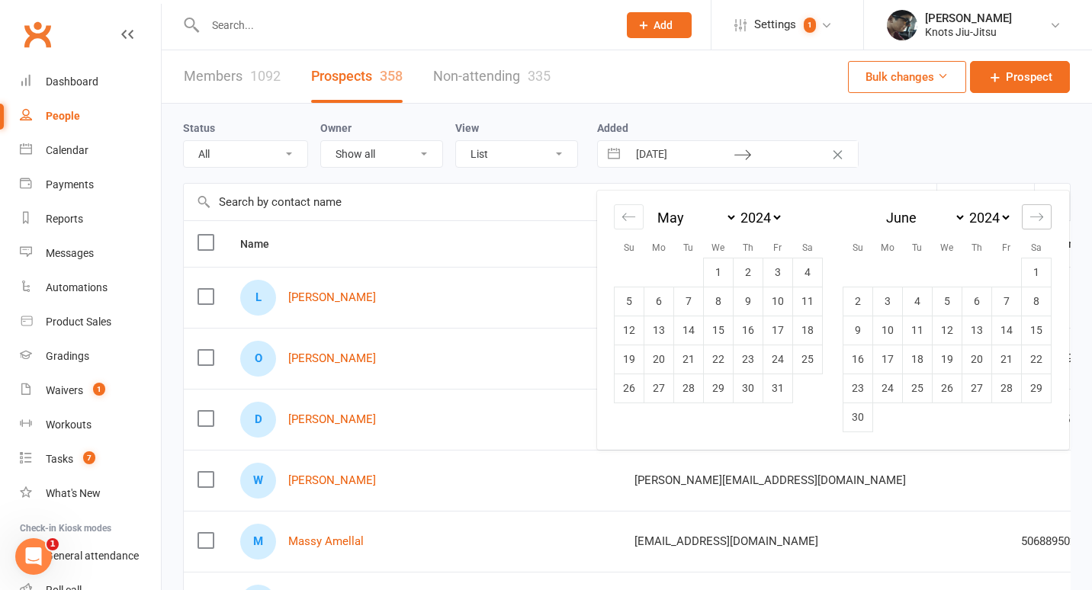
select select "2024"
click at [1035, 217] on icon "Move forward to switch to the next month." at bounding box center [1036, 217] width 14 height 14
select select "9"
select select "2024"
click at [1035, 217] on icon "Move forward to switch to the next month." at bounding box center [1036, 217] width 14 height 14
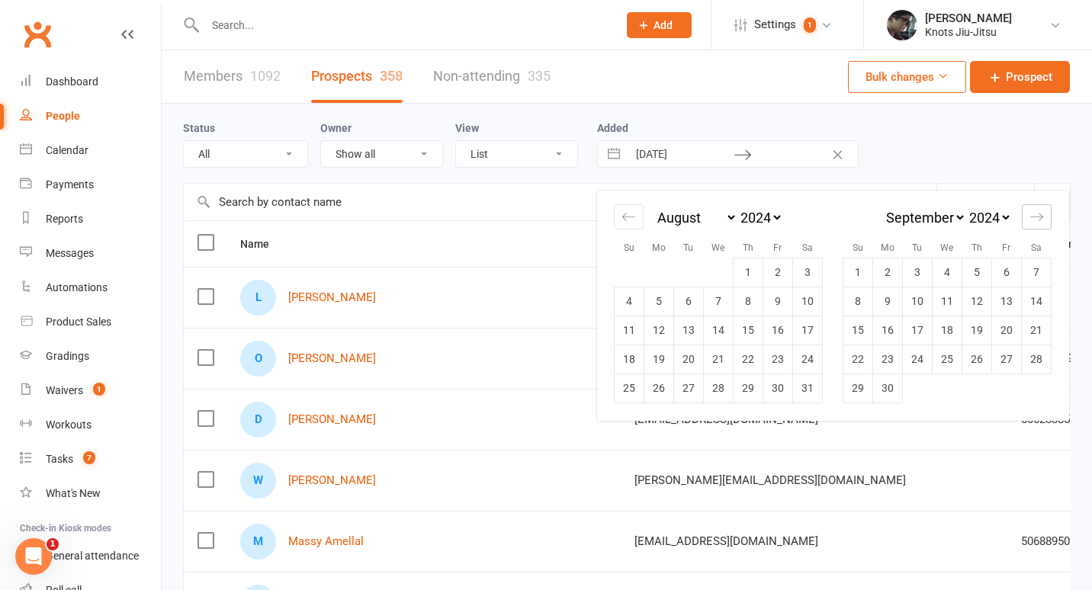
select select "10"
select select "2024"
click at [1035, 217] on icon "Move forward to switch to the next month." at bounding box center [1036, 217] width 14 height 14
select select "11"
select select "2024"
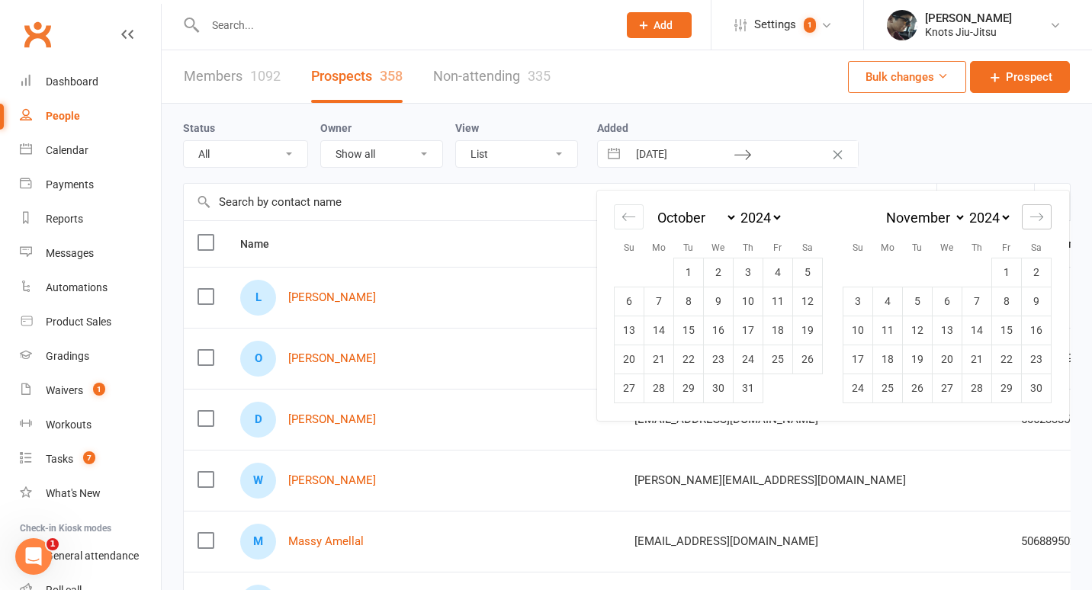
click at [1035, 217] on icon "Move forward to switch to the next month." at bounding box center [1036, 217] width 14 height 14
select select "2025"
click at [1035, 217] on icon "Move forward to switch to the next month." at bounding box center [1036, 217] width 14 height 14
select select "1"
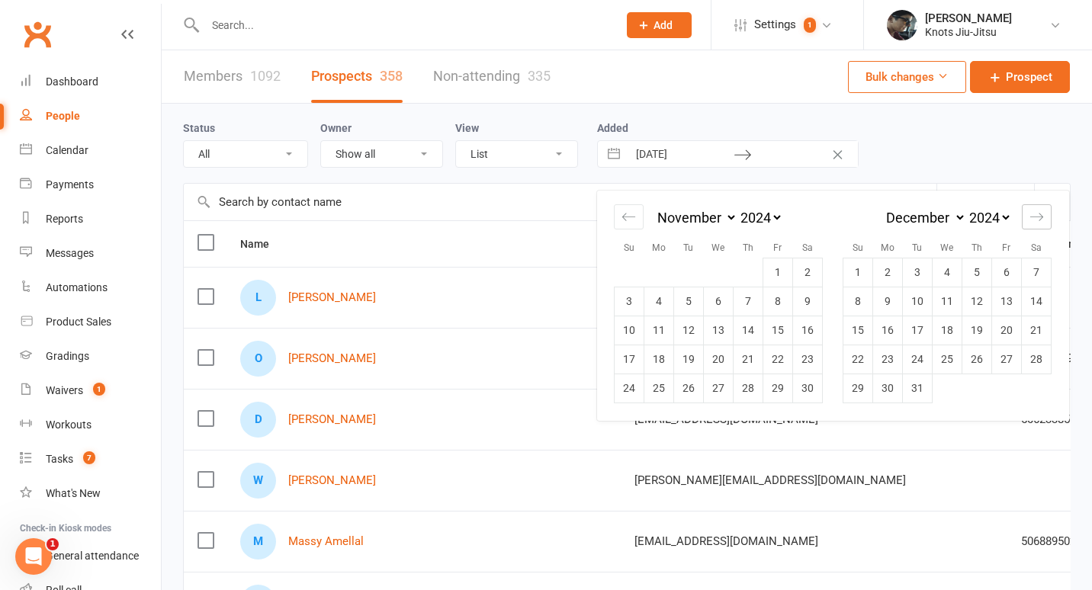
select select "2025"
select select "2"
select select "2025"
click at [1035, 217] on icon "Move forward to switch to the next month." at bounding box center [1036, 217] width 14 height 14
select select "3"
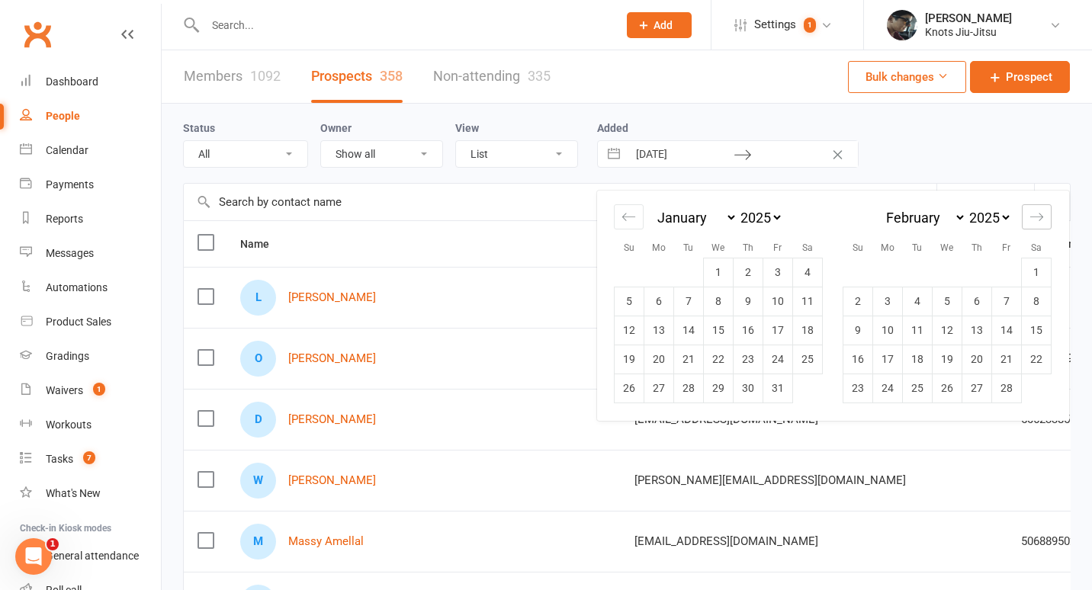
select select "2025"
click at [1035, 217] on icon "Move forward to switch to the next month." at bounding box center [1036, 217] width 14 height 14
select select "4"
select select "2025"
click at [621, 226] on div "Move backward to switch to the previous month." at bounding box center [629, 216] width 30 height 25
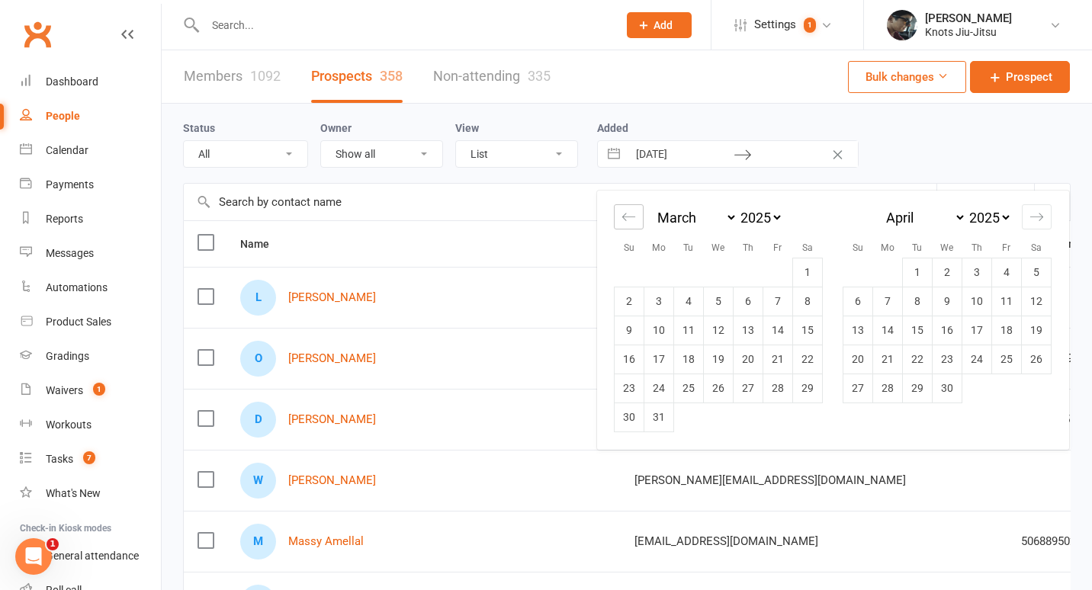
select select "2025"
click at [621, 226] on div "Move backward to switch to the previous month." at bounding box center [629, 216] width 30 height 25
select select "11"
select select "2024"
click at [621, 226] on div "Move backward to switch to the previous month." at bounding box center [629, 216] width 30 height 25
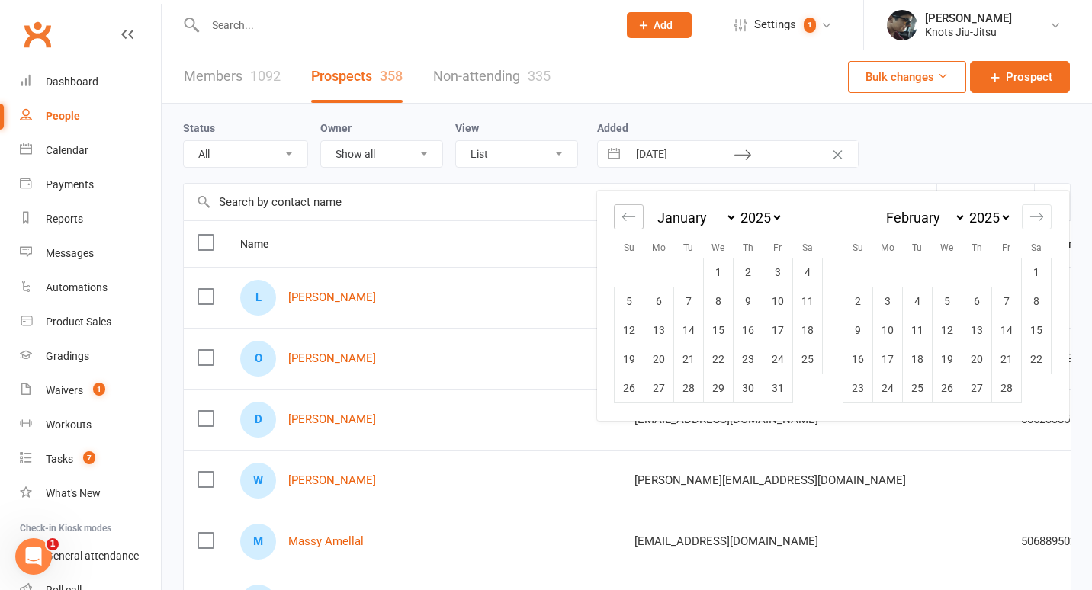
select select "10"
select select "2024"
click at [1031, 214] on icon "Move forward to switch to the next month." at bounding box center [1036, 217] width 14 height 14
select select "2"
select select "2025"
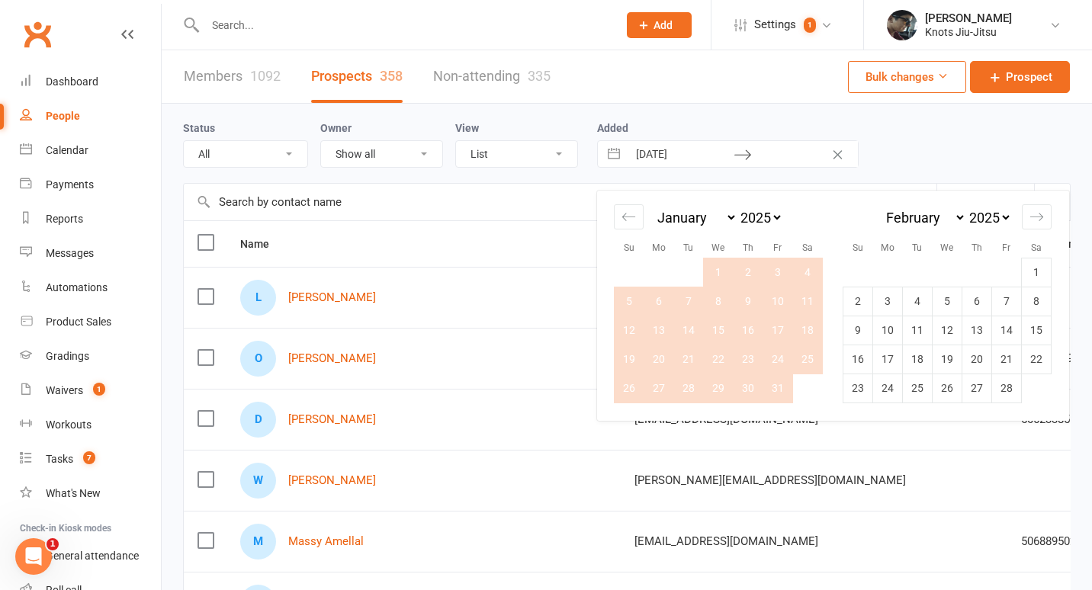
click at [781, 380] on td "31" at bounding box center [778, 388] width 30 height 29
type input "31 Jan 2025"
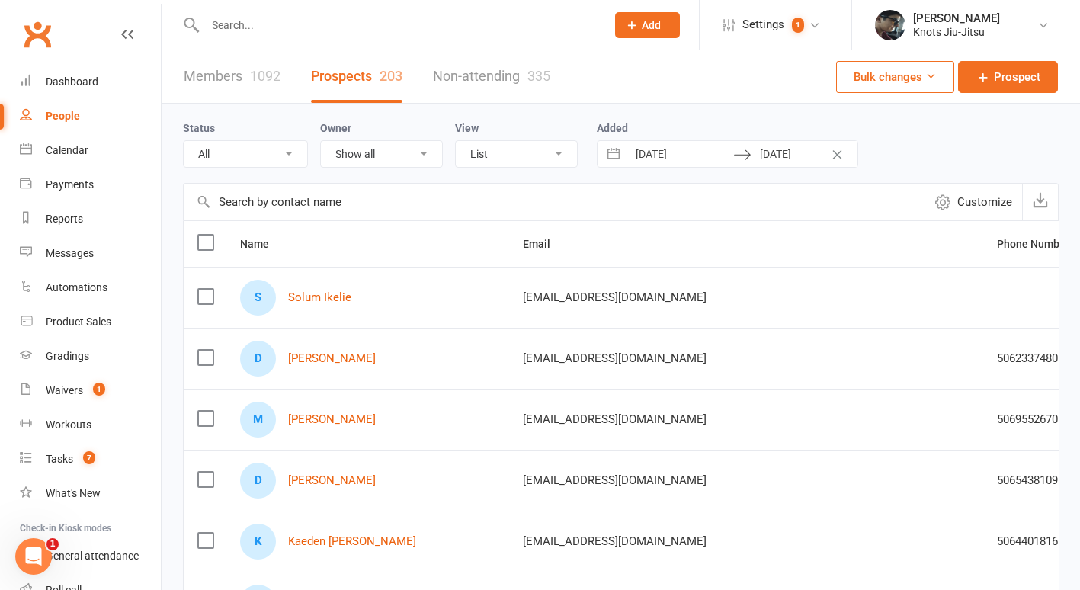
click at [201, 246] on label at bounding box center [204, 242] width 15 height 15
click at [201, 235] on input "checkbox" at bounding box center [204, 235] width 15 height 0
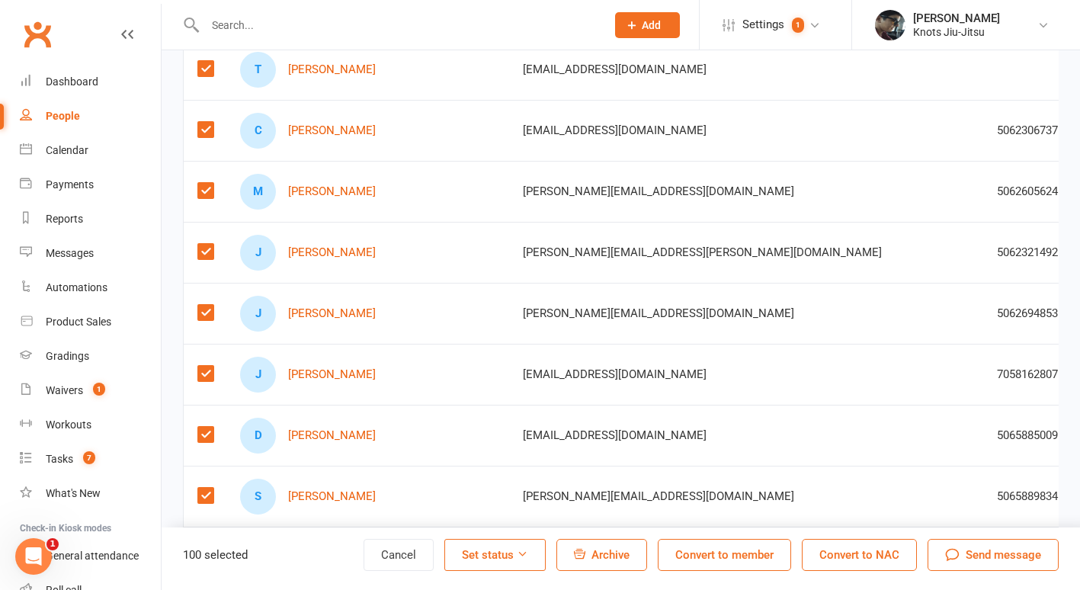
scroll to position [5921, 0]
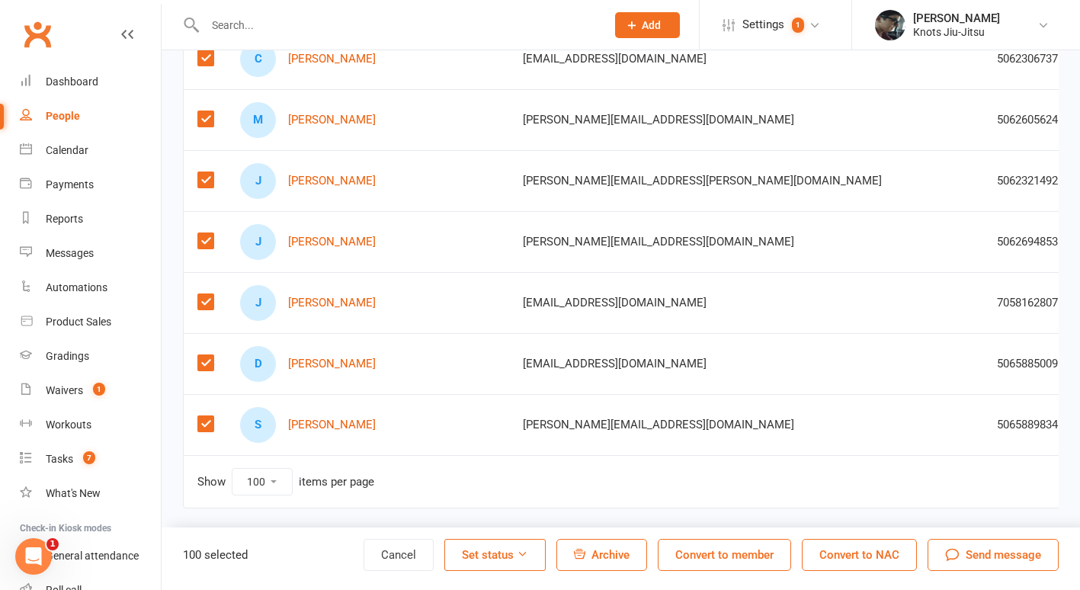
click at [270, 473] on select "10 25 50 100" at bounding box center [262, 482] width 59 height 26
click at [233, 469] on select "10 25 50 100" at bounding box center [262, 482] width 59 height 26
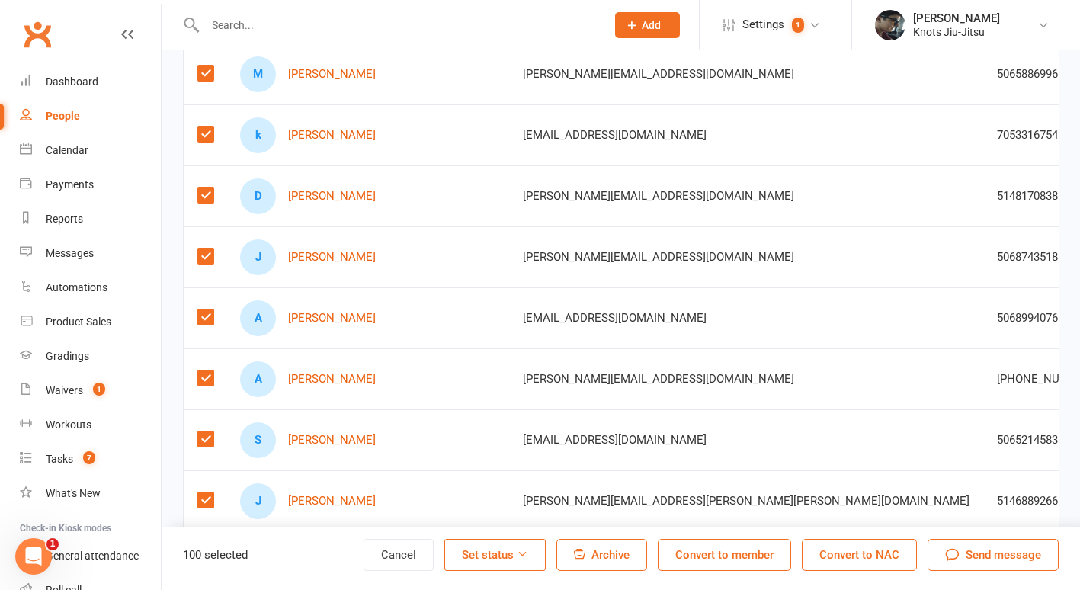
scroll to position [4642, 0]
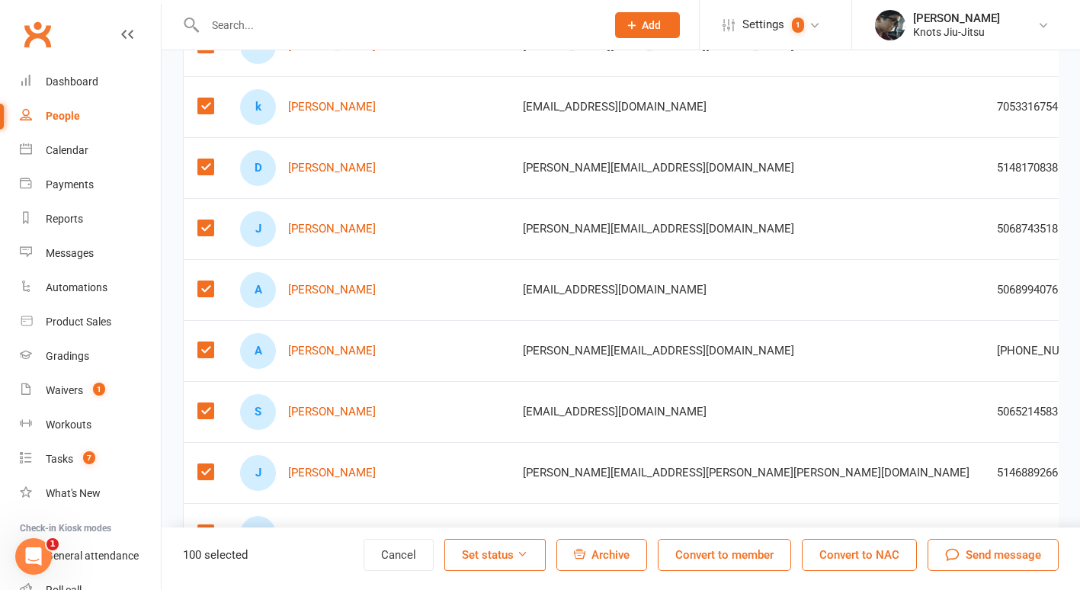
click at [980, 559] on span "Send message" at bounding box center [1003, 555] width 75 height 18
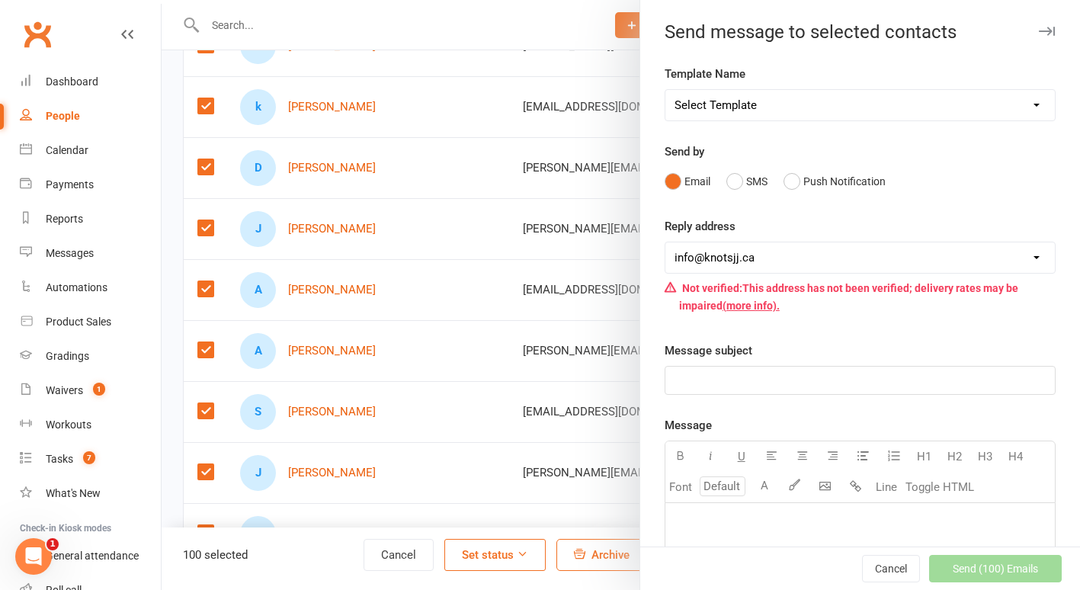
click at [796, 108] on select "Select Template [Email] Cancellation [Email] Failure of Payment [Email] Overdue…" at bounding box center [860, 105] width 390 height 30
select select "49"
click at [665, 90] on select "Select Template [Email] Cancellation [Email] Failure of Payment [Email] Overdue…" at bounding box center [860, 105] width 390 height 30
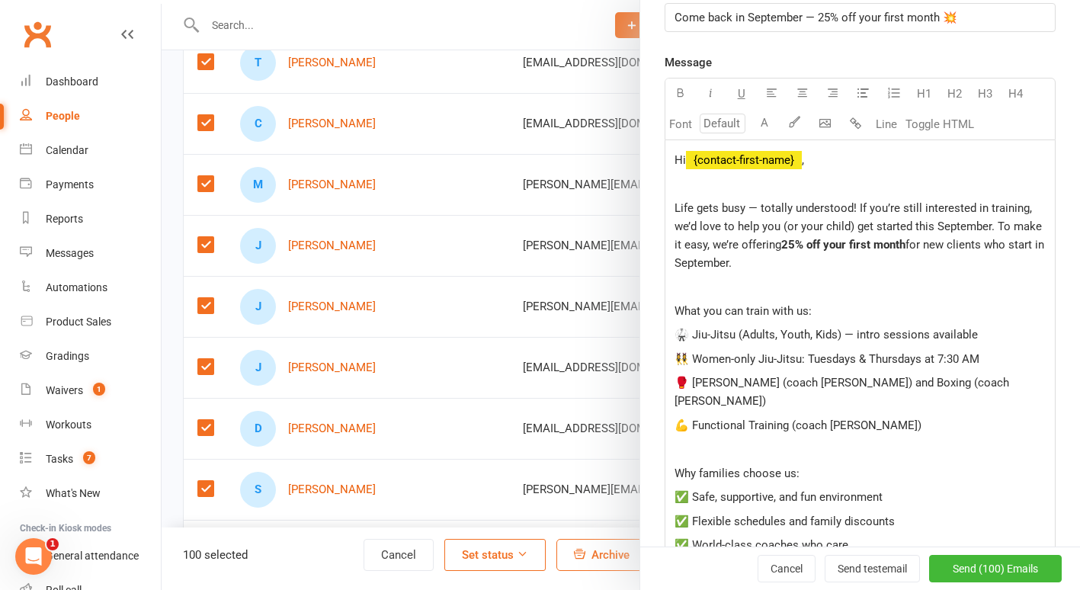
scroll to position [5921, 0]
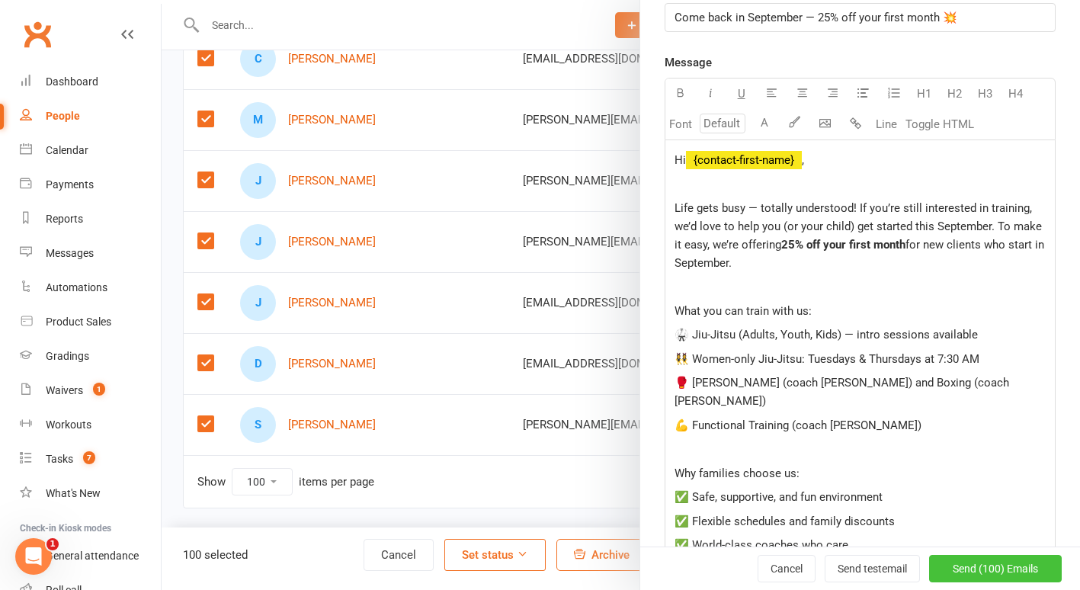
click at [992, 563] on span "Send (100) Emails" at bounding box center [995, 569] width 85 height 12
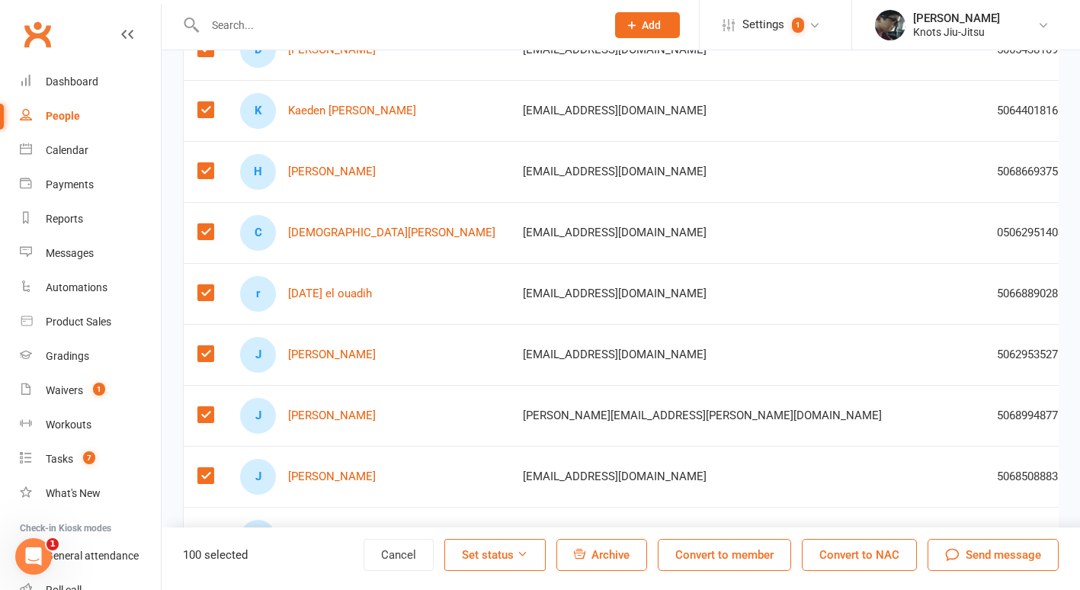
scroll to position [0, 0]
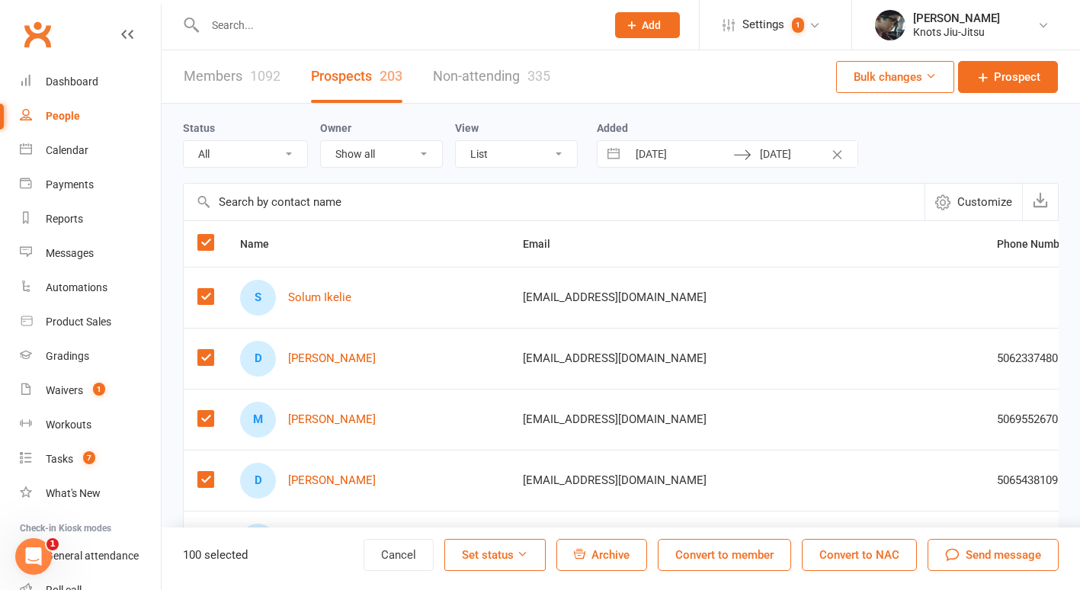
click at [208, 241] on label at bounding box center [204, 242] width 15 height 15
click at [208, 235] on input "checkbox" at bounding box center [204, 235] width 15 height 0
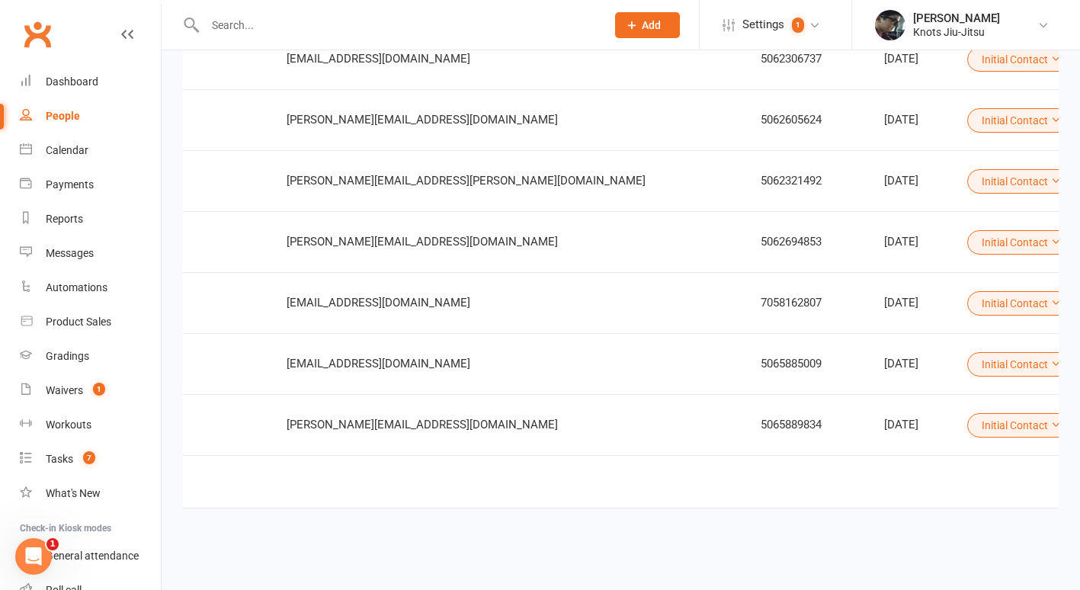
scroll to position [5921, 0]
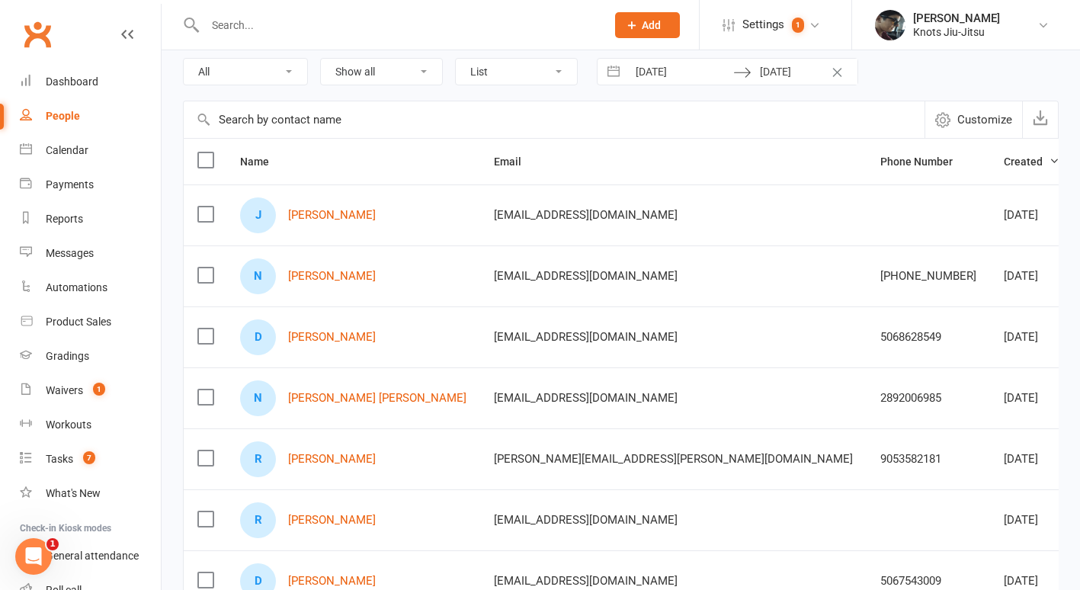
scroll to position [0, 0]
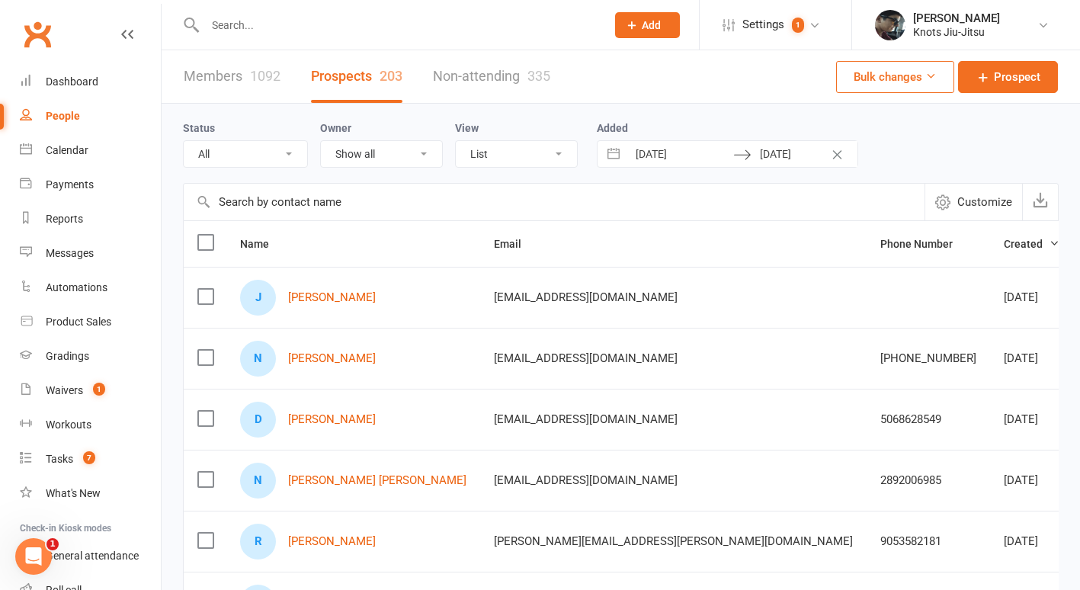
click at [210, 238] on label at bounding box center [204, 242] width 15 height 15
click at [210, 235] on input "checkbox" at bounding box center [204, 235] width 15 height 0
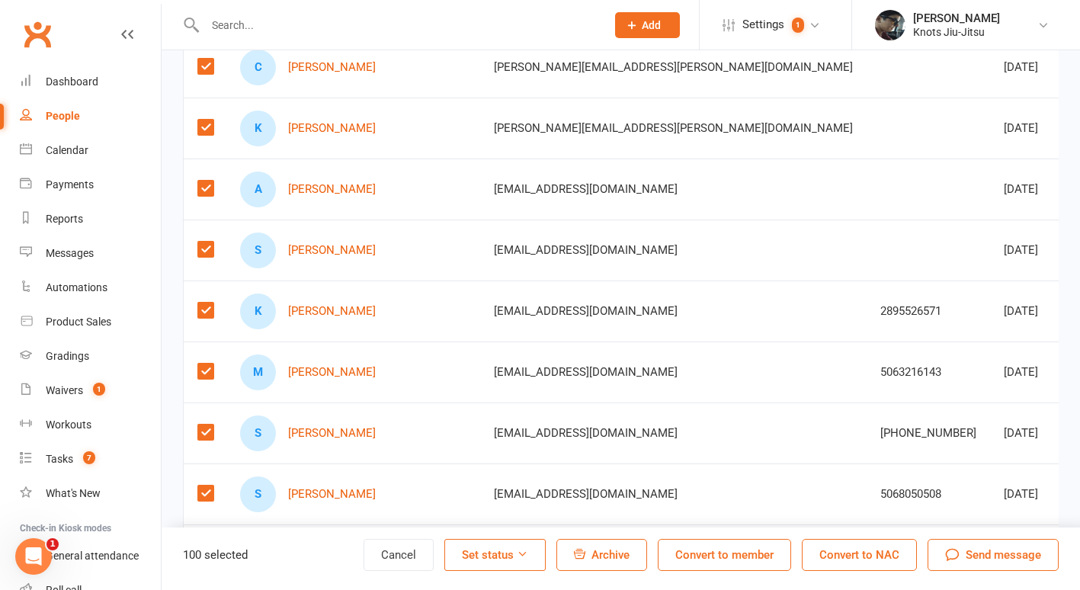
scroll to position [3804, 0]
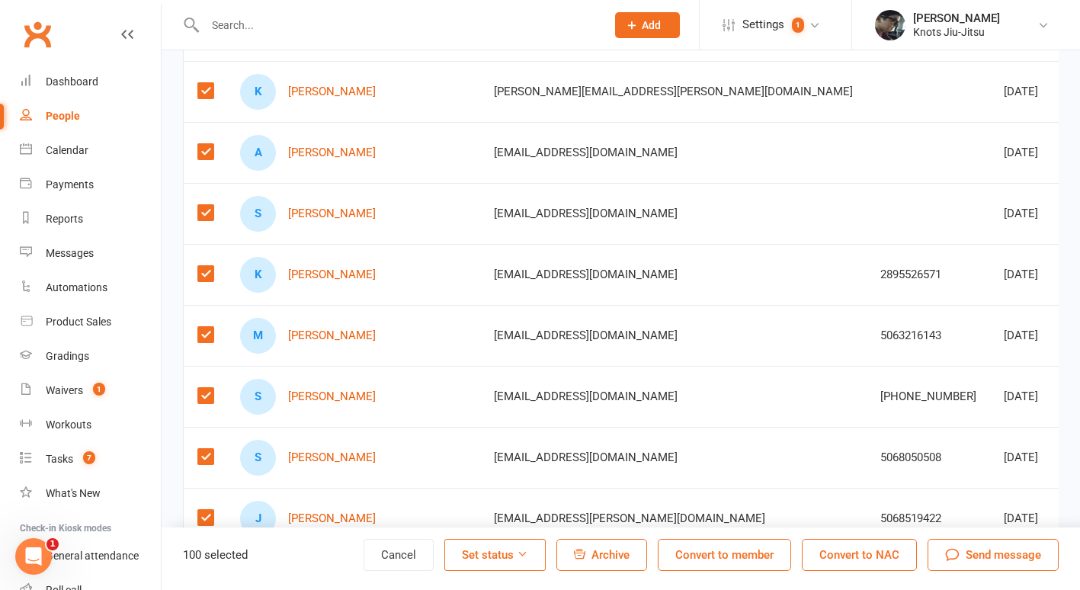
click at [961, 561] on div "Send message" at bounding box center [993, 555] width 96 height 18
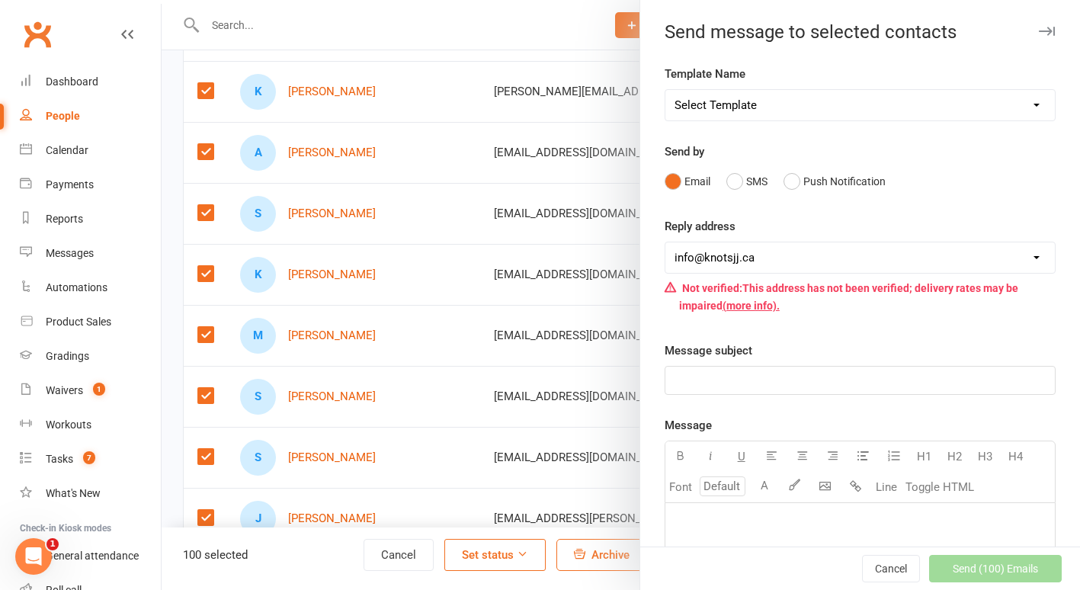
click at [707, 101] on select "Select Template [Email] Cancellation [Email] Failure of Payment [Email] Overdue…" at bounding box center [860, 105] width 390 height 30
select select "49"
click at [665, 90] on select "Select Template [Email] Cancellation [Email] Failure of Payment [Email] Overdue…" at bounding box center [860, 105] width 390 height 30
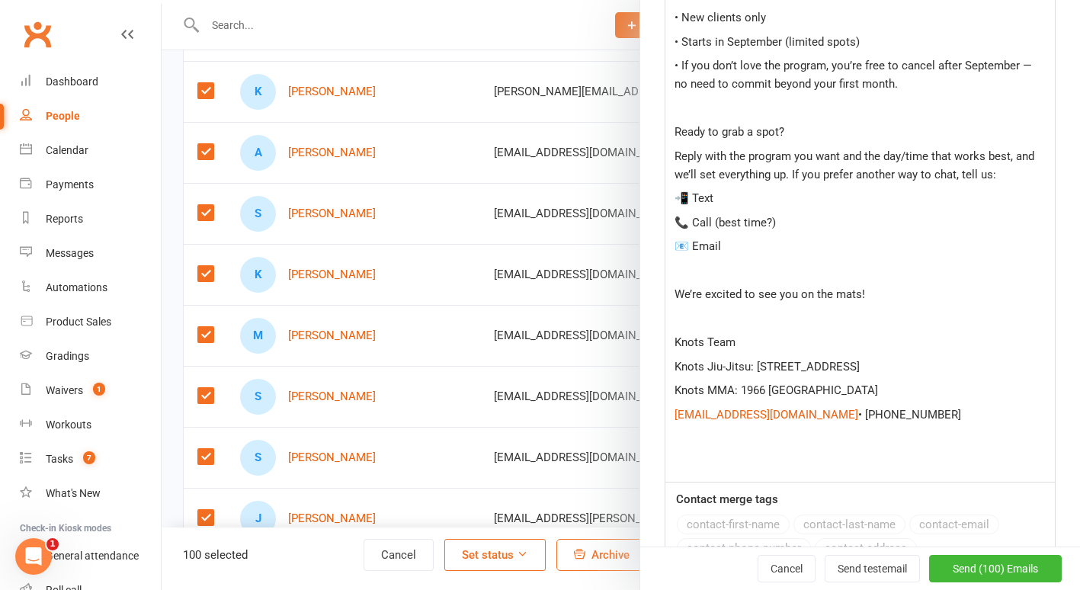
scroll to position [989, 0]
click at [978, 563] on span "Send (100) Emails" at bounding box center [995, 569] width 85 height 12
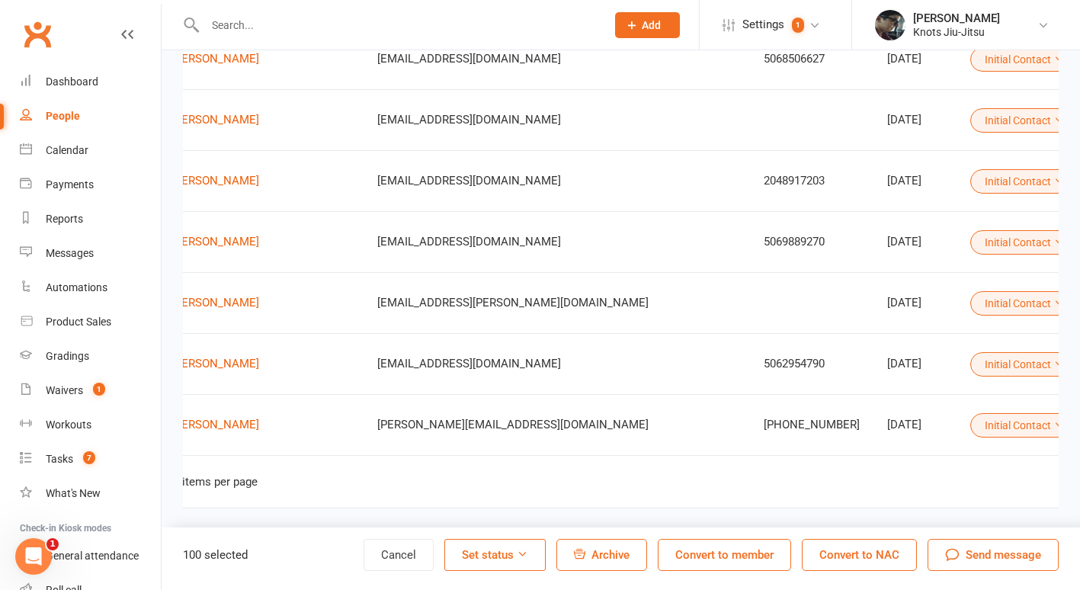
scroll to position [0, 189]
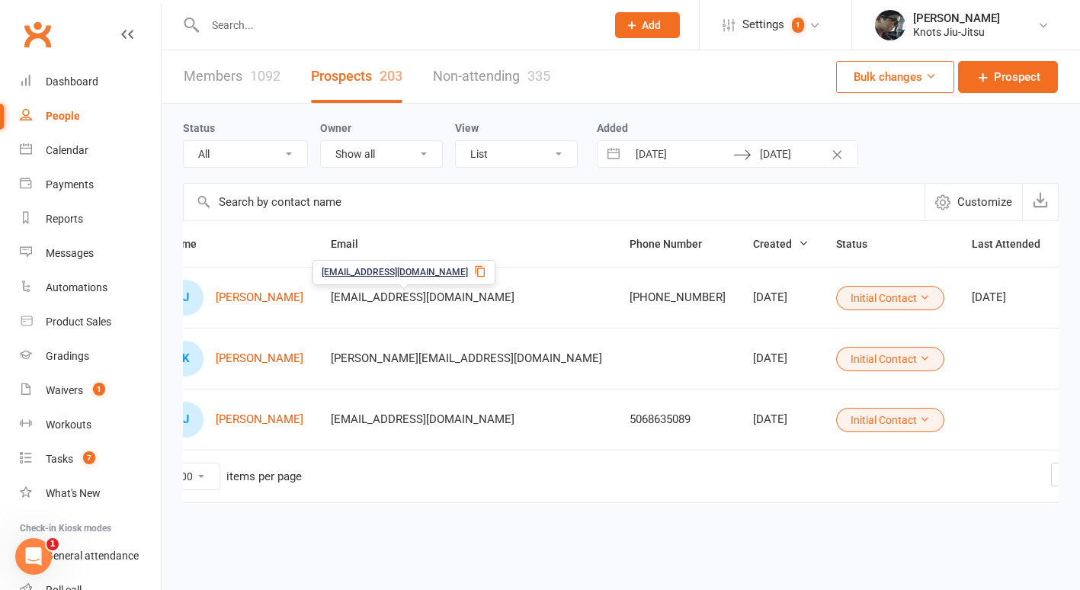
scroll to position [0, 0]
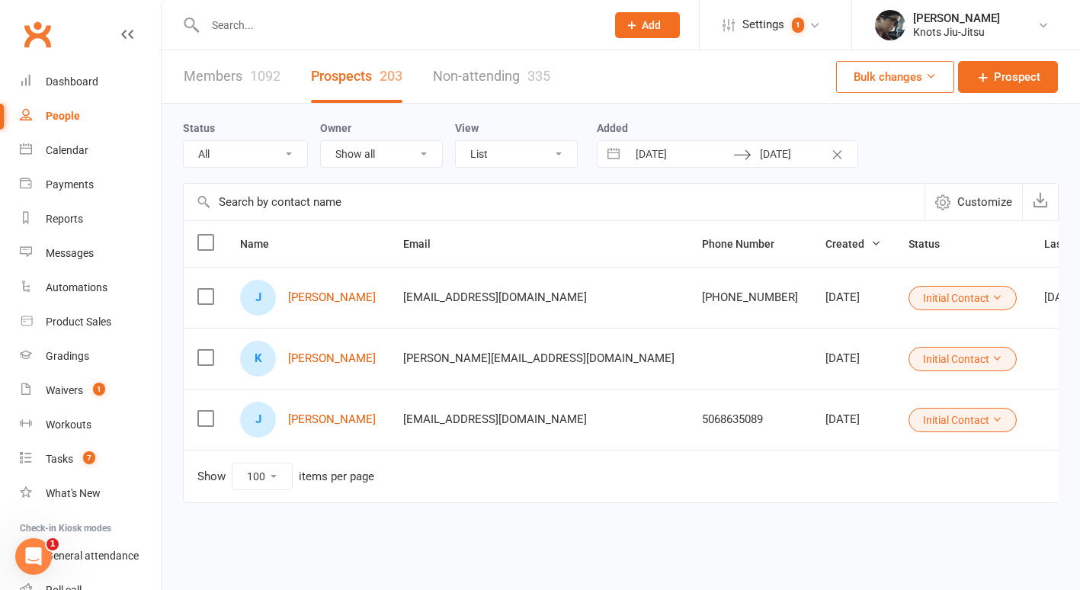
click at [200, 238] on label at bounding box center [204, 242] width 15 height 15
click at [200, 235] on input "checkbox" at bounding box center [204, 235] width 15 height 0
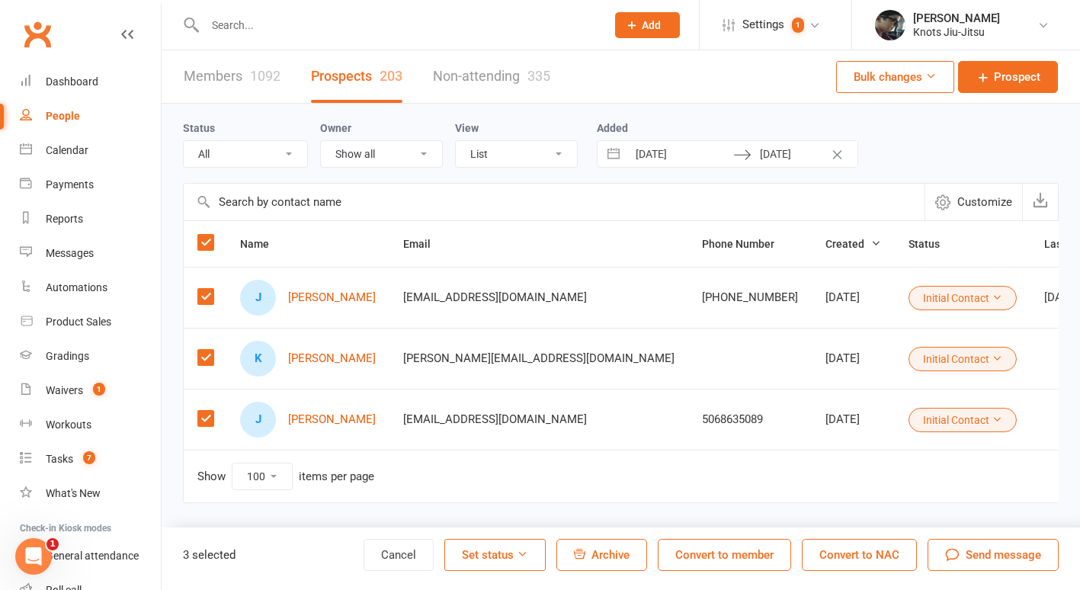
click at [959, 556] on icon "button" at bounding box center [952, 555] width 14 height 14
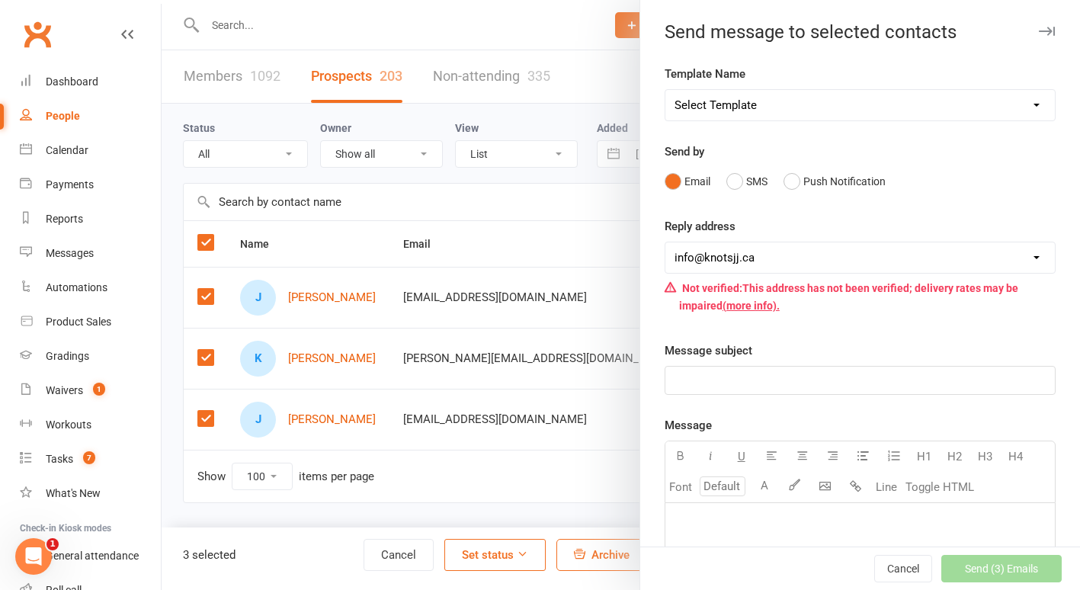
click at [794, 114] on select "Select Template [Email] Cancellation [Email] Failure of Payment [Email] Overdue…" at bounding box center [860, 105] width 390 height 30
select select "49"
click at [665, 90] on select "Select Template [Email] Cancellation [Email] Failure of Payment [Email] Overdue…" at bounding box center [860, 105] width 390 height 30
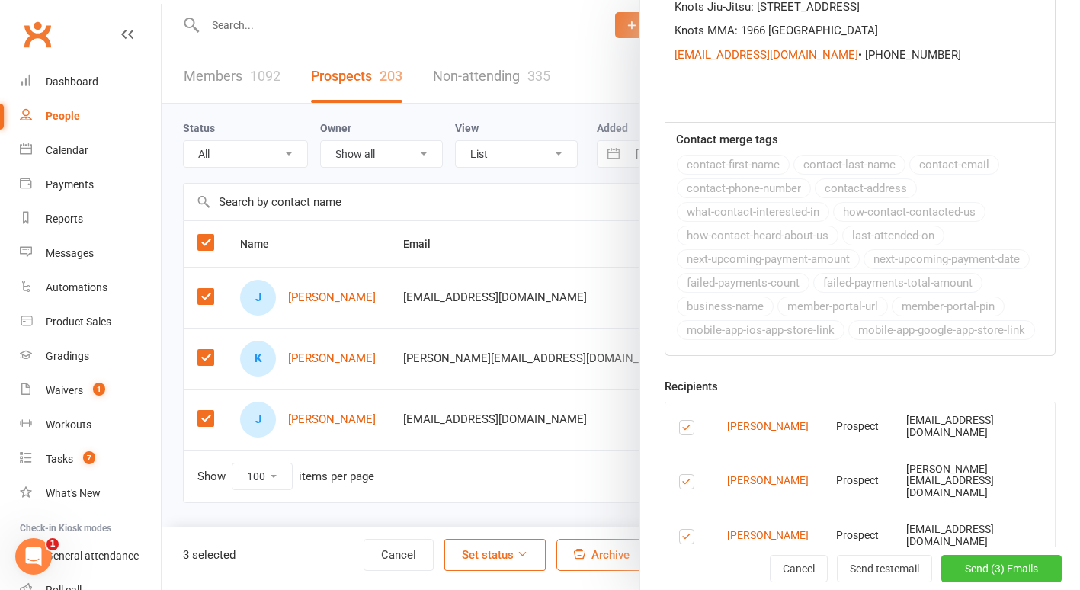
scroll to position [1352, 0]
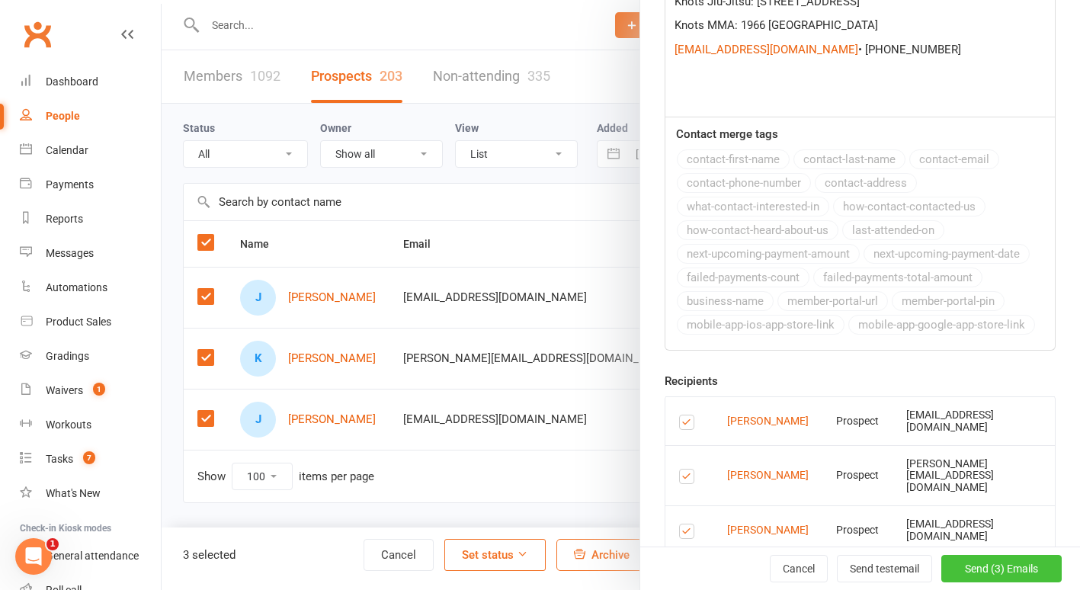
drag, startPoint x: 983, startPoint y: 566, endPoint x: 971, endPoint y: 571, distance: 13.3
click at [971, 571] on span "Send (3) Emails" at bounding box center [1001, 569] width 73 height 12
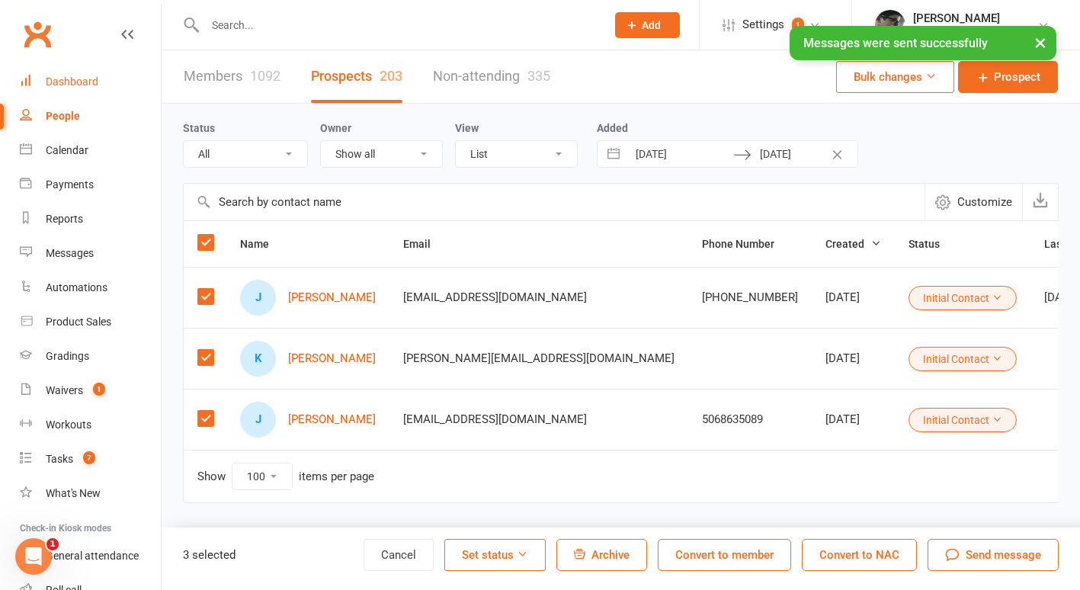
click at [80, 91] on link "Dashboard" at bounding box center [90, 82] width 141 height 34
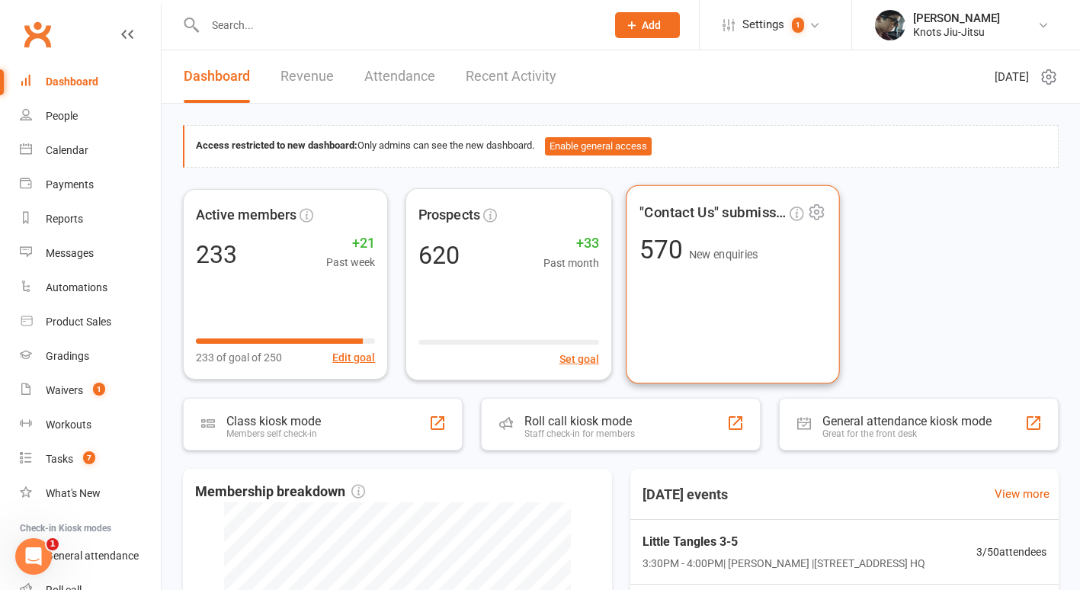
click at [707, 290] on div ""Contact Us" submissions 570 New enquiries" at bounding box center [733, 283] width 214 height 199
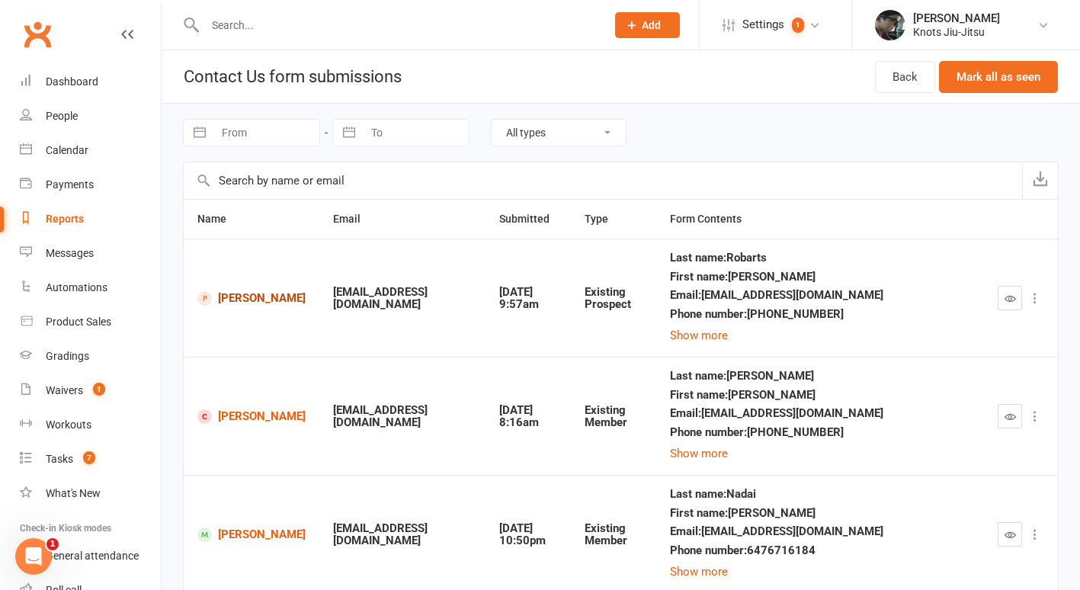
click at [252, 291] on link "Mackenzie Robarts" at bounding box center [251, 298] width 108 height 14
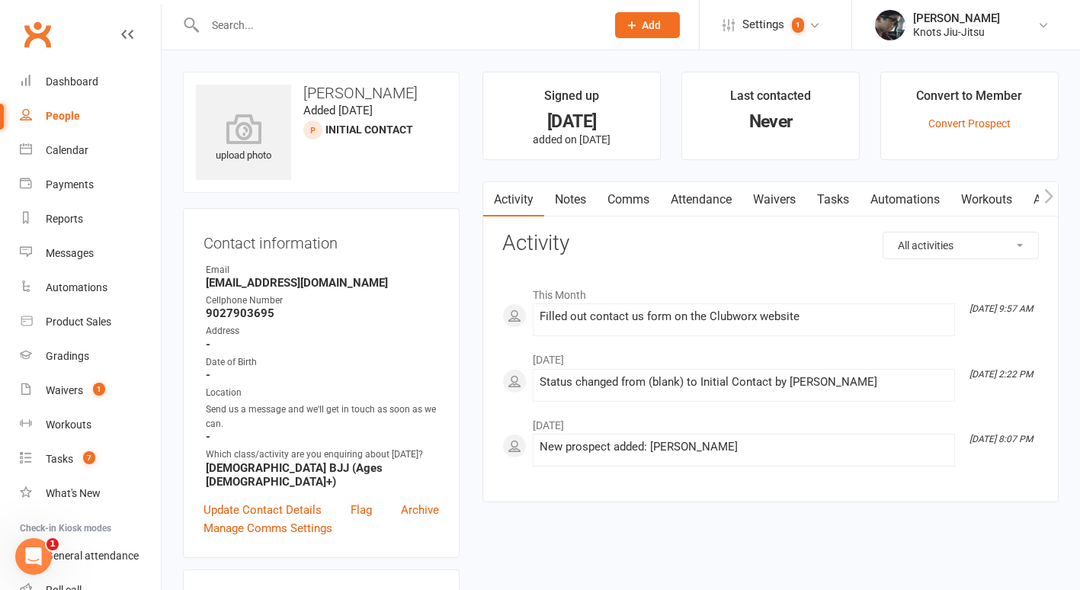
click at [701, 197] on link "Attendance" at bounding box center [701, 199] width 82 height 35
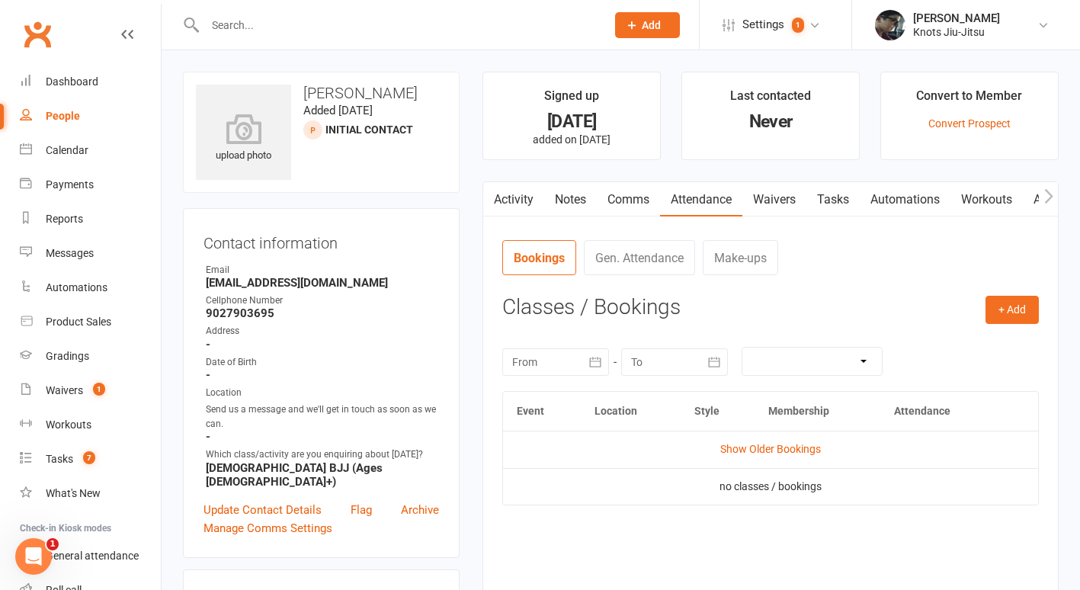
click at [642, 205] on link "Comms" at bounding box center [628, 199] width 63 height 35
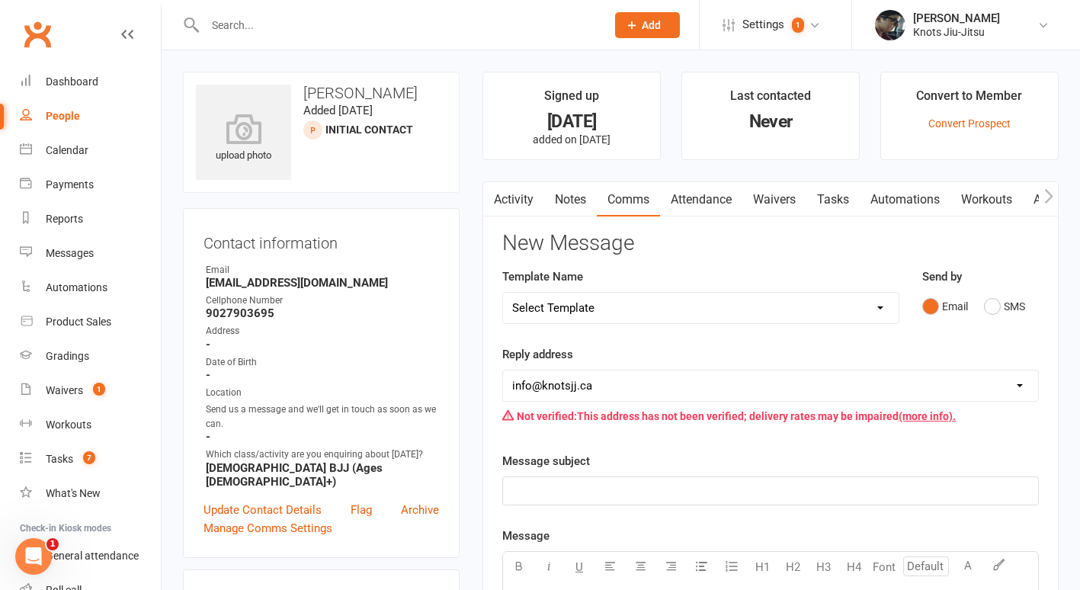
click at [594, 299] on select "Select Template [Email] Cancellation [Email] Failure of Payment [Email] Overdue…" at bounding box center [701, 308] width 396 height 30
select select "28"
click at [503, 293] on select "Select Template [Email] Cancellation [Email] Failure of Payment [Email] Overdue…" at bounding box center [701, 308] width 396 height 30
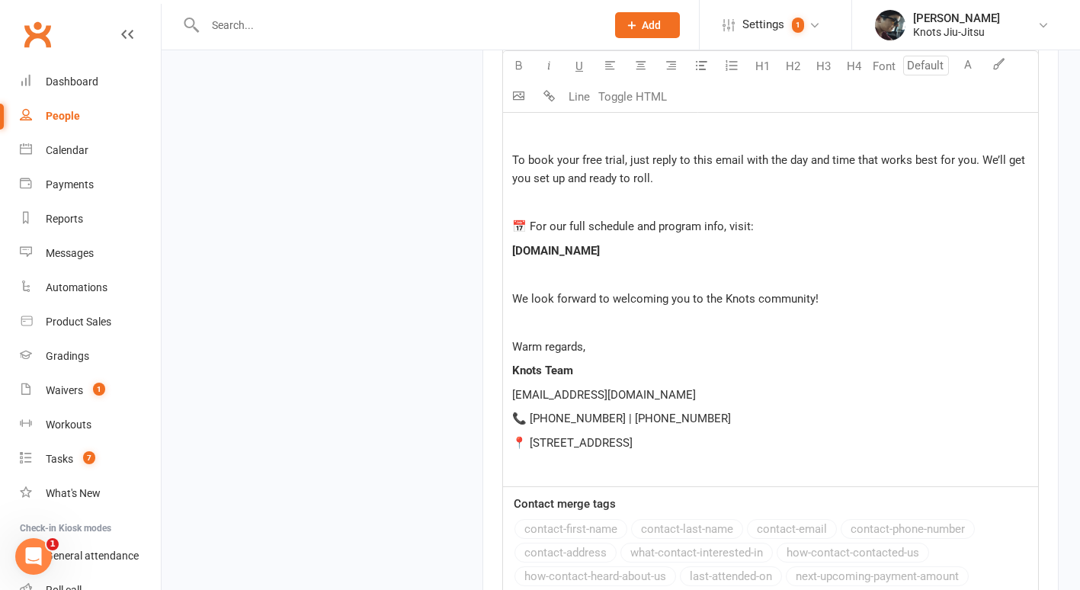
scroll to position [1708, 0]
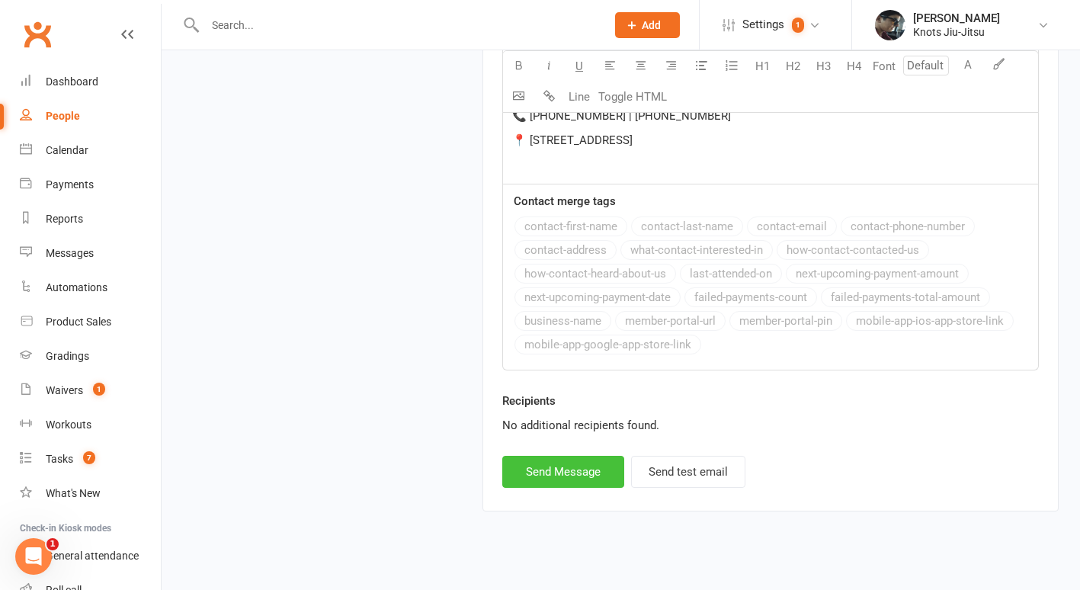
click at [595, 456] on button "Send Message" at bounding box center [563, 472] width 122 height 32
select select
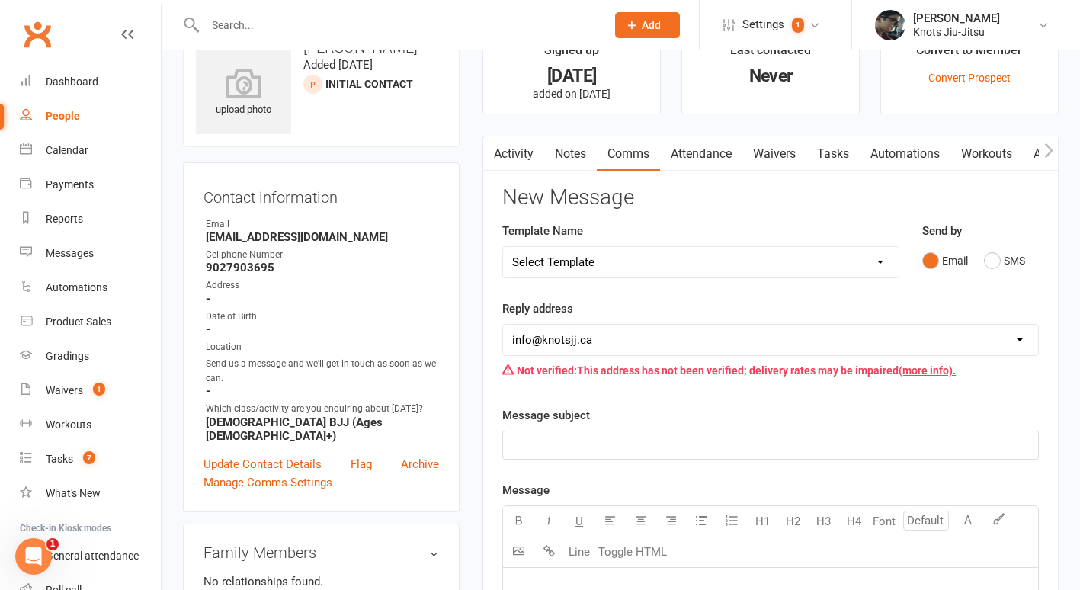
scroll to position [37, 0]
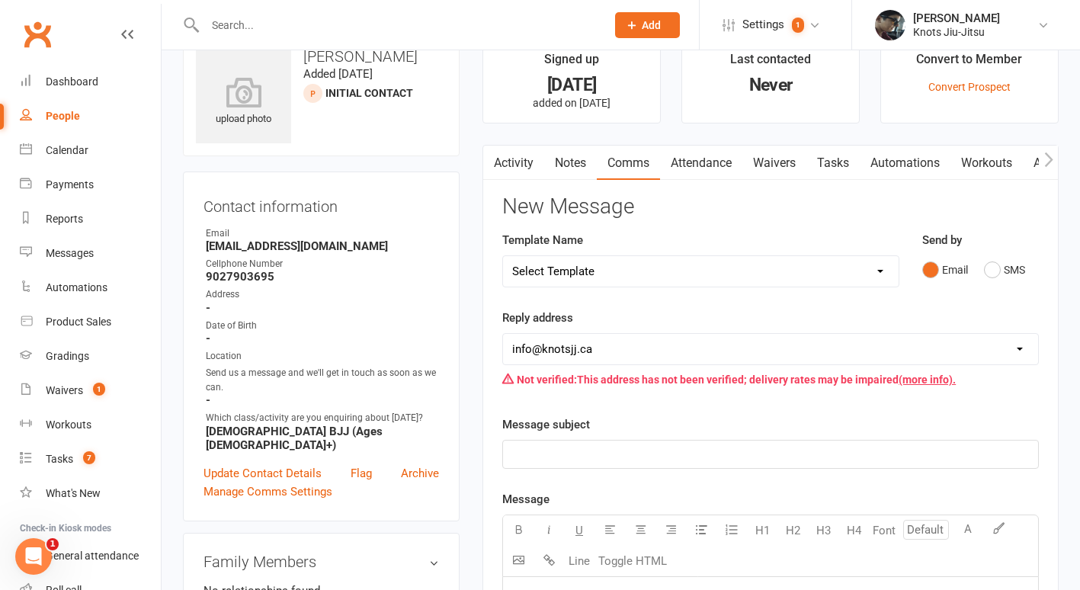
click at [516, 165] on link "Activity" at bounding box center [513, 163] width 61 height 35
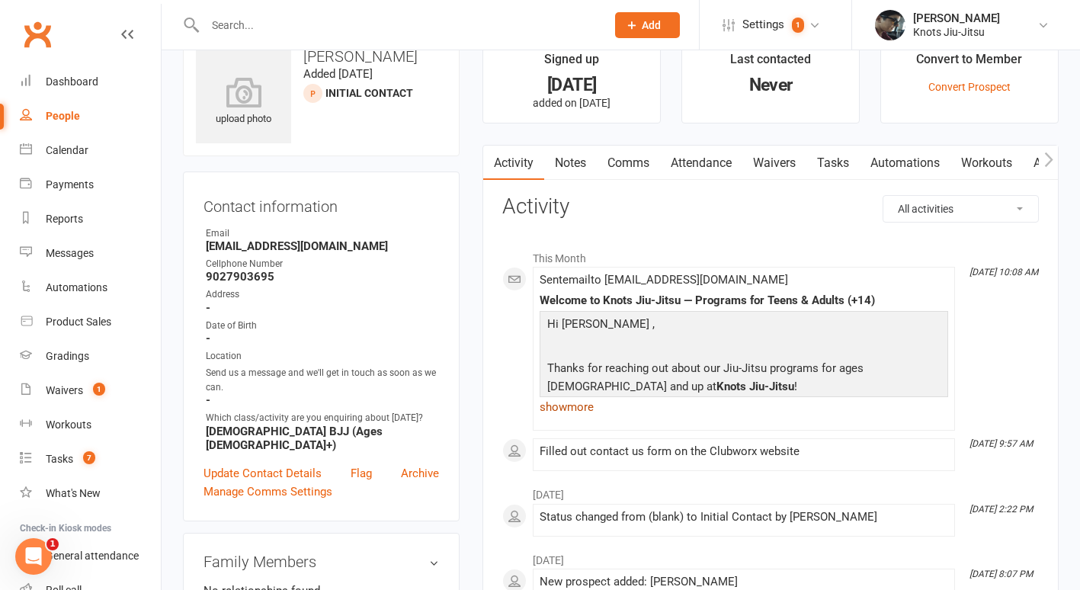
click at [559, 407] on link "show more" at bounding box center [744, 406] width 409 height 21
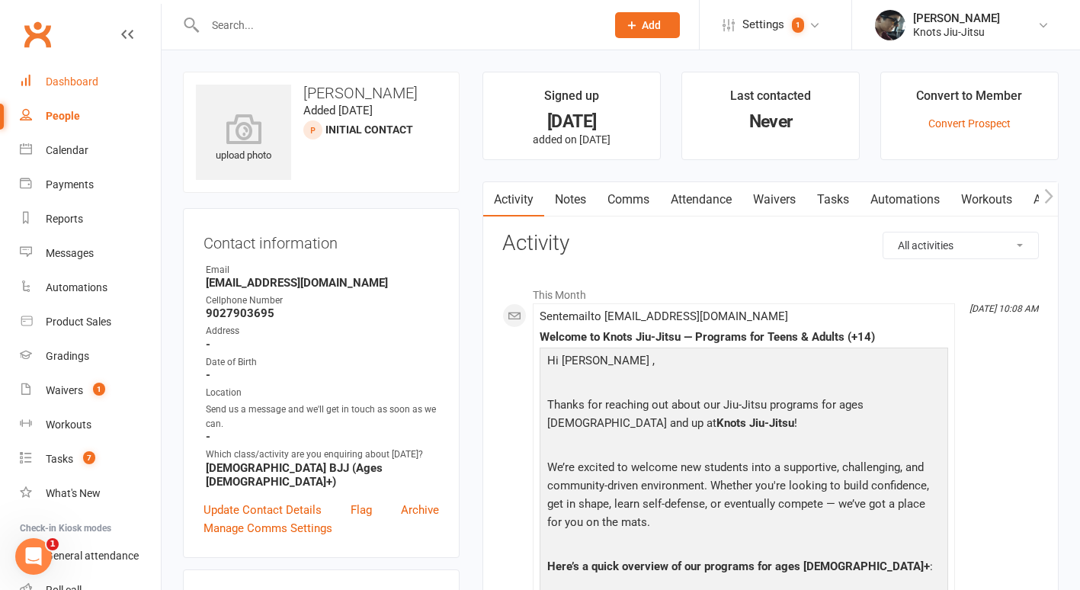
click at [83, 90] on link "Dashboard" at bounding box center [90, 82] width 141 height 34
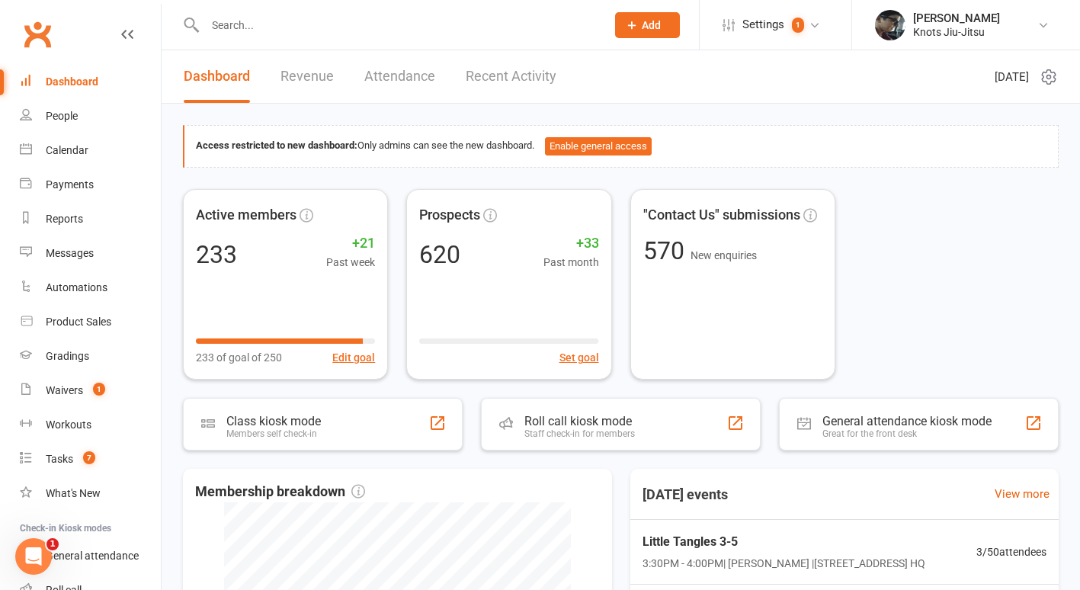
click at [528, 85] on link "Recent Activity" at bounding box center [511, 76] width 91 height 53
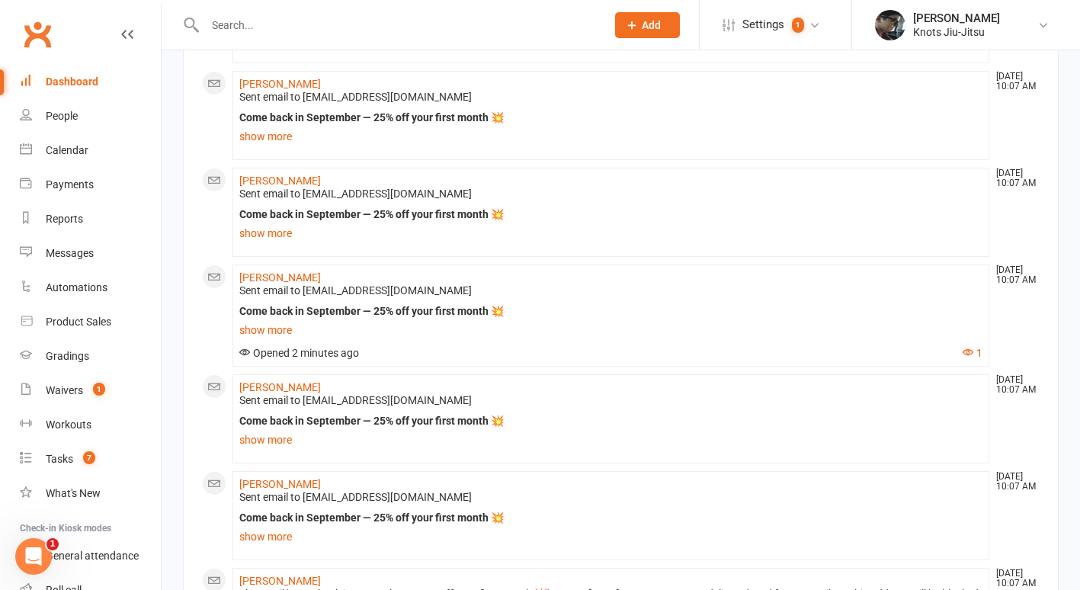
scroll to position [1003, 0]
click at [277, 279] on link "Pedro Moya" at bounding box center [280, 278] width 82 height 12
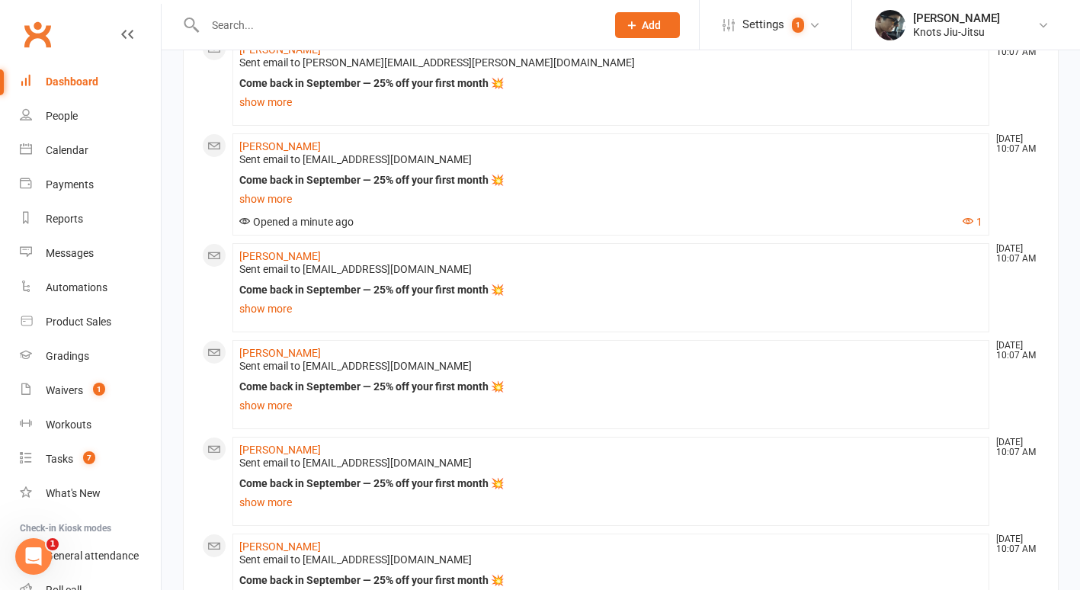
scroll to position [630, 0]
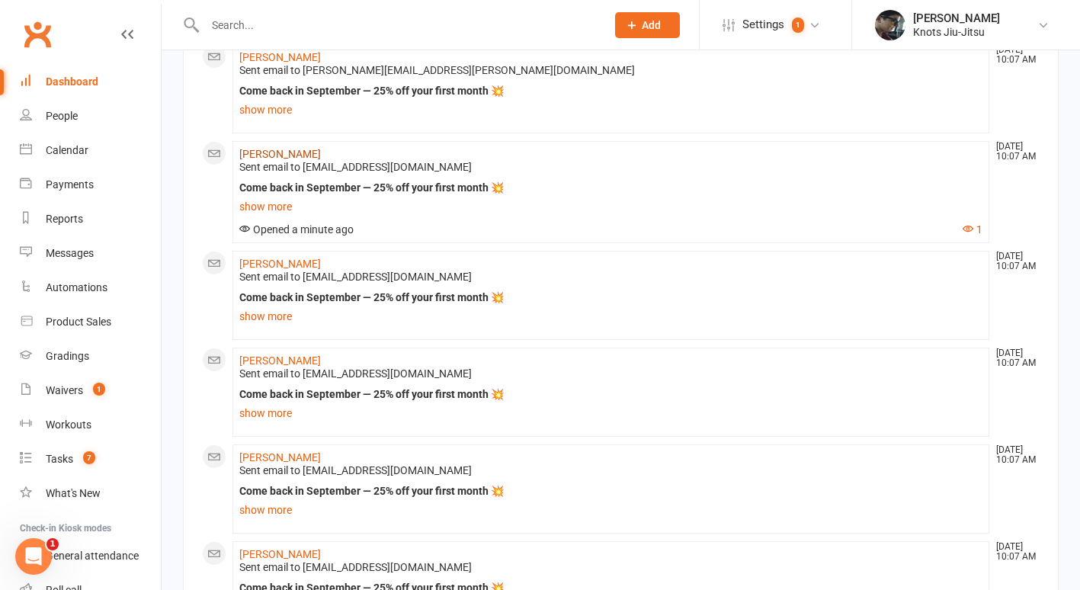
click at [284, 153] on link "Robyn Lowe" at bounding box center [280, 154] width 82 height 12
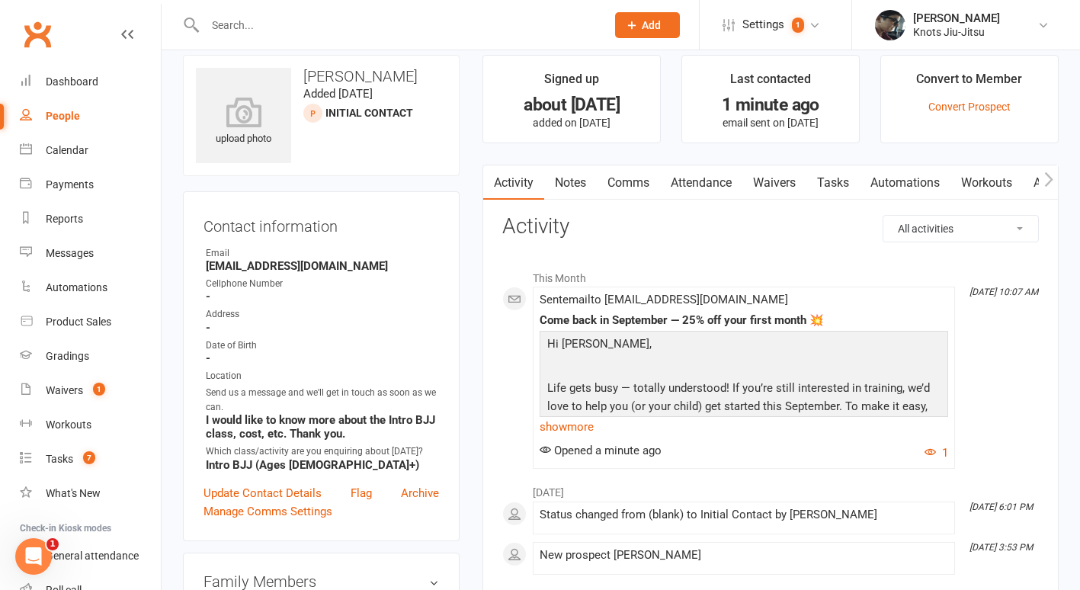
scroll to position [15, 0]
click at [592, 432] on link "show more" at bounding box center [744, 428] width 409 height 21
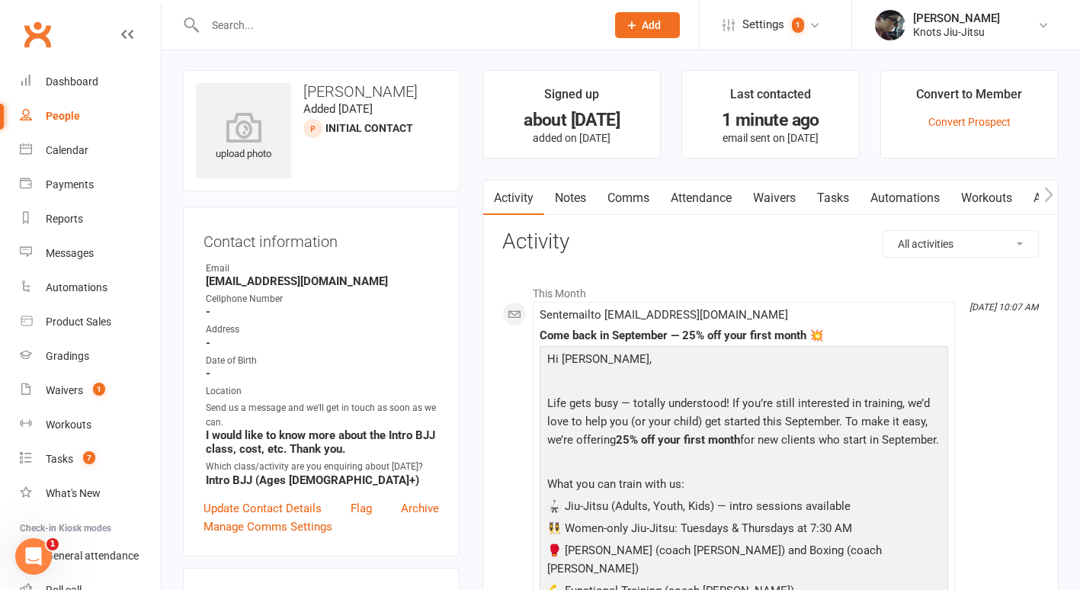
scroll to position [0, 0]
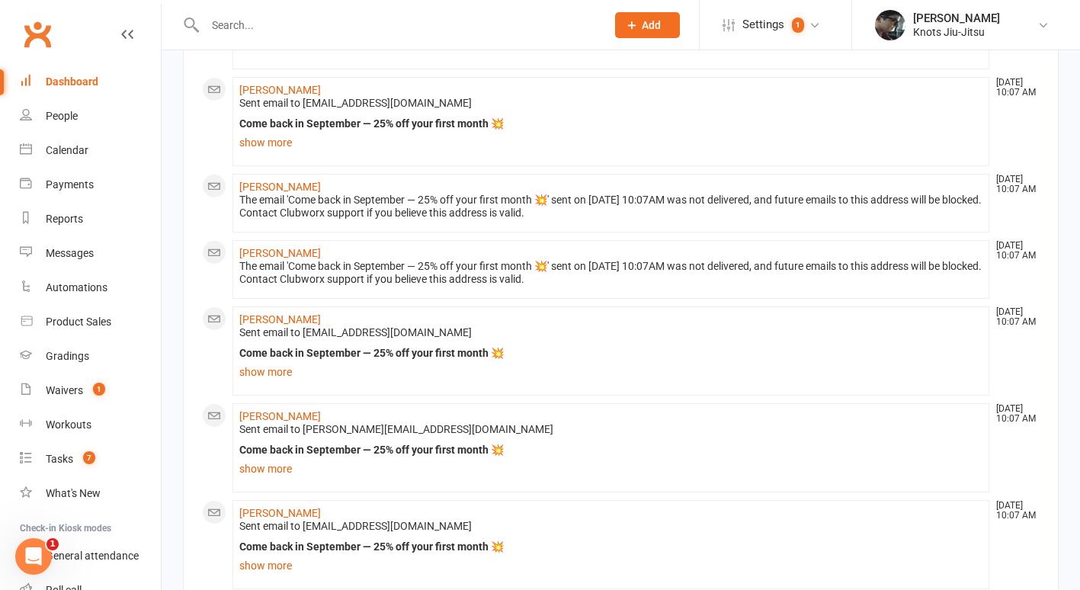
scroll to position [1589, 0]
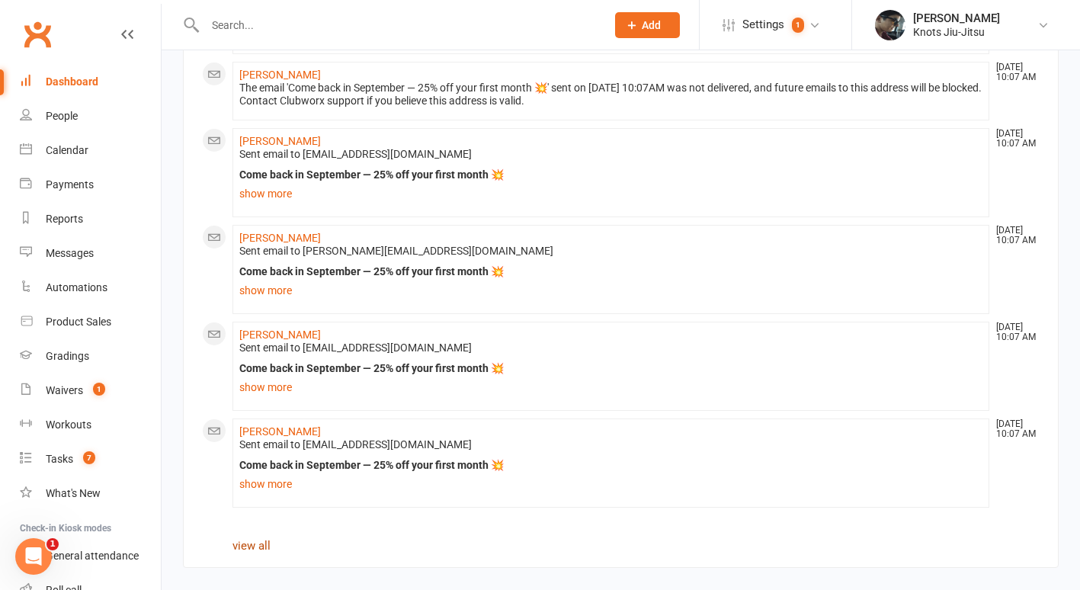
click at [263, 546] on link "view all" at bounding box center [252, 546] width 38 height 14
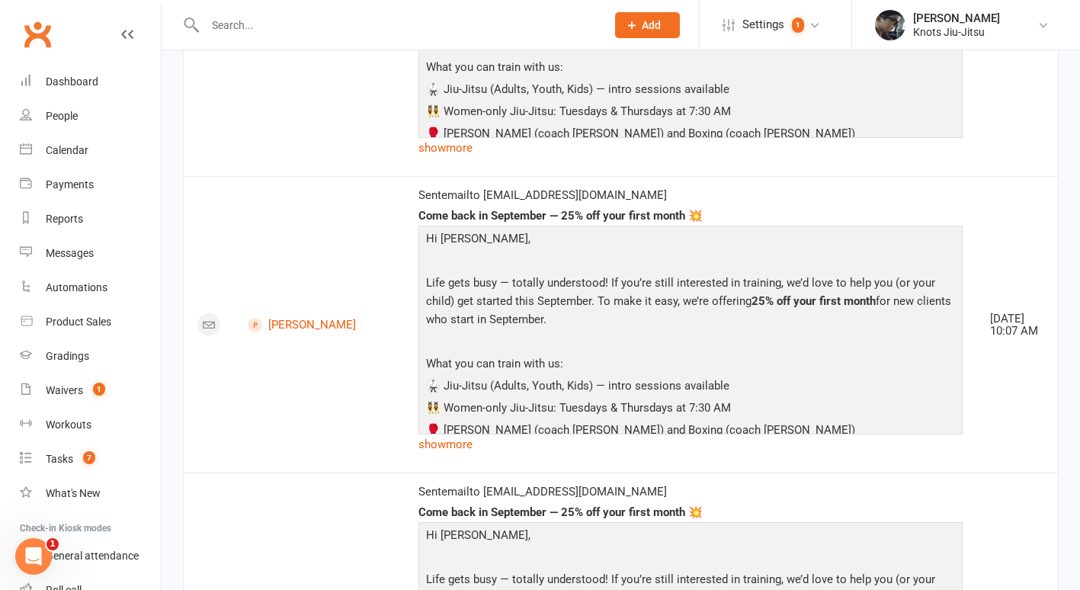
scroll to position [6701, 0]
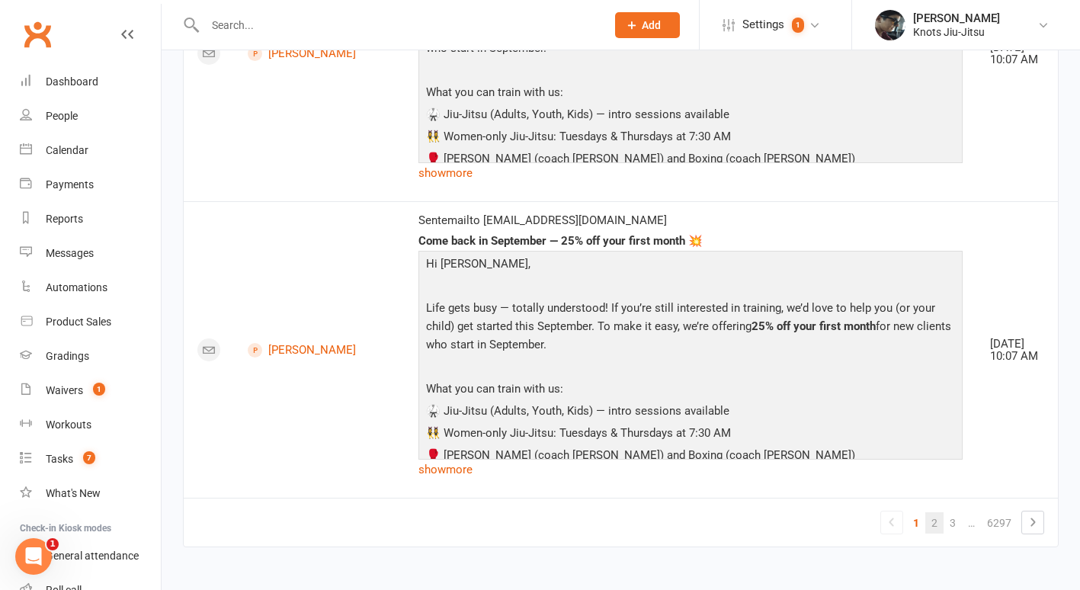
click at [932, 527] on link "2" at bounding box center [934, 522] width 18 height 21
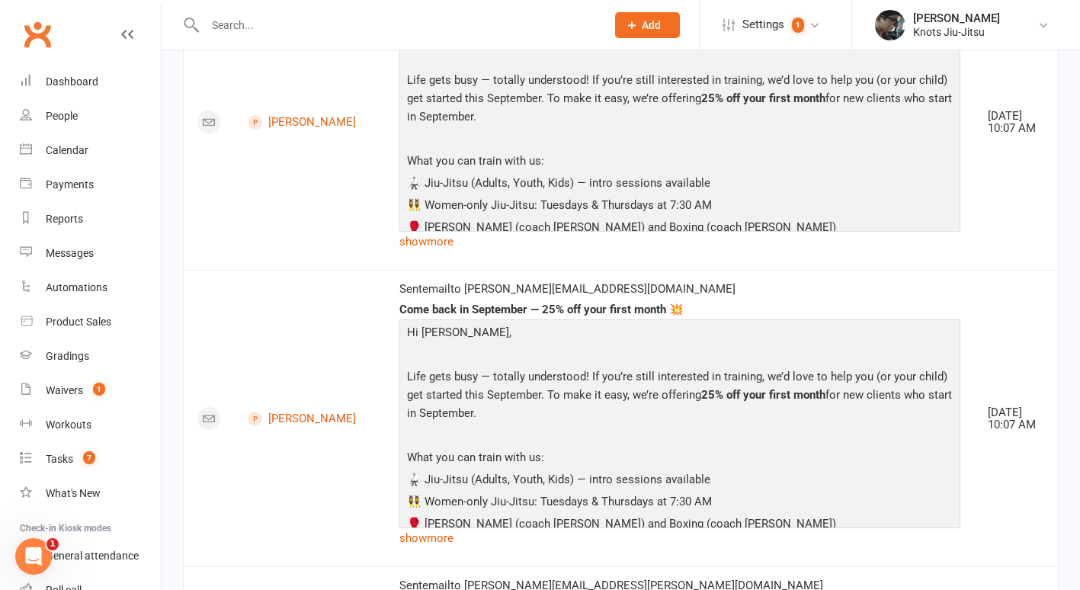
scroll to position [2516, 0]
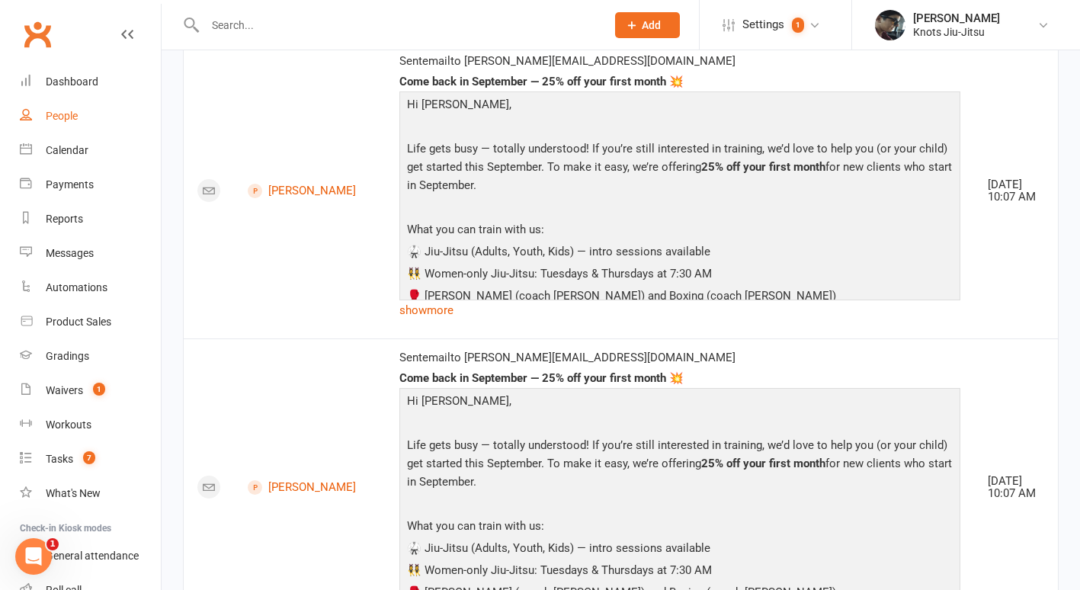
click at [40, 106] on link "People" at bounding box center [90, 116] width 141 height 34
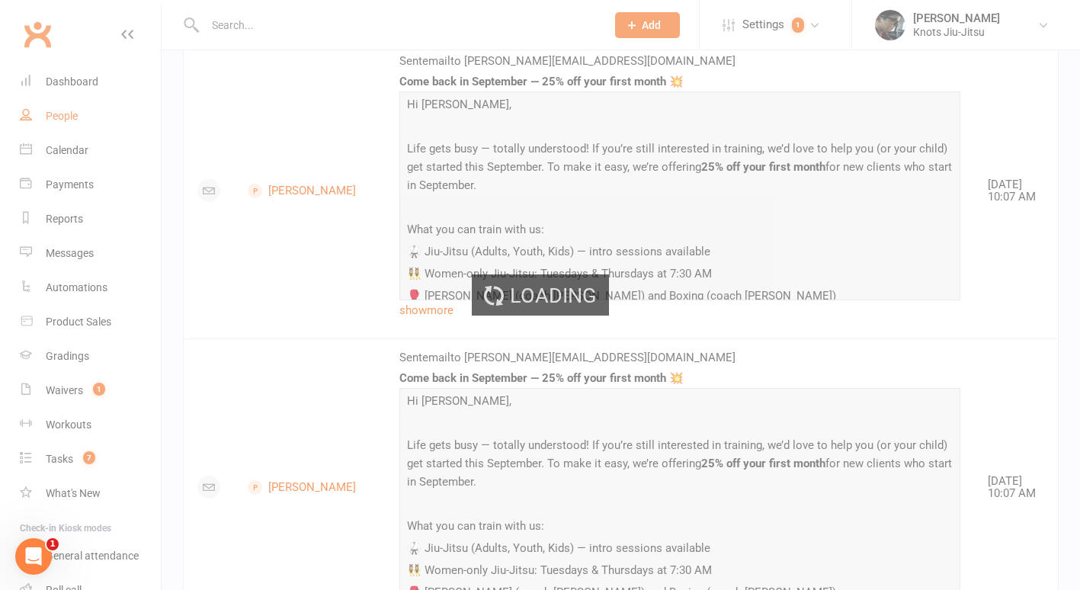
select select "100"
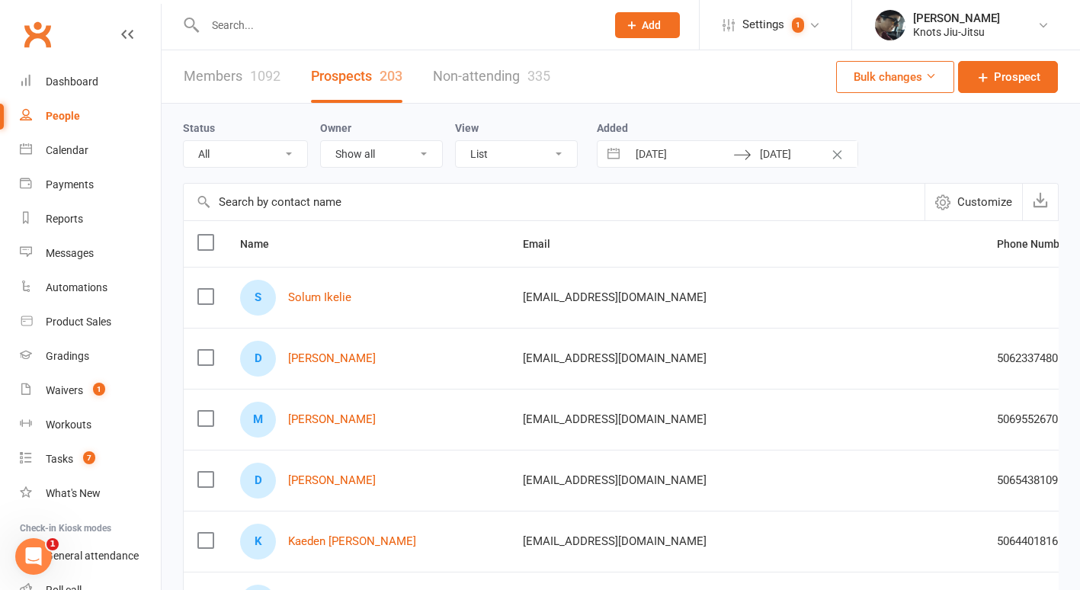
click at [620, 156] on button "Interact with the calendar and add the check-in date for your trip." at bounding box center [613, 154] width 27 height 26
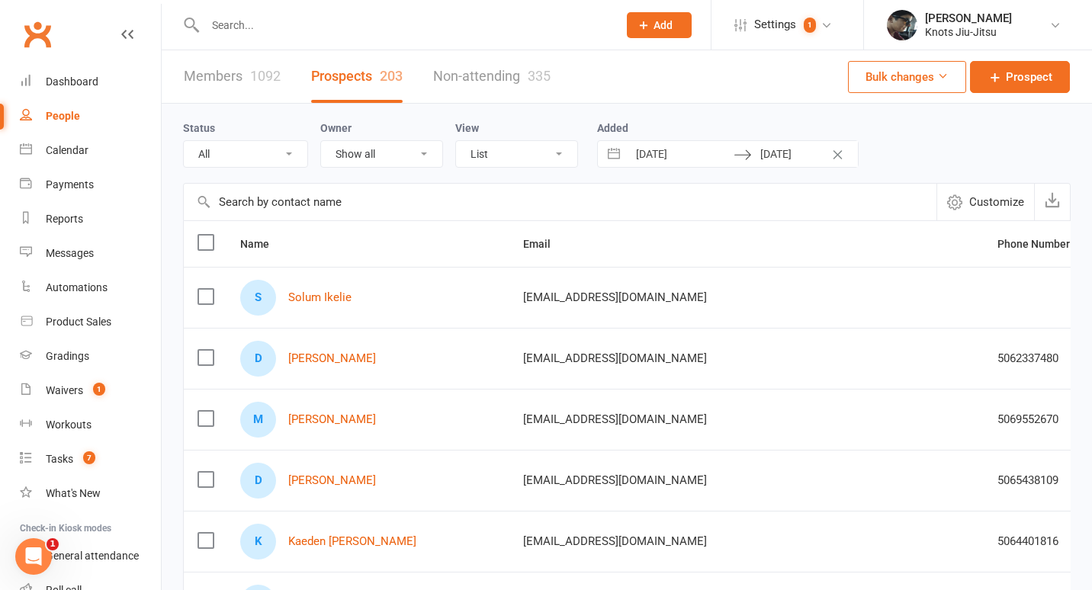
select select "10"
select select "2023"
select select "11"
select select "2023"
select select "2024"
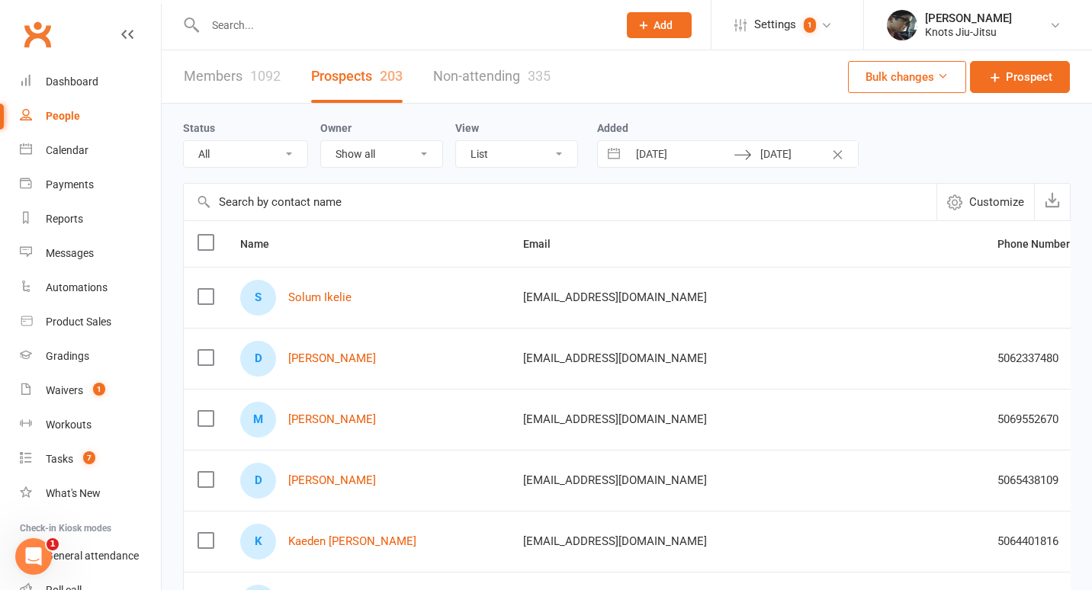
select select "1"
select select "2024"
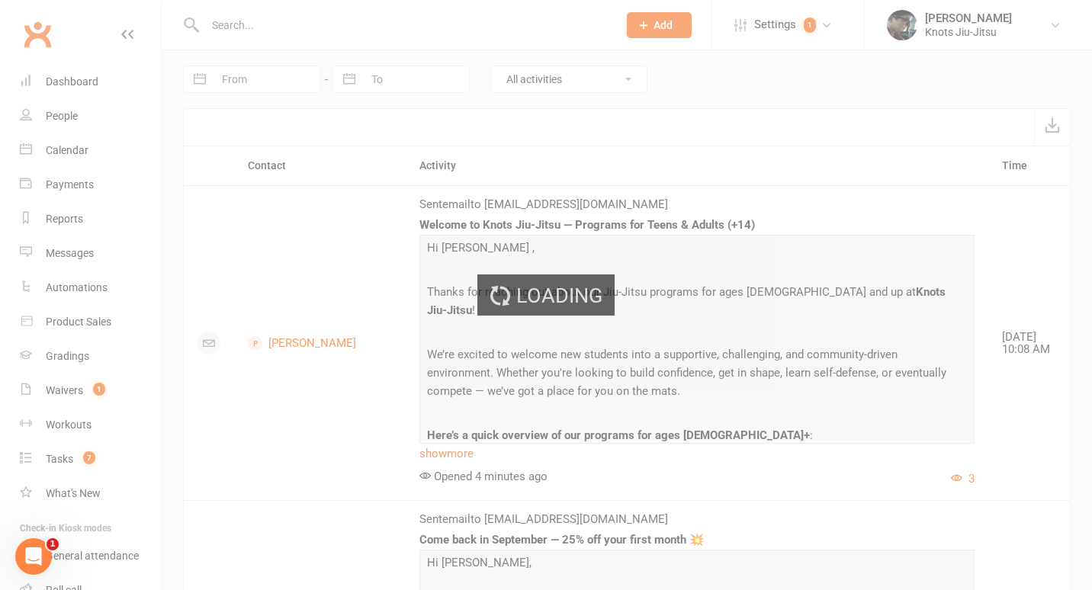
select select "100"
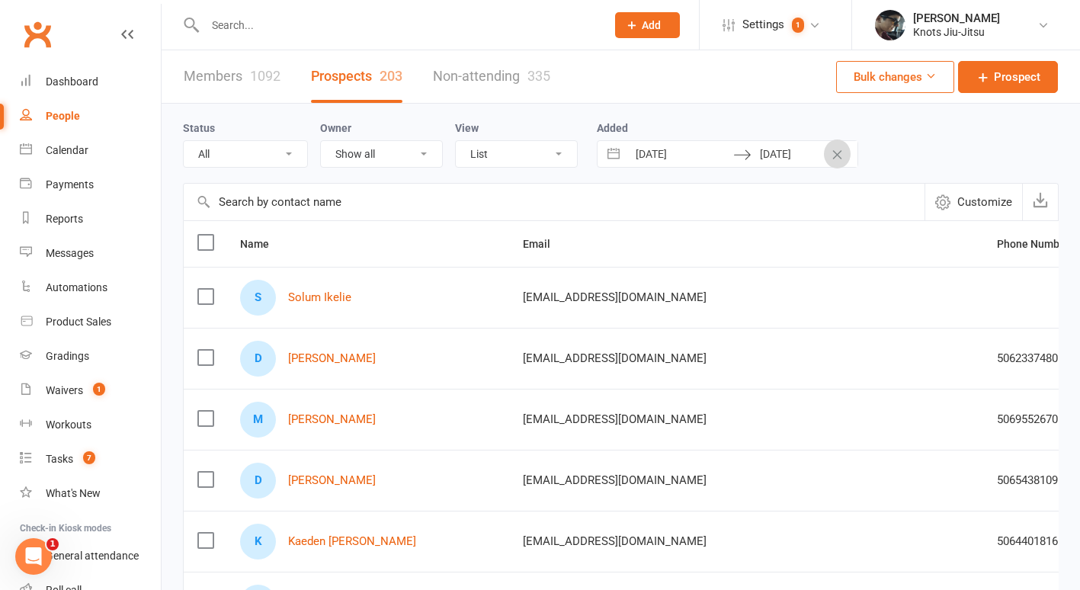
click at [843, 160] on button "Clear Dates" at bounding box center [837, 154] width 27 height 29
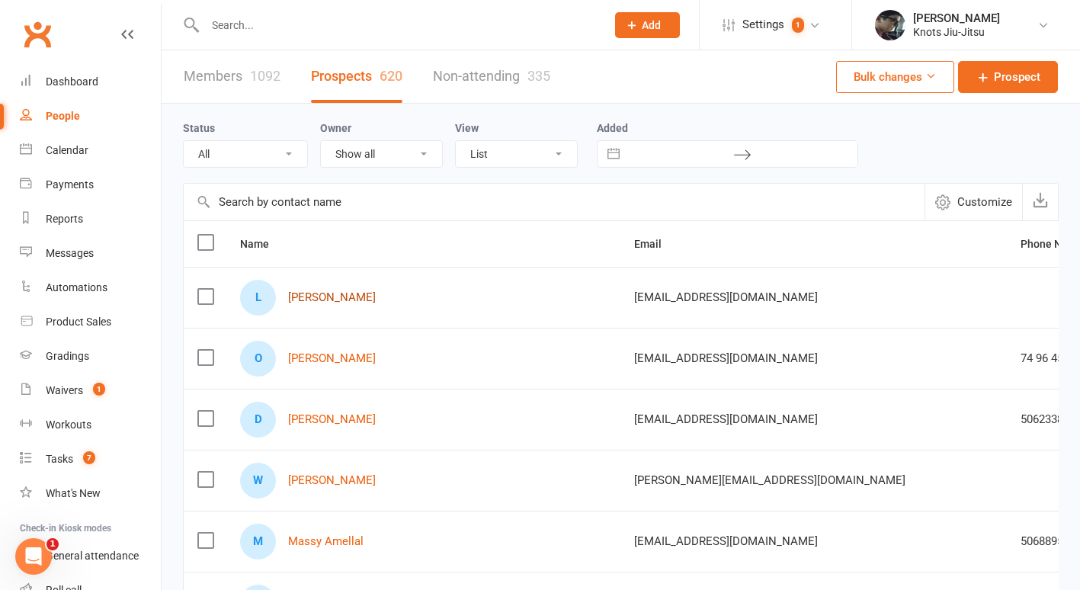
click at [321, 297] on link "Lori Wilson" at bounding box center [332, 297] width 88 height 13
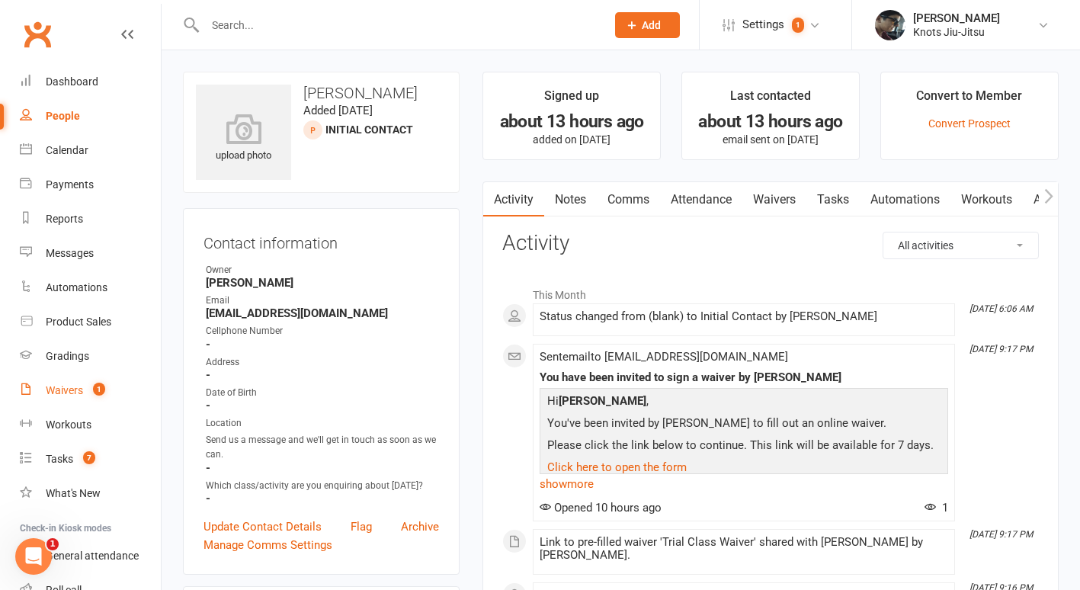
click at [65, 397] on link "Waivers 1" at bounding box center [90, 391] width 141 height 34
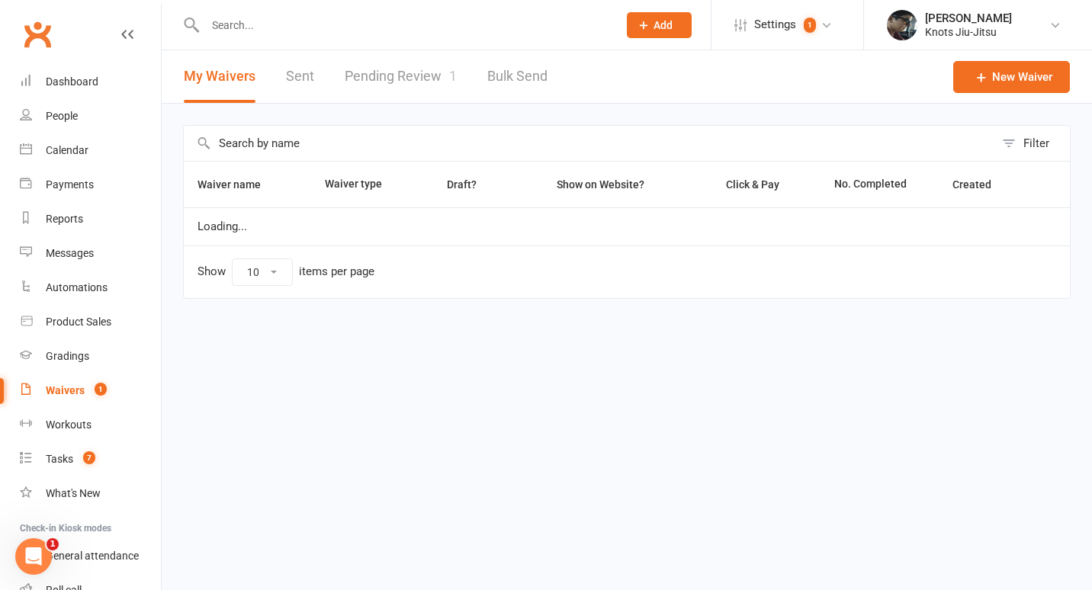
select select "100"
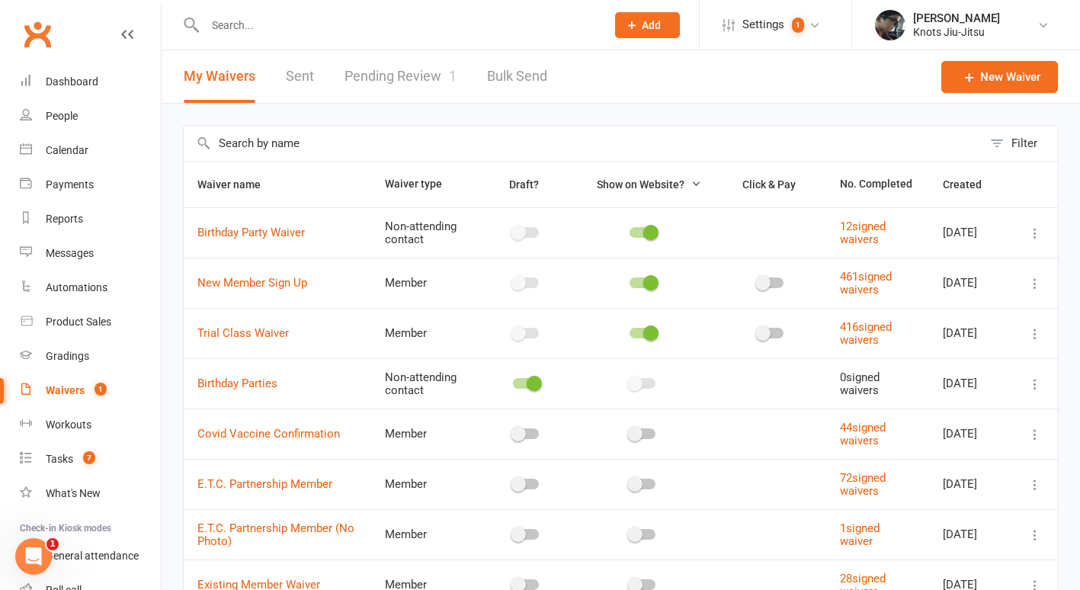
click at [374, 78] on link "Pending Review 1" at bounding box center [401, 76] width 112 height 53
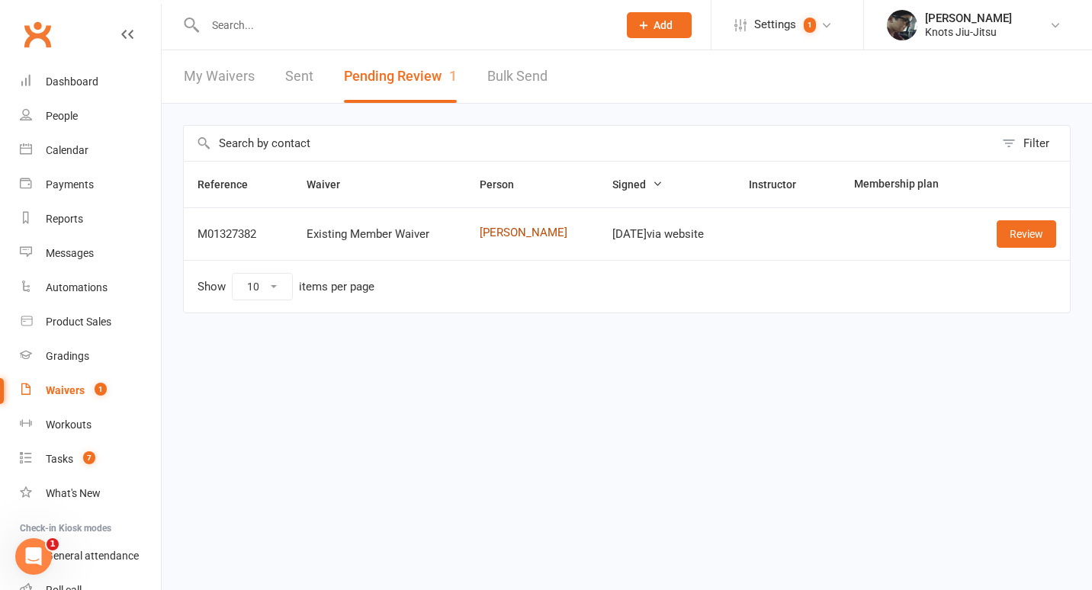
click at [500, 235] on link "Alexandra Nasadyk" at bounding box center [531, 232] width 105 height 13
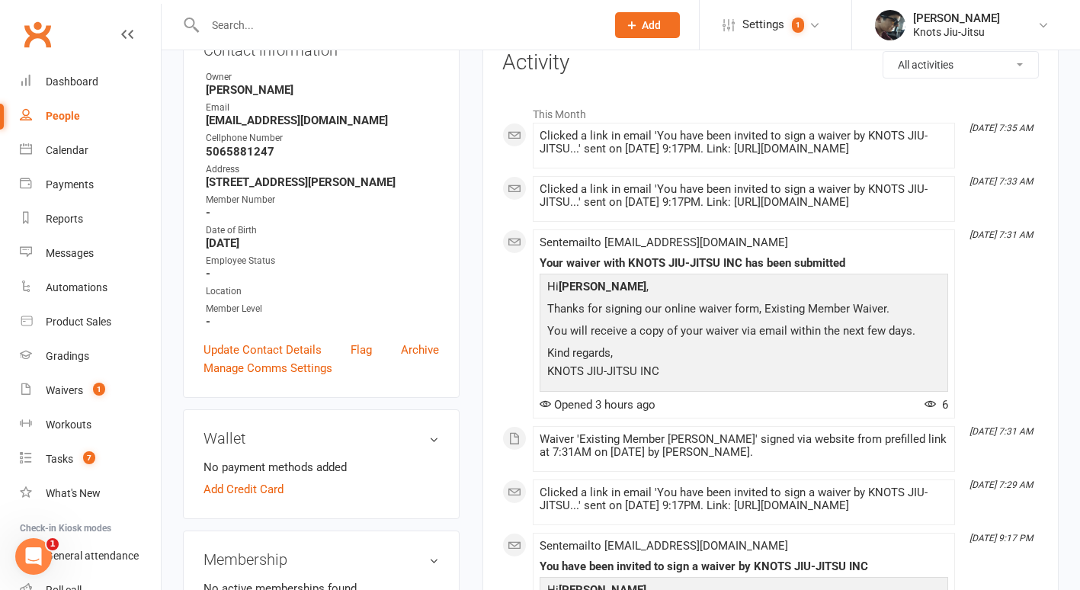
scroll to position [191, 0]
click at [44, 401] on link "Waivers 1" at bounding box center [90, 391] width 141 height 34
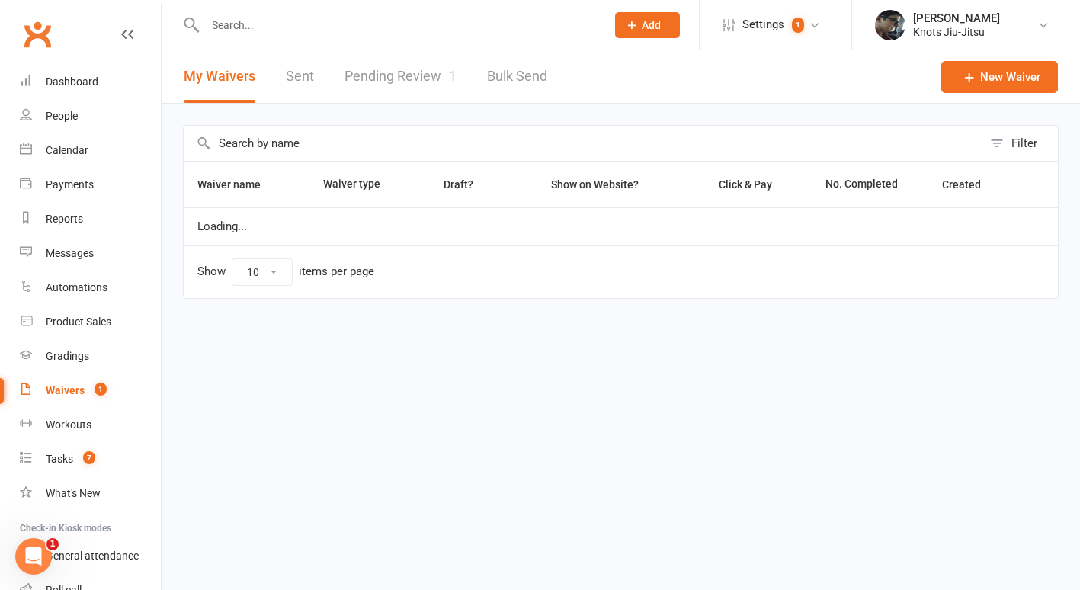
select select "100"
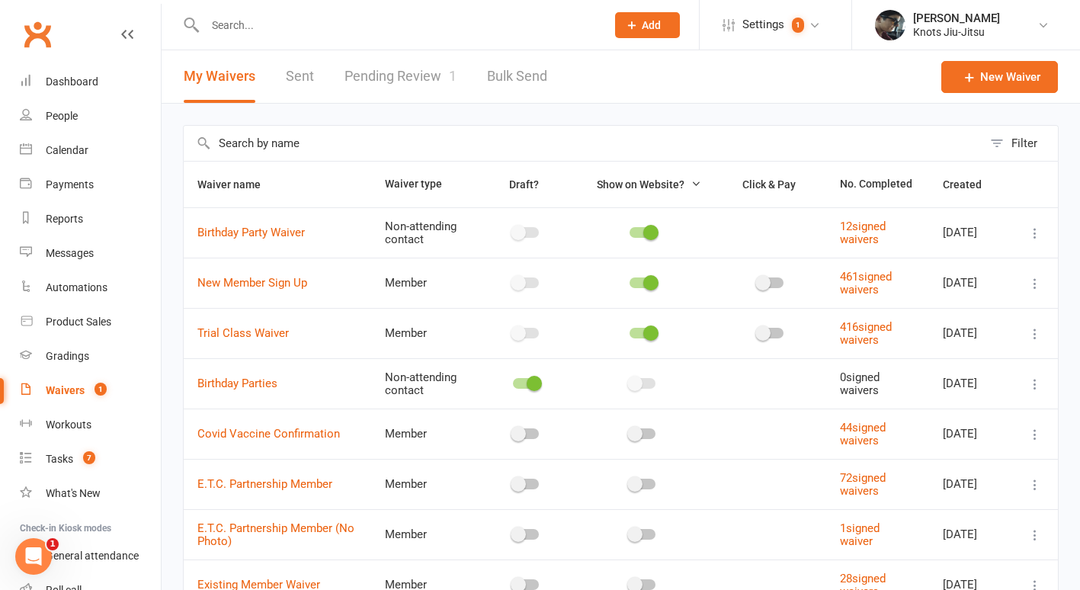
click at [400, 84] on link "Pending Review 1" at bounding box center [401, 76] width 112 height 53
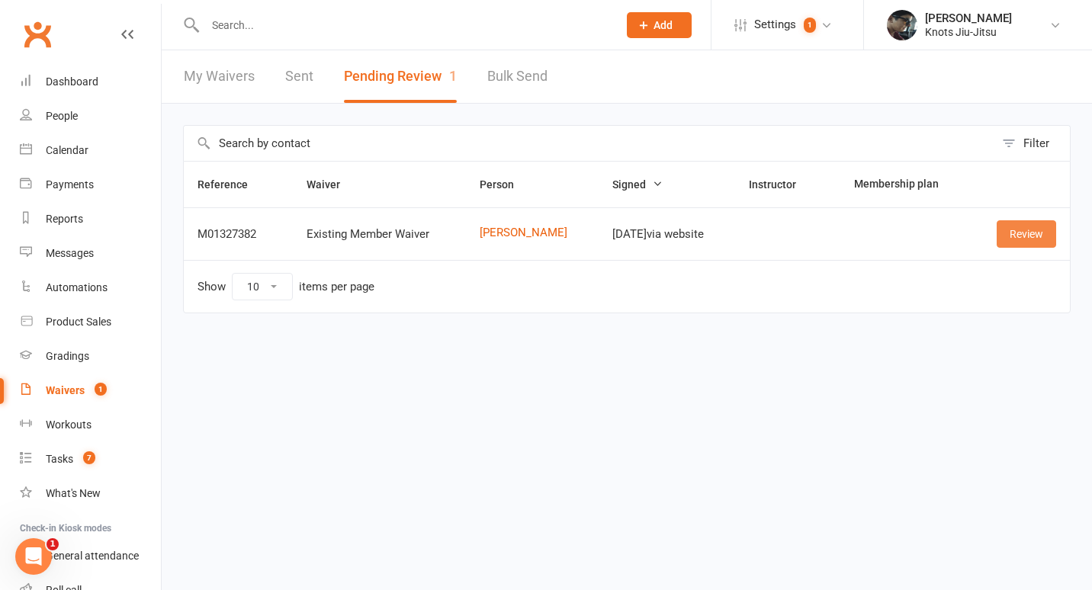
click at [1034, 227] on link "Review" at bounding box center [1025, 233] width 59 height 27
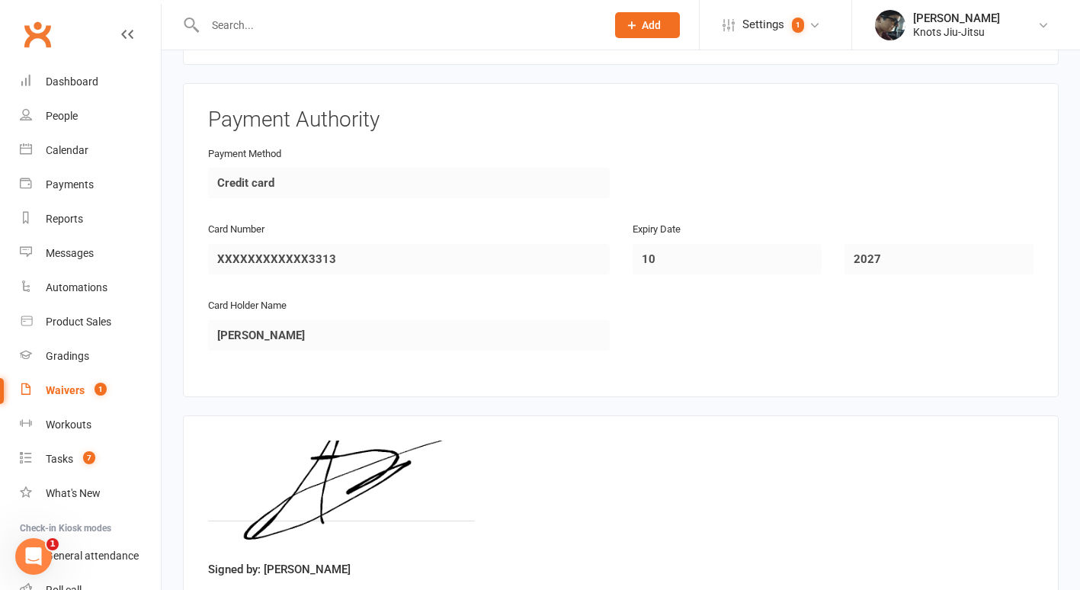
scroll to position [1116, 0]
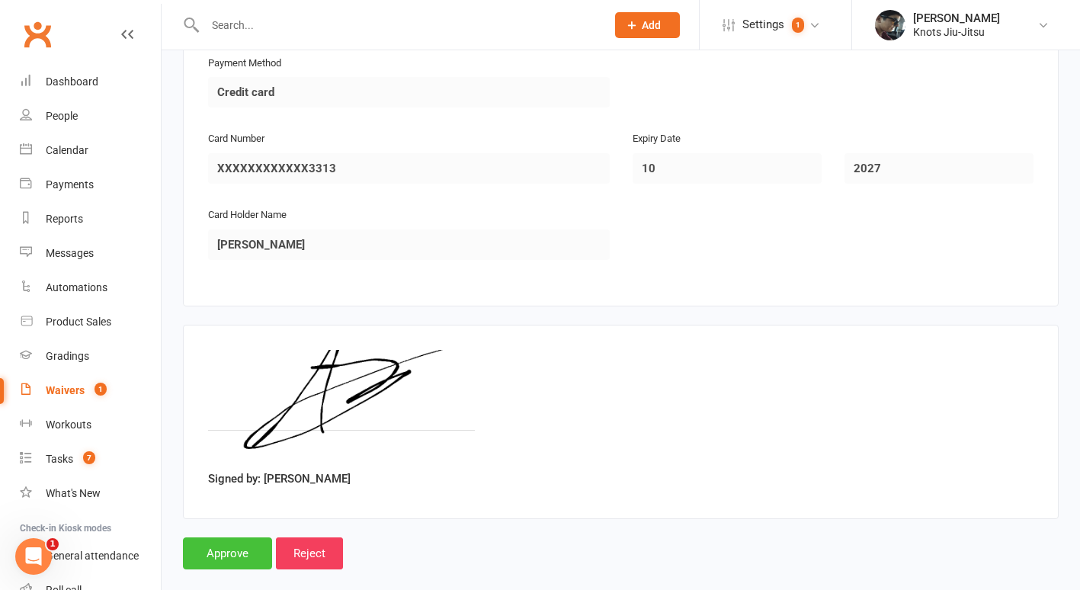
click at [239, 537] on input "Approve" at bounding box center [227, 553] width 89 height 32
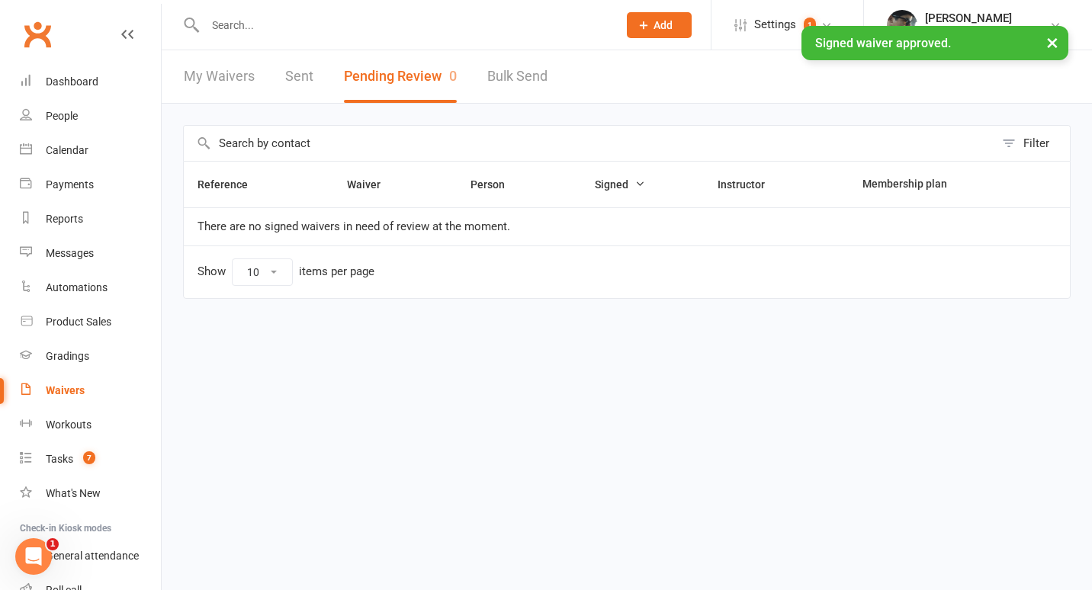
click at [248, 24] on input "text" at bounding box center [403, 24] width 406 height 21
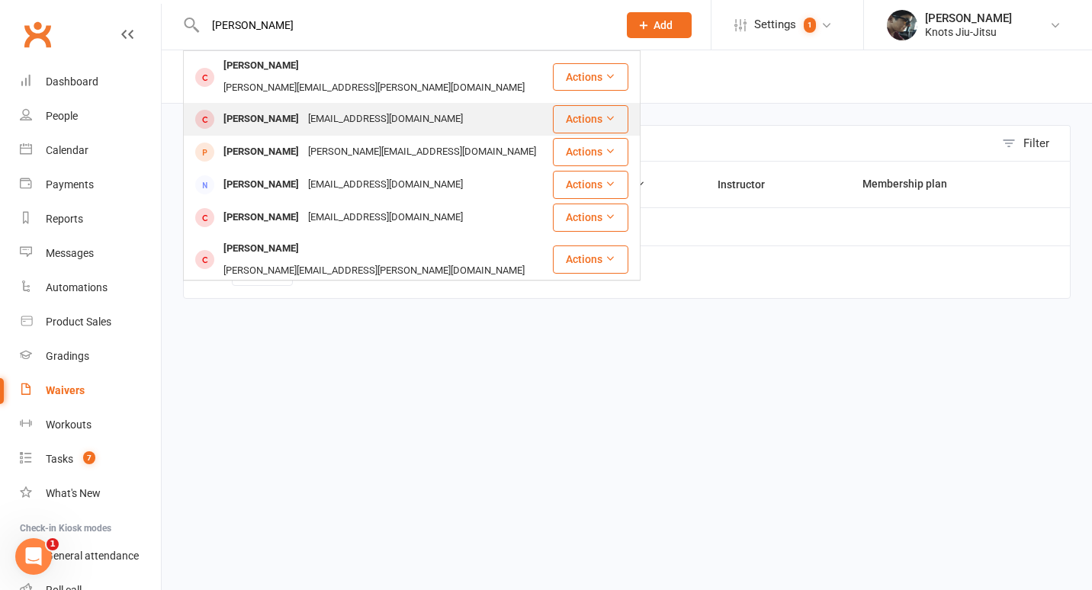
type input "alexandr"
click at [302, 108] on div "Alexandra Nasadyk" at bounding box center [261, 119] width 85 height 22
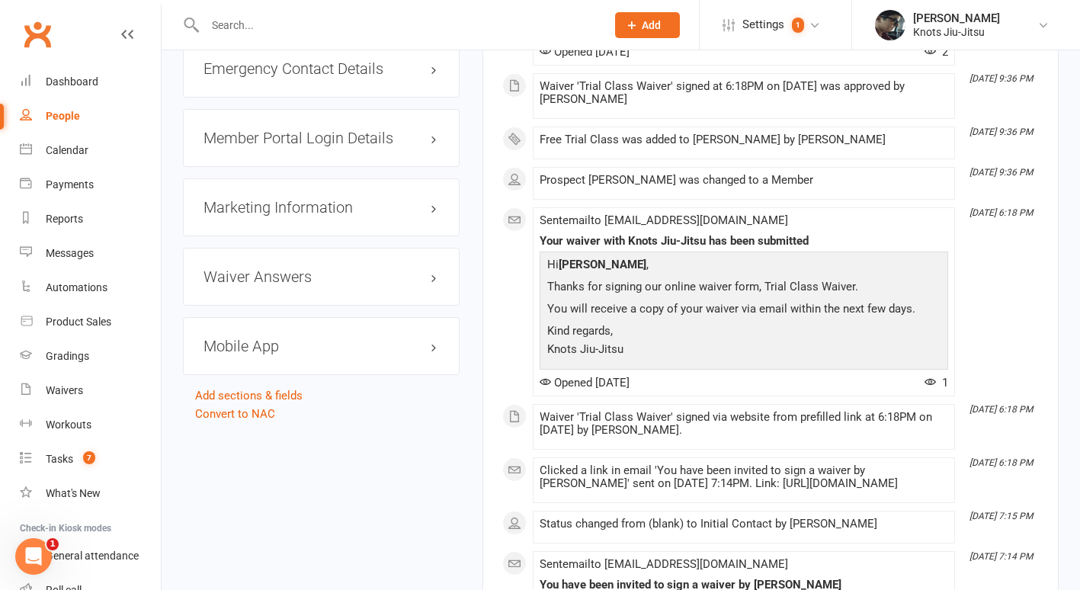
scroll to position [1327, 0]
click at [249, 351] on h3 "Mobile App" at bounding box center [322, 345] width 236 height 17
click at [261, 381] on span at bounding box center [253, 376] width 15 height 15
click at [249, 374] on input "checkbox" at bounding box center [249, 374] width 0 height 0
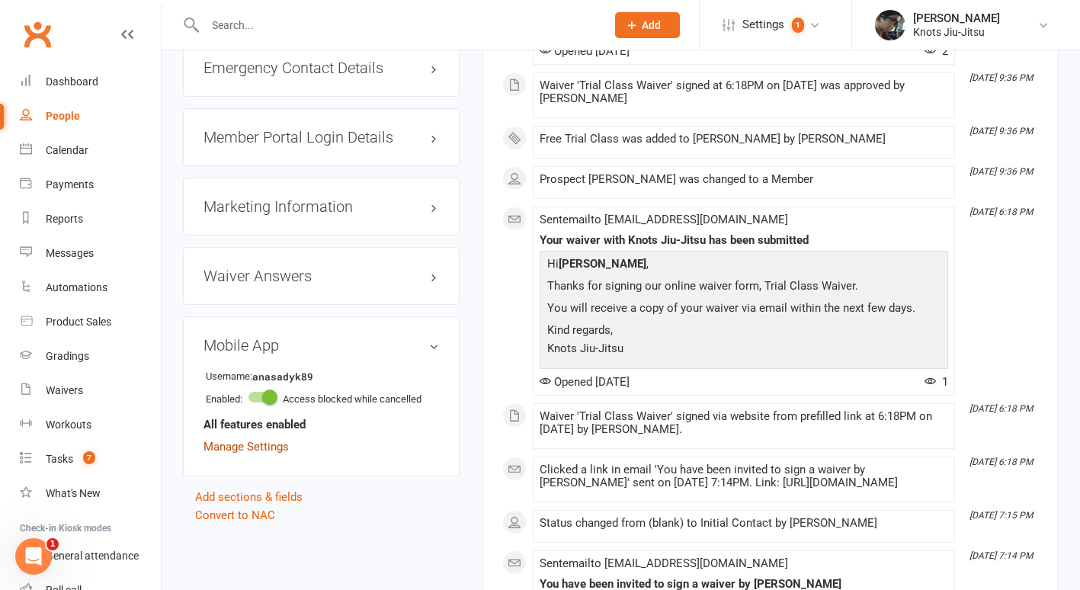
click at [279, 450] on link "Manage Settings" at bounding box center [246, 447] width 85 height 14
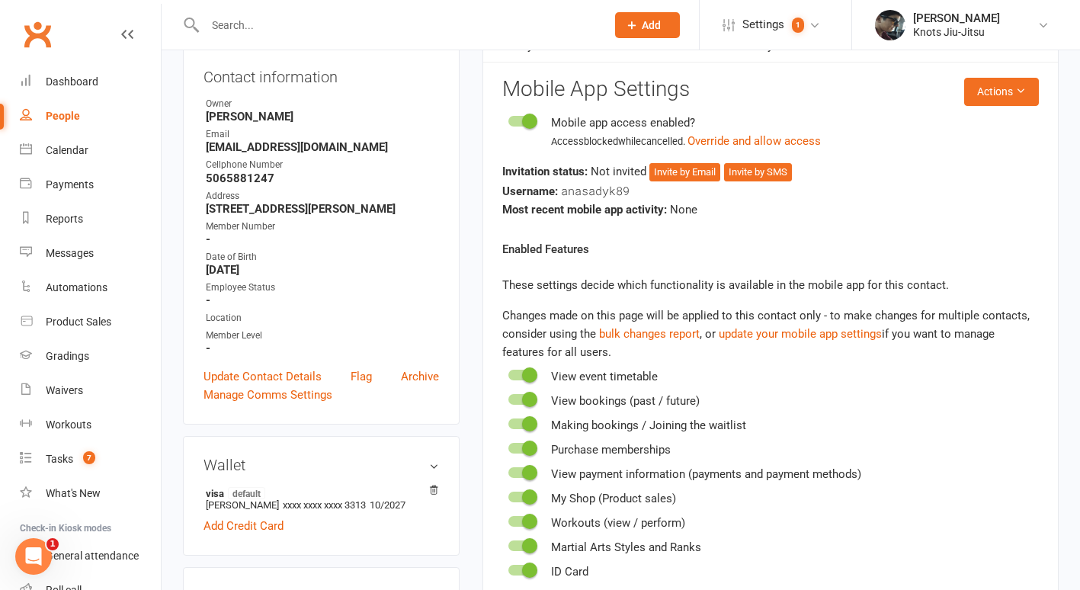
scroll to position [117, 0]
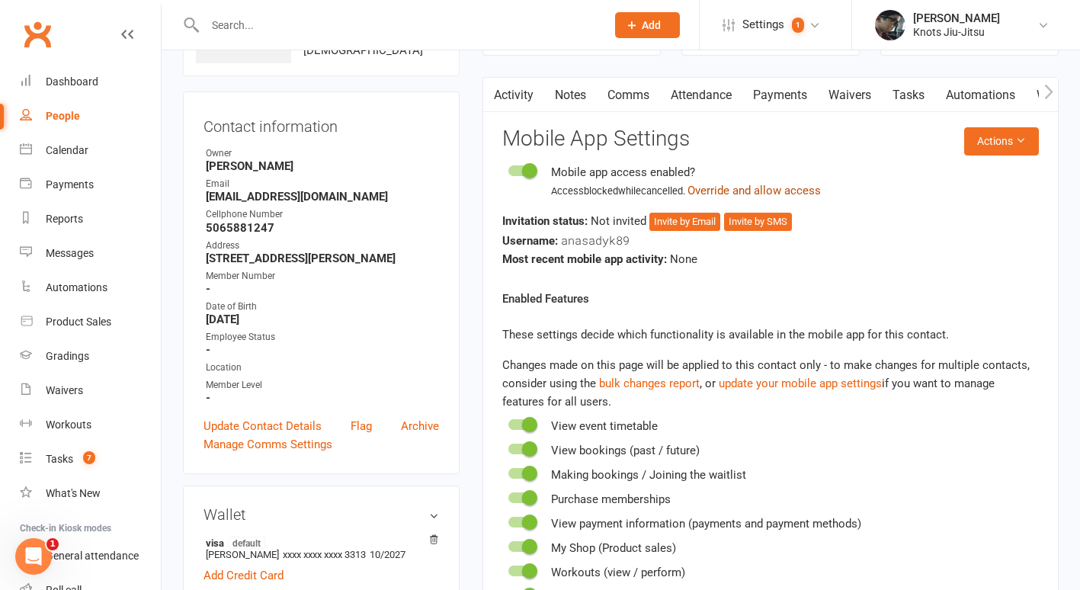
drag, startPoint x: 732, startPoint y: 189, endPoint x: 615, endPoint y: 77, distance: 161.7
click at [732, 189] on button "Override and allow access" at bounding box center [754, 190] width 133 height 18
click at [682, 220] on button "Invite by Email" at bounding box center [684, 222] width 71 height 18
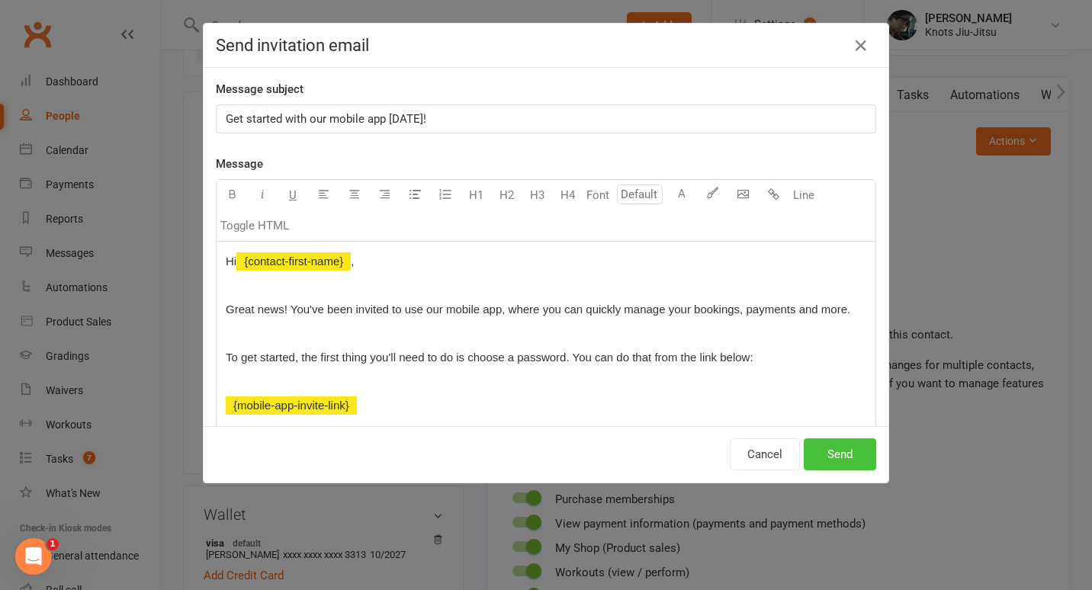
click at [843, 444] on button "Send" at bounding box center [839, 454] width 72 height 32
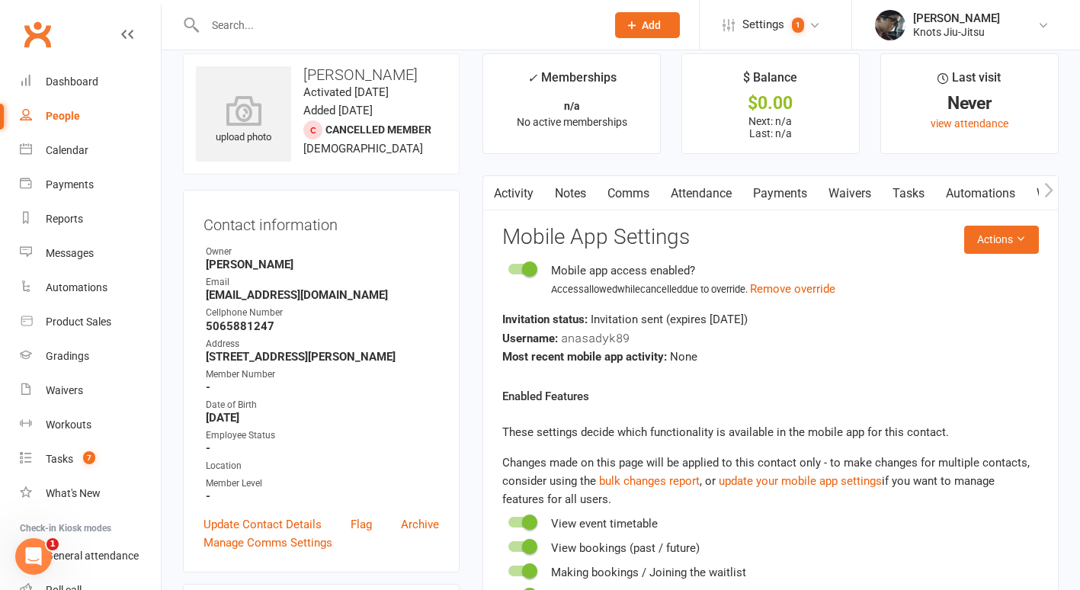
scroll to position [18, 0]
click at [623, 194] on link "Comms" at bounding box center [628, 194] width 63 height 35
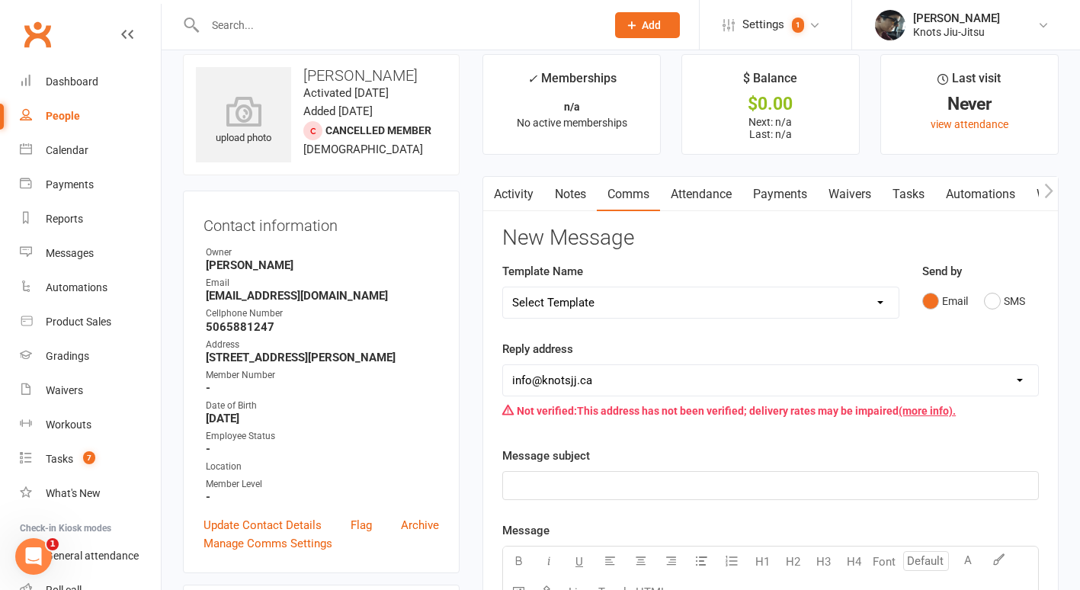
click at [642, 298] on select "Select Template [Email] Cancellation [Email] Failure of Payment [Email] Overdue…" at bounding box center [701, 302] width 396 height 30
select select "32"
click at [503, 287] on select "Select Template [Email] Cancellation [Email] Failure of Payment [Email] Overdue…" at bounding box center [701, 302] width 396 height 30
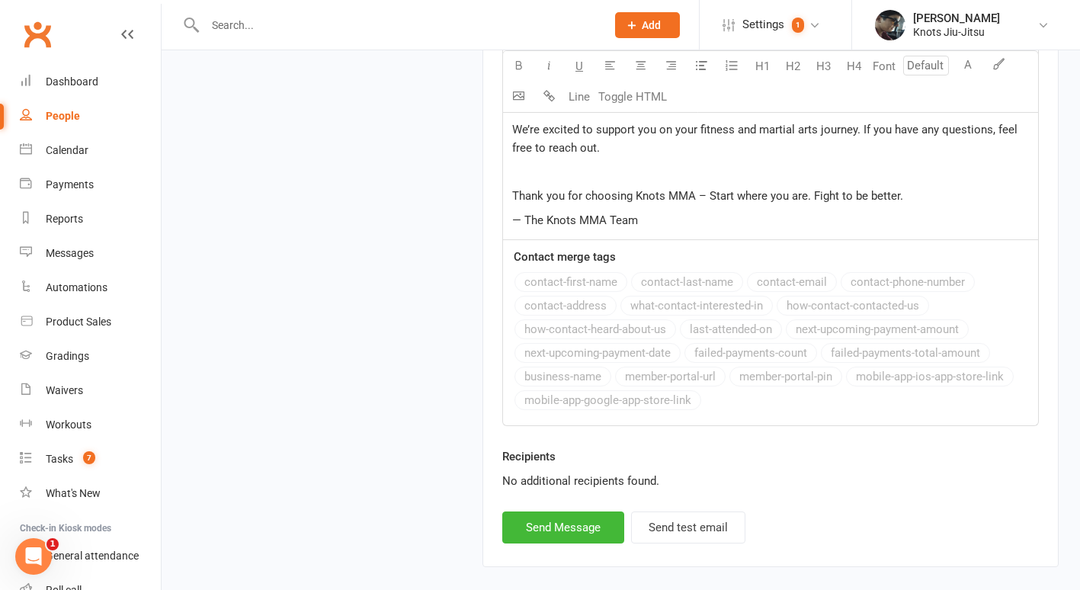
scroll to position [2475, 0]
click at [537, 528] on button "Send Message" at bounding box center [563, 527] width 122 height 32
select select
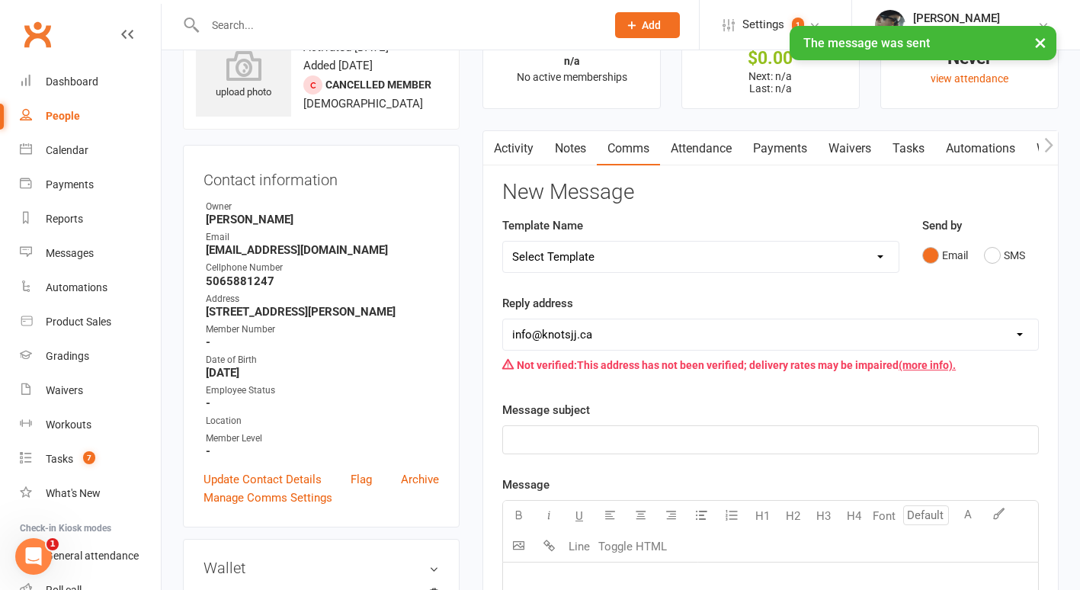
scroll to position [0, 0]
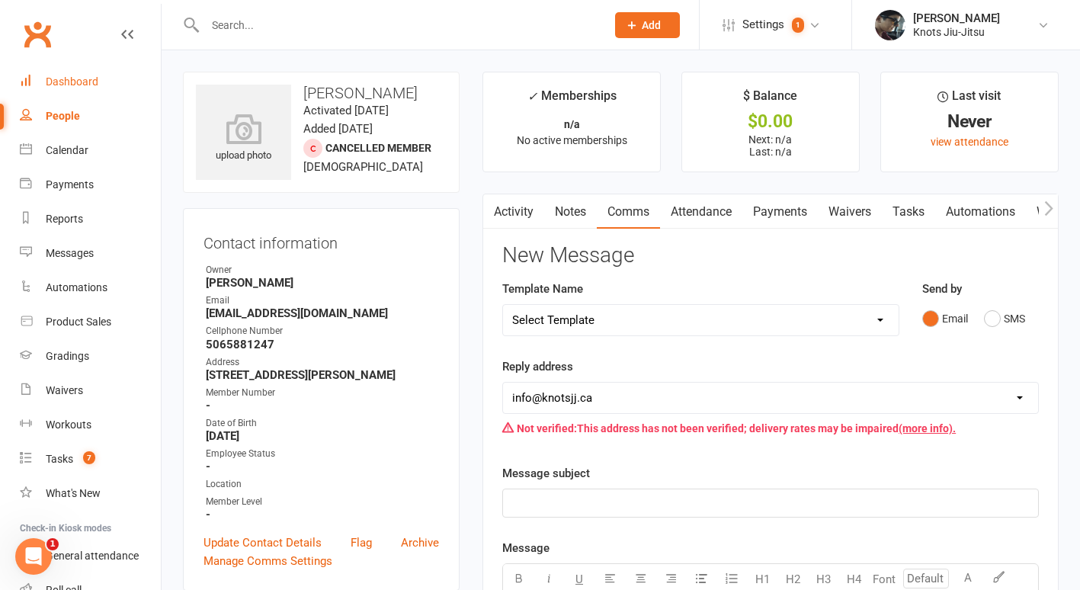
click at [56, 72] on link "Dashboard" at bounding box center [90, 82] width 141 height 34
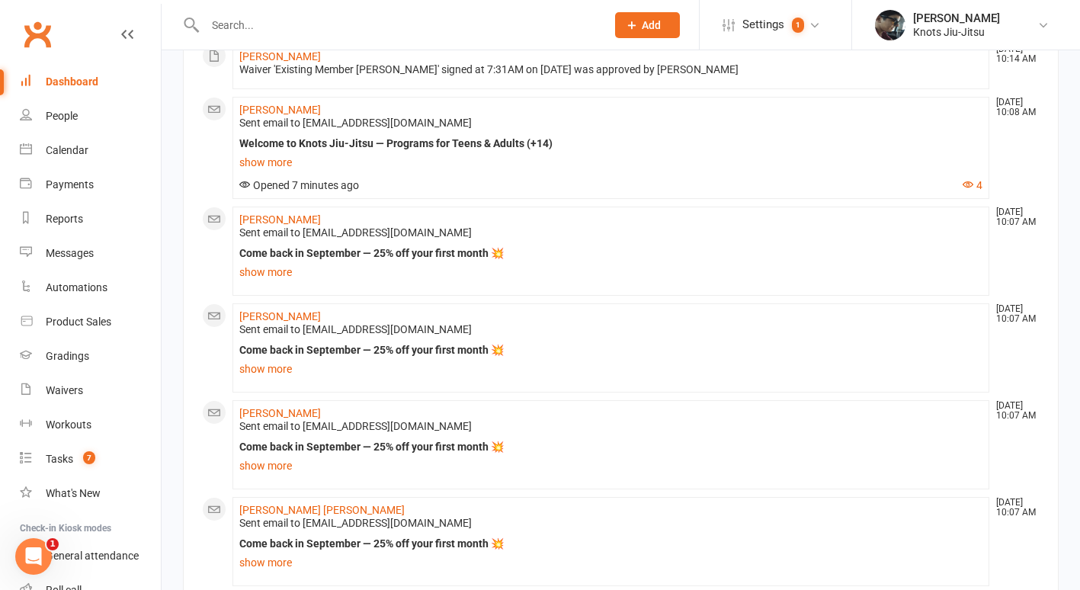
scroll to position [395, 0]
click at [316, 106] on link "Mackenzie Robarts" at bounding box center [280, 109] width 82 height 12
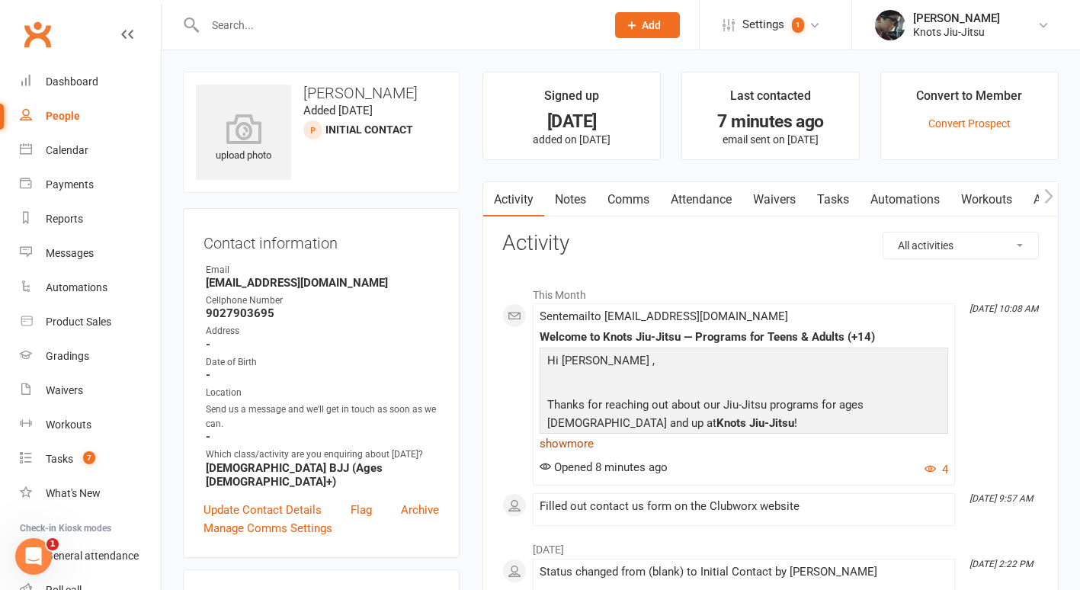
click at [583, 447] on link "show more" at bounding box center [744, 443] width 409 height 21
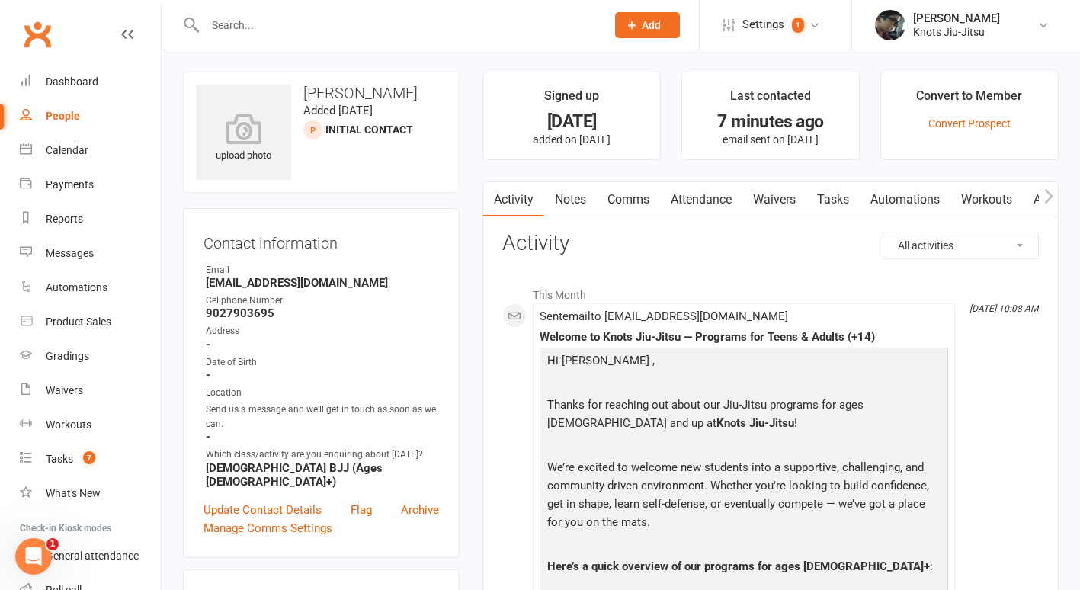
click at [779, 207] on link "Waivers" at bounding box center [774, 199] width 64 height 35
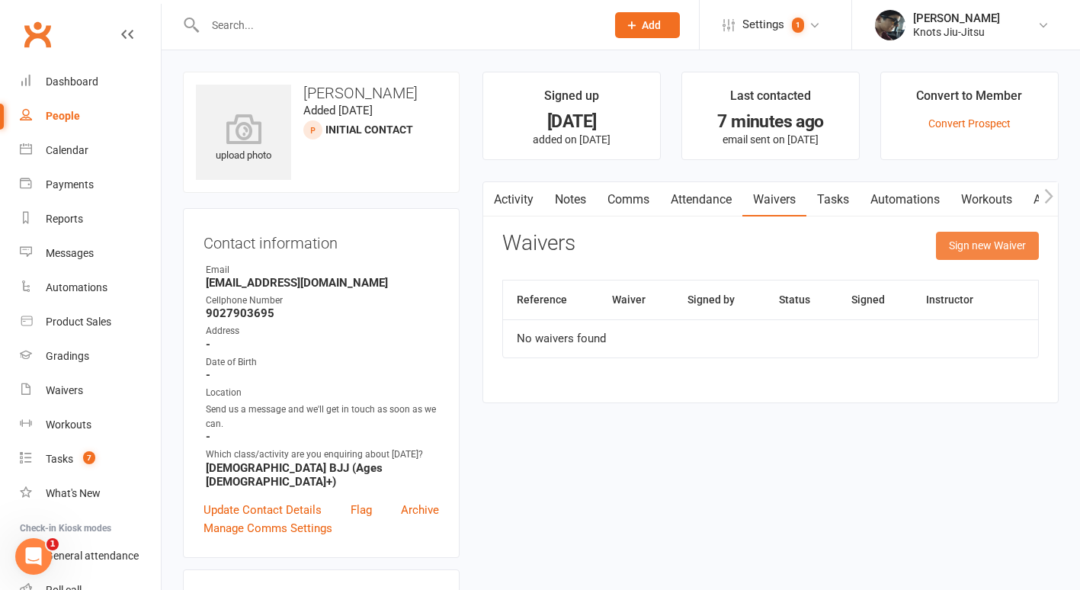
click at [961, 256] on button "Sign new Waiver" at bounding box center [987, 245] width 103 height 27
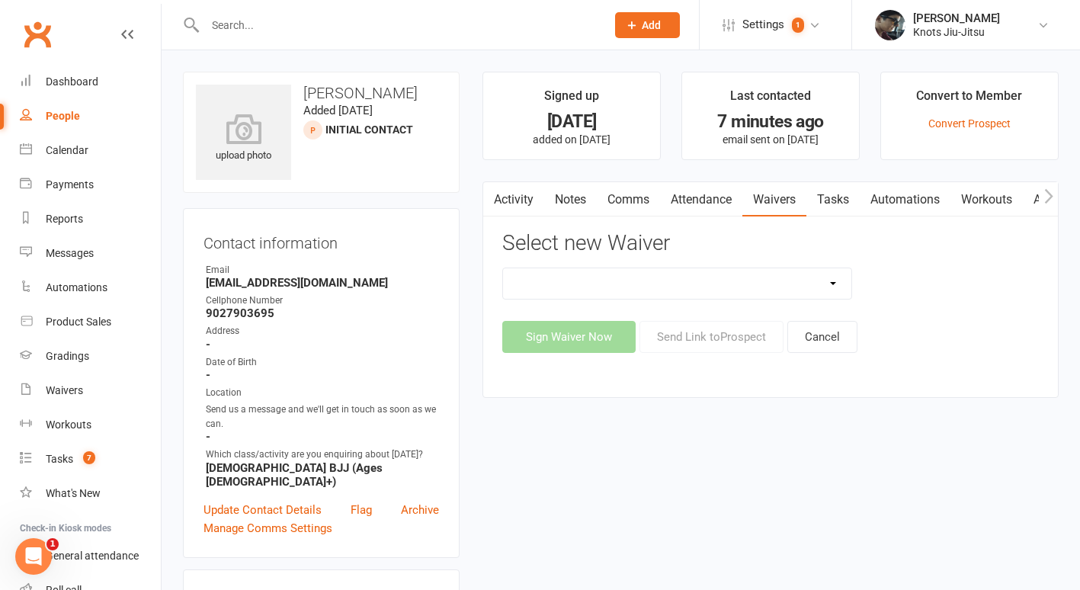
click at [765, 282] on select "Covid Vaccine Confirmation E.T.C. Partnership Member E.T.C. Partnership Member …" at bounding box center [677, 283] width 348 height 30
select select "8539"
click at [503, 268] on select "Covid Vaccine Confirmation E.T.C. Partnership Member E.T.C. Partnership Member …" at bounding box center [677, 283] width 348 height 30
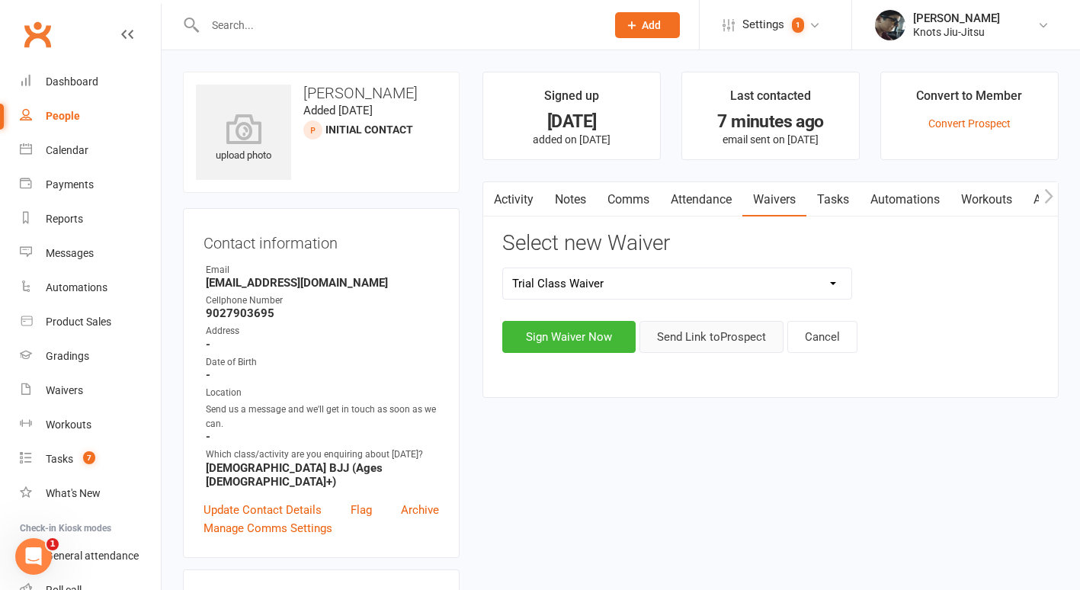
click at [700, 335] on button "Send Link to Prospect" at bounding box center [712, 337] width 144 height 32
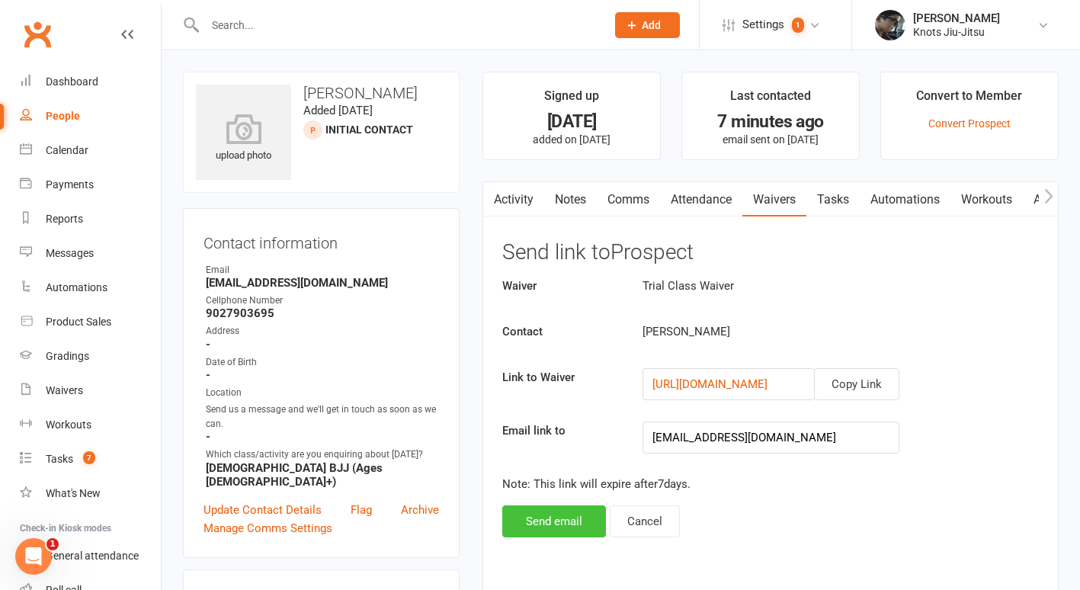
click at [556, 521] on button "Send email" at bounding box center [554, 521] width 104 height 32
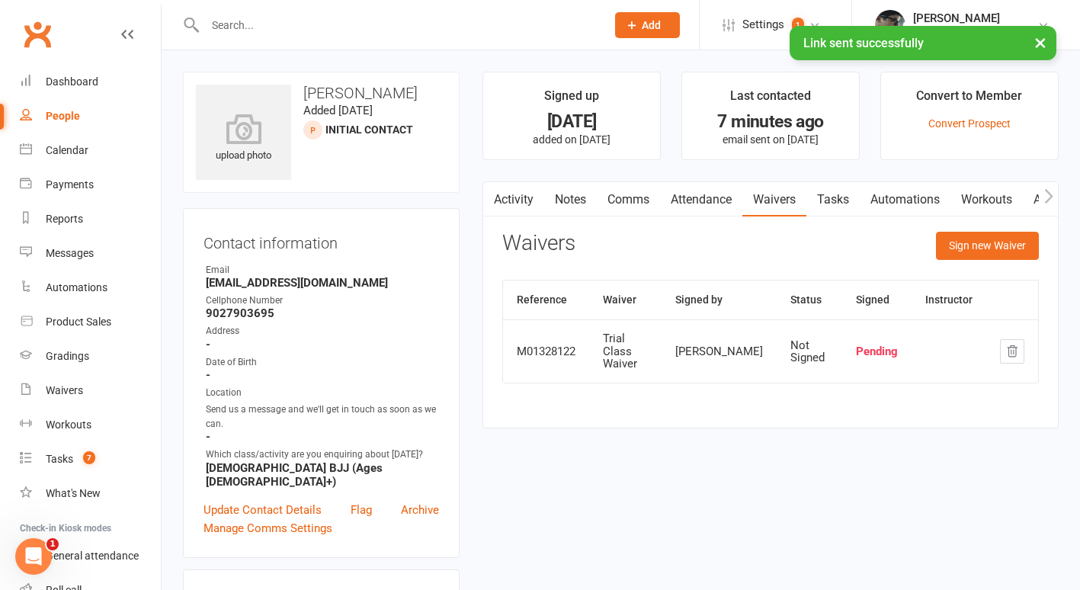
click at [696, 202] on link "Attendance" at bounding box center [701, 199] width 82 height 35
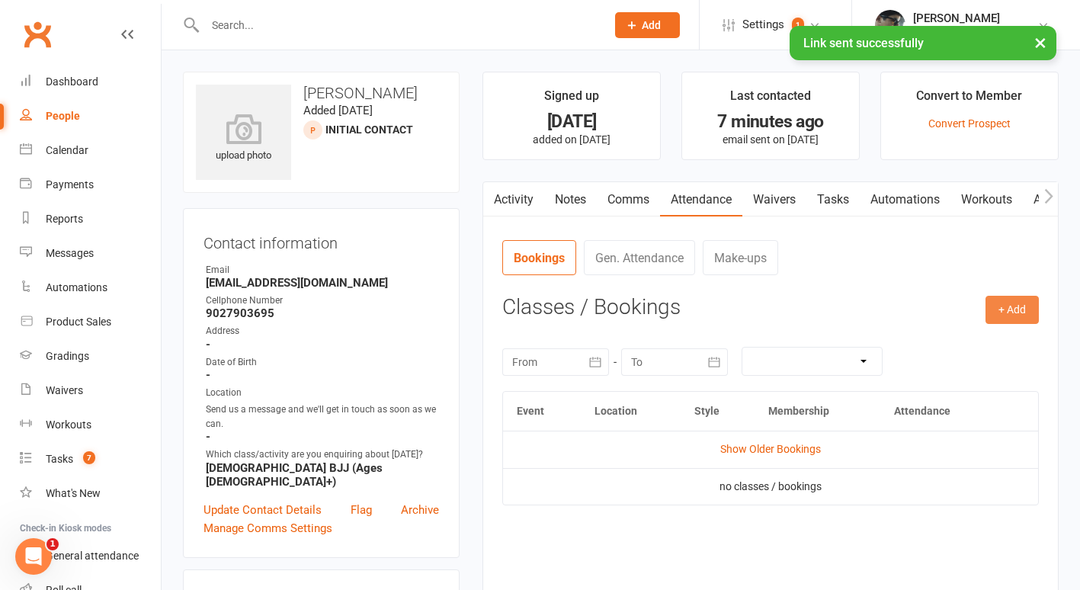
click at [1001, 305] on button "+ Add" at bounding box center [1012, 309] width 53 height 27
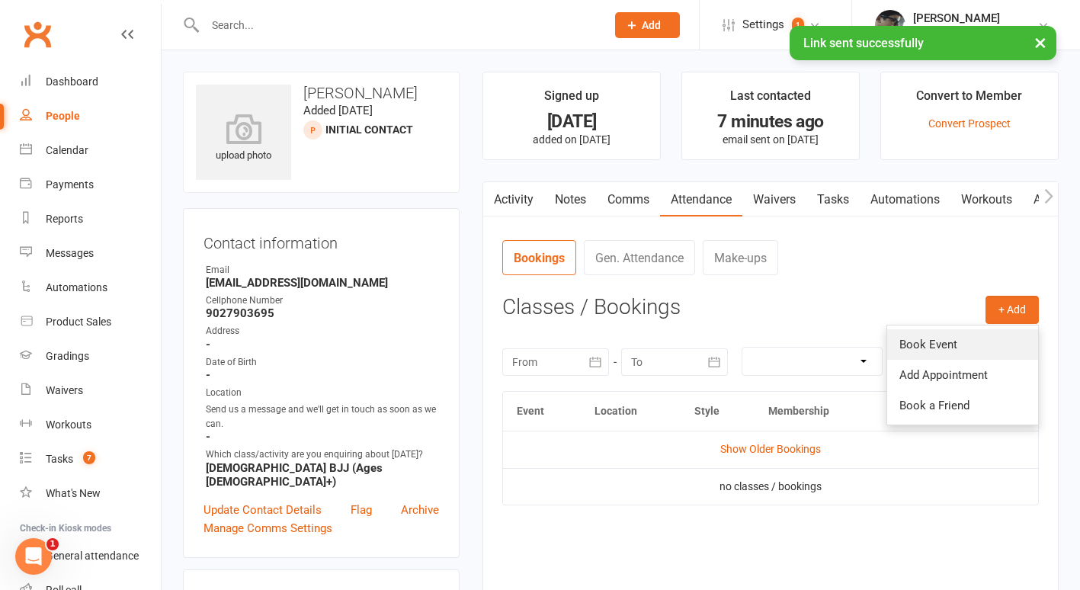
click at [944, 335] on link "Book Event" at bounding box center [962, 344] width 151 height 30
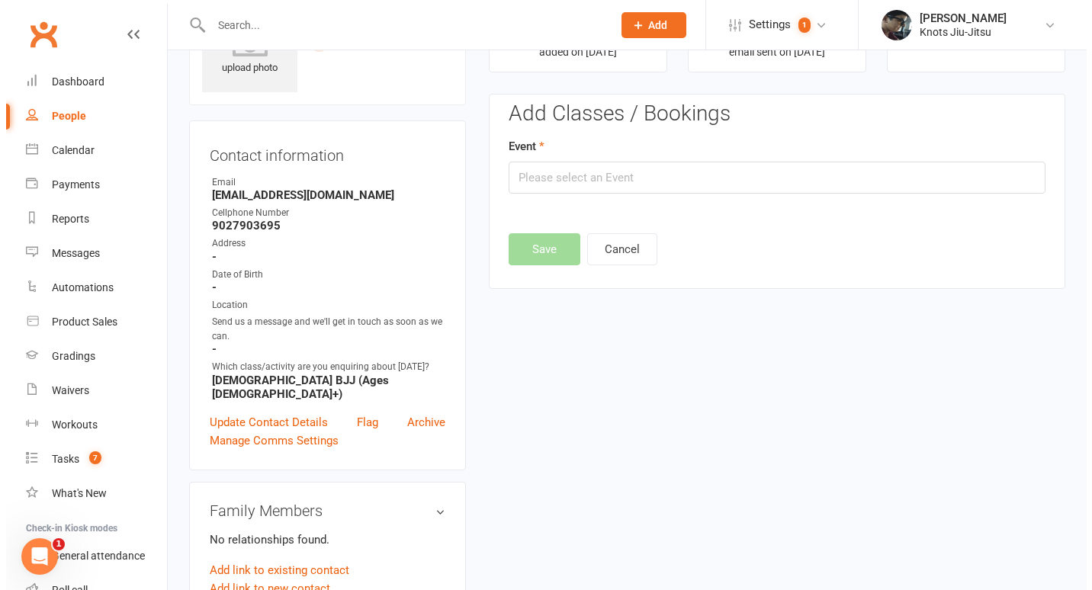
scroll to position [104, 0]
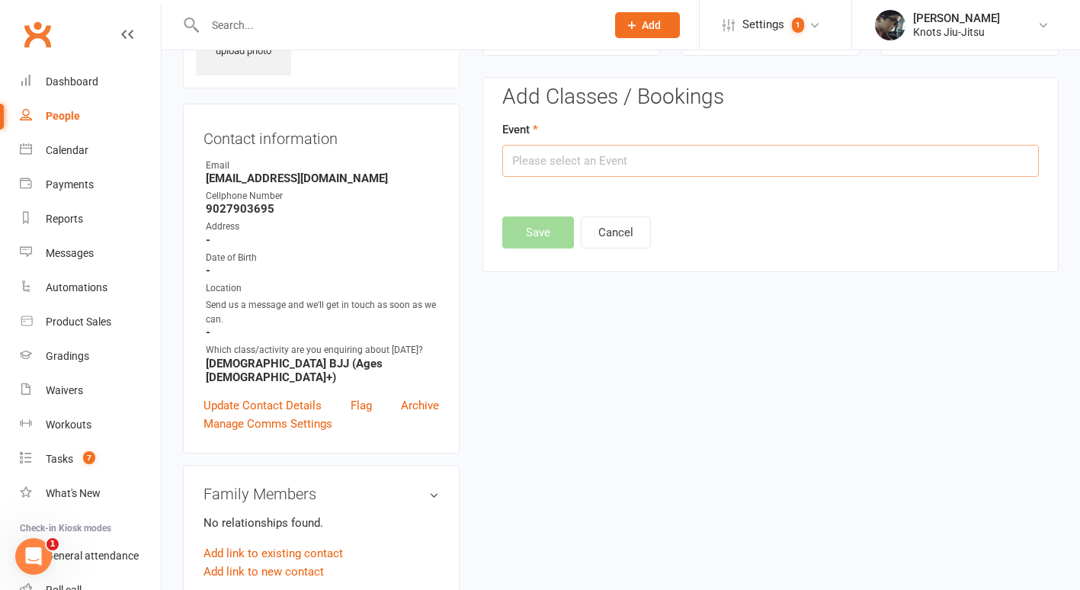
click at [629, 166] on input "text" at bounding box center [770, 161] width 537 height 32
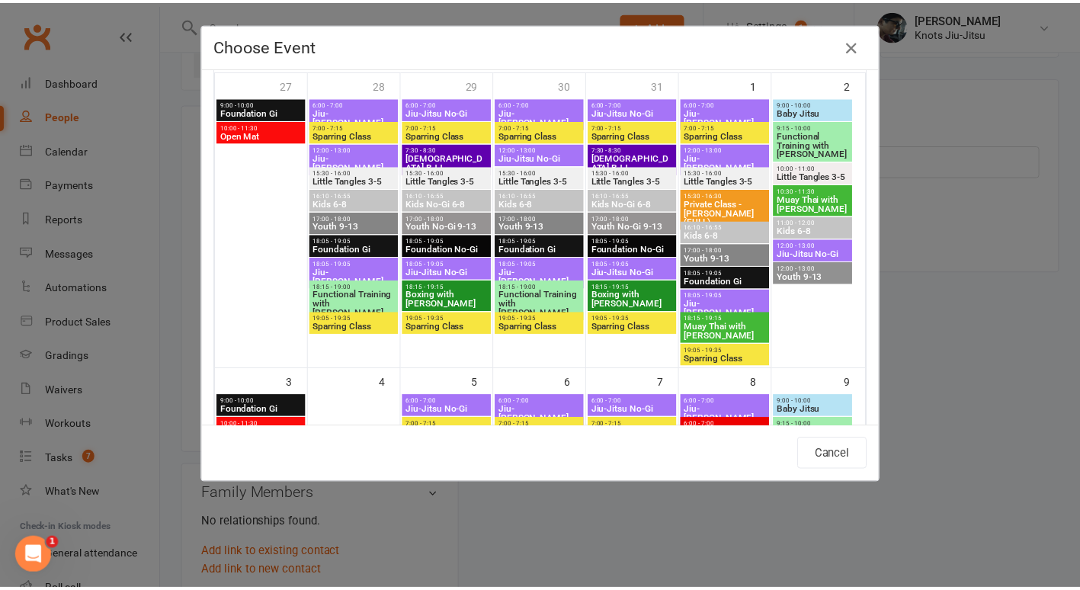
scroll to position [0, 0]
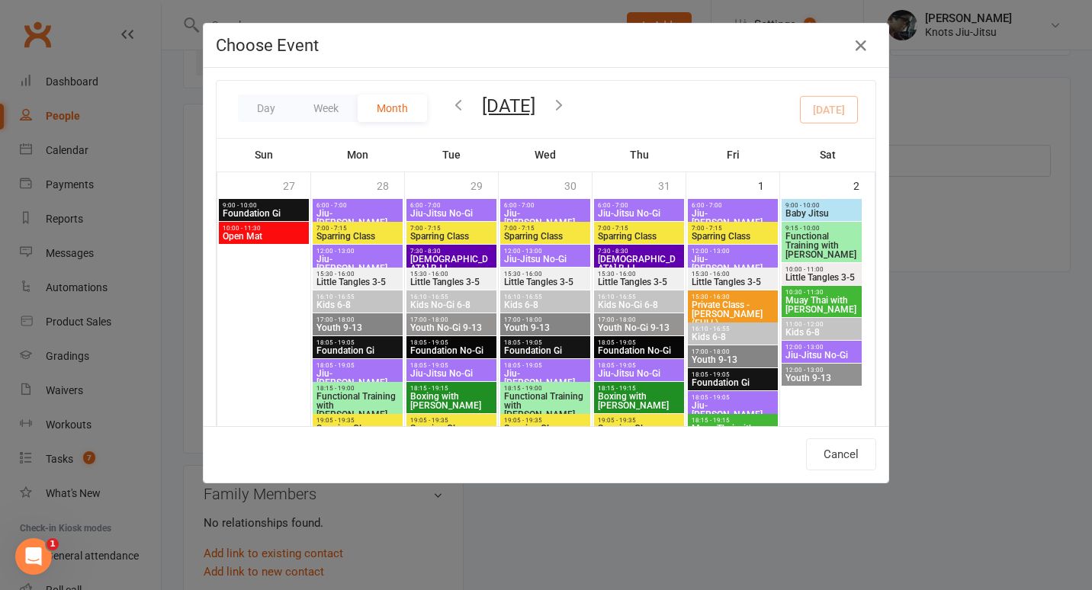
click at [567, 101] on icon "button" at bounding box center [558, 104] width 17 height 17
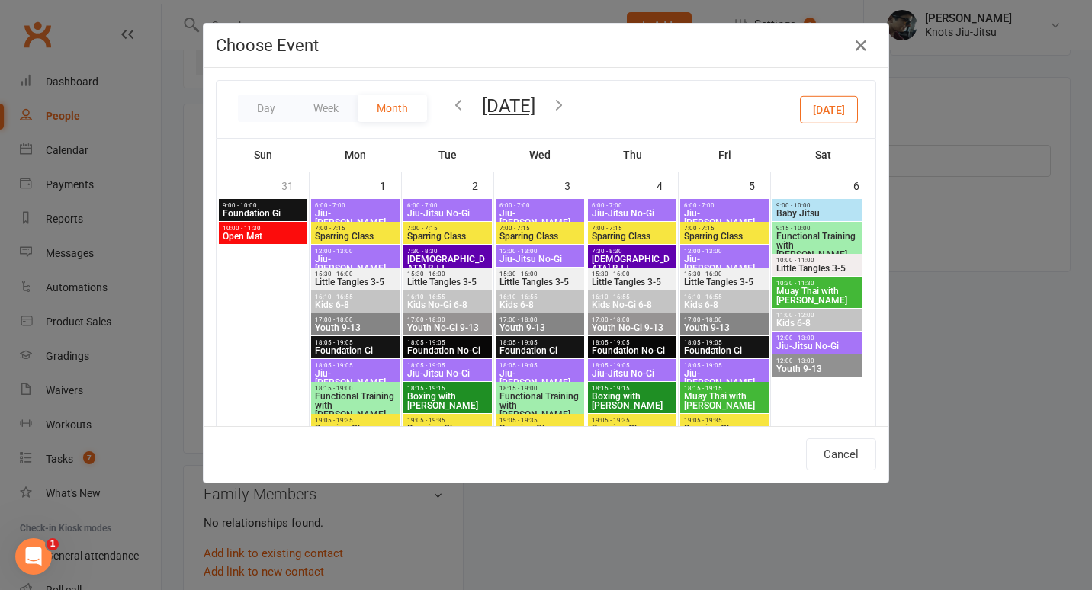
click at [343, 344] on span "18:05 - 19:05" at bounding box center [355, 342] width 82 height 7
type input "Foundation Gi - Sep 1, 2025 6:05:00 PM"
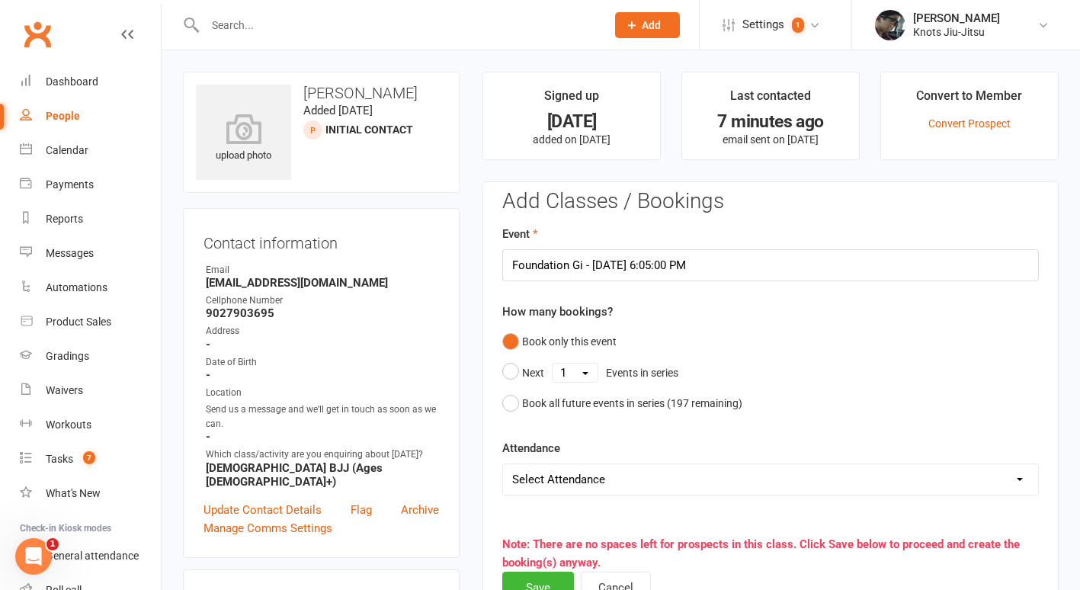
scroll to position [223, 0]
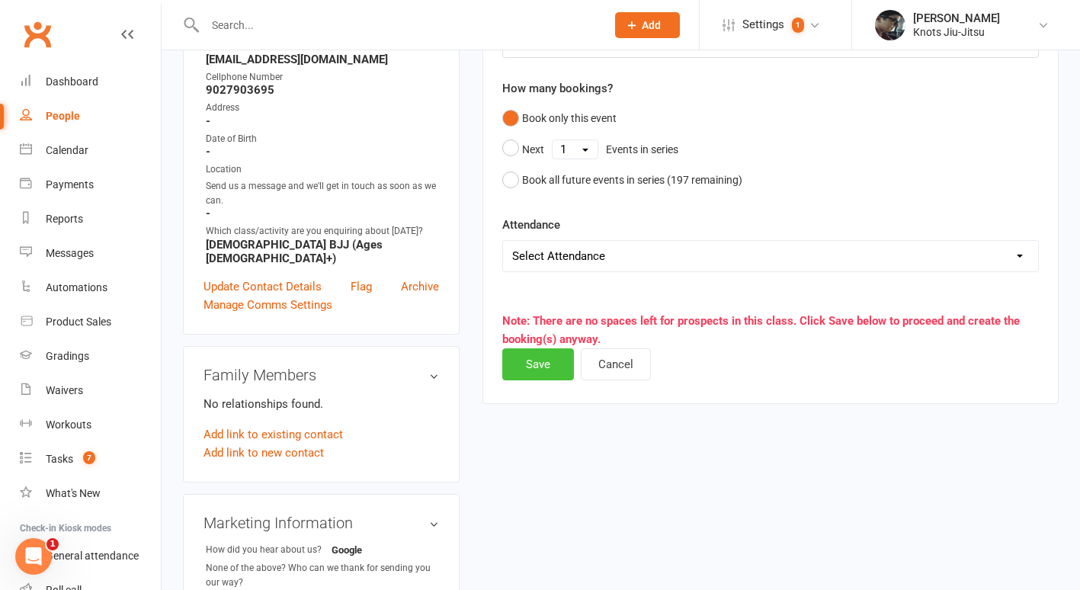
click at [550, 364] on button "Save" at bounding box center [538, 364] width 72 height 32
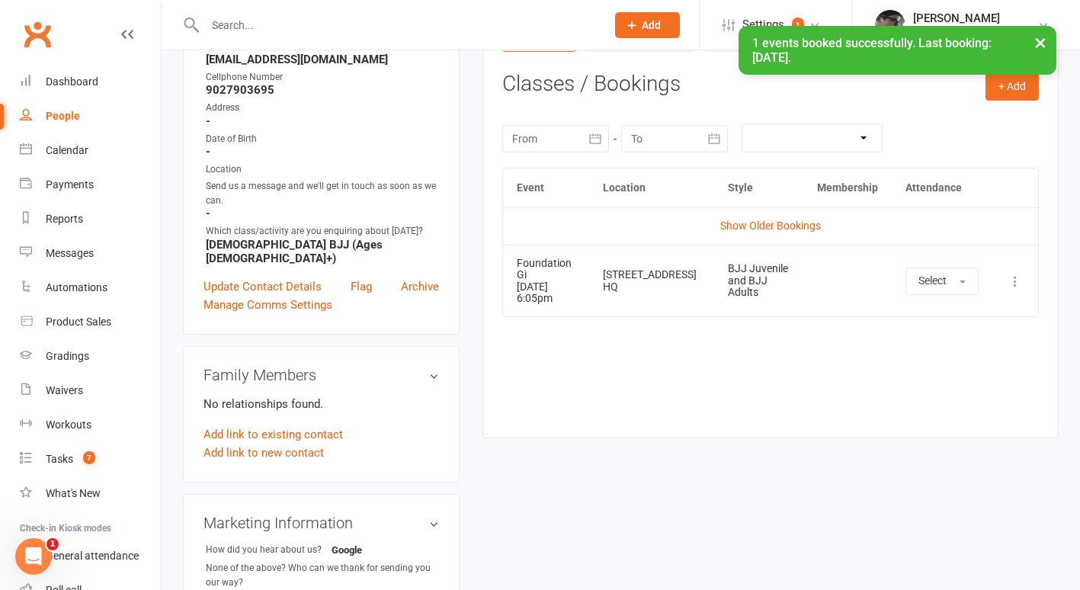
scroll to position [0, 0]
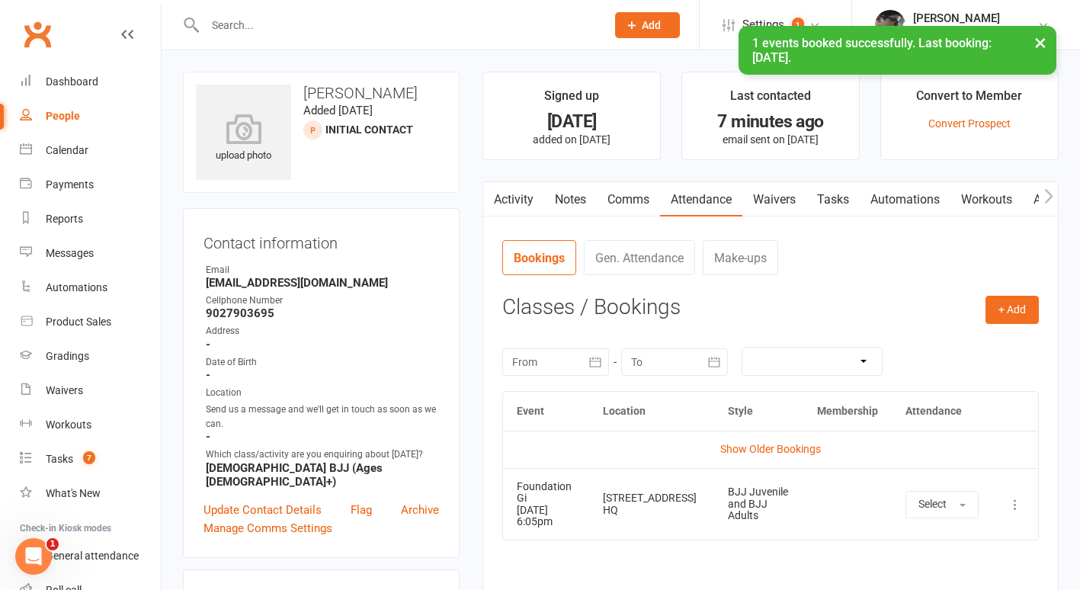
click at [634, 194] on link "Comms" at bounding box center [628, 199] width 63 height 35
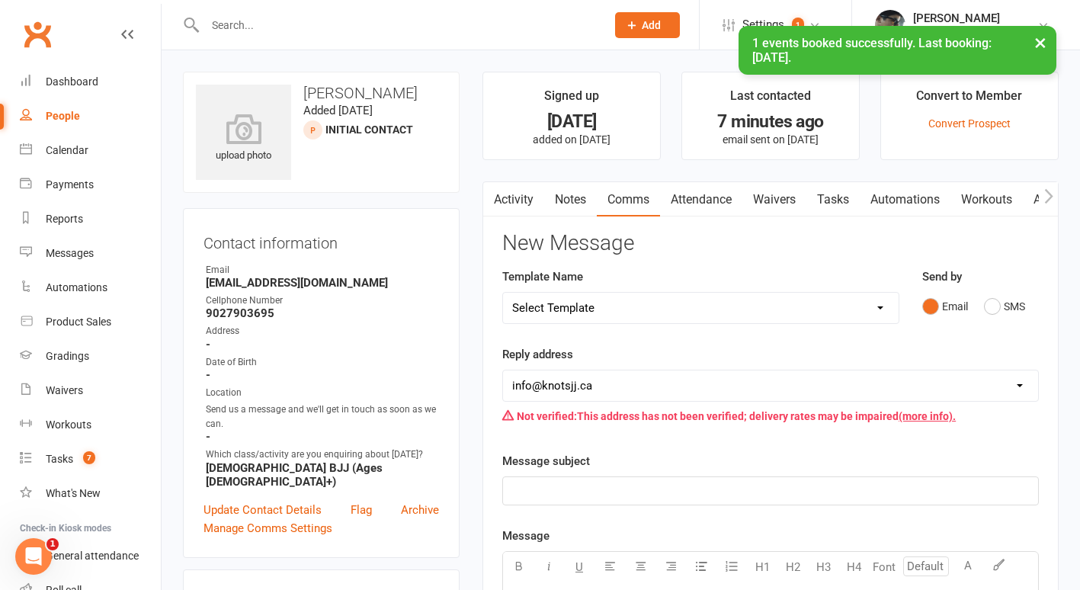
click at [642, 309] on select "Select Template [Email] Cancellation [Email] Failure of Payment [Email] Overdue…" at bounding box center [701, 308] width 396 height 30
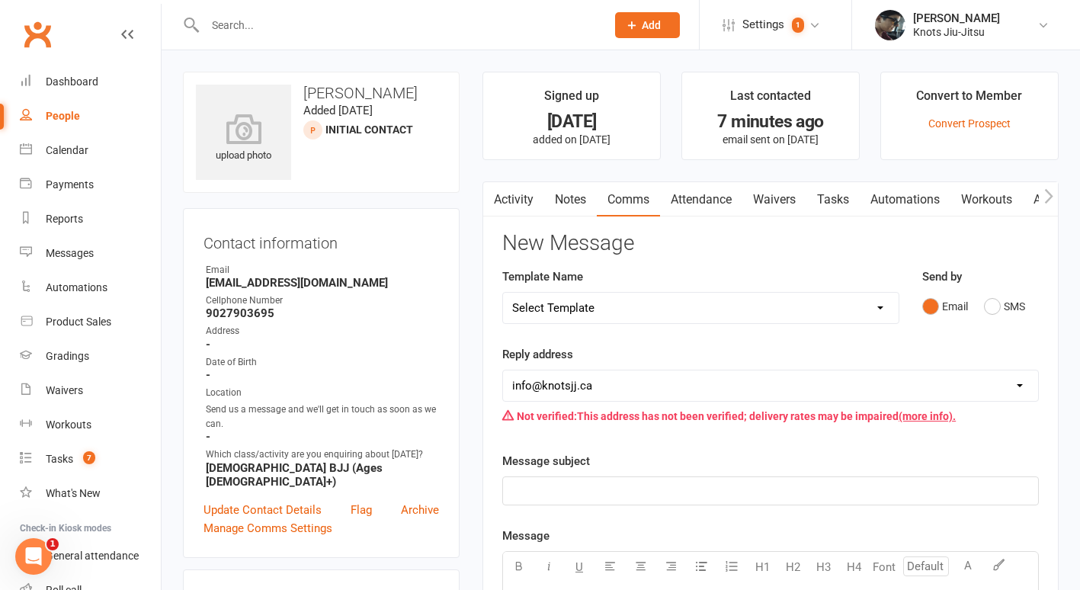
select select "41"
click at [503, 293] on select "Select Template [Email] Cancellation [Email] Failure of Payment [Email] Overdue…" at bounding box center [701, 308] width 396 height 30
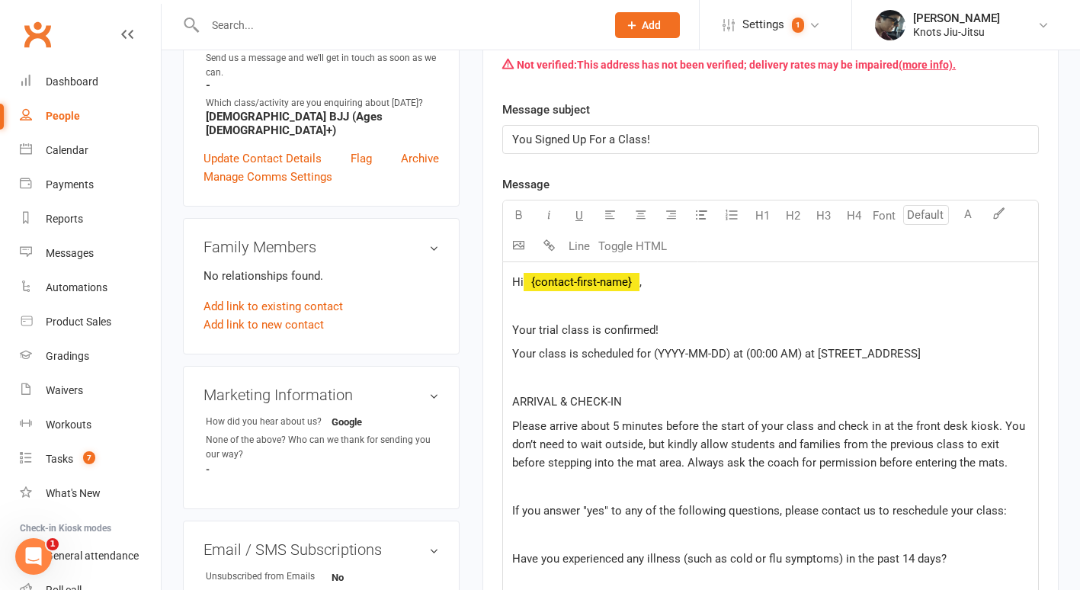
scroll to position [352, 0]
click at [727, 356] on span "Your class is scheduled for (YYYY-MM-DD) at (00:00 AM) at 1633 Mountain Road, S…" at bounding box center [716, 353] width 409 height 14
click at [747, 356] on span "Your class is scheduled for (2025-09-01) at (00:00 AM) at 1633 Mountain Road, S…" at bounding box center [699, 353] width 374 height 14
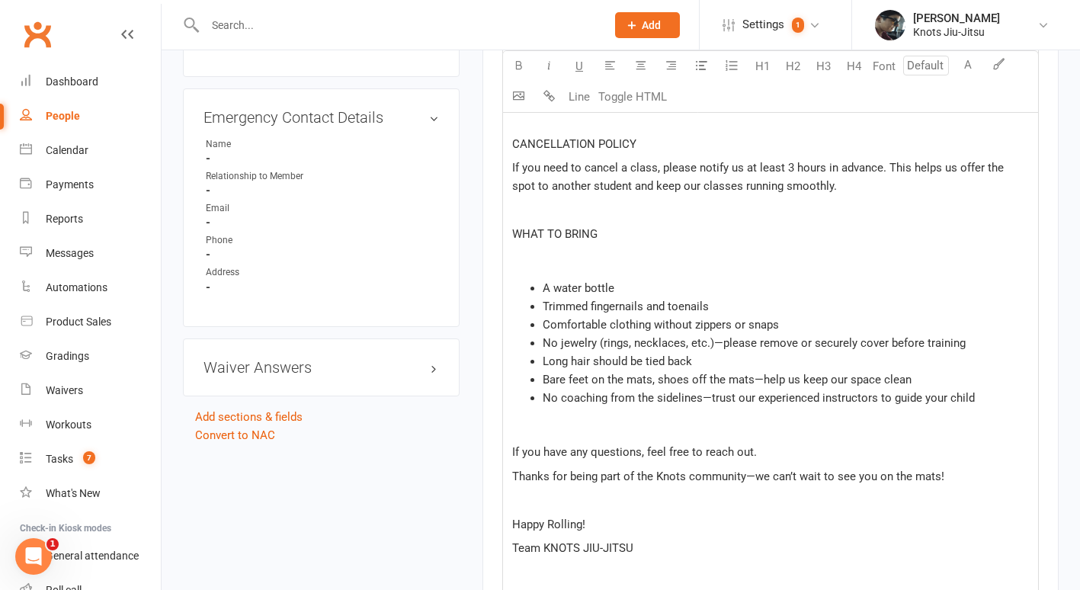
scroll to position [911, 0]
click at [564, 267] on p at bounding box center [770, 258] width 517 height 18
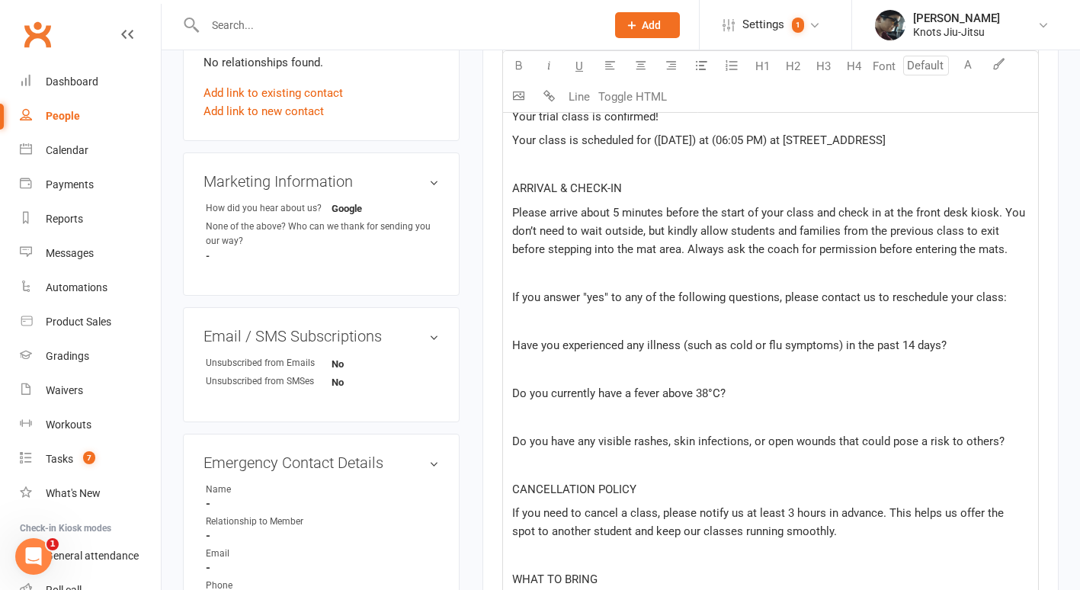
scroll to position [563, 0]
click at [544, 332] on p at bounding box center [770, 323] width 517 height 18
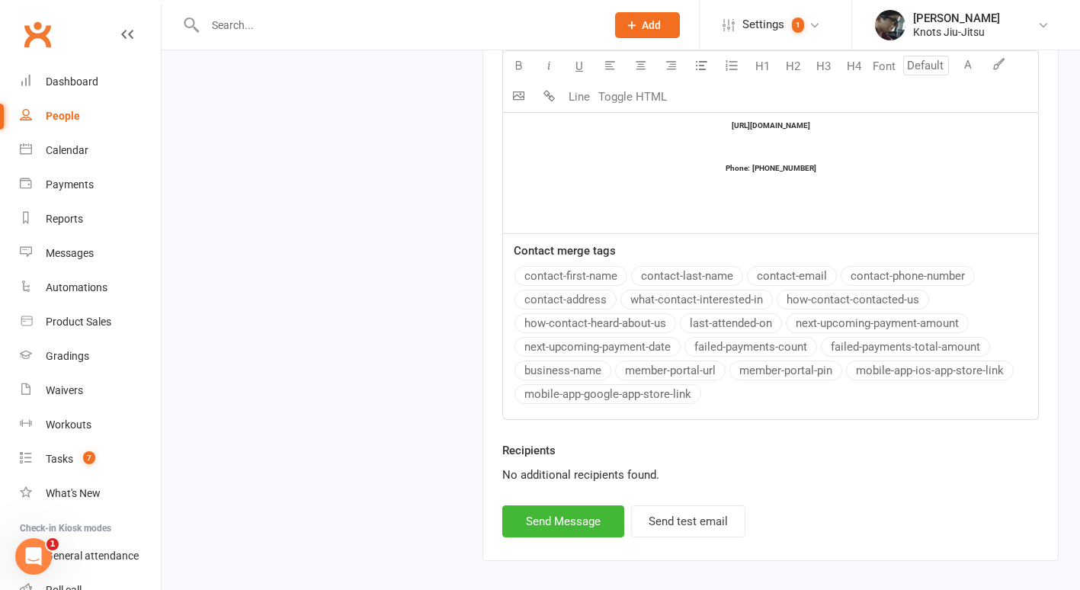
scroll to position [1605, 0]
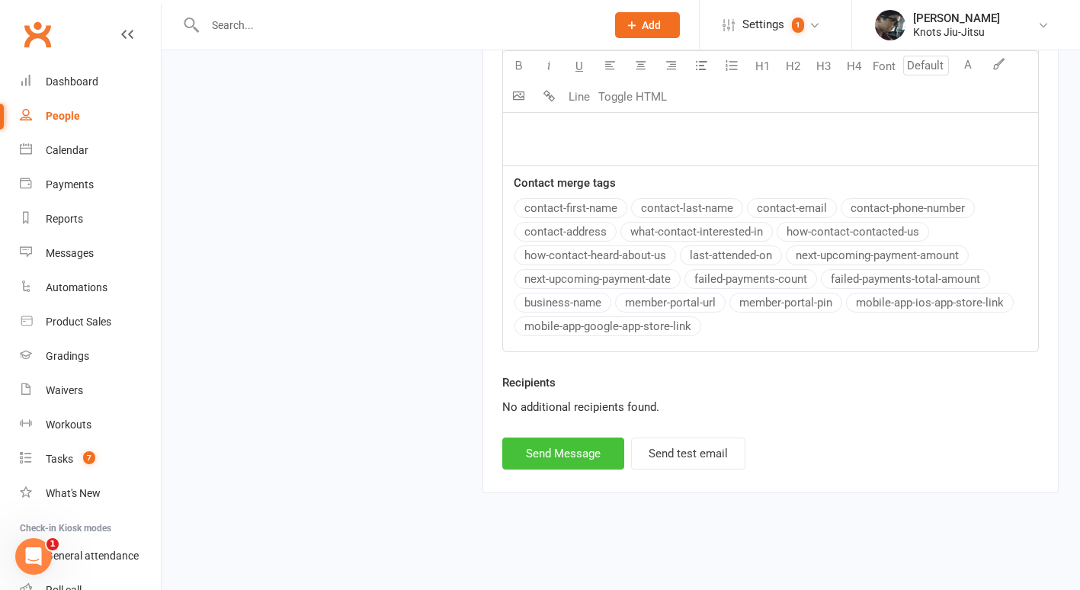
click at [580, 438] on button "Send Message" at bounding box center [563, 454] width 122 height 32
select select
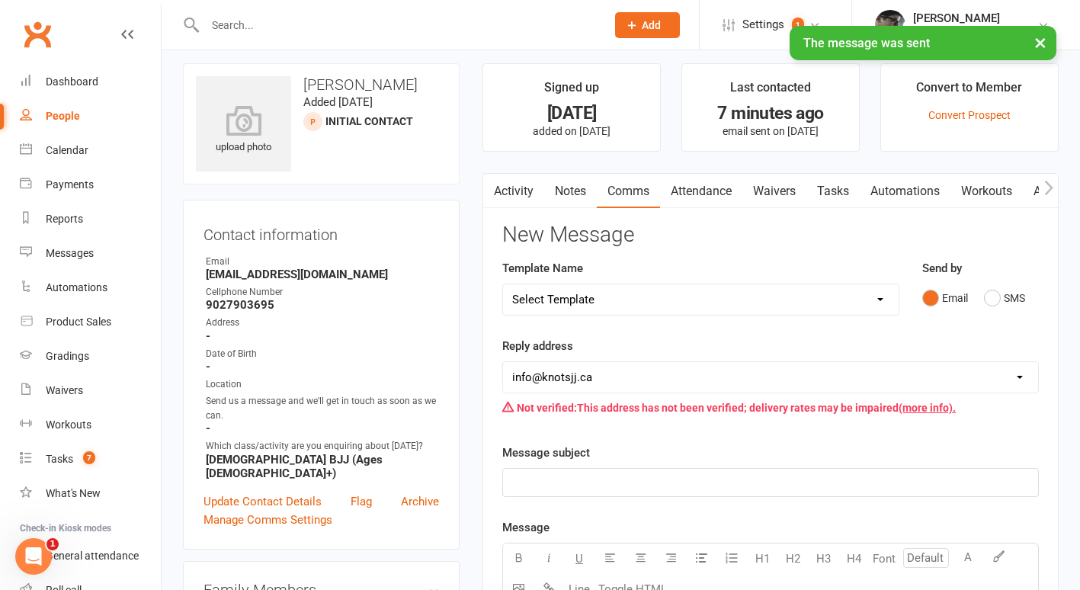
scroll to position [0, 0]
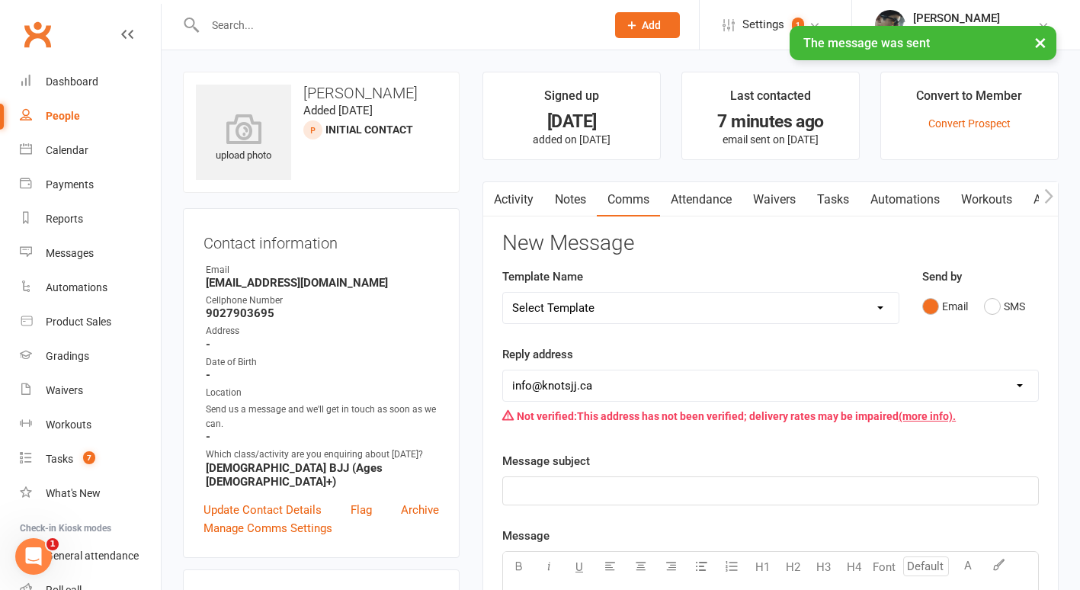
click at [50, 120] on div "People" at bounding box center [63, 116] width 34 height 12
select select "100"
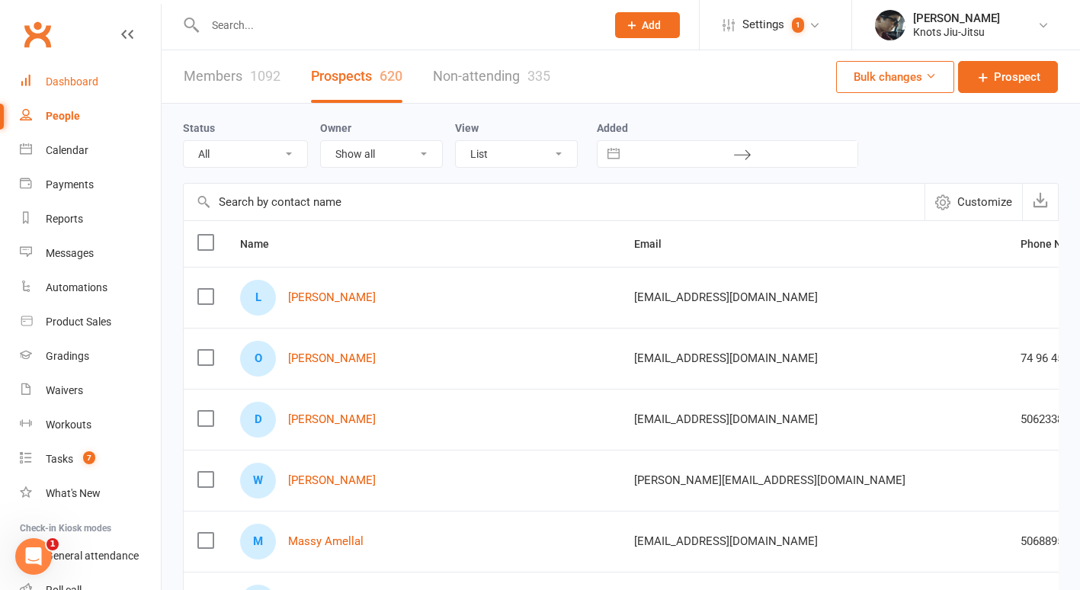
click at [68, 85] on div "Dashboard" at bounding box center [72, 81] width 53 height 12
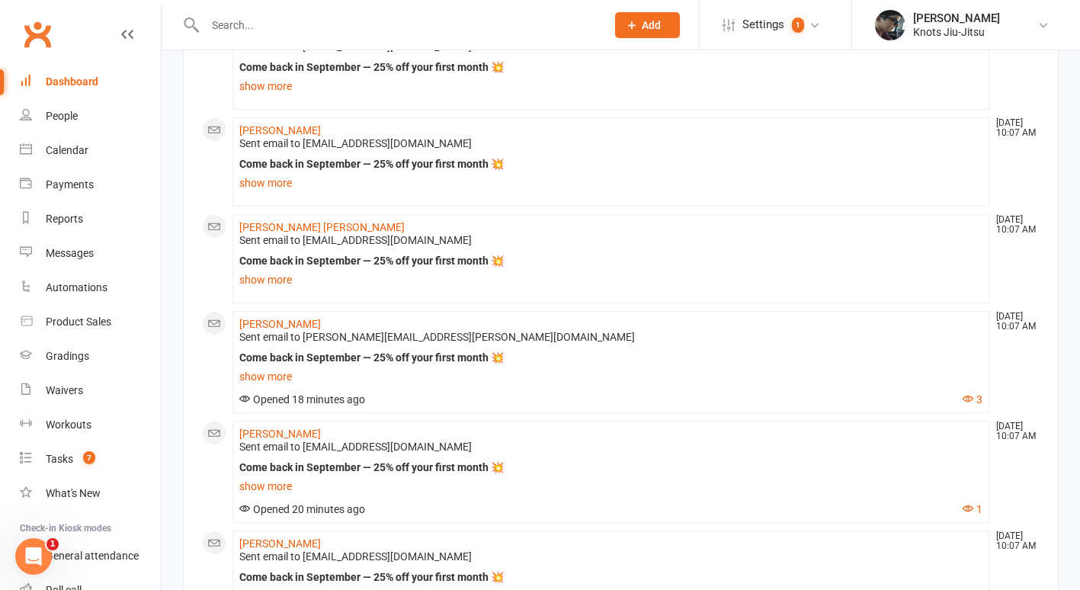
scroll to position [1291, 0]
click at [288, 329] on link "Rose Francis" at bounding box center [280, 323] width 82 height 12
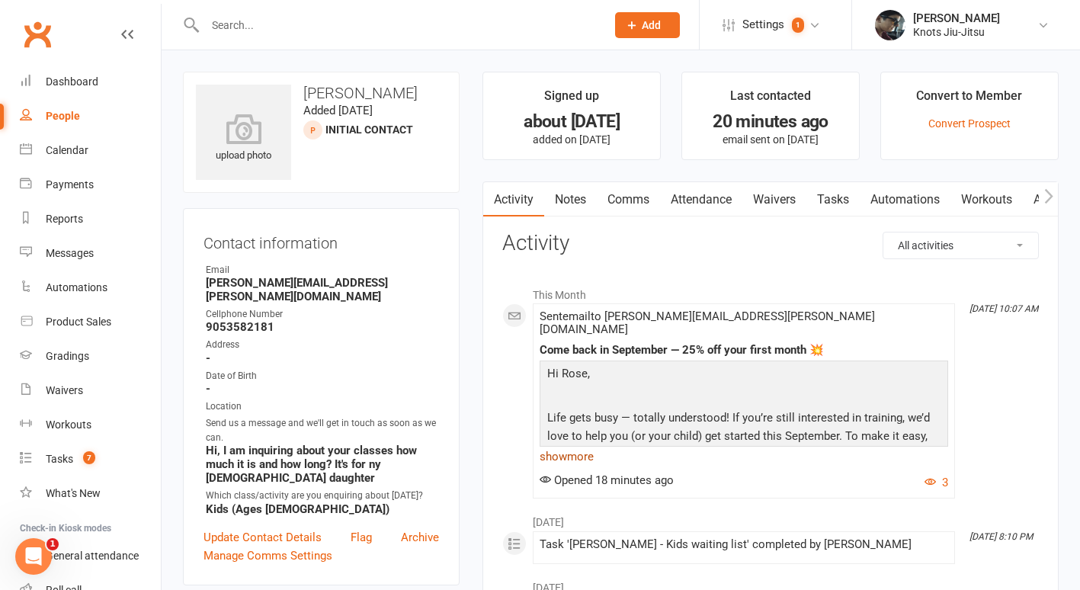
click at [586, 446] on link "show more" at bounding box center [744, 456] width 409 height 21
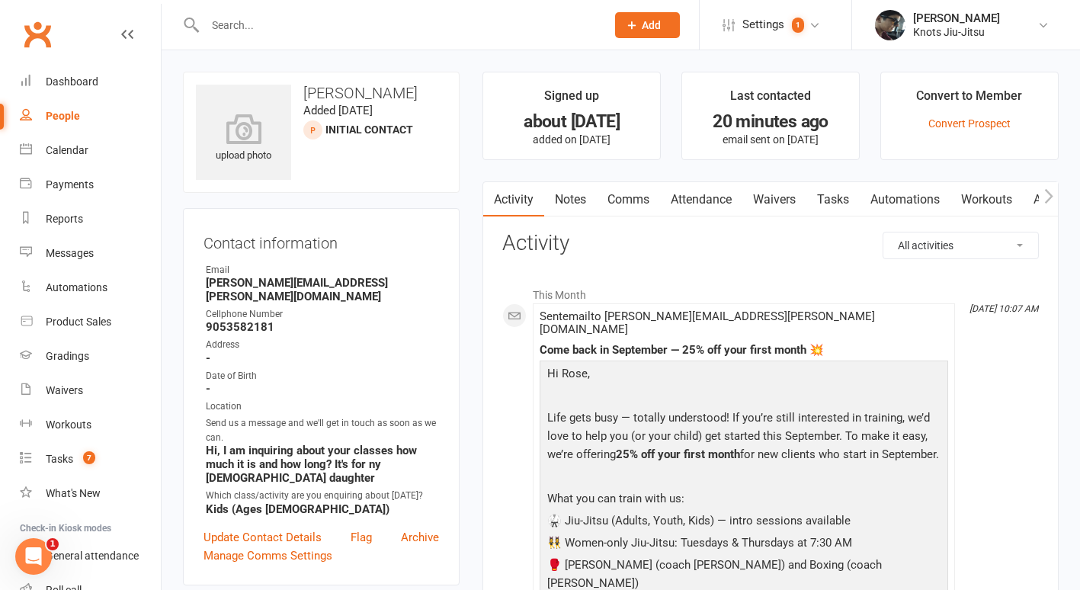
click at [57, 118] on div "People" at bounding box center [63, 116] width 34 height 12
select select "100"
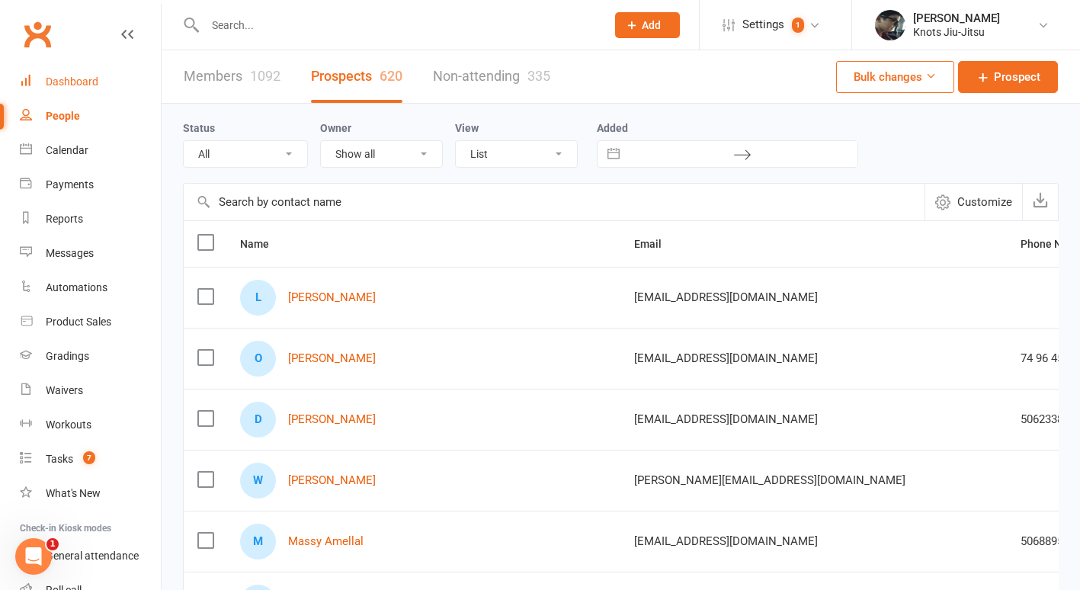
click at [53, 75] on div "Dashboard" at bounding box center [72, 81] width 53 height 12
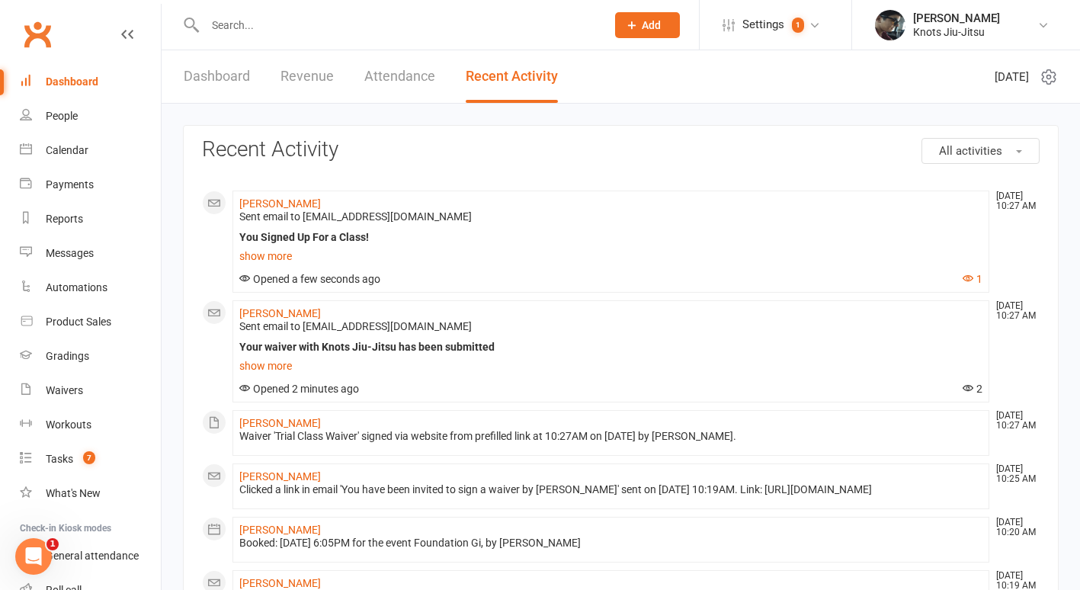
click at [299, 72] on link "Revenue" at bounding box center [307, 76] width 53 height 53
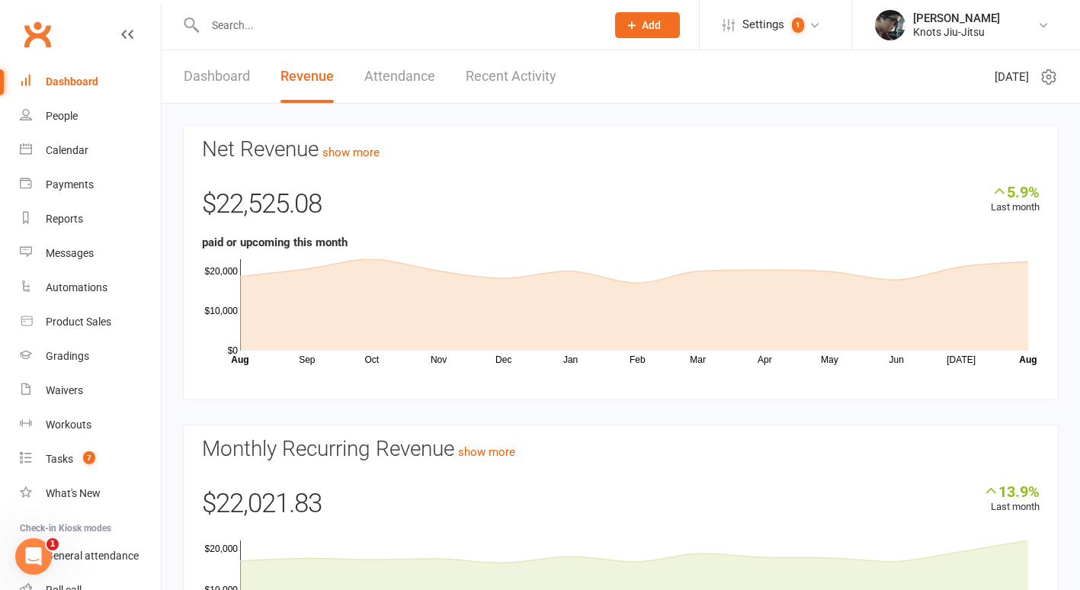
click at [215, 72] on link "Dashboard" at bounding box center [217, 76] width 66 height 53
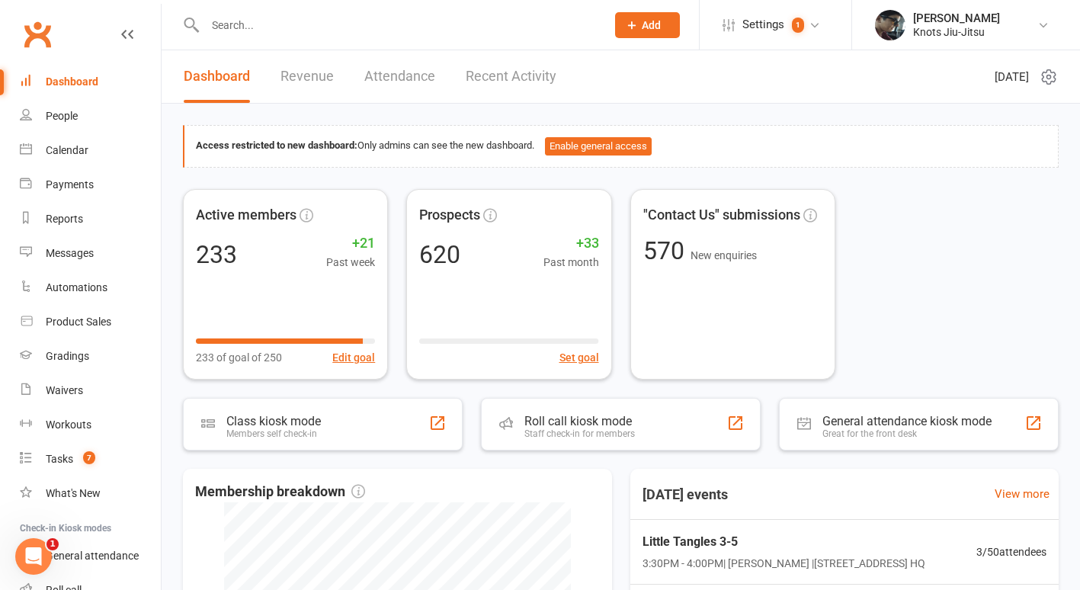
click at [231, 31] on input "text" at bounding box center [397, 24] width 395 height 21
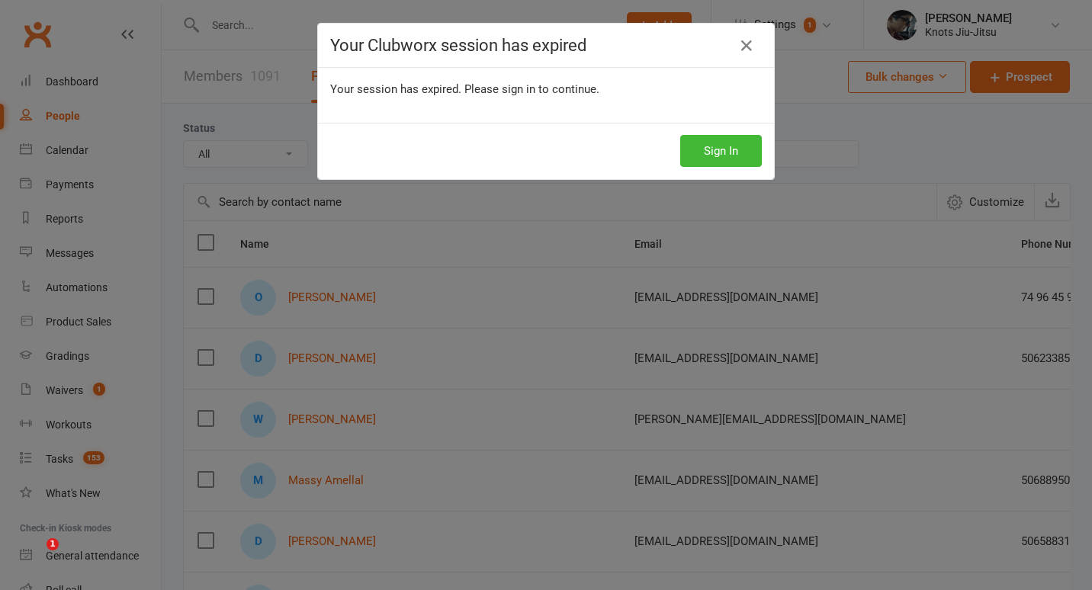
select select "100"
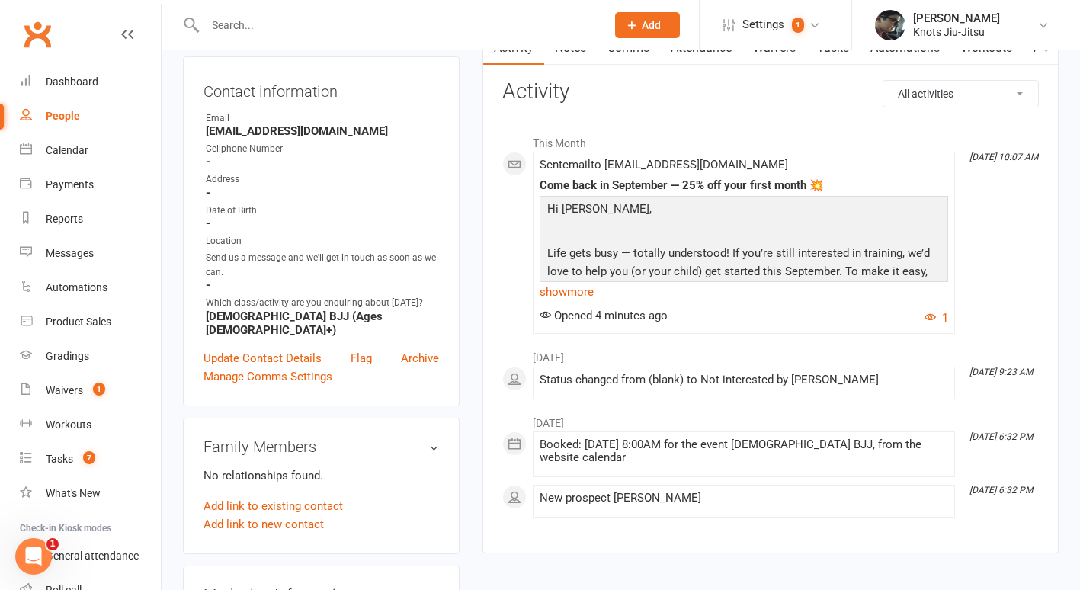
scroll to position [152, 0]
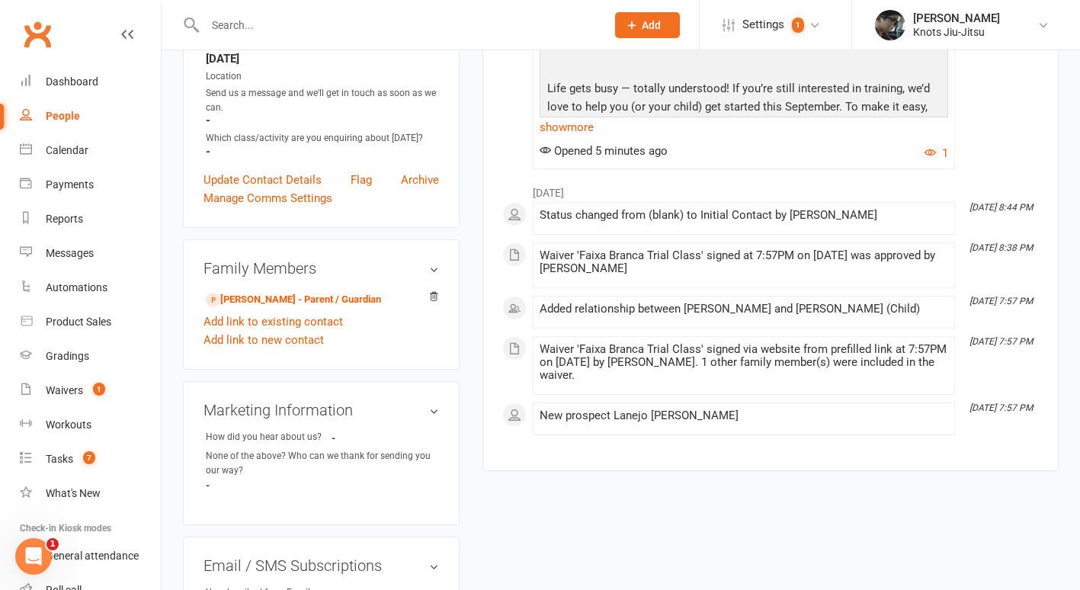
scroll to position [316, 0]
click at [326, 304] on link "[PERSON_NAME] - Parent / Guardian" at bounding box center [293, 301] width 175 height 16
